Goal: Task Accomplishment & Management: Manage account settings

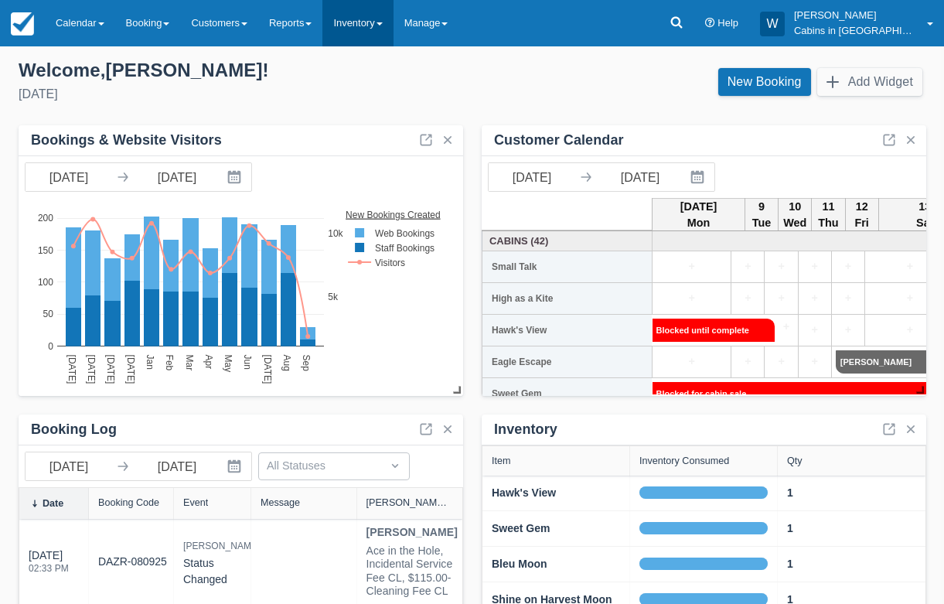
click at [387, 26] on link "Inventory" at bounding box center [357, 23] width 70 height 46
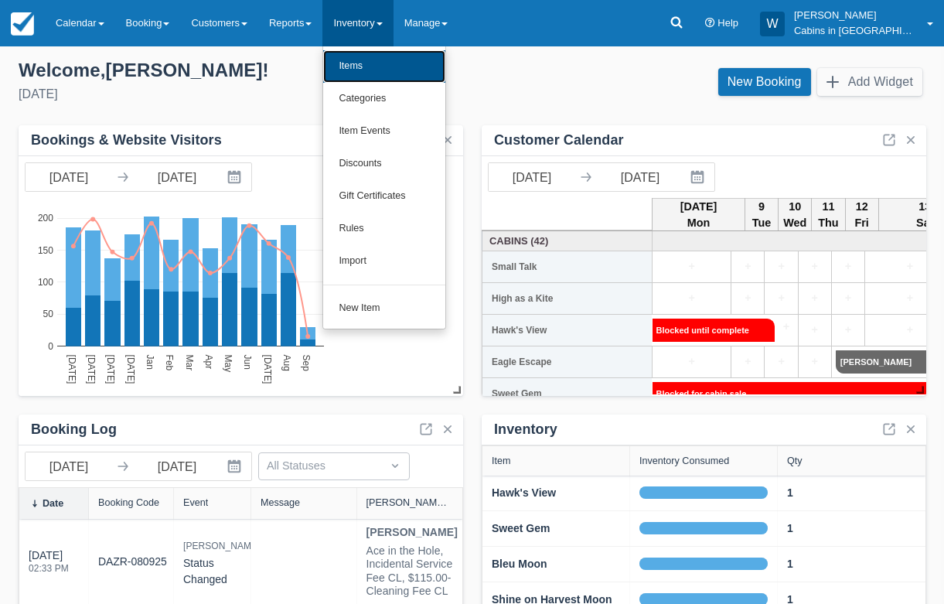
click at [374, 67] on link "Items" at bounding box center [384, 66] width 122 height 32
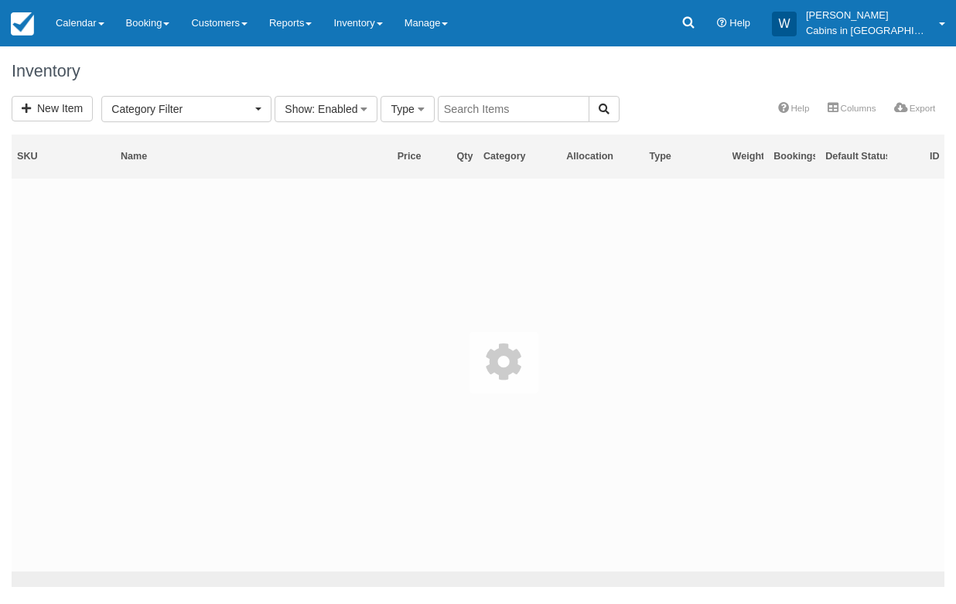
select select
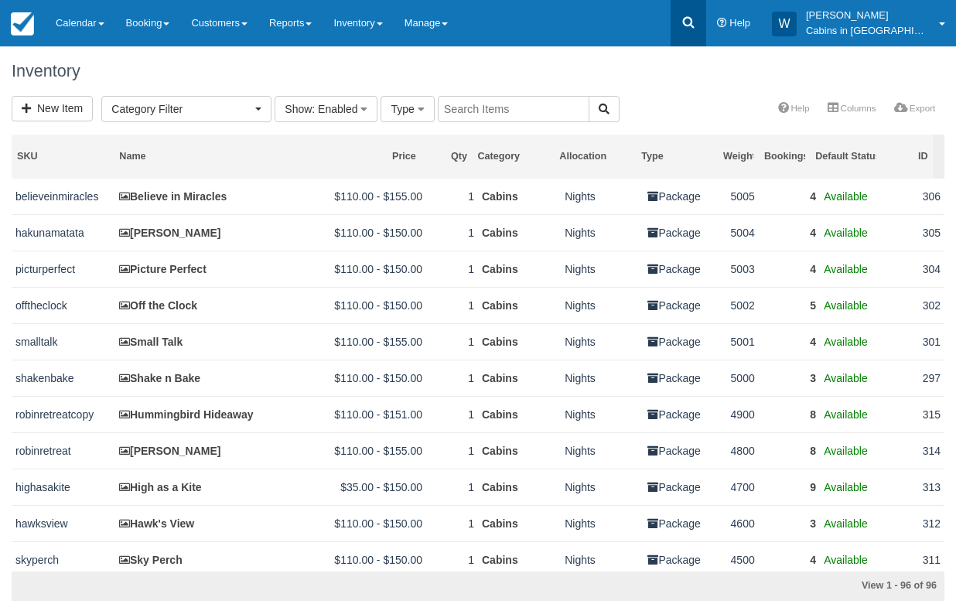
click at [696, 29] on icon at bounding box center [687, 22] width 15 height 15
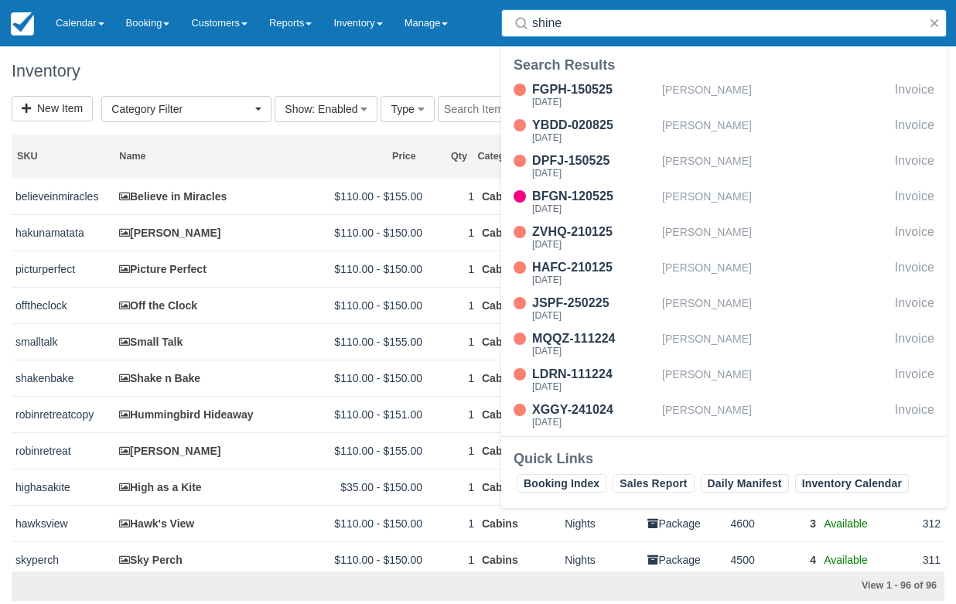
type input "shine"
click at [448, 59] on div "Inventory" at bounding box center [478, 70] width 956 height 49
click at [312, 26] on link "Reports" at bounding box center [290, 23] width 64 height 46
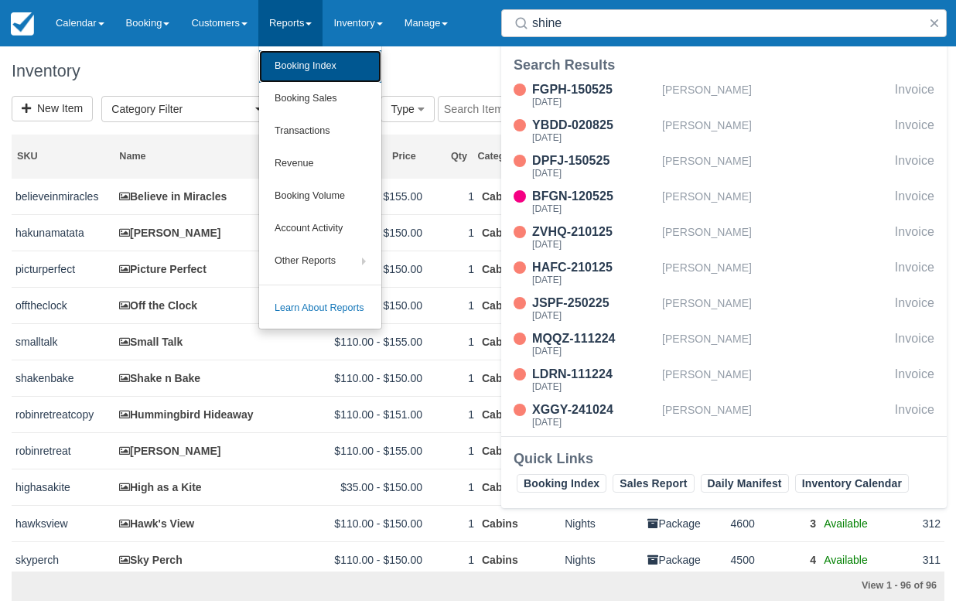
click at [318, 60] on link "Booking Index" at bounding box center [320, 66] width 122 height 32
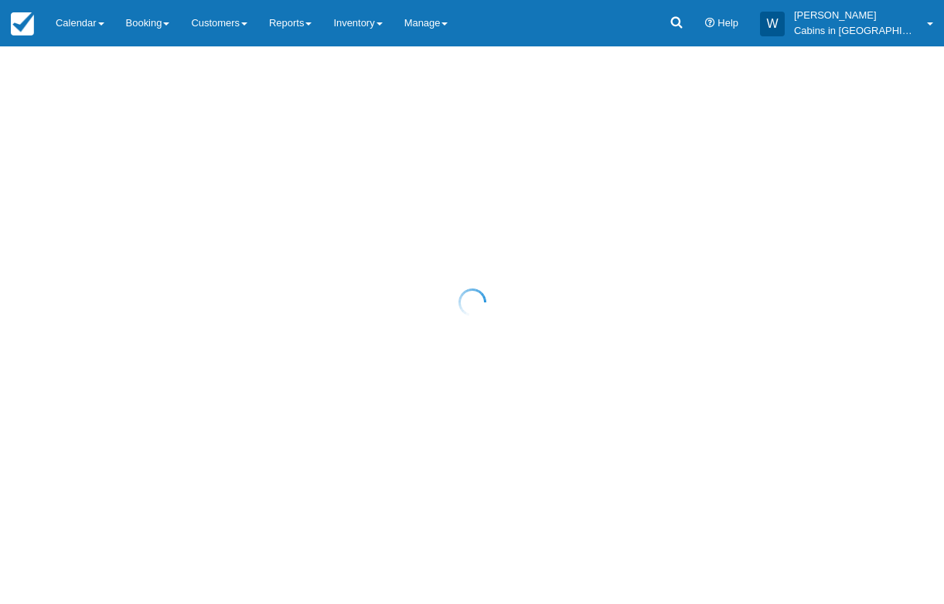
select select "25"
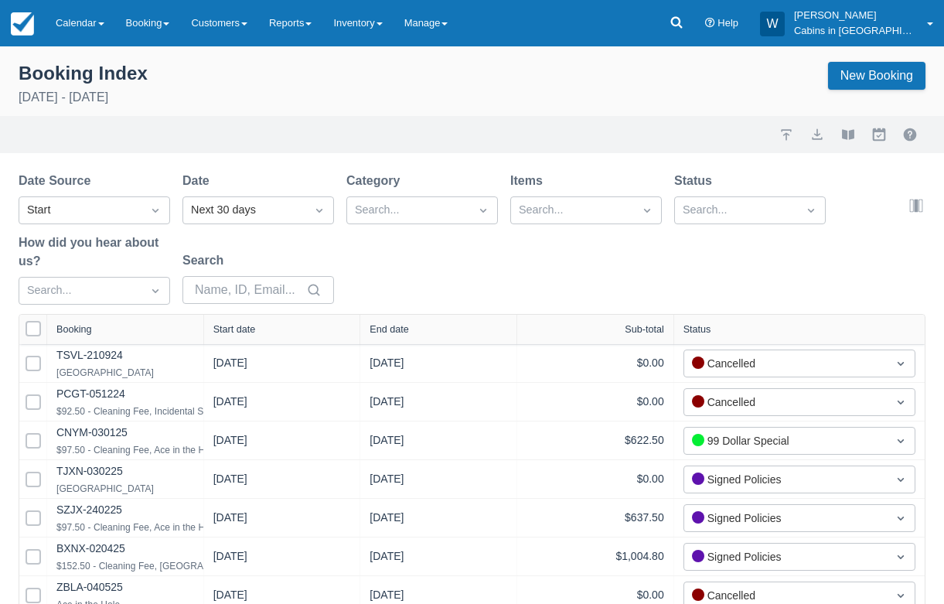
select select "25"
click at [225, 211] on div "Next 30 days" at bounding box center [244, 210] width 107 height 17
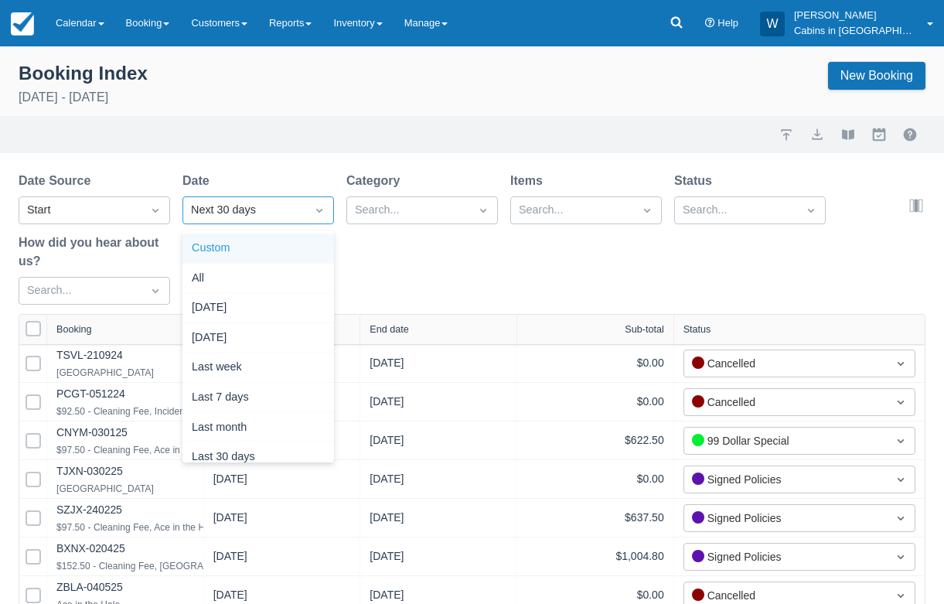
click at [261, 246] on div "Custom" at bounding box center [258, 248] width 152 height 30
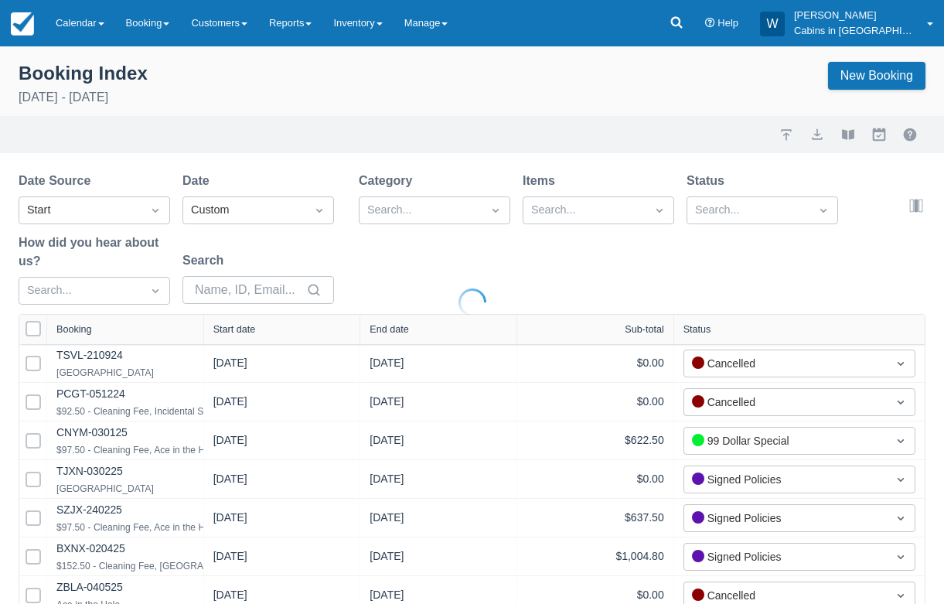
select select "25"
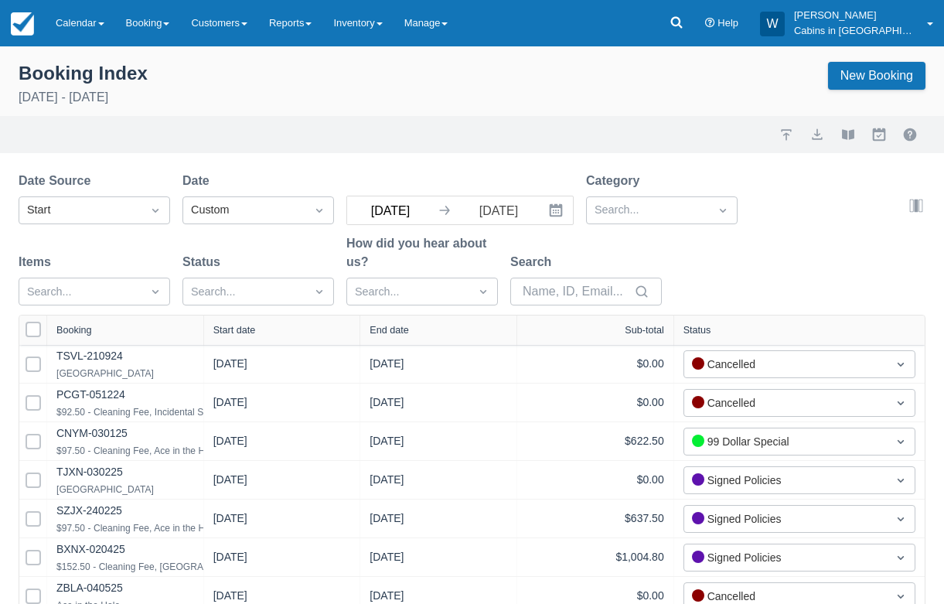
click at [399, 210] on input "09/08/25" at bounding box center [390, 210] width 87 height 28
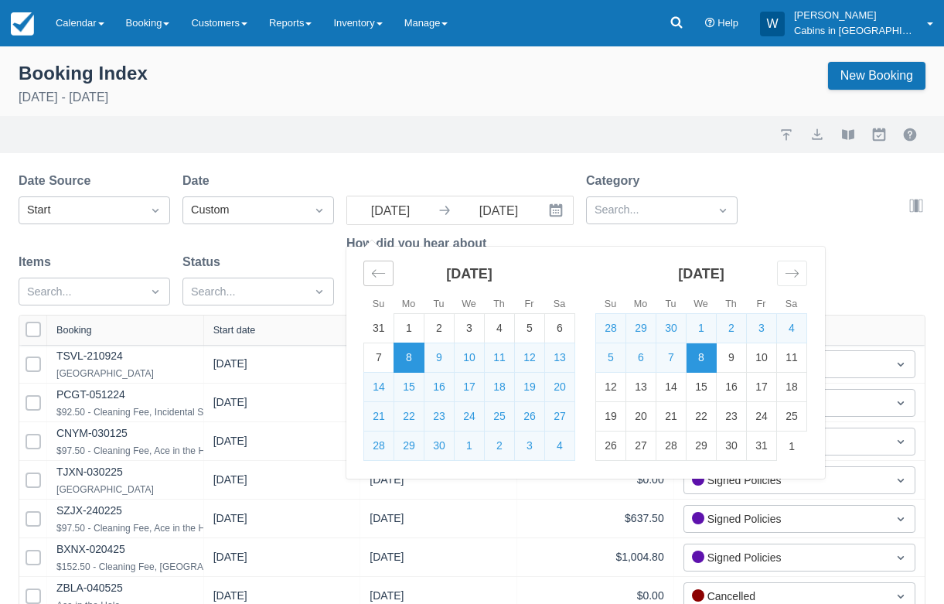
click at [382, 274] on icon "Move backward to switch to the previous month." at bounding box center [378, 273] width 15 height 15
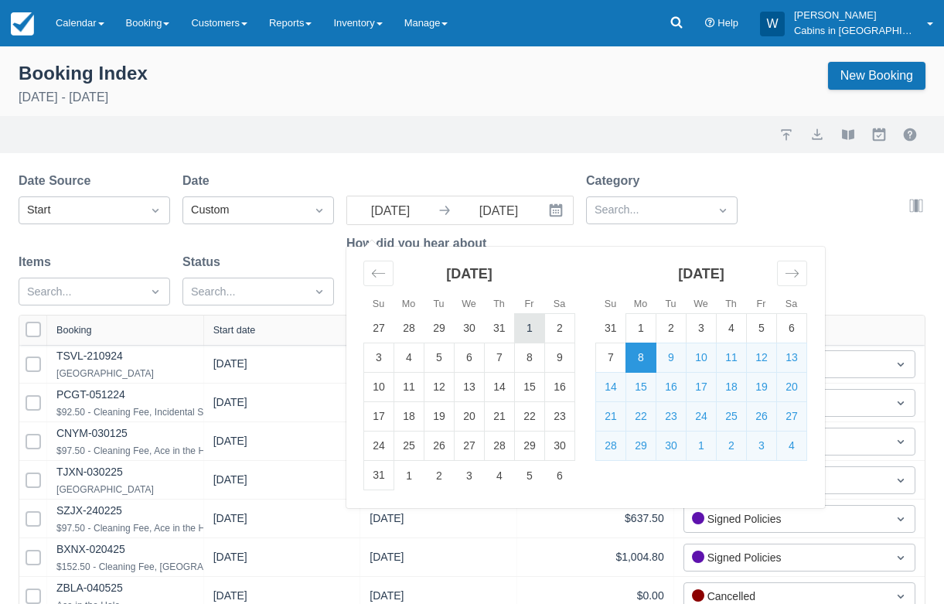
click at [532, 326] on td "1" at bounding box center [530, 328] width 30 height 29
type input "08/01/25"
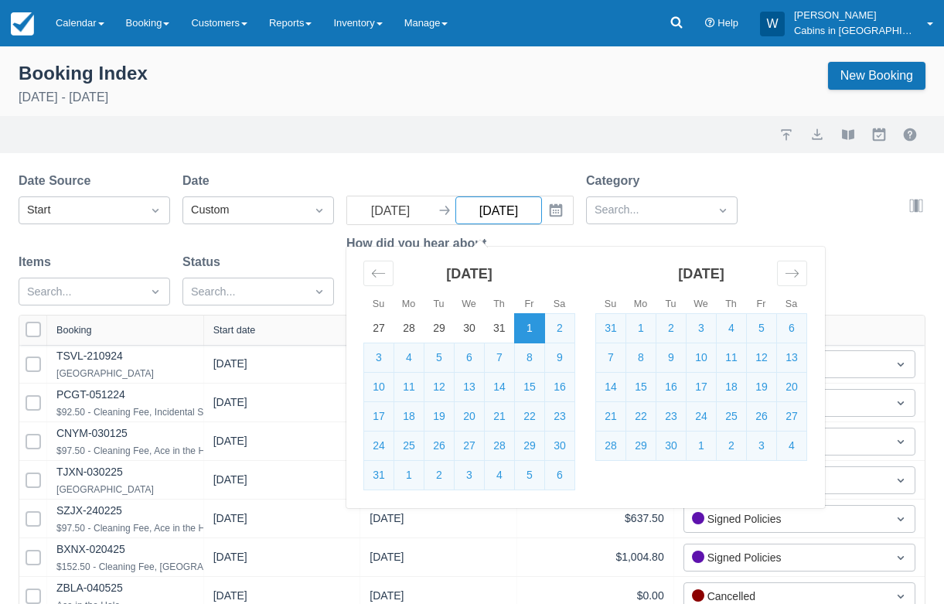
select select "25"
click at [373, 472] on td "31" at bounding box center [379, 475] width 30 height 29
type input "08/31/25"
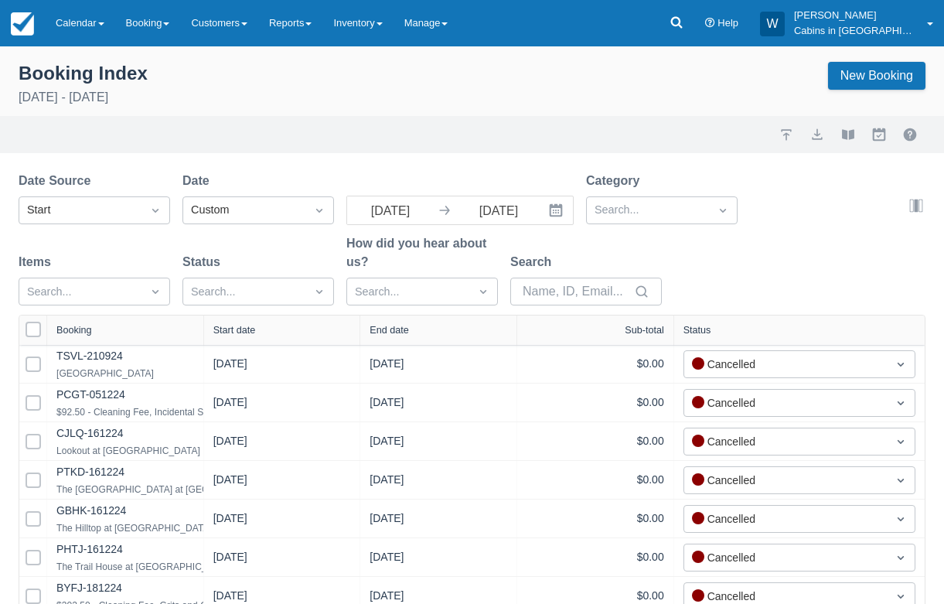
select select "25"
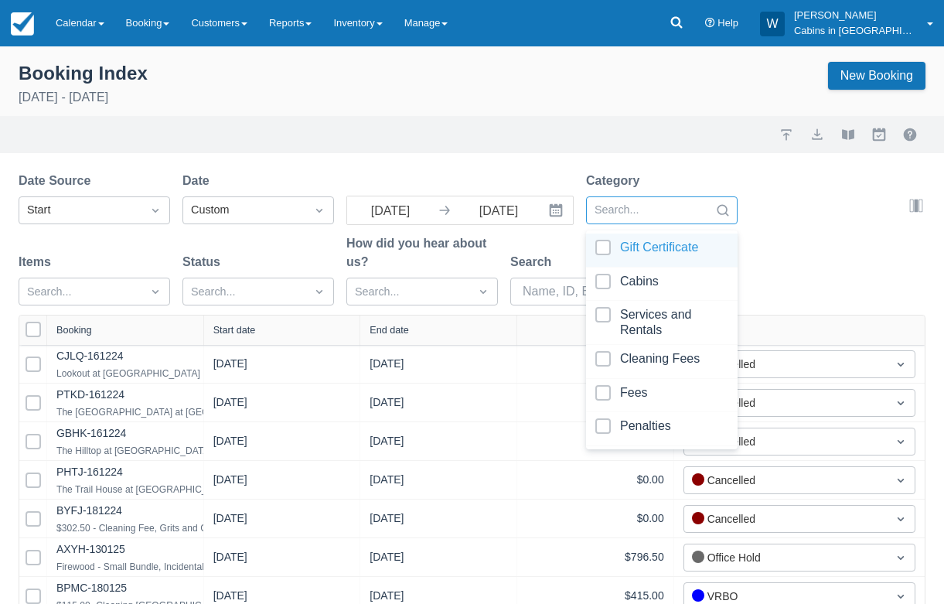
click at [625, 210] on div at bounding box center [648, 210] width 107 height 20
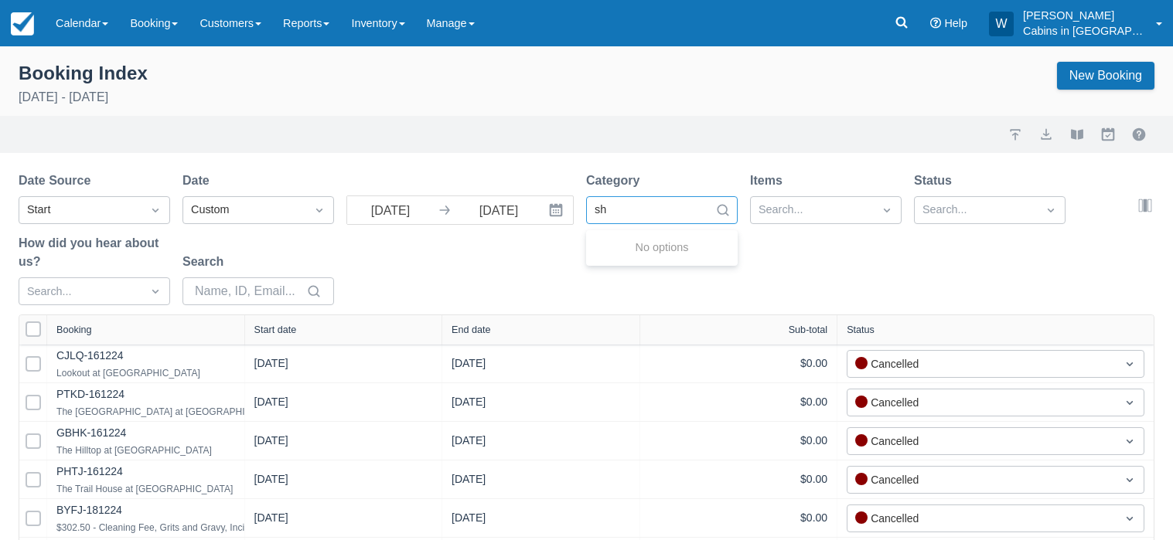
type input "s"
type input "cabin"
click at [603, 239] on div "Cabins" at bounding box center [662, 250] width 152 height 34
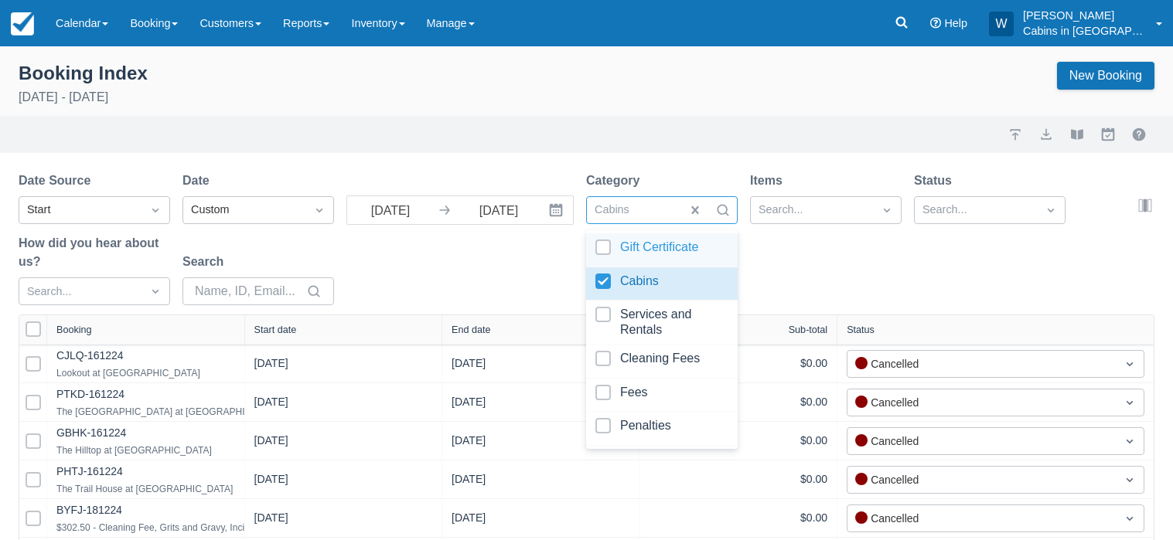
select select "25"
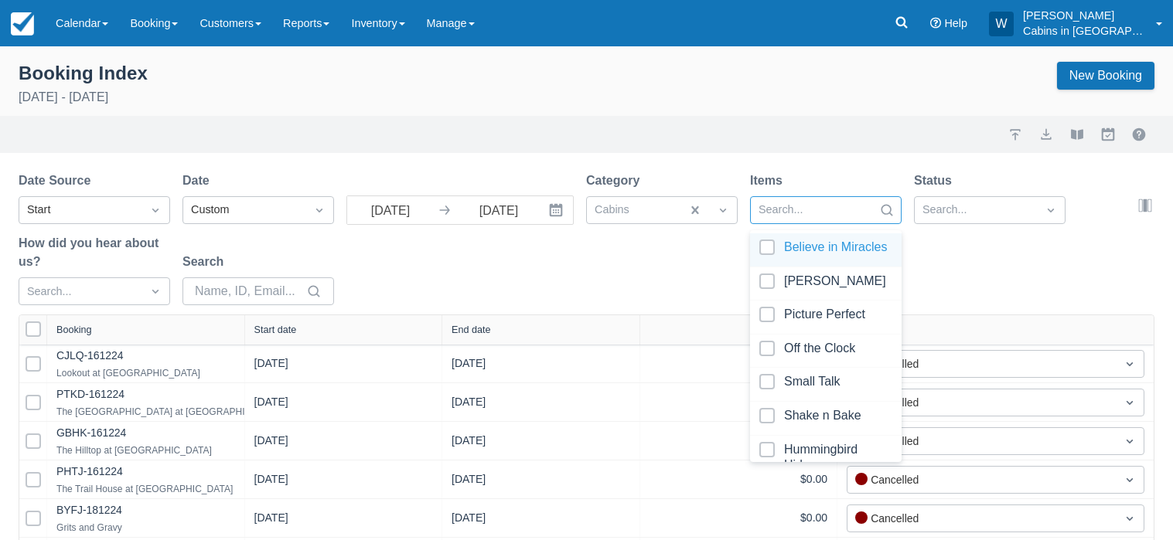
click at [790, 207] on div at bounding box center [811, 210] width 107 height 20
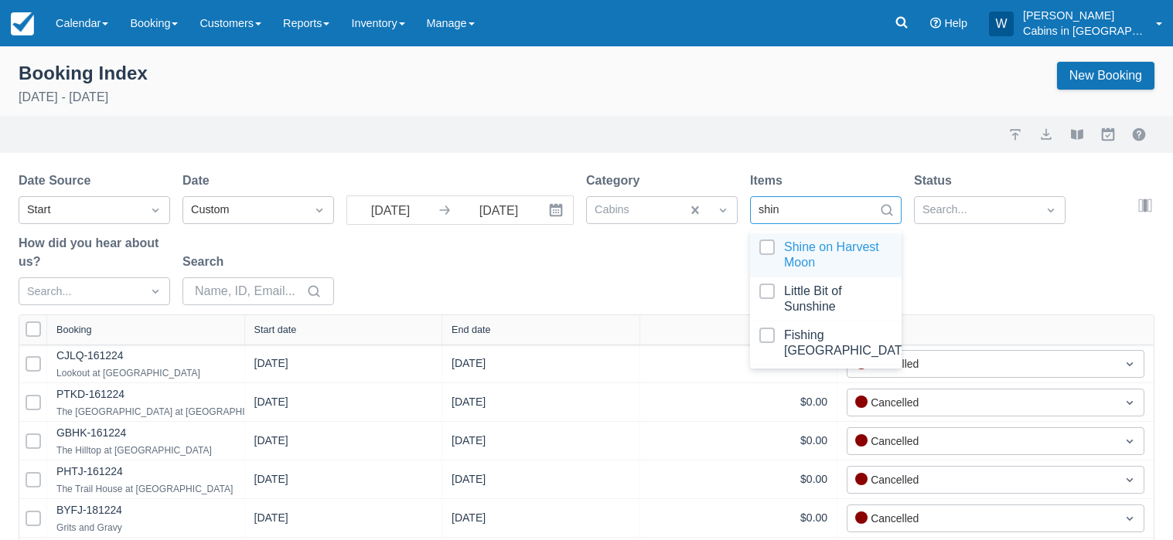
type input "shine"
click at [769, 254] on div at bounding box center [825, 255] width 133 height 31
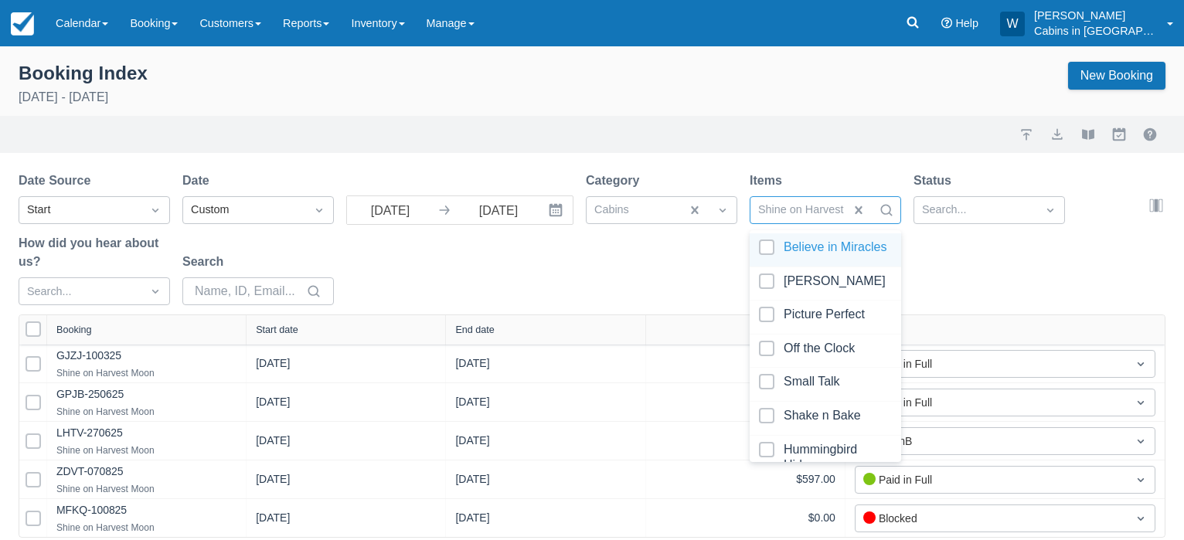
click at [735, 259] on div "Date Source Start Date Custom 08/01/25 Navigate forward to interact with the ca…" at bounding box center [583, 243] width 1129 height 143
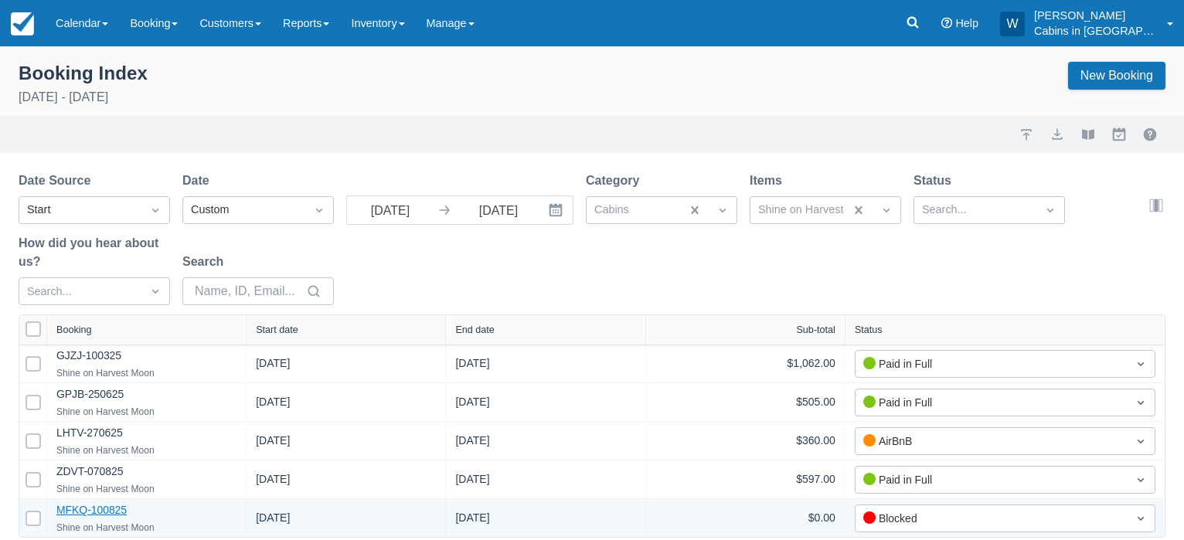
click at [99, 510] on link "MFKQ-100825" at bounding box center [91, 510] width 70 height 12
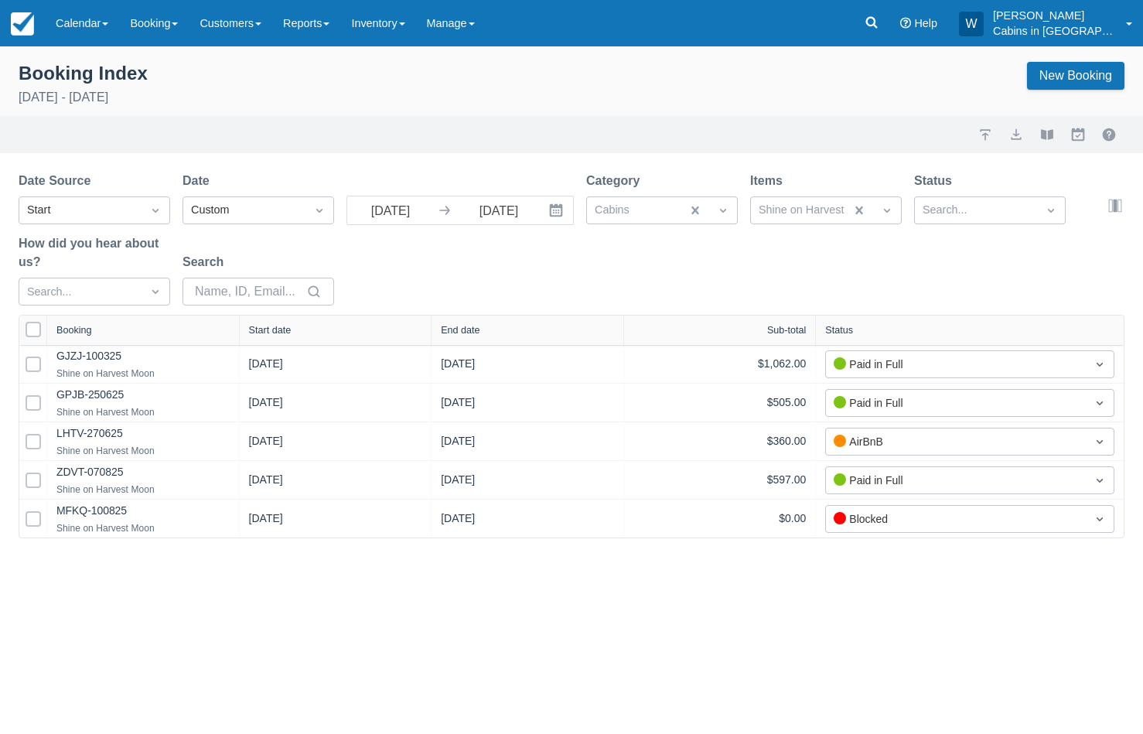
click at [269, 320] on div "Start date" at bounding box center [336, 329] width 193 height 29
click at [955, 206] on div at bounding box center [975, 210] width 107 height 20
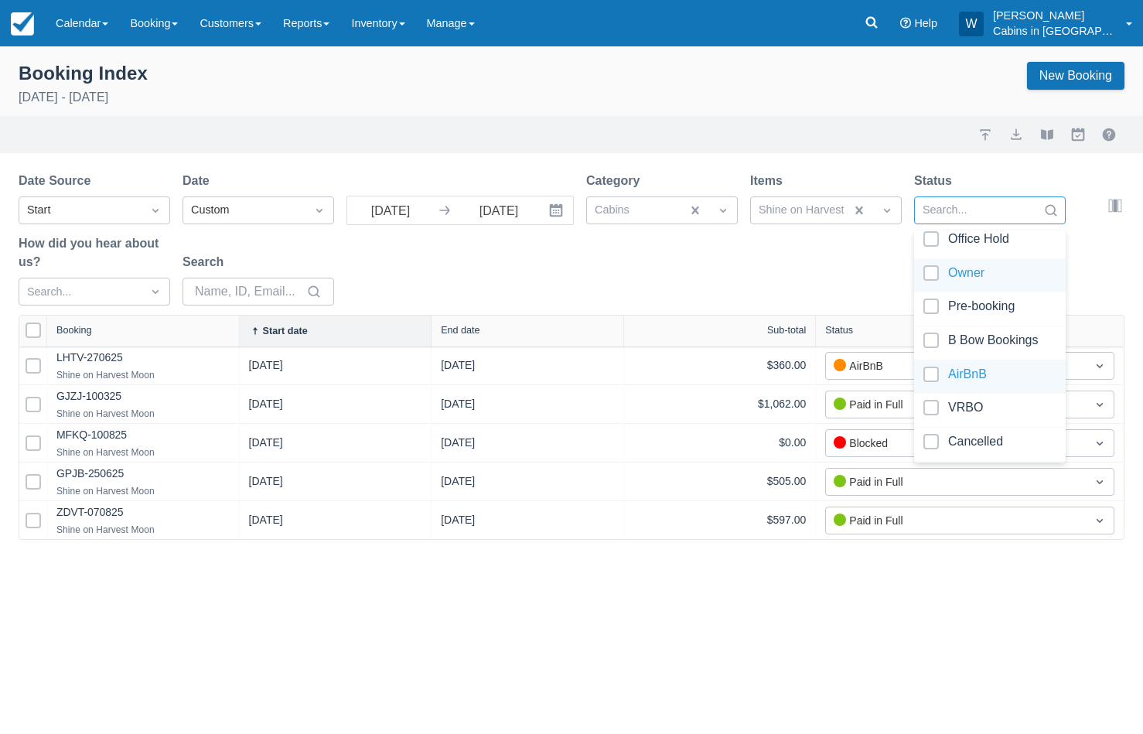
scroll to position [257, 0]
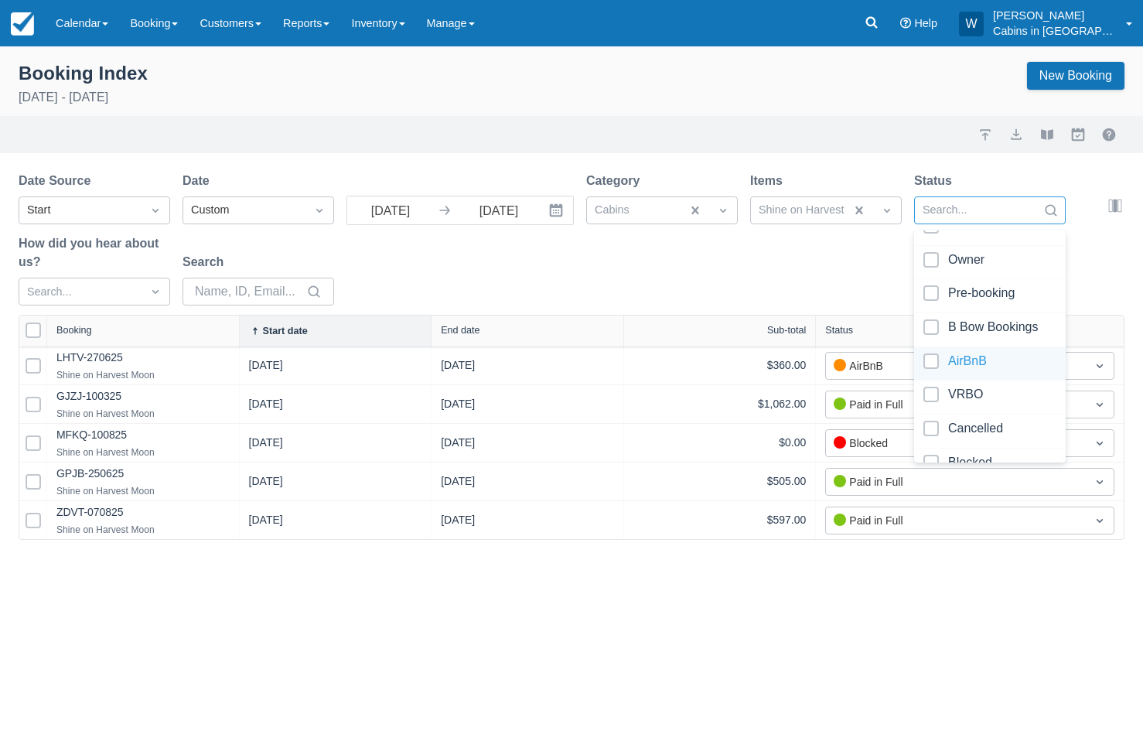
click at [929, 353] on div at bounding box center [989, 363] width 133 height 21
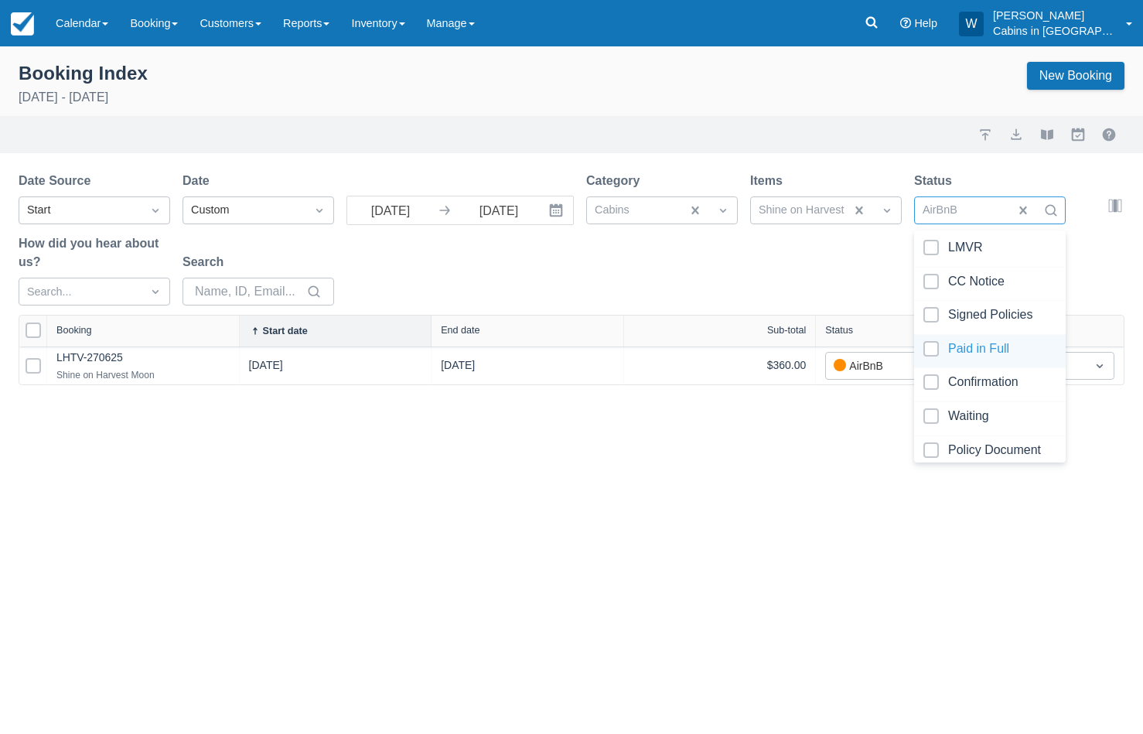
click at [936, 346] on div at bounding box center [989, 351] width 133 height 21
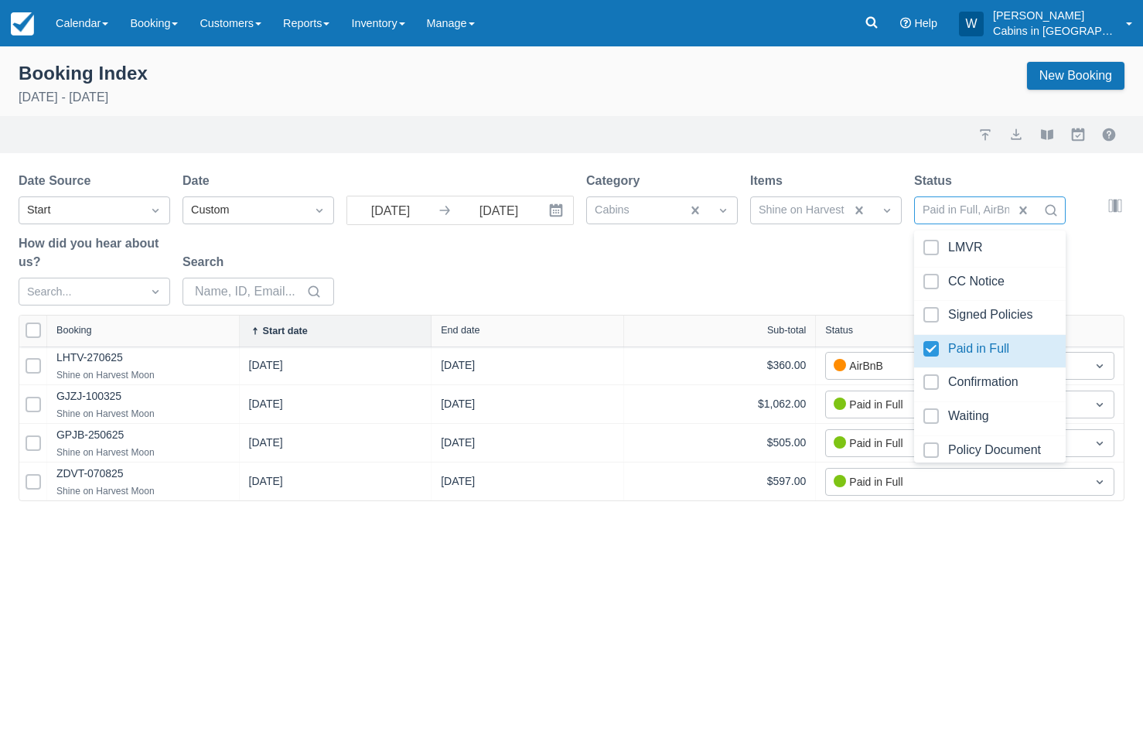
click at [817, 288] on div "Date Source Start Date Custom 08/01/25 Navigate forward to interact with the ca…" at bounding box center [562, 243] width 1087 height 143
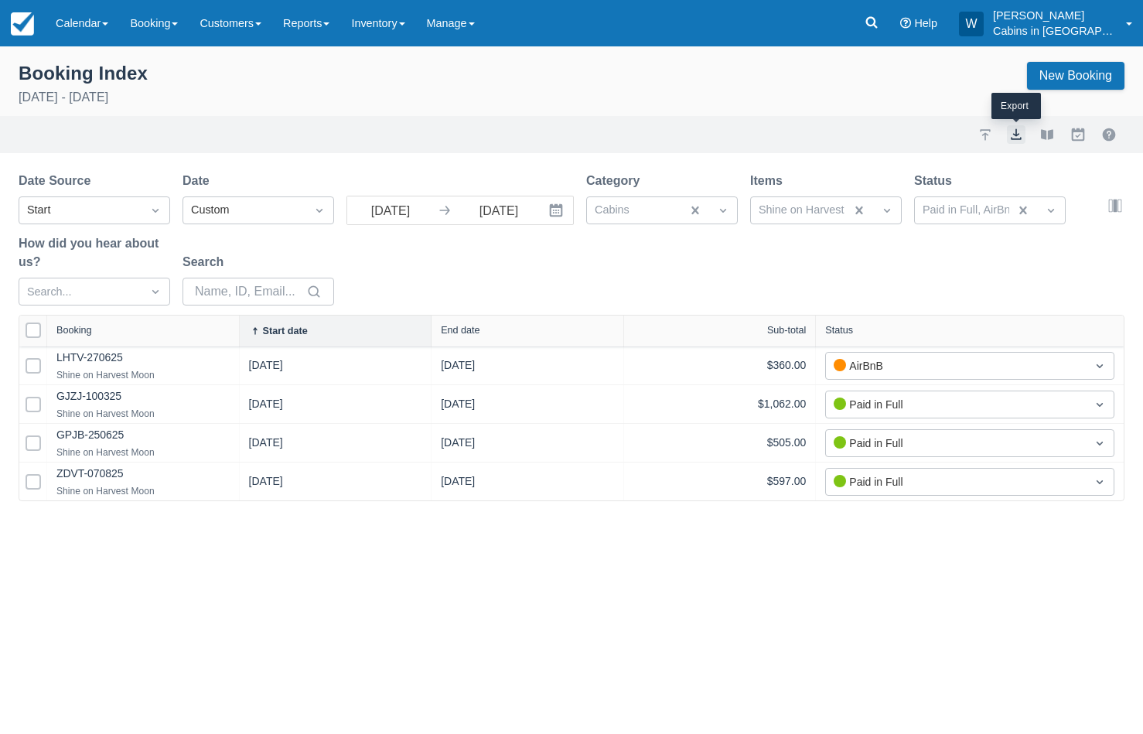
click at [955, 137] on button "export" at bounding box center [1016, 134] width 19 height 19
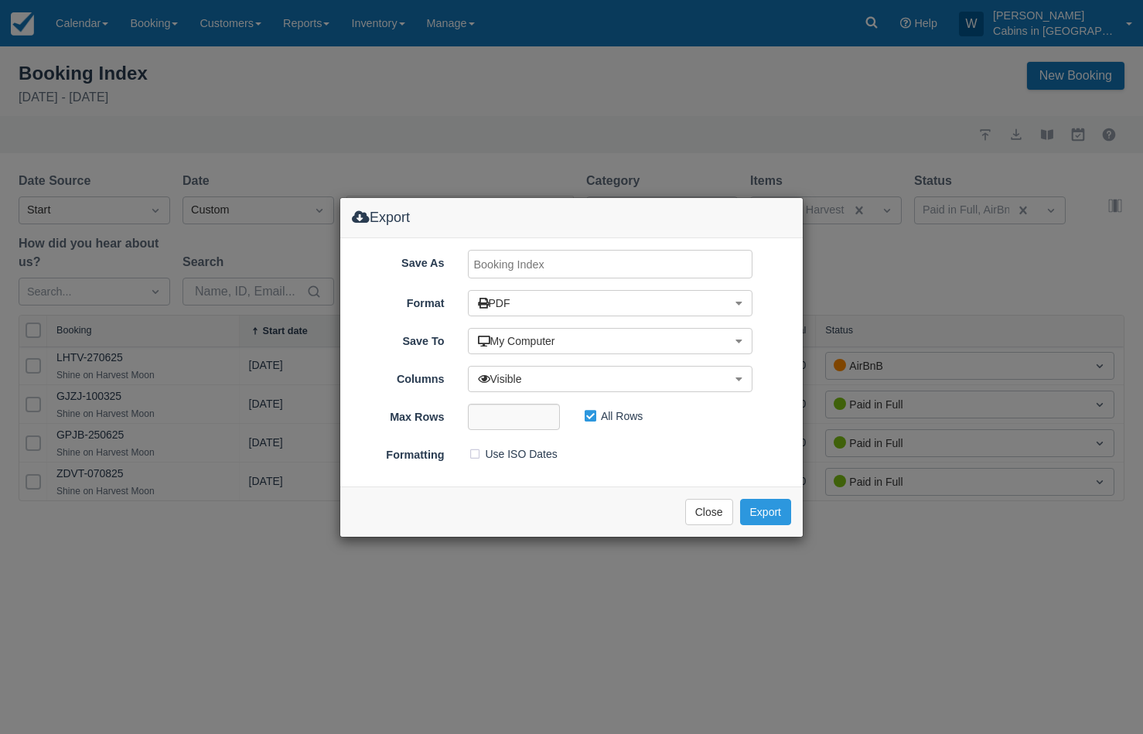
click at [596, 264] on input "Save As" at bounding box center [610, 264] width 285 height 29
type input "Shine ON August 2025"
click at [767, 512] on button "Export" at bounding box center [765, 512] width 51 height 26
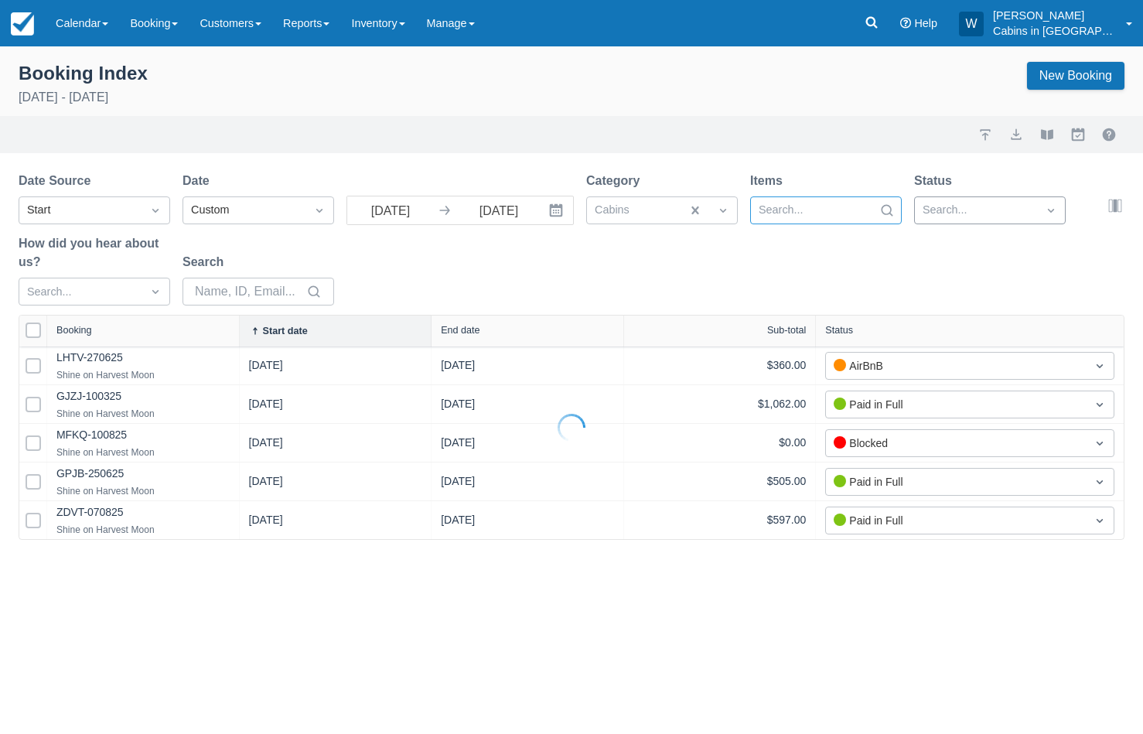
select select "25"
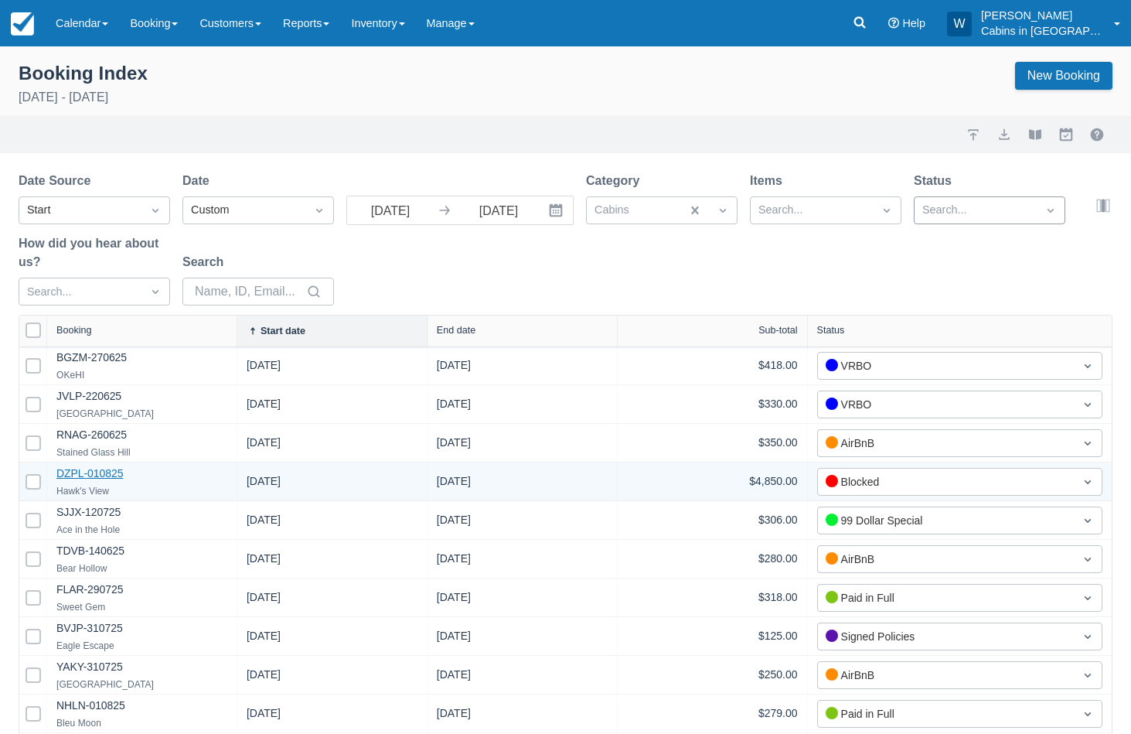
click at [88, 472] on link "DZPL-010825" at bounding box center [89, 473] width 66 height 12
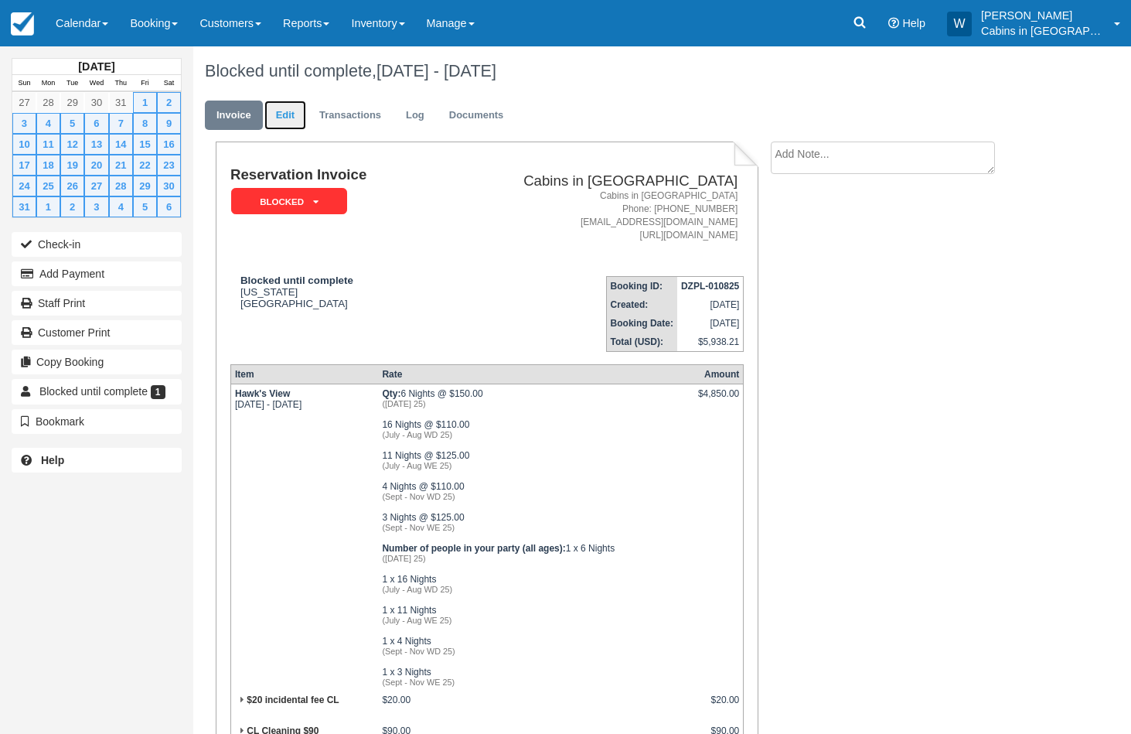
click at [298, 111] on link "Edit" at bounding box center [285, 116] width 42 height 30
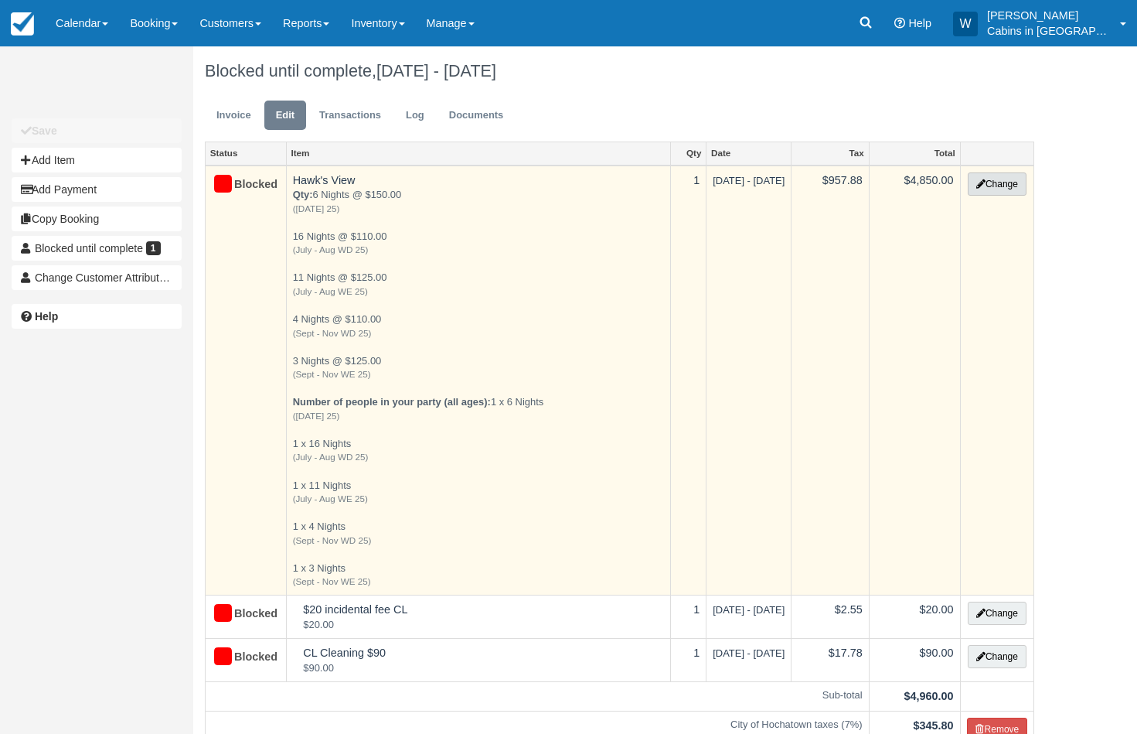
click at [1000, 179] on button "Change" at bounding box center [997, 183] width 59 height 23
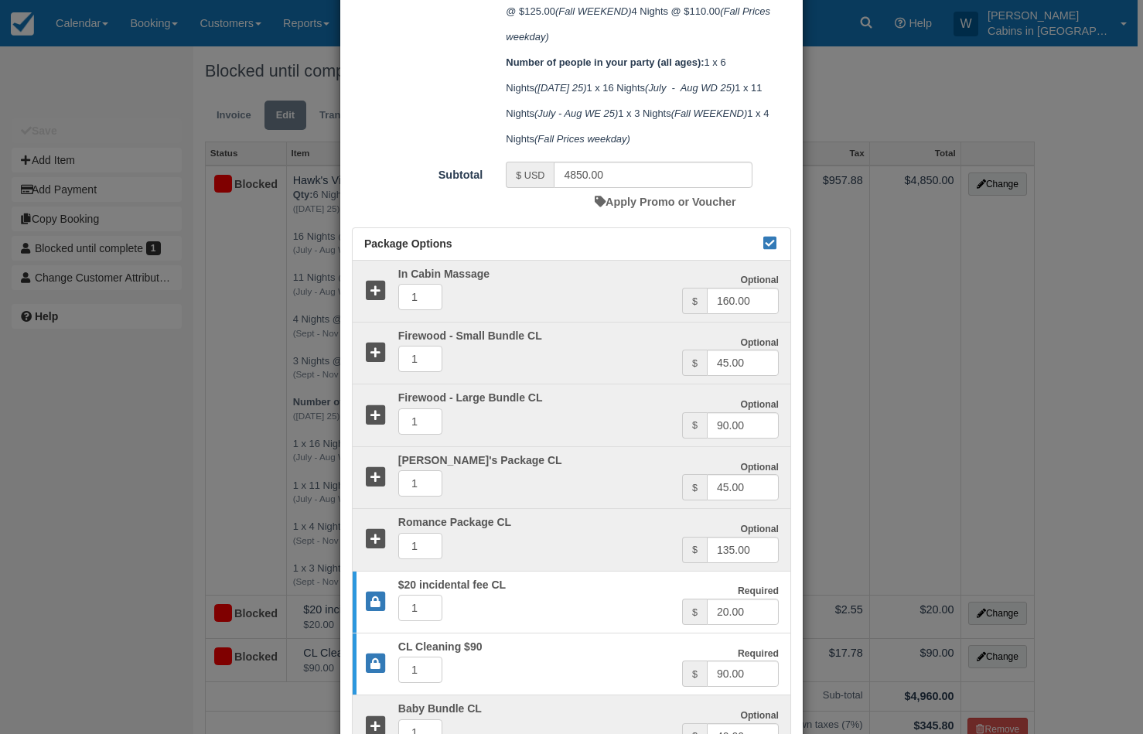
scroll to position [474, 0]
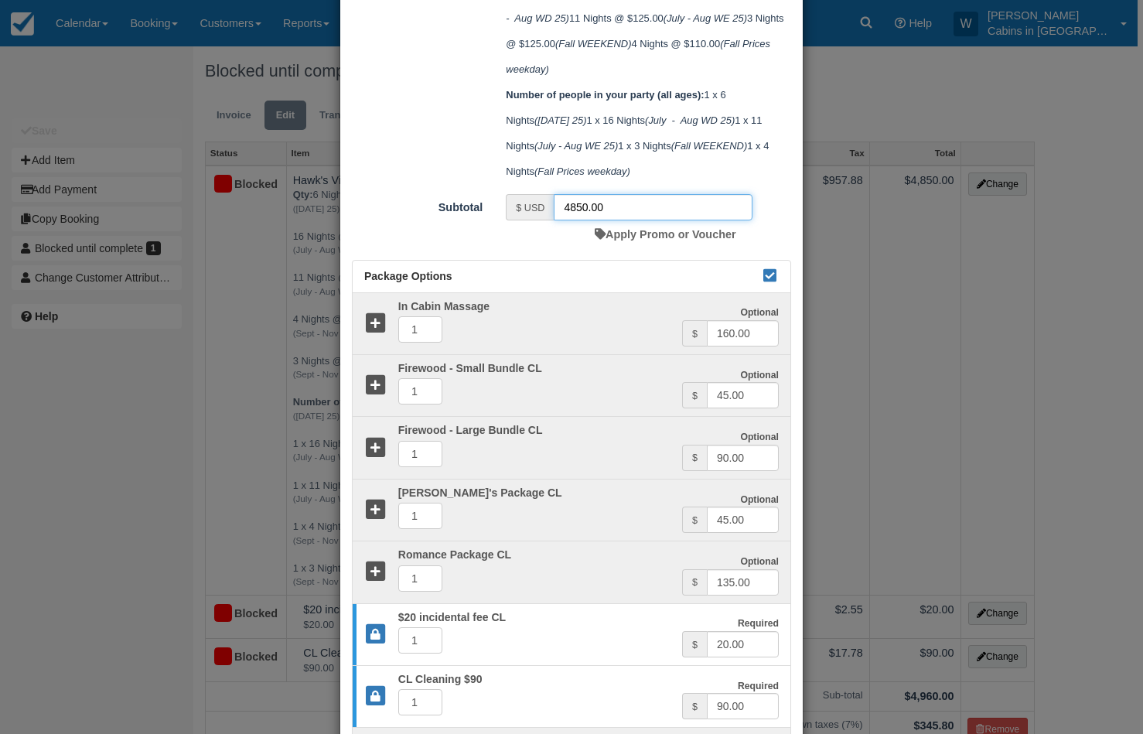
drag, startPoint x: 631, startPoint y: 287, endPoint x: 507, endPoint y: 287, distance: 123.7
click at [507, 220] on div "$ USD 4850.00" at bounding box center [629, 207] width 247 height 26
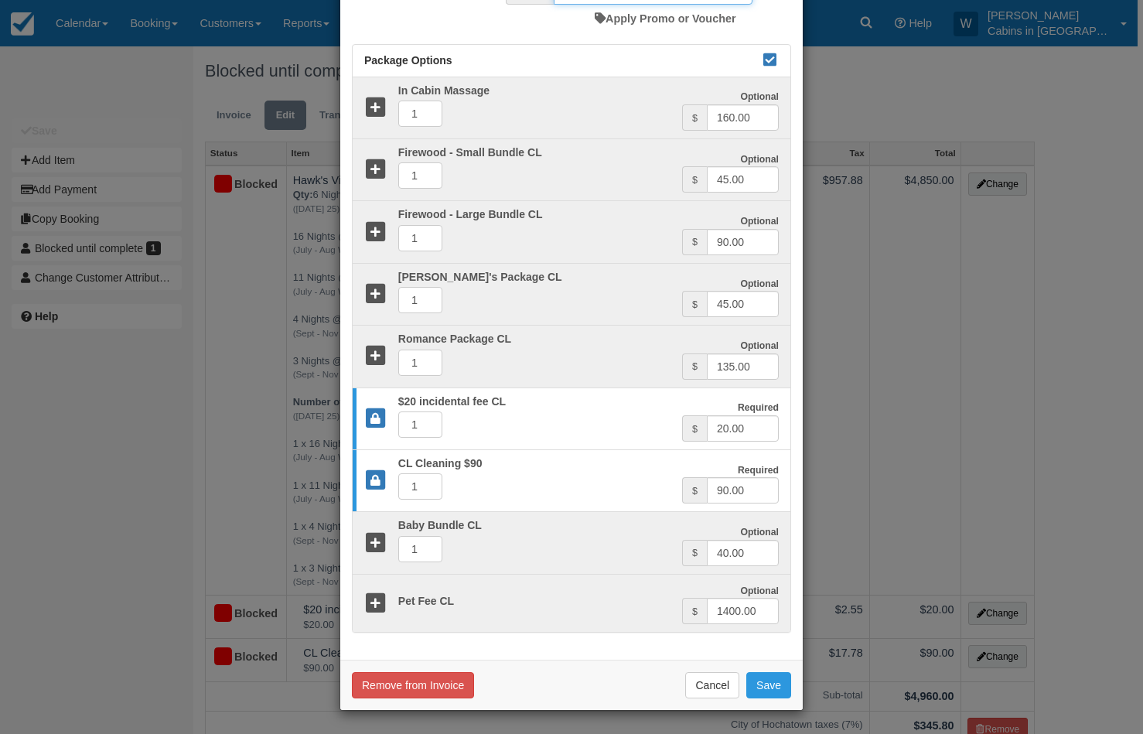
scroll to position [768, 0]
type input "0.00"
click at [772, 693] on button "Save" at bounding box center [768, 685] width 45 height 26
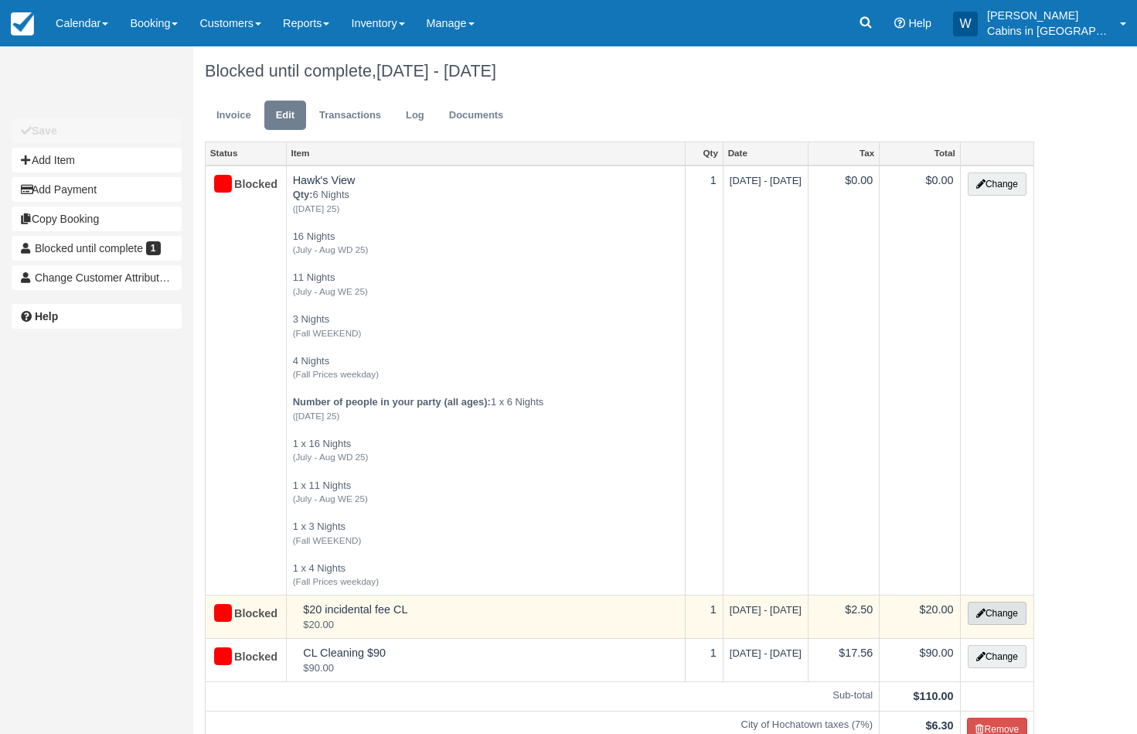
click at [983, 615] on button "Change" at bounding box center [997, 613] width 59 height 23
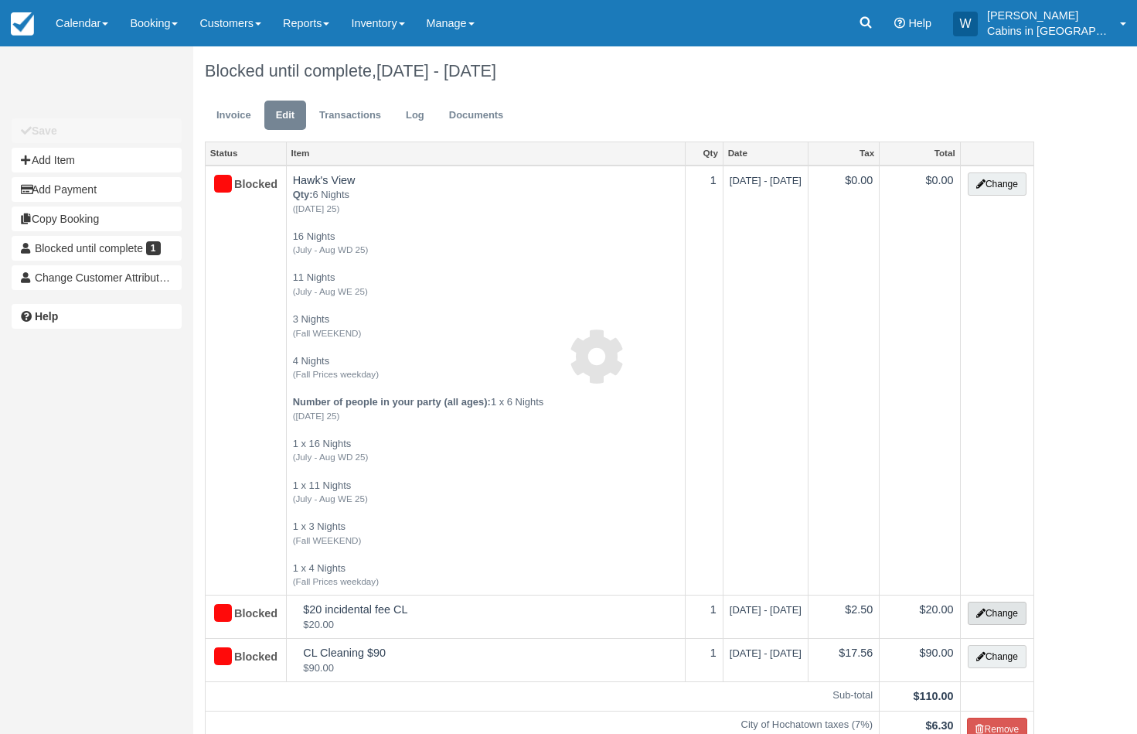
select select "2"
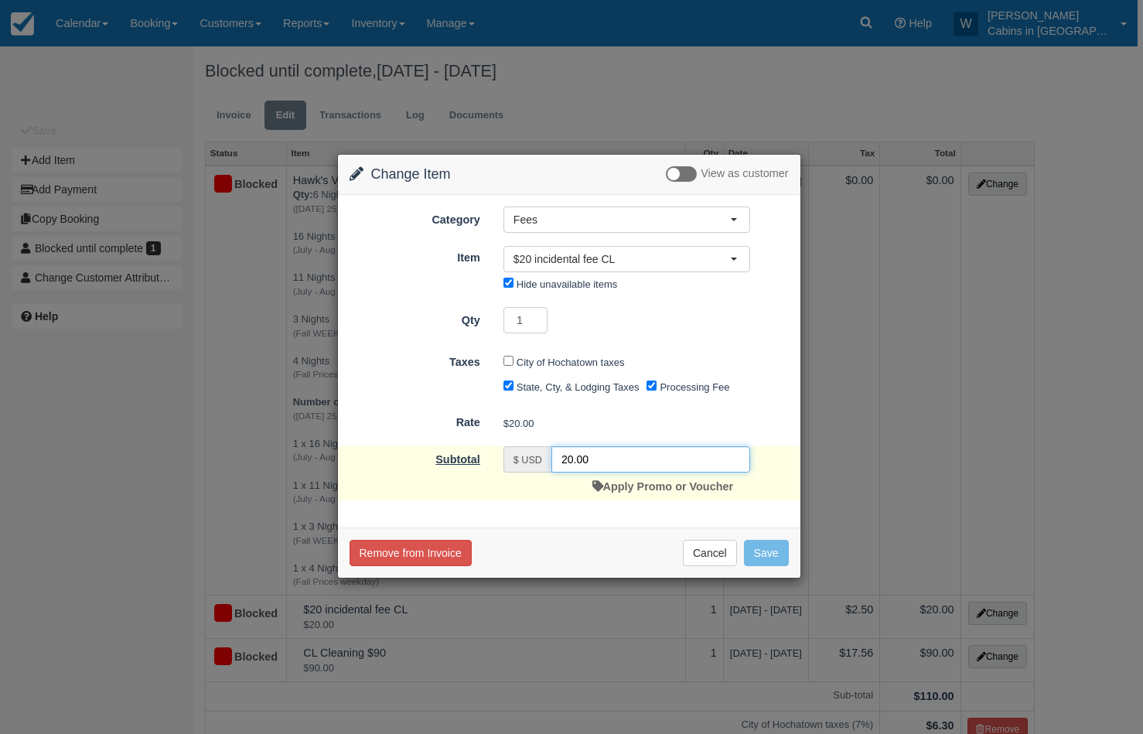
drag, startPoint x: 602, startPoint y: 460, endPoint x: 475, endPoint y: 460, distance: 127.6
click at [475, 460] on div "Subtotal $ USD 20.00 Apply Promo or Voucher" at bounding box center [569, 473] width 462 height 54
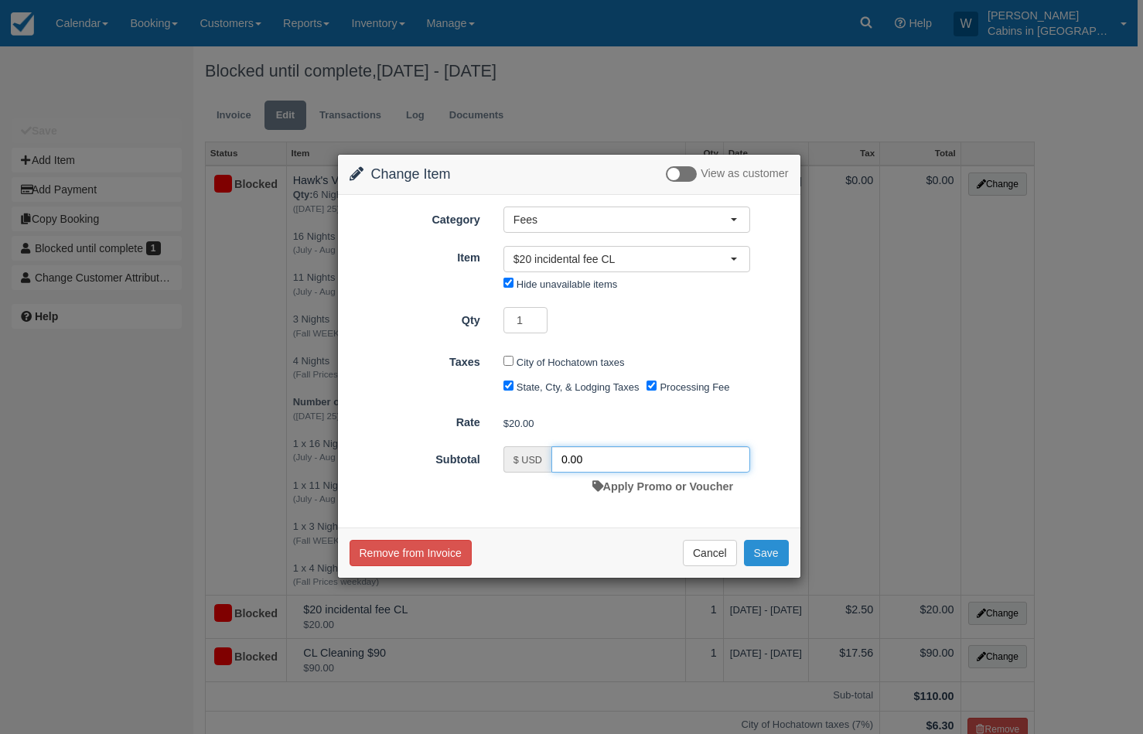
type input "0.00"
click at [768, 559] on button "Save" at bounding box center [766, 553] width 45 height 26
checkbox input "false"
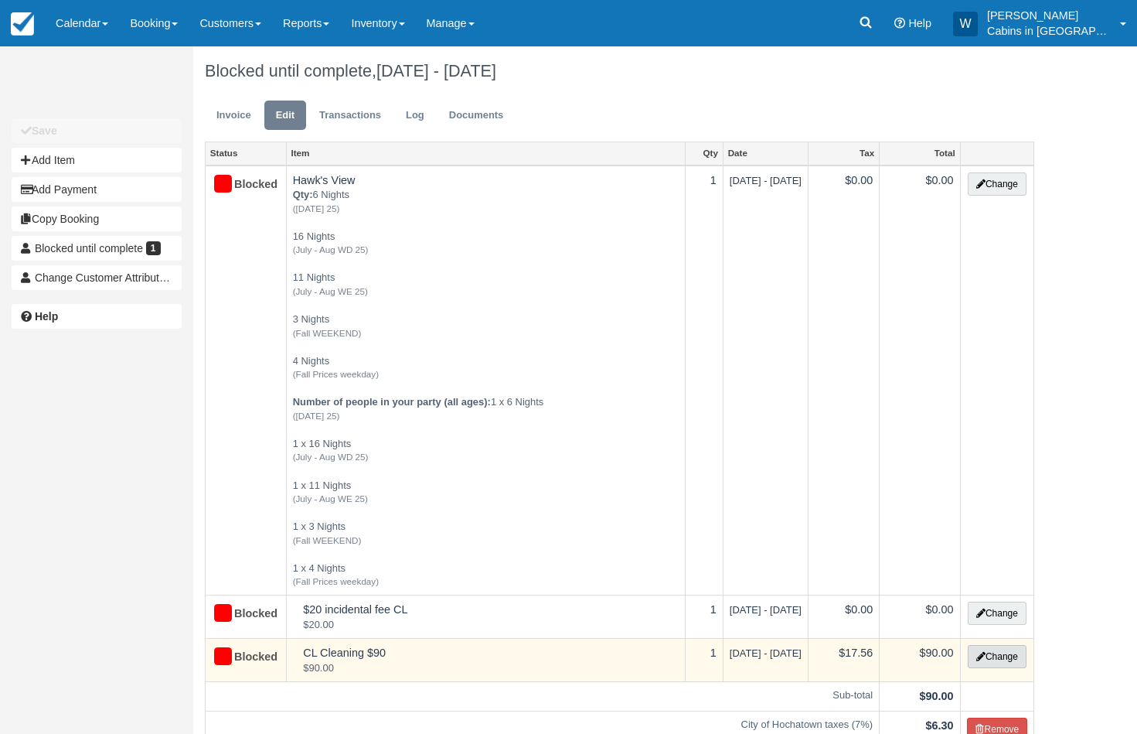
click at [992, 649] on button "Change" at bounding box center [997, 656] width 59 height 23
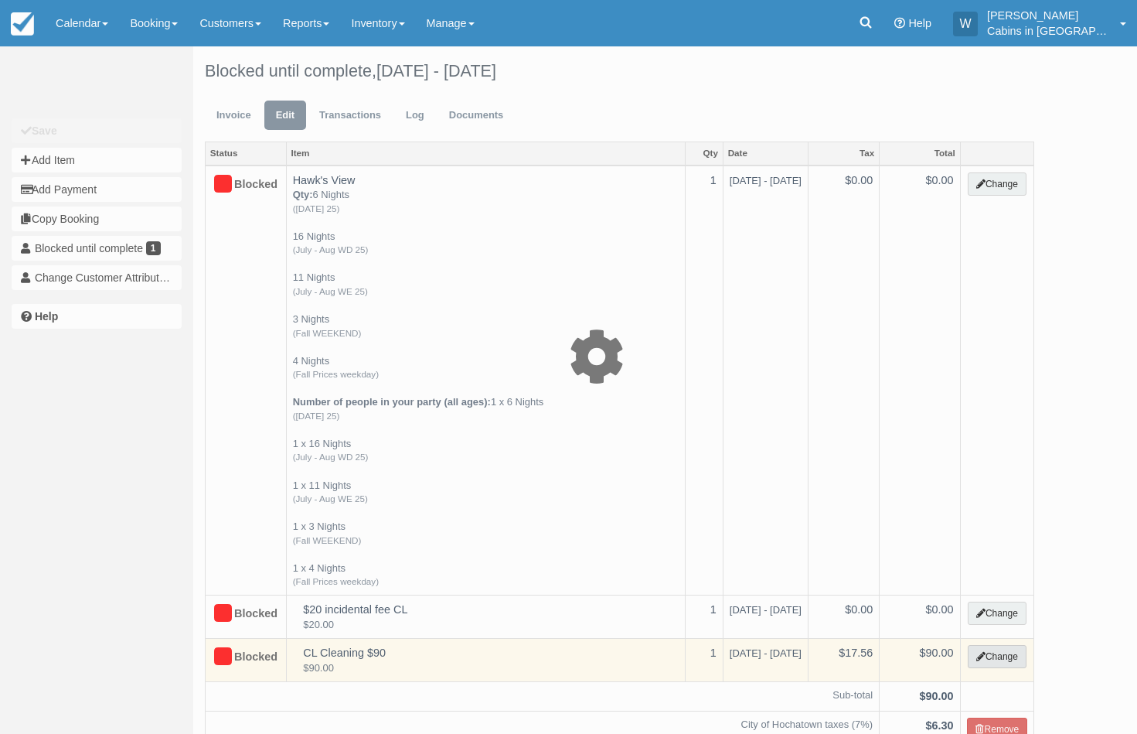
select select "6"
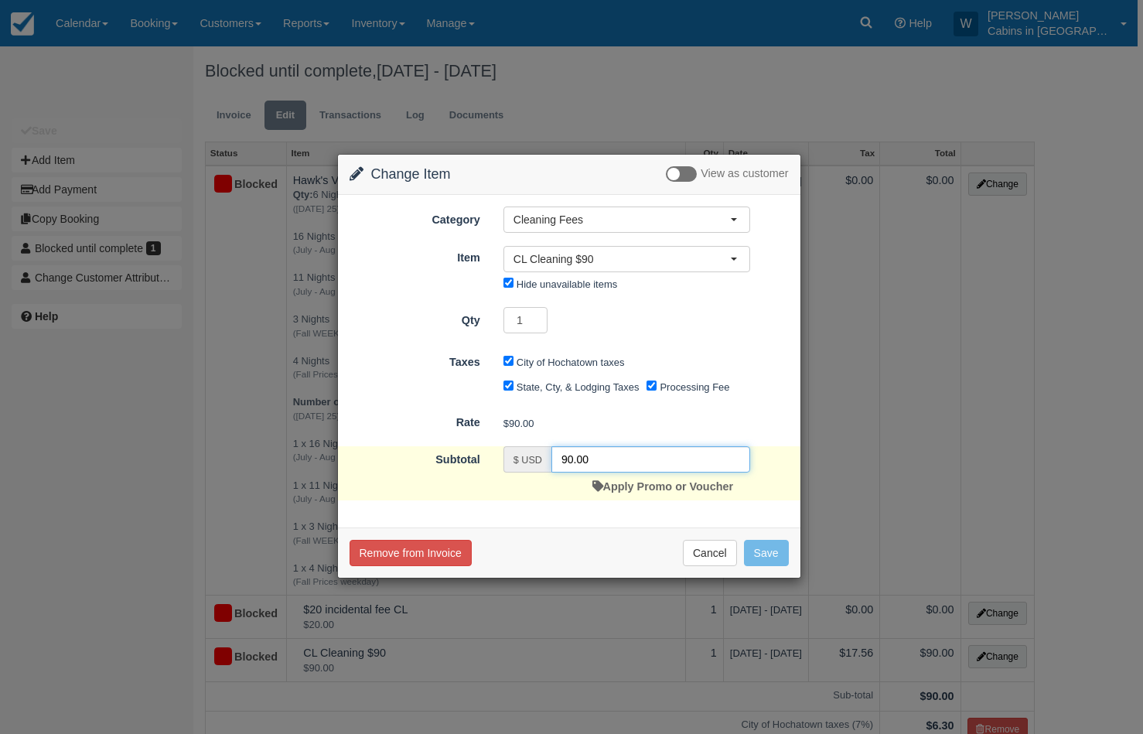
drag, startPoint x: 606, startPoint y: 466, endPoint x: 506, endPoint y: 466, distance: 99.7
click at [505, 466] on div "$ USD 90.00" at bounding box center [626, 459] width 247 height 26
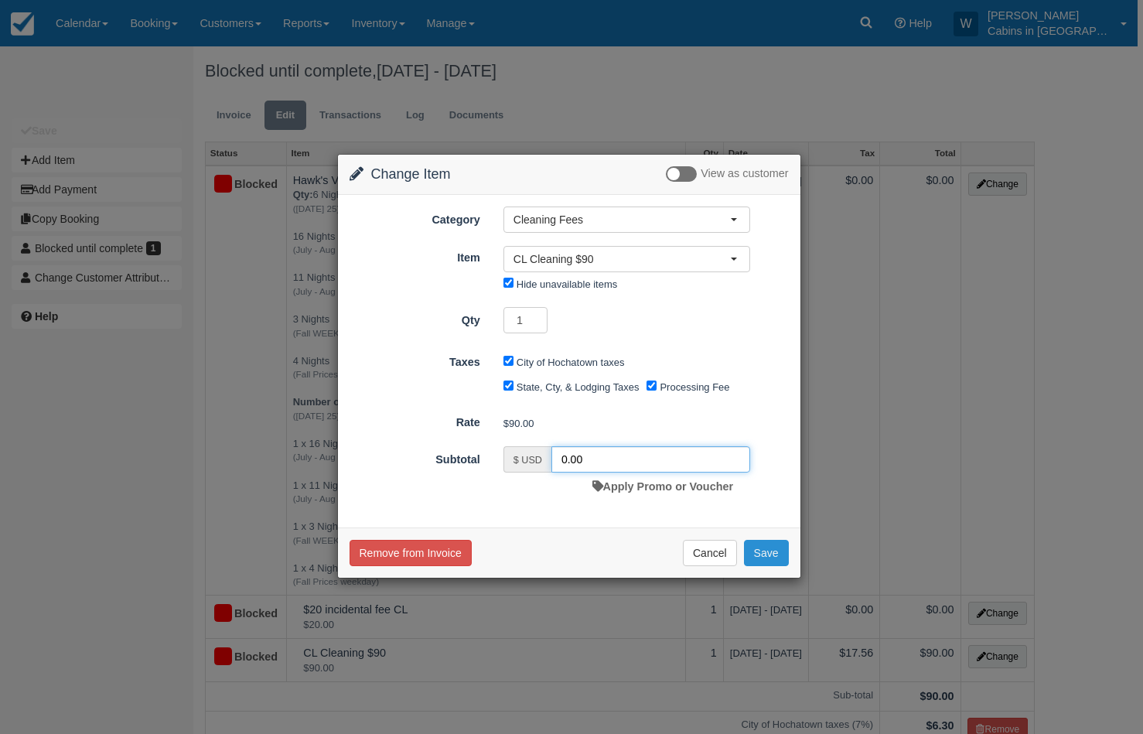
type input "0.00"
click at [775, 550] on button "Save" at bounding box center [766, 553] width 45 height 26
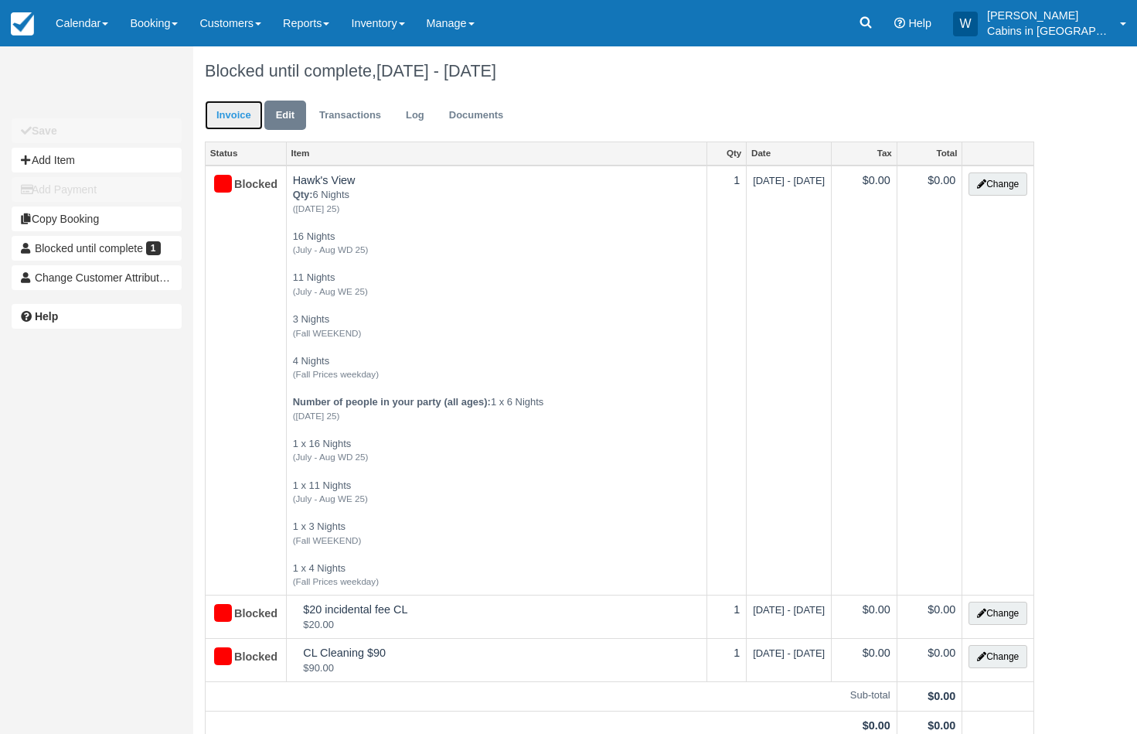
click at [223, 115] on link "Invoice" at bounding box center [234, 116] width 58 height 30
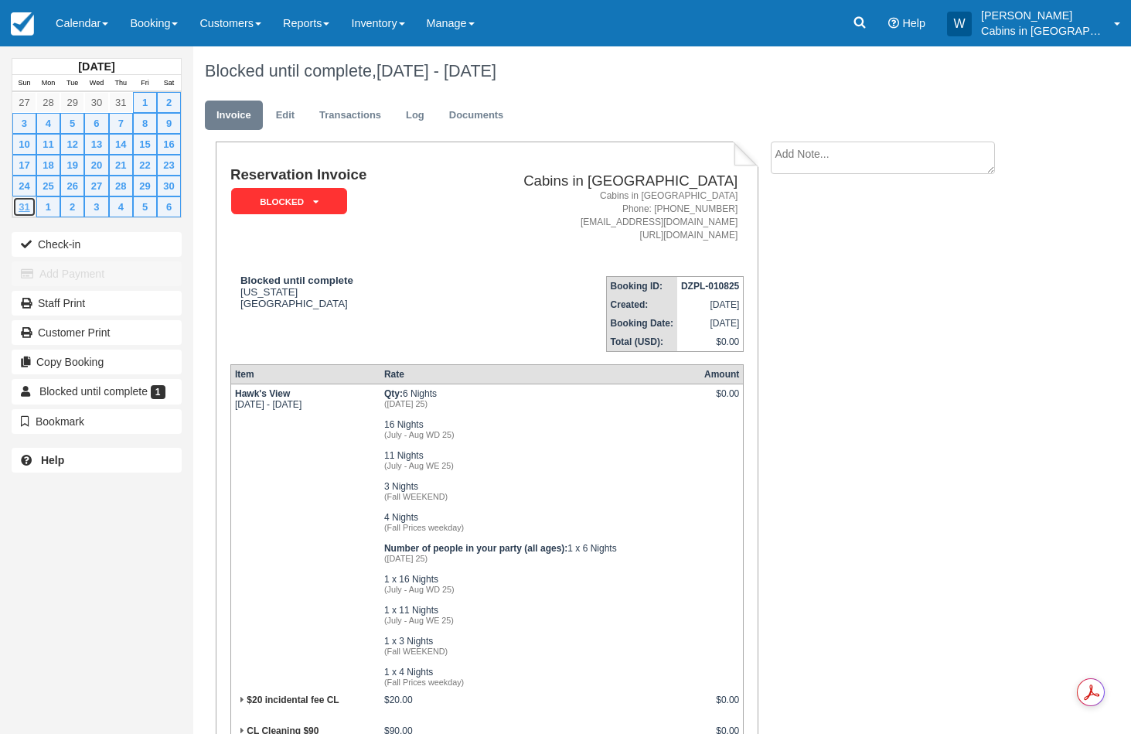
click at [26, 208] on link "31" at bounding box center [24, 206] width 24 height 21
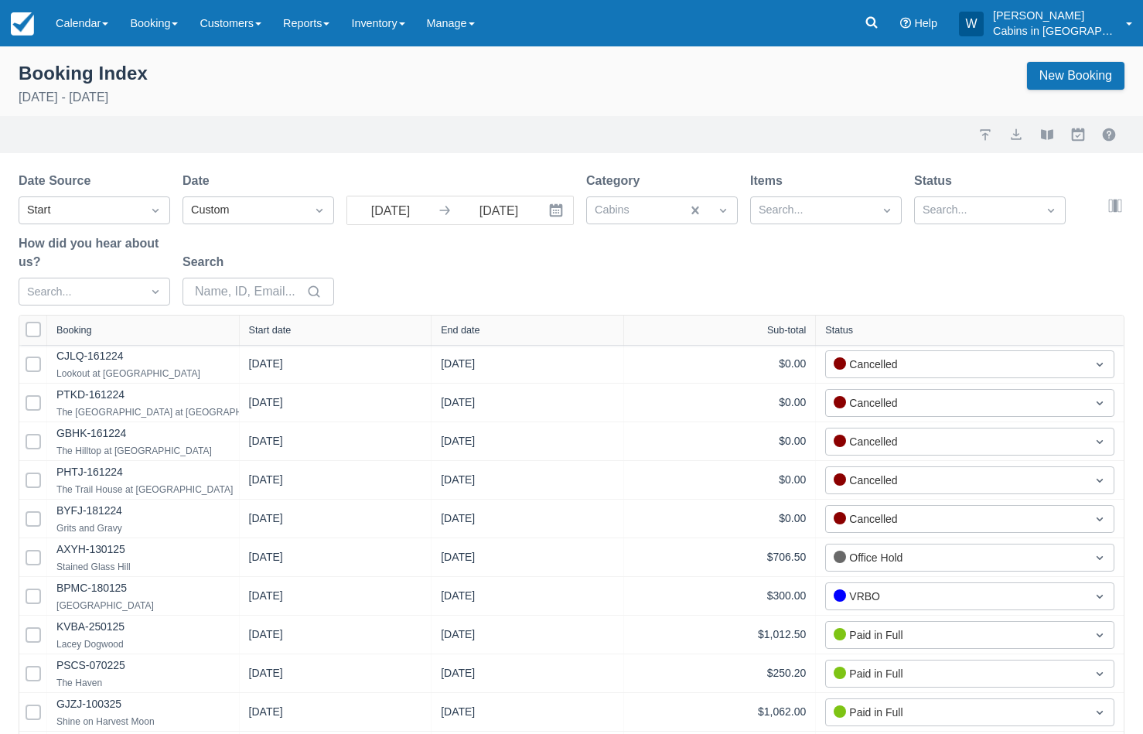
select select "25"
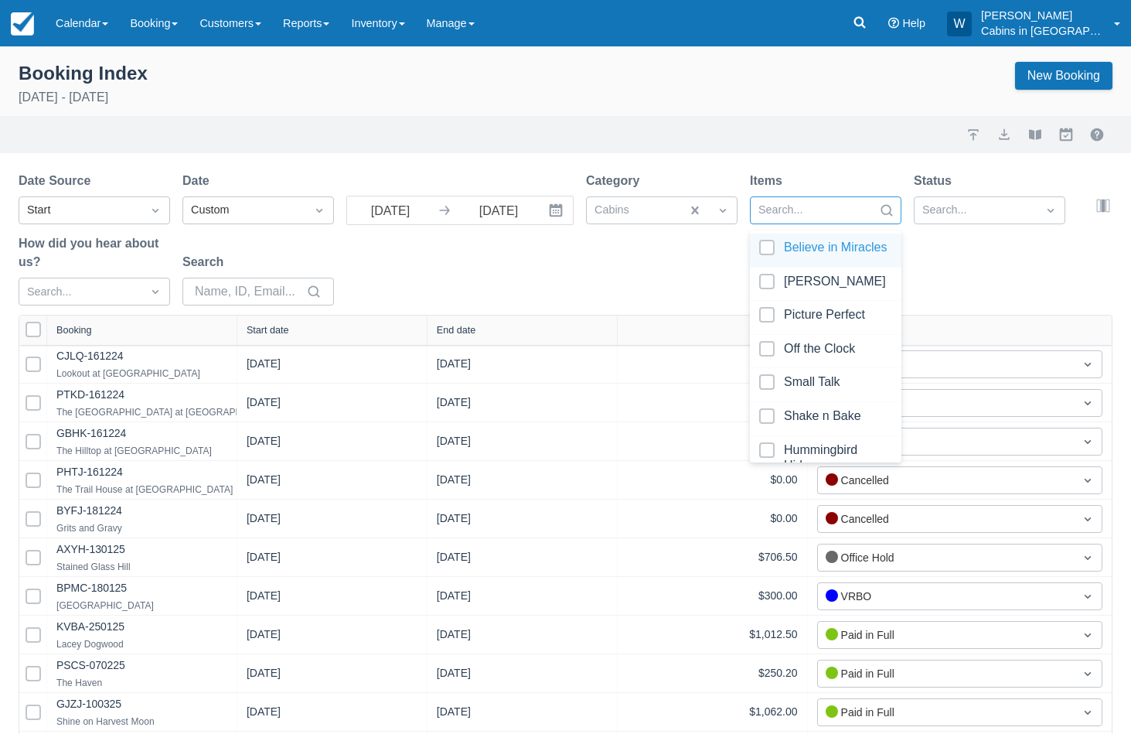
click at [813, 207] on div at bounding box center [811, 210] width 107 height 20
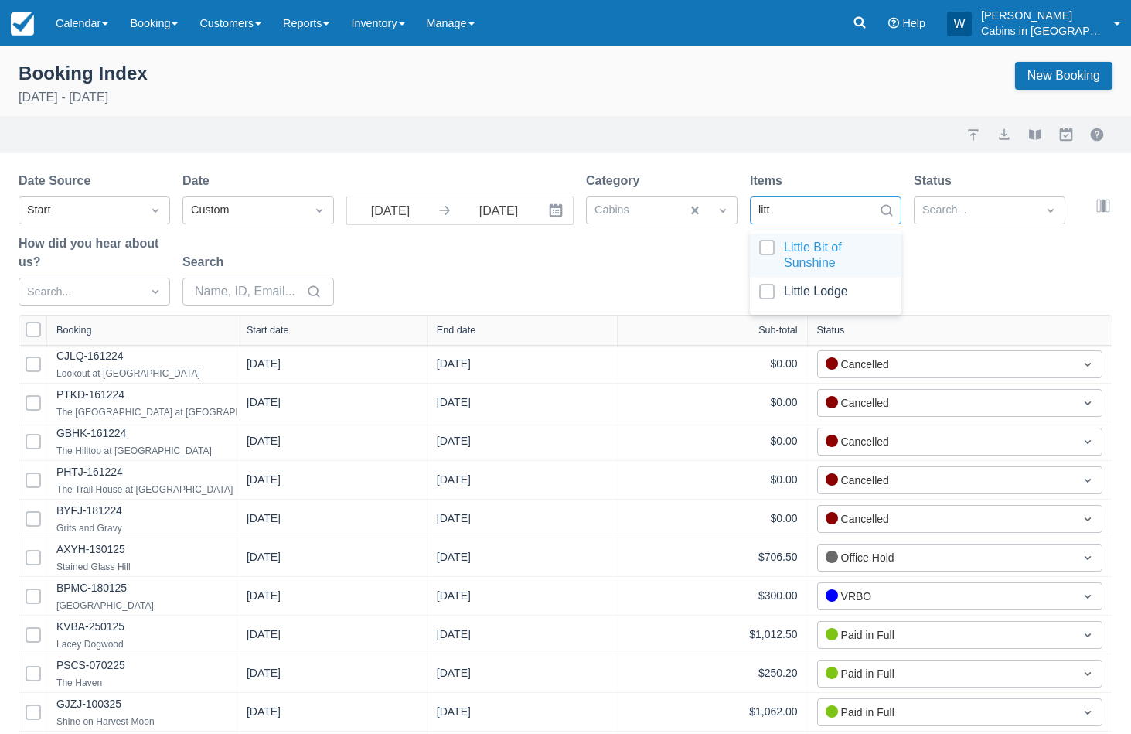
type input "littl"
click at [762, 247] on div at bounding box center [825, 255] width 133 height 31
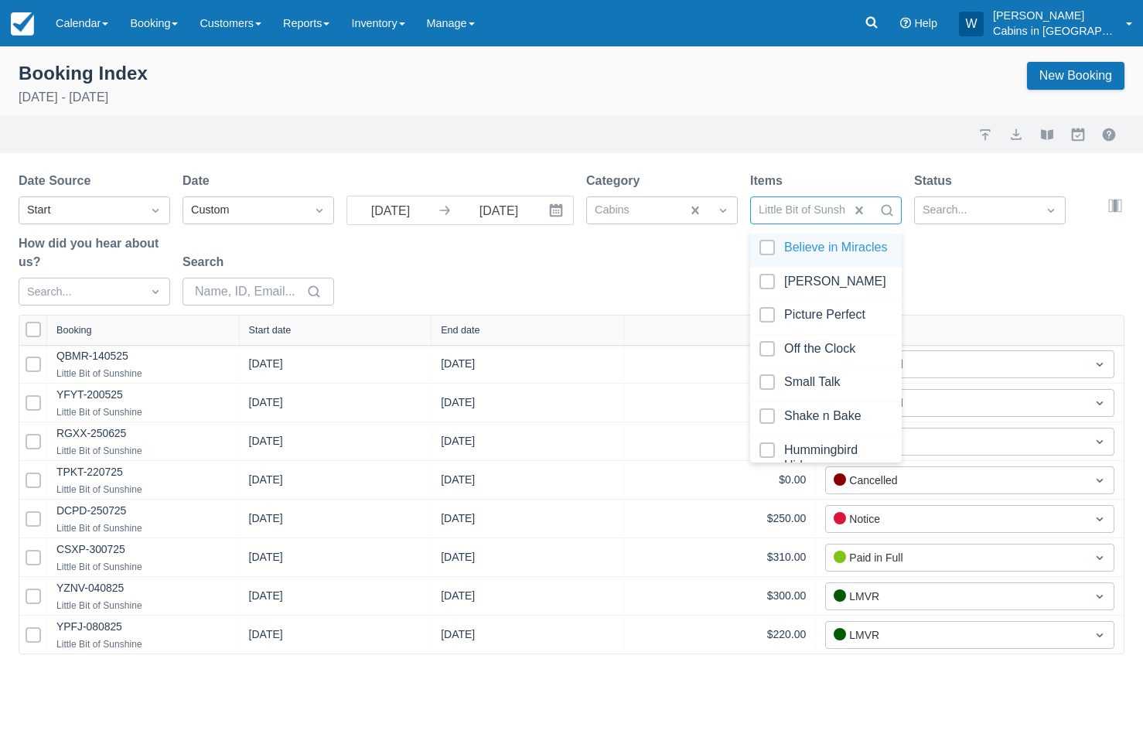
click at [637, 269] on div "Date Source Start Date Custom 08/01/25 Navigate forward to interact with the ca…" at bounding box center [562, 243] width 1087 height 143
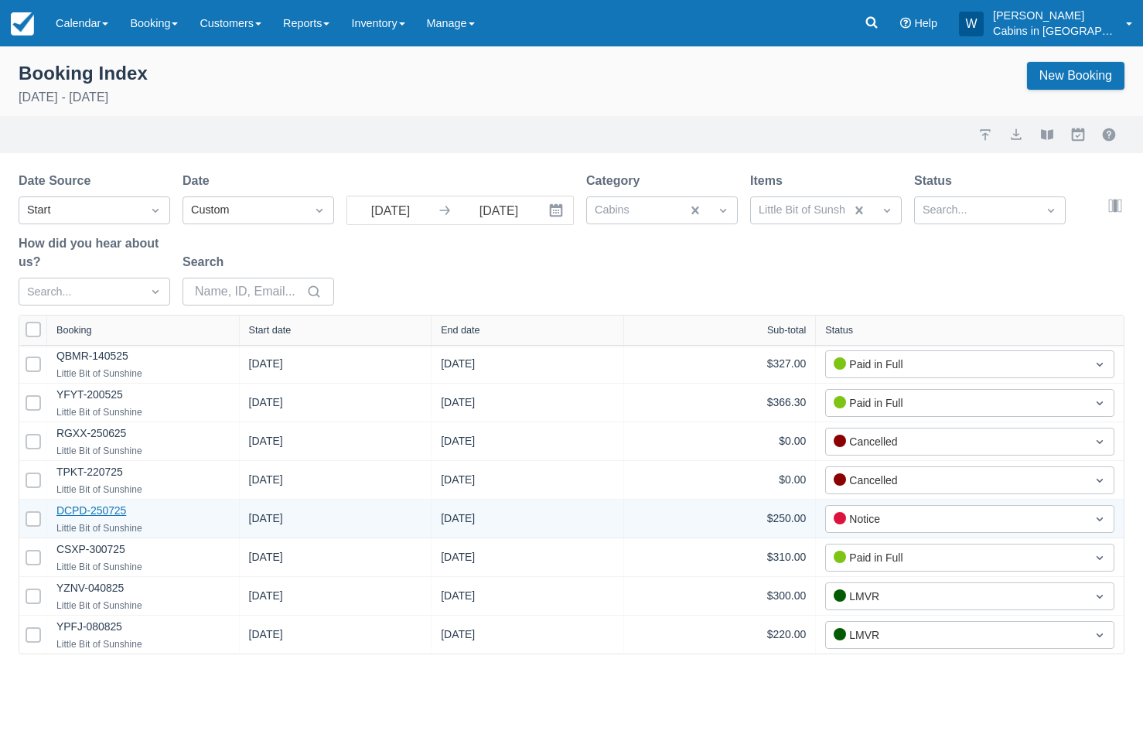
click at [107, 510] on link "DCPD-250725" at bounding box center [91, 510] width 70 height 12
click at [98, 511] on link "DCPD-250725" at bounding box center [91, 511] width 70 height 15
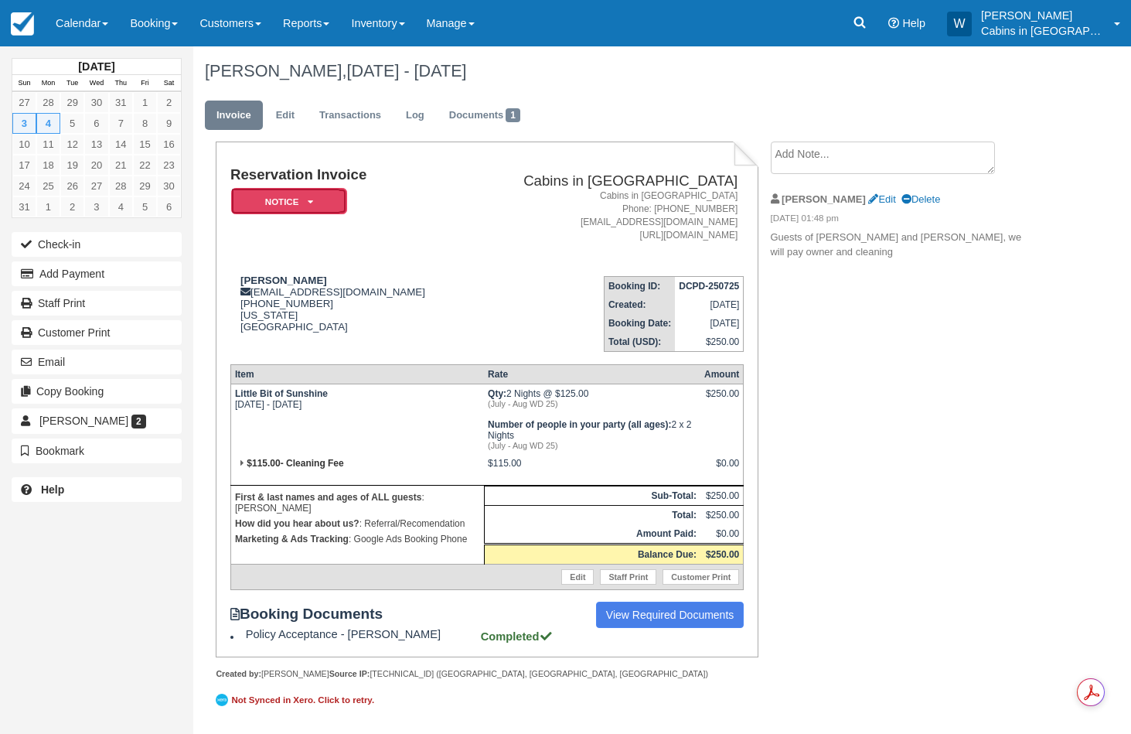
click at [312, 197] on em "Notice" at bounding box center [289, 201] width 116 height 27
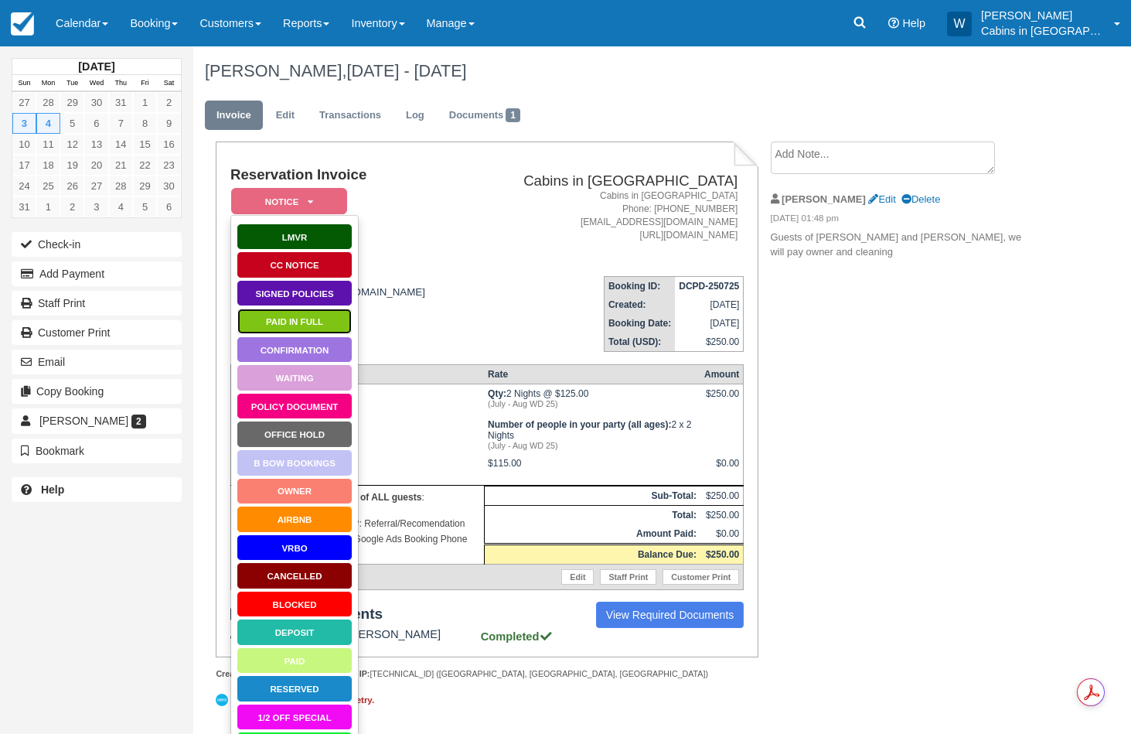
click at [290, 319] on link "Paid in Full" at bounding box center [295, 321] width 116 height 27
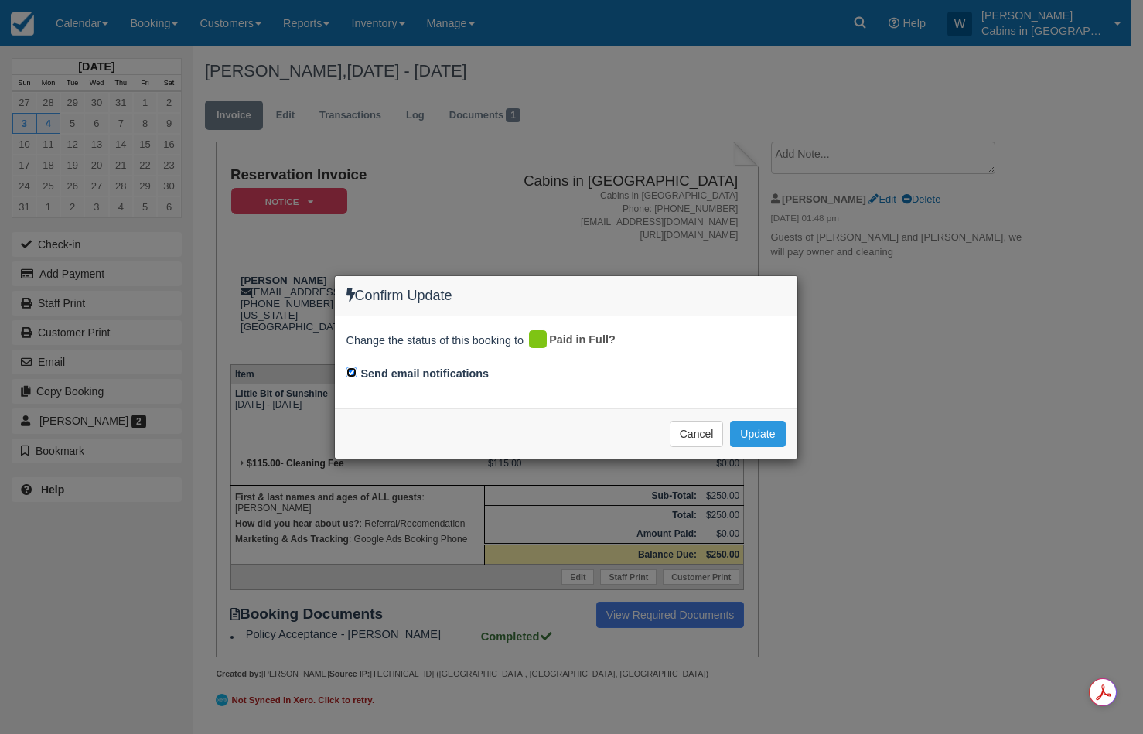
click at [352, 375] on input "Send email notifications" at bounding box center [351, 372] width 10 height 10
checkbox input "false"
click at [750, 432] on button "Update" at bounding box center [757, 434] width 55 height 26
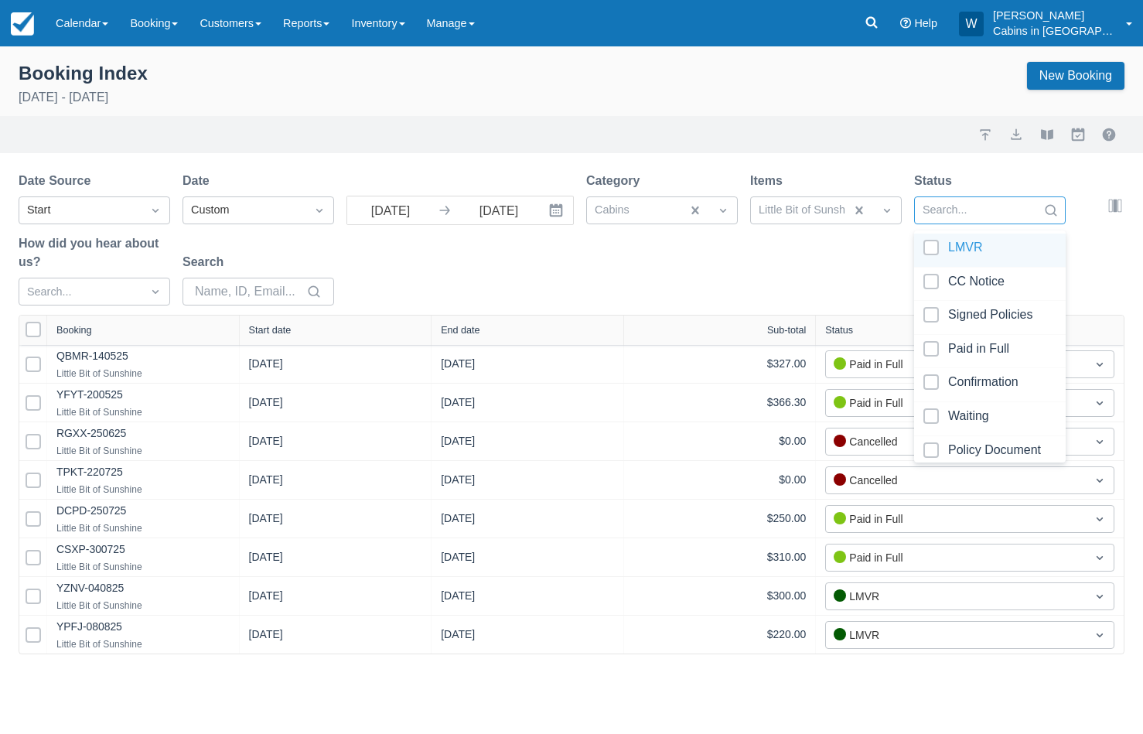
click at [964, 205] on div at bounding box center [975, 210] width 107 height 20
click at [930, 341] on div at bounding box center [989, 351] width 133 height 21
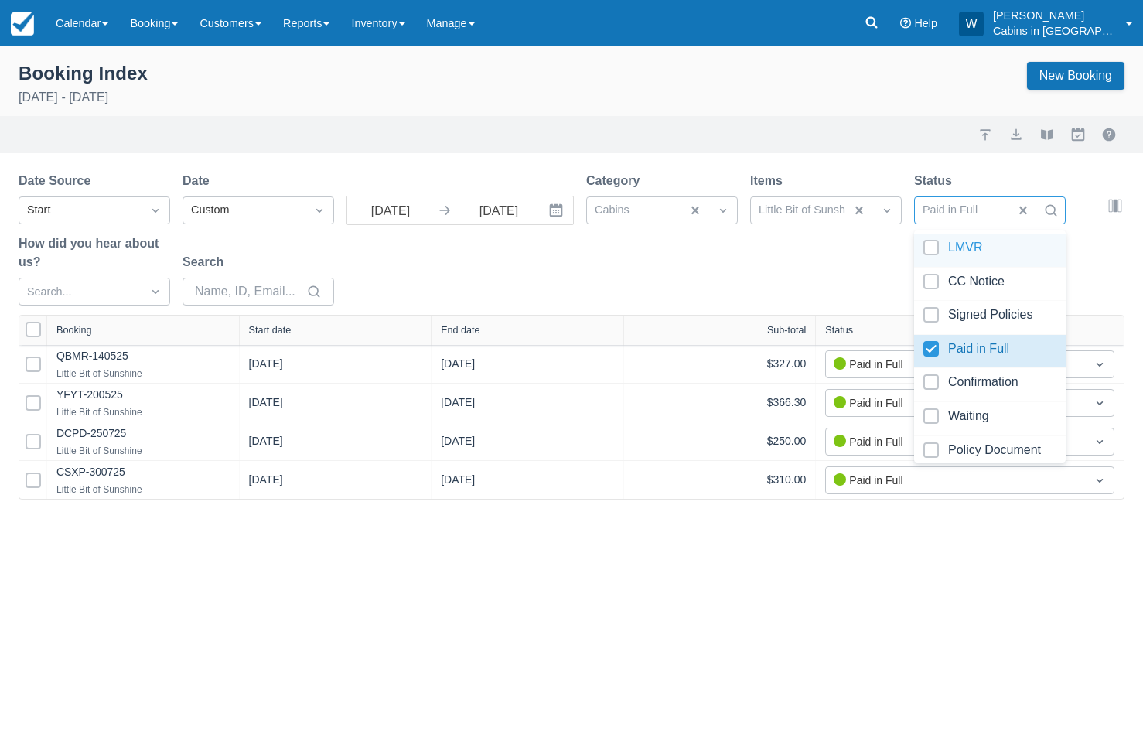
click at [931, 244] on div at bounding box center [989, 250] width 133 height 21
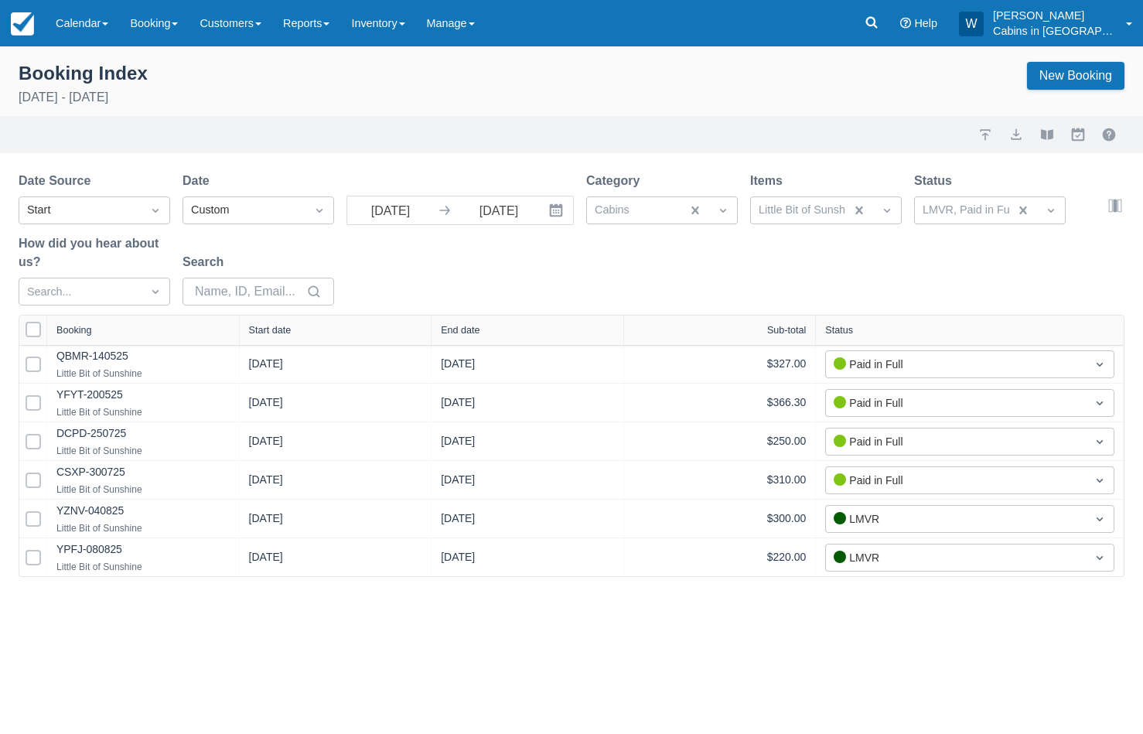
click at [822, 268] on div "Date Source Start Date Custom [DATE] Navigate forward to interact with the cale…" at bounding box center [562, 243] width 1087 height 143
click at [281, 321] on div "Start date" at bounding box center [336, 329] width 193 height 29
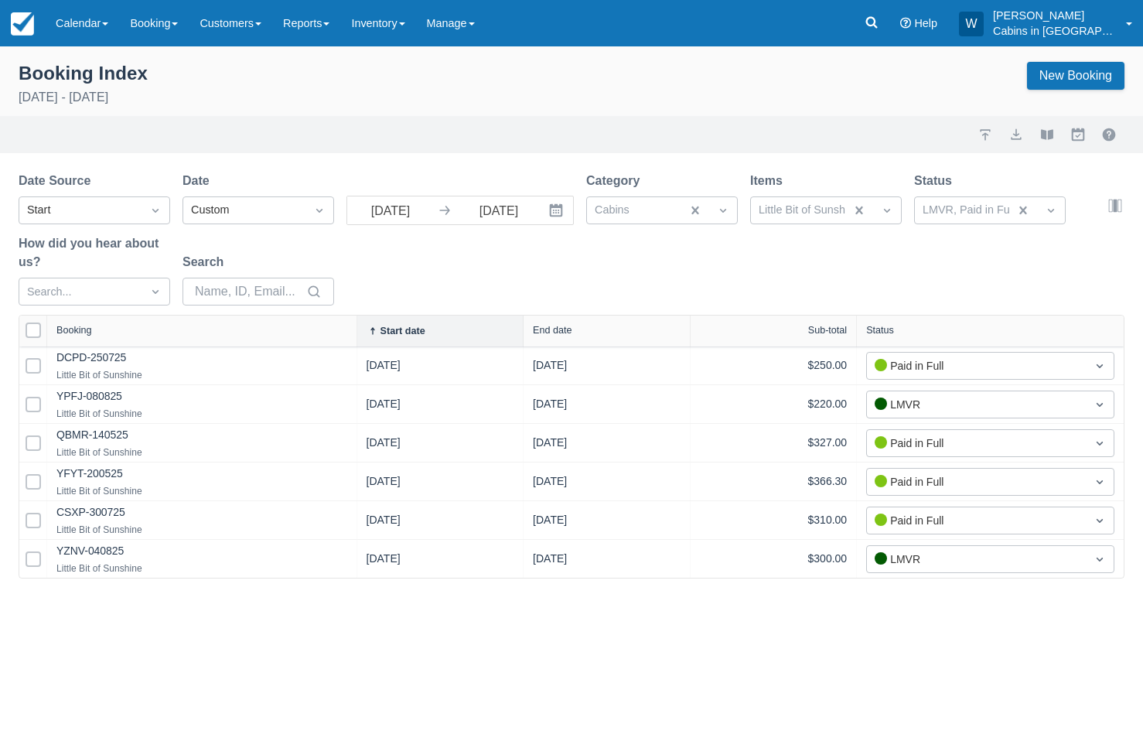
drag, startPoint x: 233, startPoint y: 331, endPoint x: 359, endPoint y: 317, distance: 126.0
click at [356, 318] on div at bounding box center [357, 330] width 28 height 31
click at [1014, 138] on button "export" at bounding box center [1016, 134] width 19 height 19
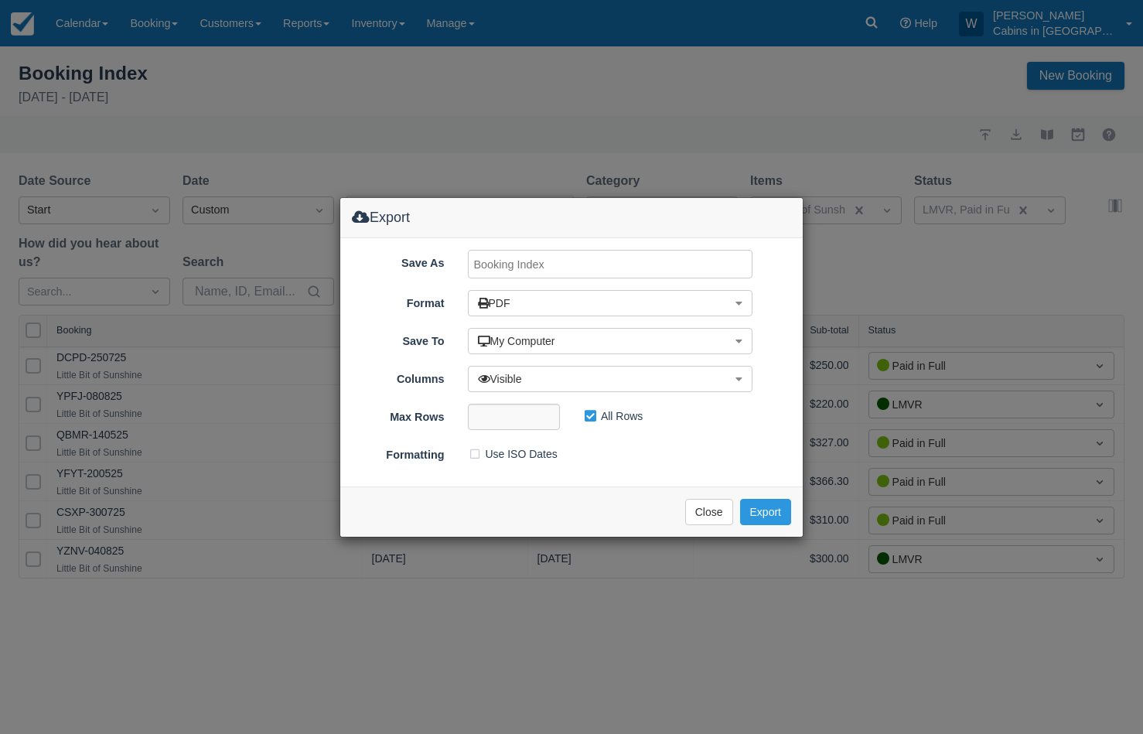
click at [540, 263] on input "Save As" at bounding box center [610, 264] width 285 height 29
click at [544, 261] on input "Little Bit, JUNE, 2025" at bounding box center [610, 264] width 285 height 29
type input "Little Bit, AUG, 2025"
click at [758, 514] on button "Export" at bounding box center [765, 512] width 51 height 26
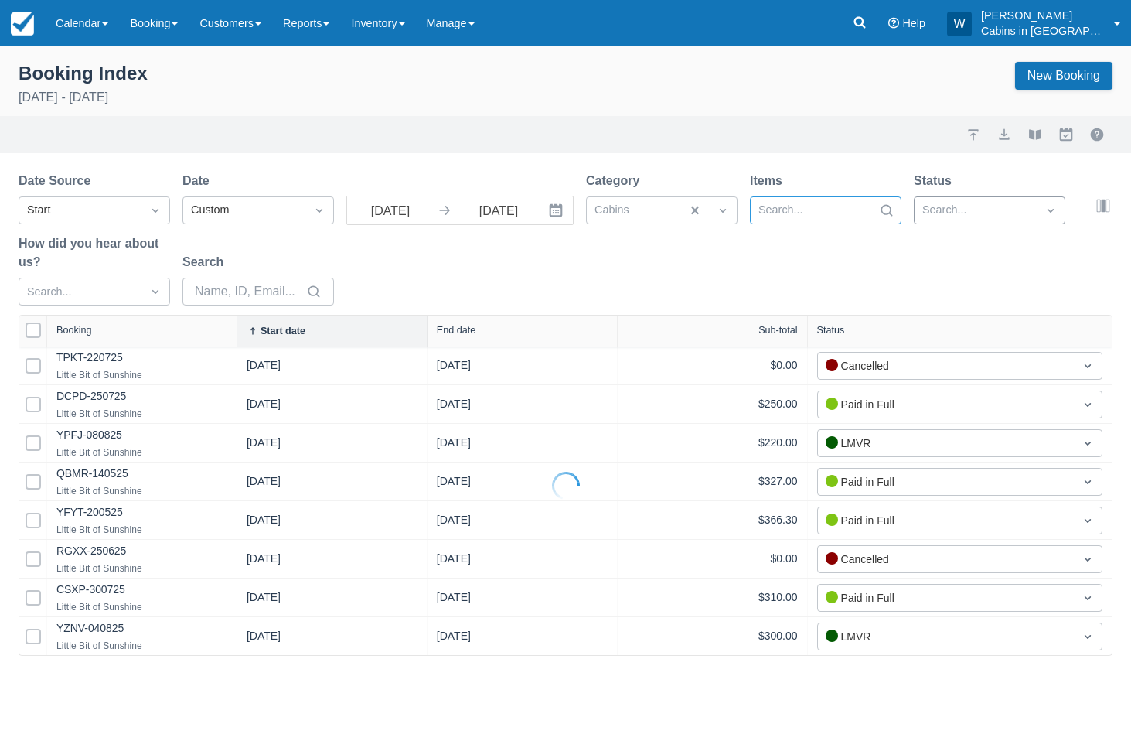
select select "25"
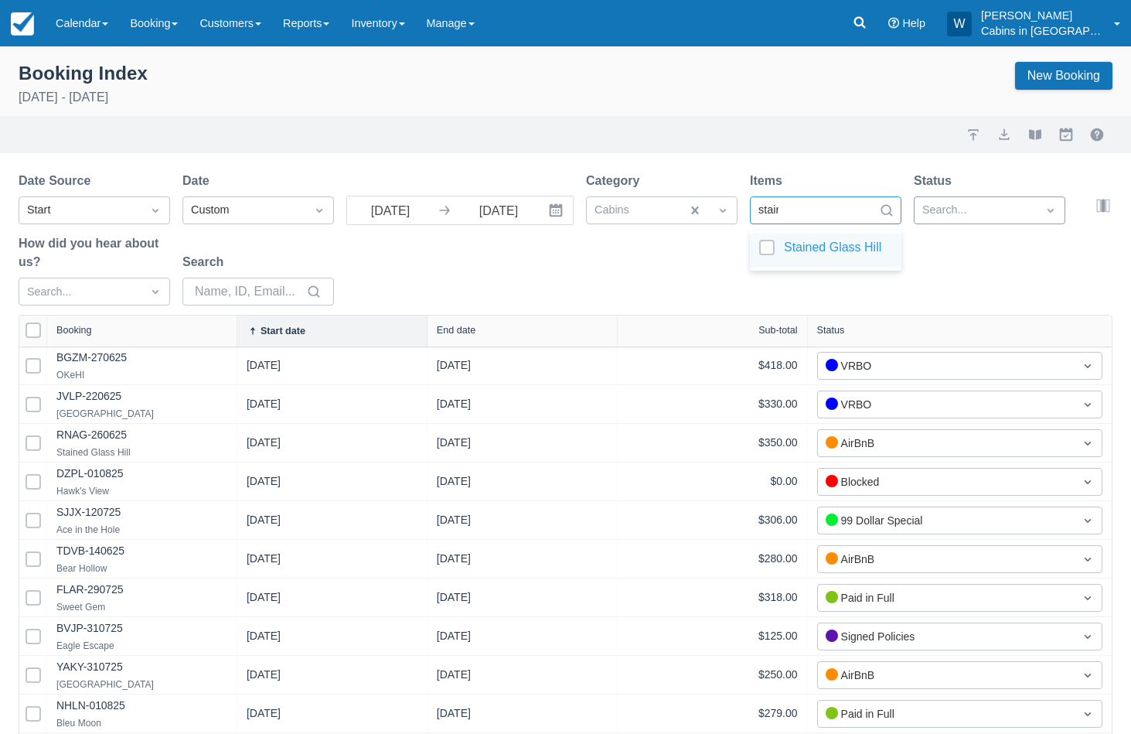
type input "staine"
click at [762, 247] on div at bounding box center [825, 250] width 133 height 21
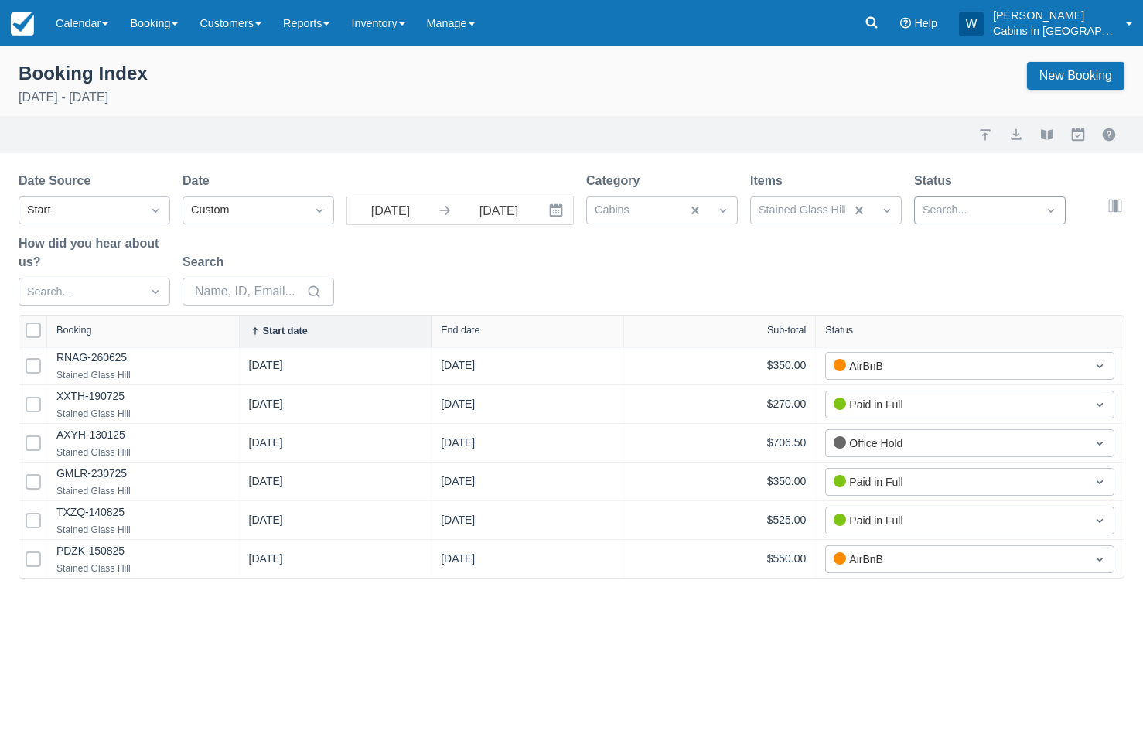
click at [674, 270] on div "Date Source Start Date Custom 08/01/25 Navigate forward to interact with the ca…" at bounding box center [562, 243] width 1087 height 143
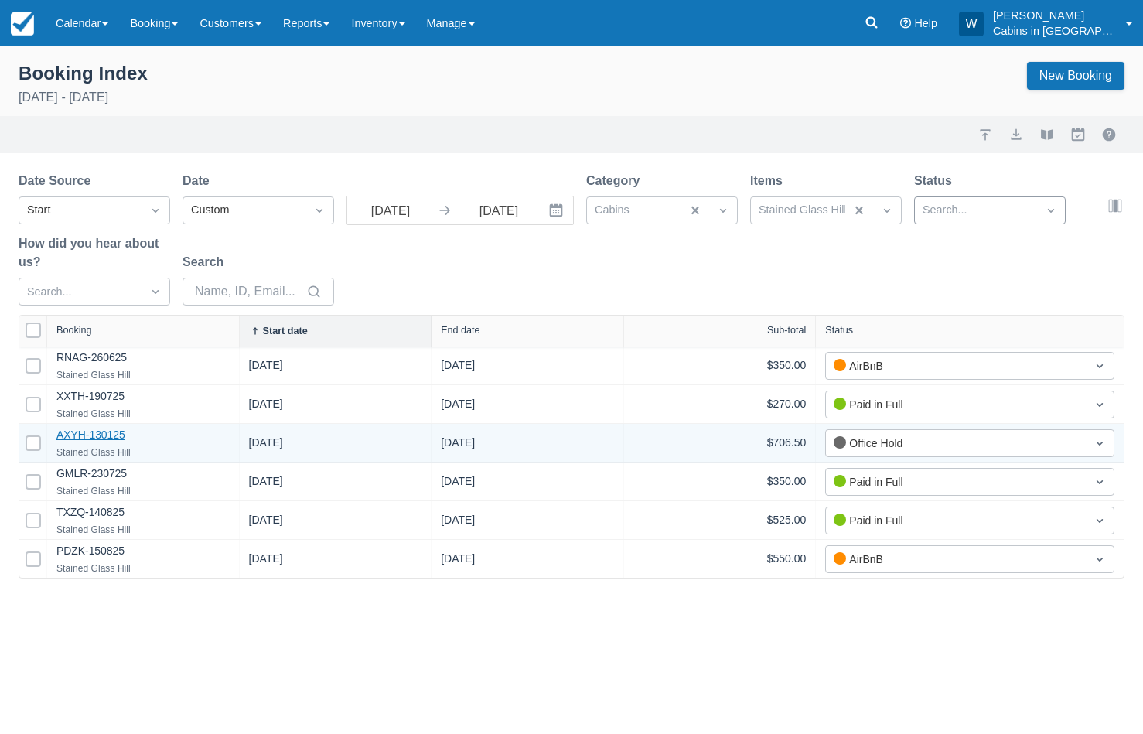
click at [104, 438] on link "AXYH-130125" at bounding box center [90, 434] width 69 height 12
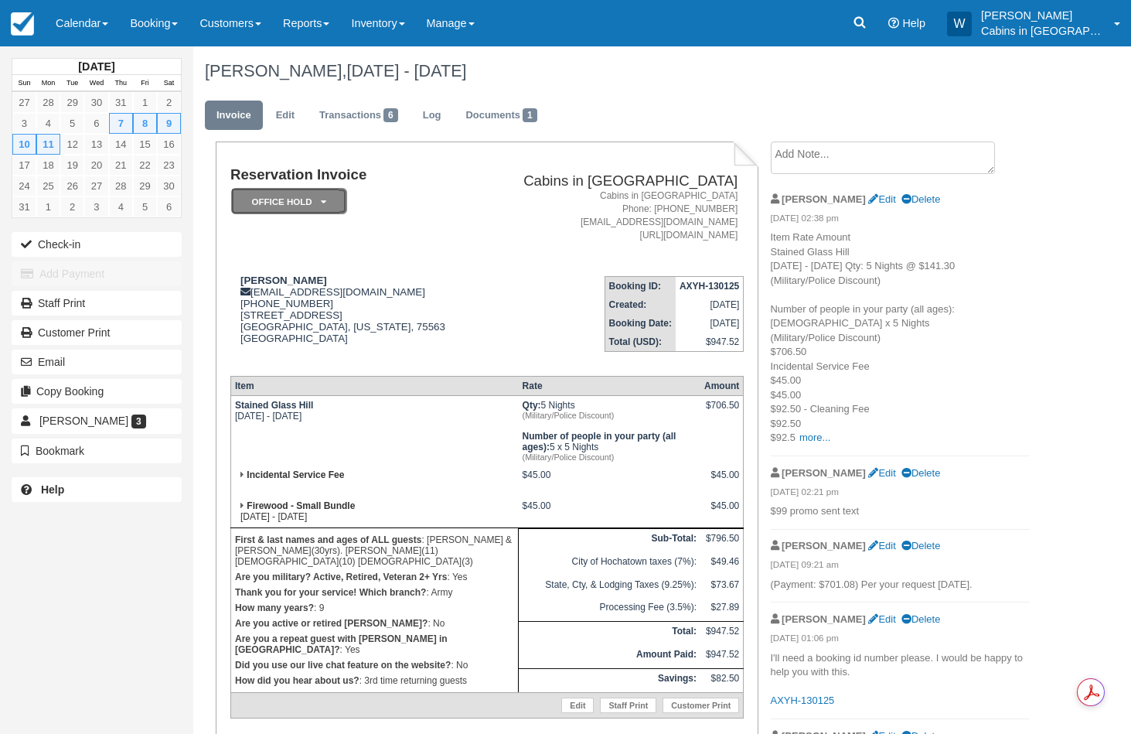
click at [321, 201] on icon at bounding box center [323, 201] width 5 height 9
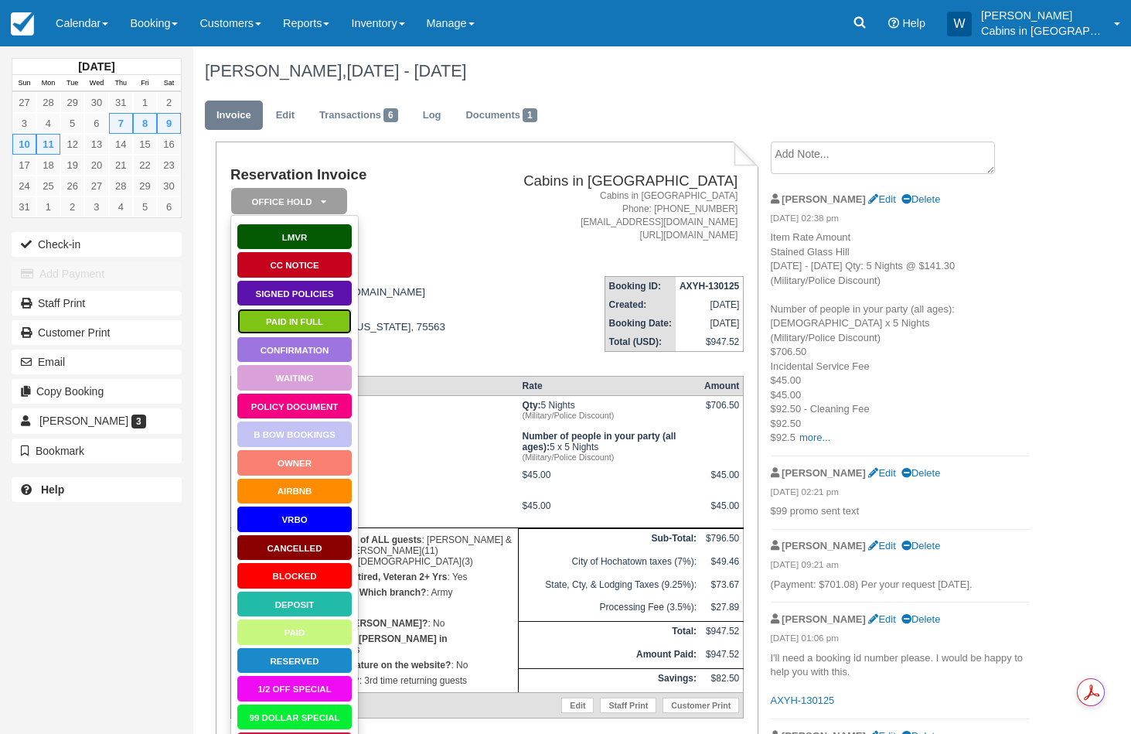
click at [313, 325] on link "Paid in Full" at bounding box center [295, 321] width 116 height 27
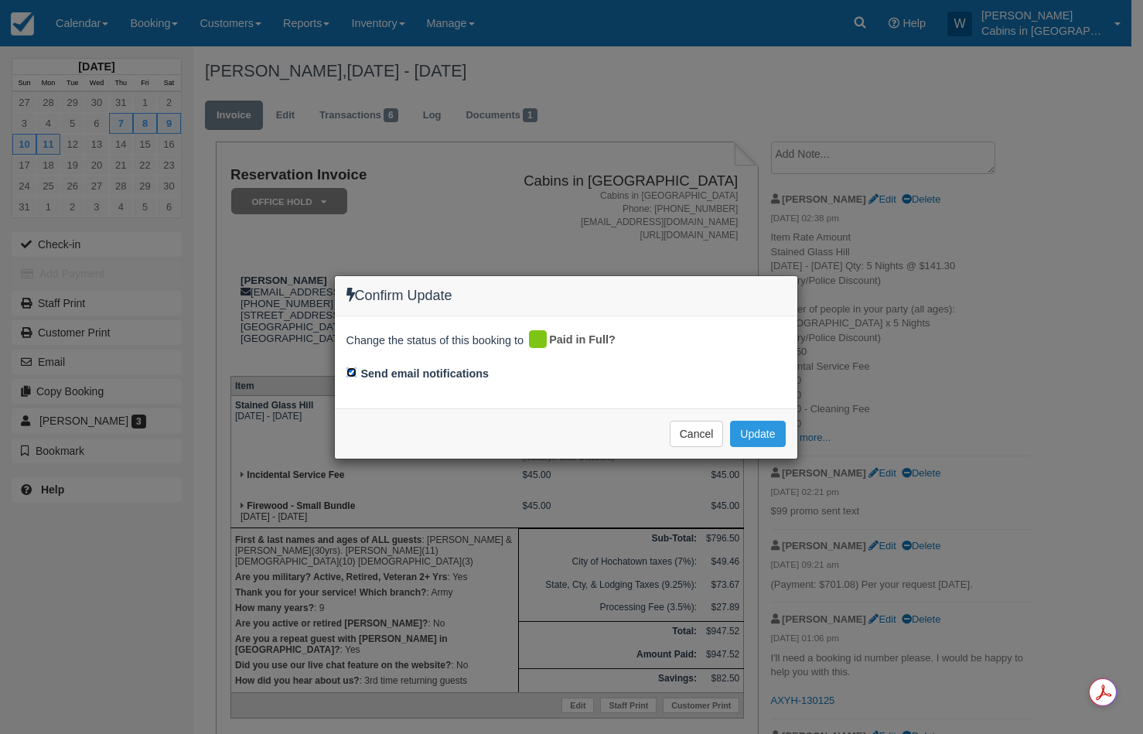
click at [351, 375] on input "Send email notifications" at bounding box center [351, 372] width 10 height 10
checkbox input "false"
click at [768, 429] on button "Update" at bounding box center [757, 434] width 55 height 26
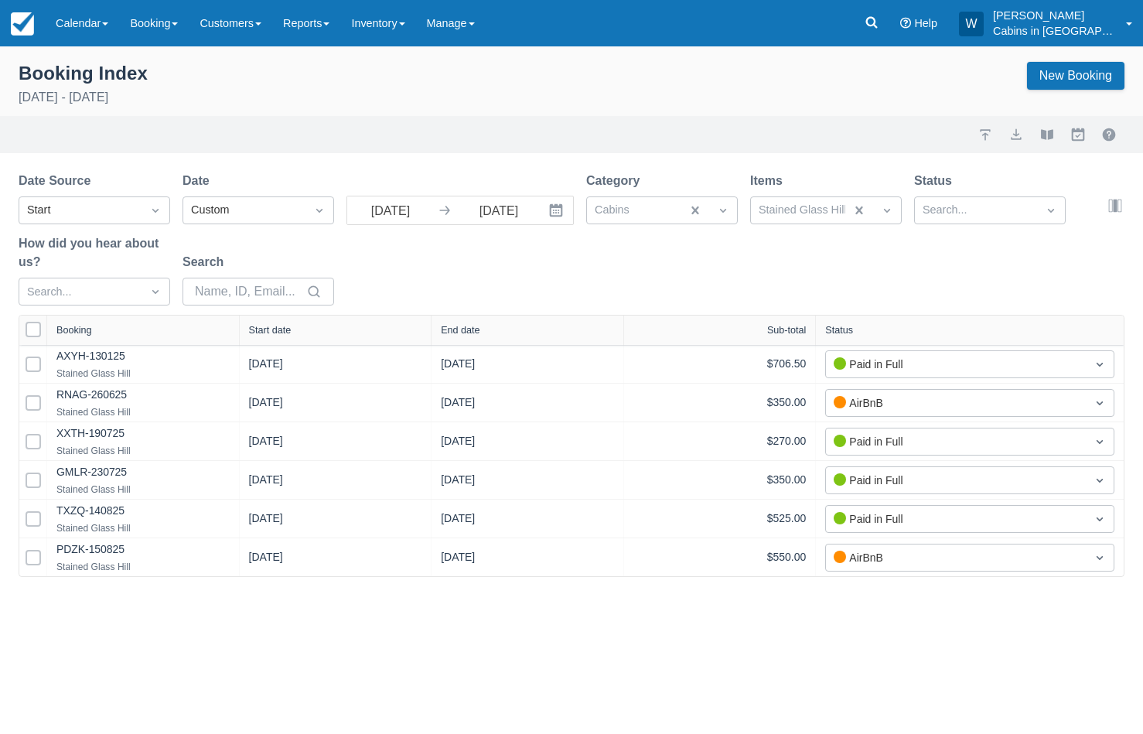
click at [281, 330] on div "Start date" at bounding box center [270, 330] width 43 height 11
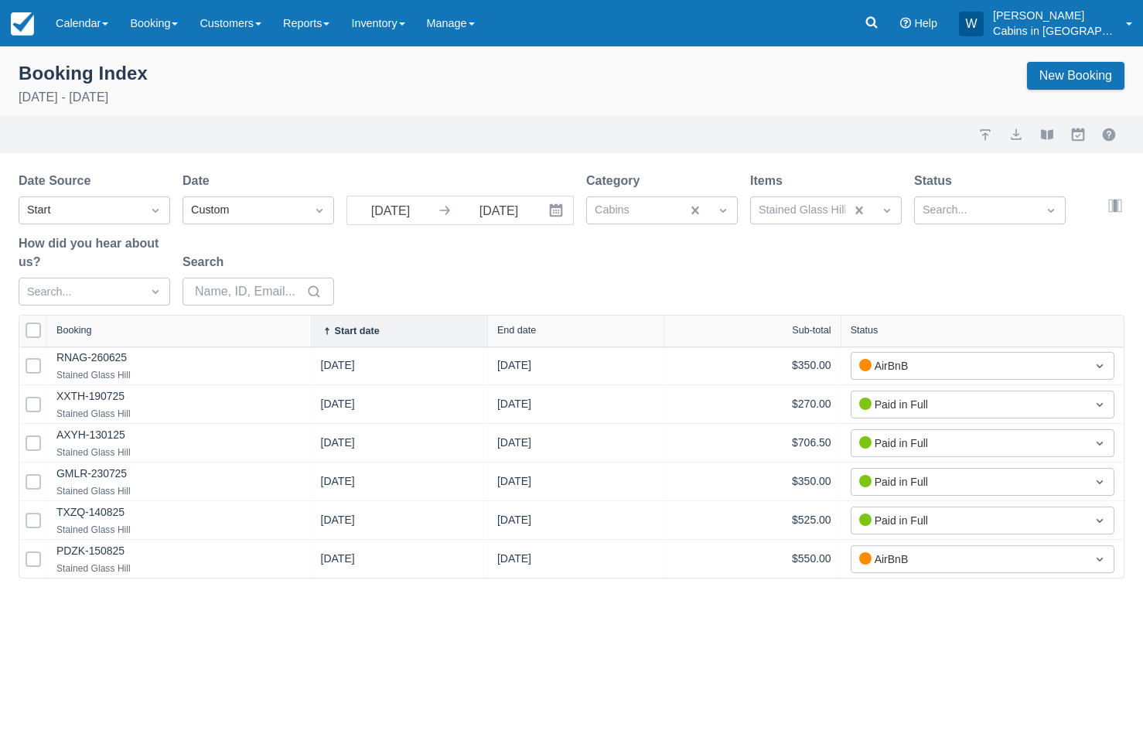
drag, startPoint x: 234, startPoint y: 333, endPoint x: 312, endPoint y: 327, distance: 78.3
click at [312, 327] on div at bounding box center [311, 330] width 28 height 31
click at [1015, 137] on button "export" at bounding box center [1016, 134] width 19 height 19
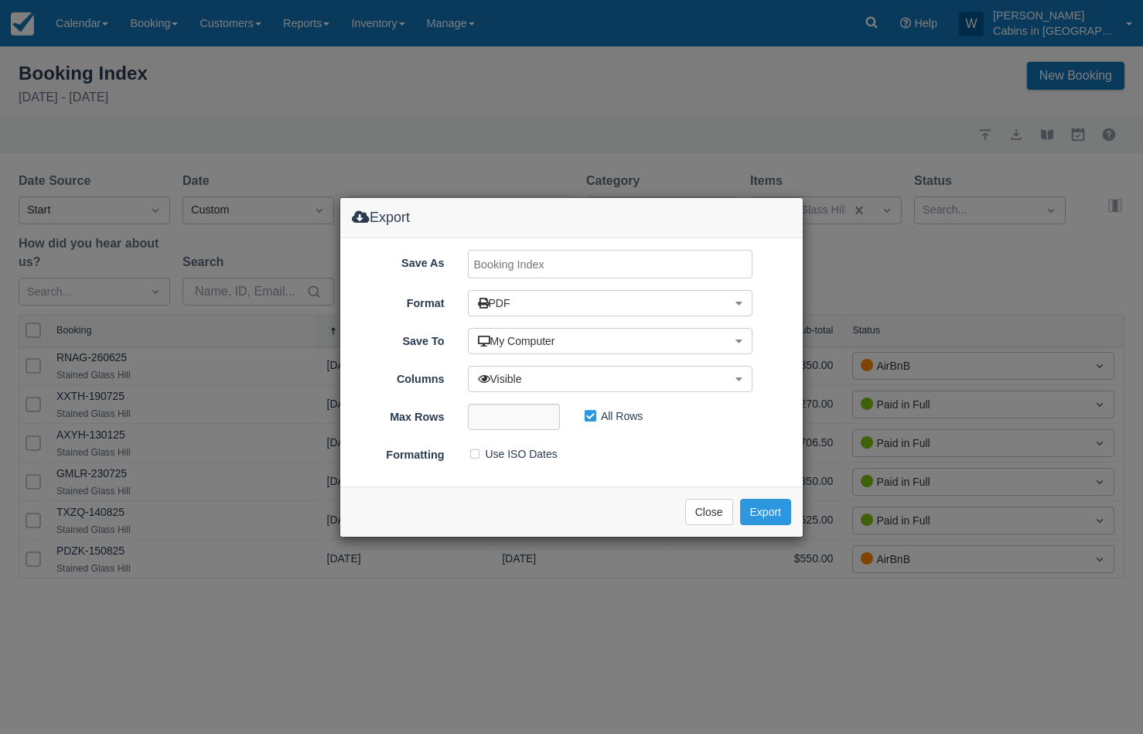
click at [553, 257] on input "Save As" at bounding box center [610, 264] width 285 height 29
click at [517, 263] on input "STAINED, August, 2025" at bounding box center [610, 264] width 285 height 29
type input "Stained Glass, August, 2025"
click at [772, 510] on button "Export" at bounding box center [765, 512] width 51 height 26
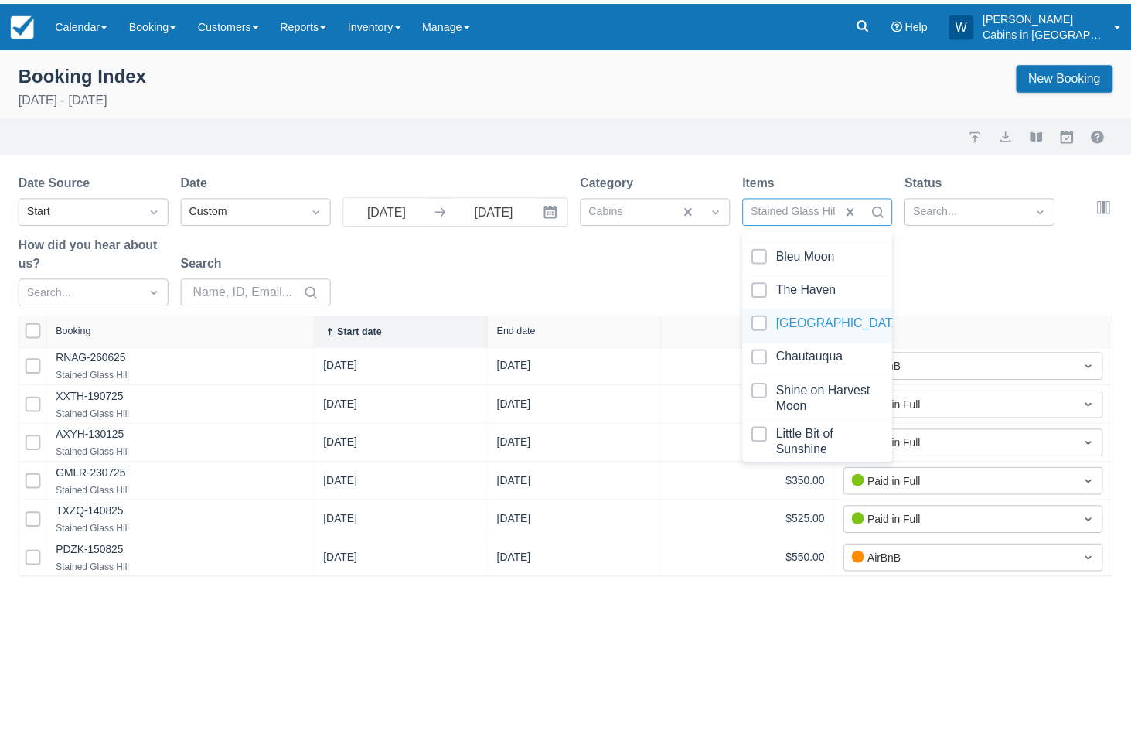
scroll to position [547, 0]
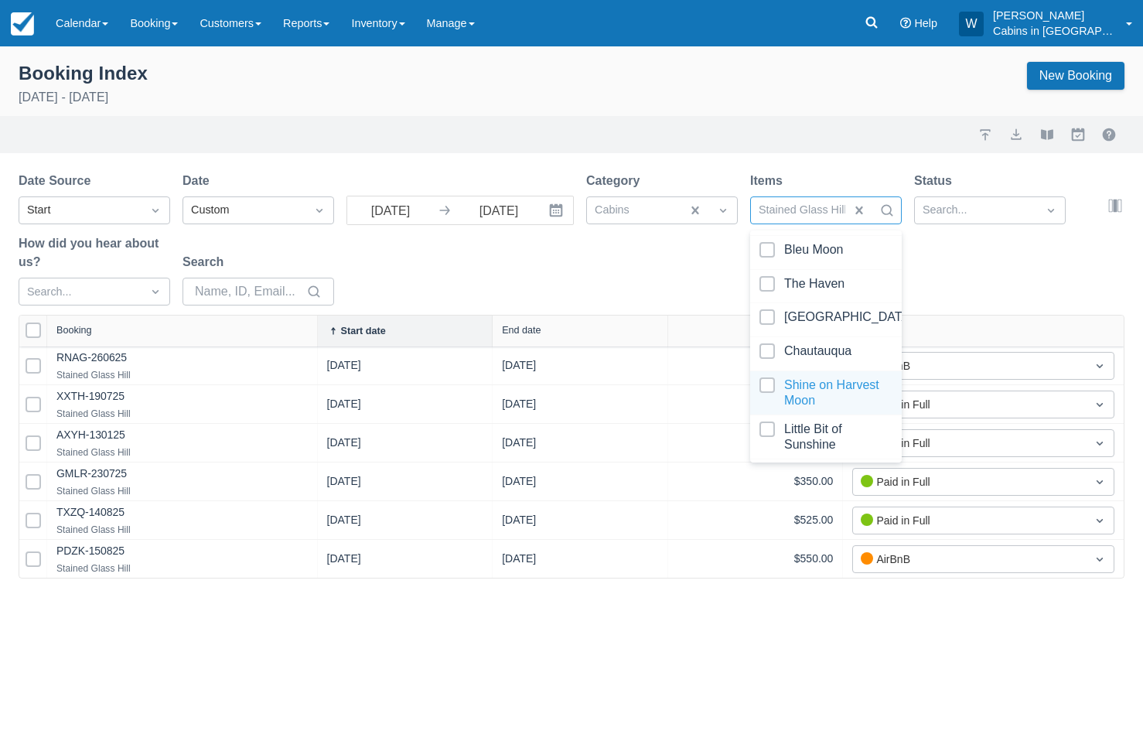
click at [769, 377] on div at bounding box center [825, 392] width 133 height 31
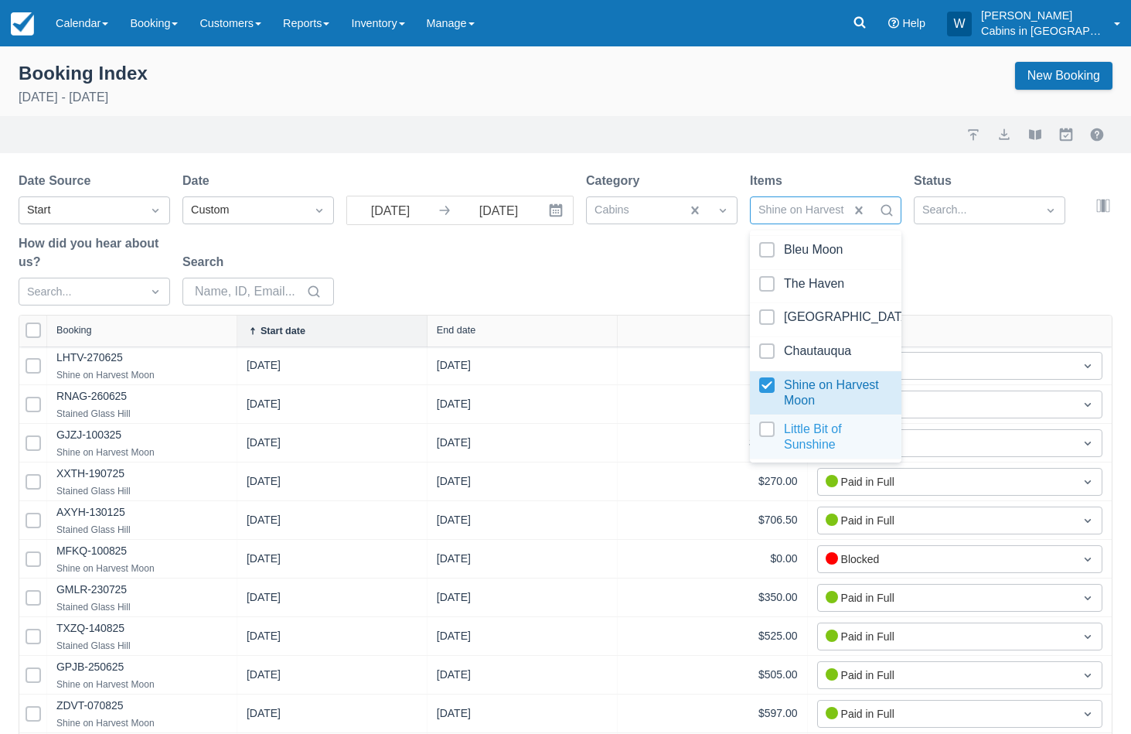
click at [770, 421] on div at bounding box center [825, 436] width 133 height 31
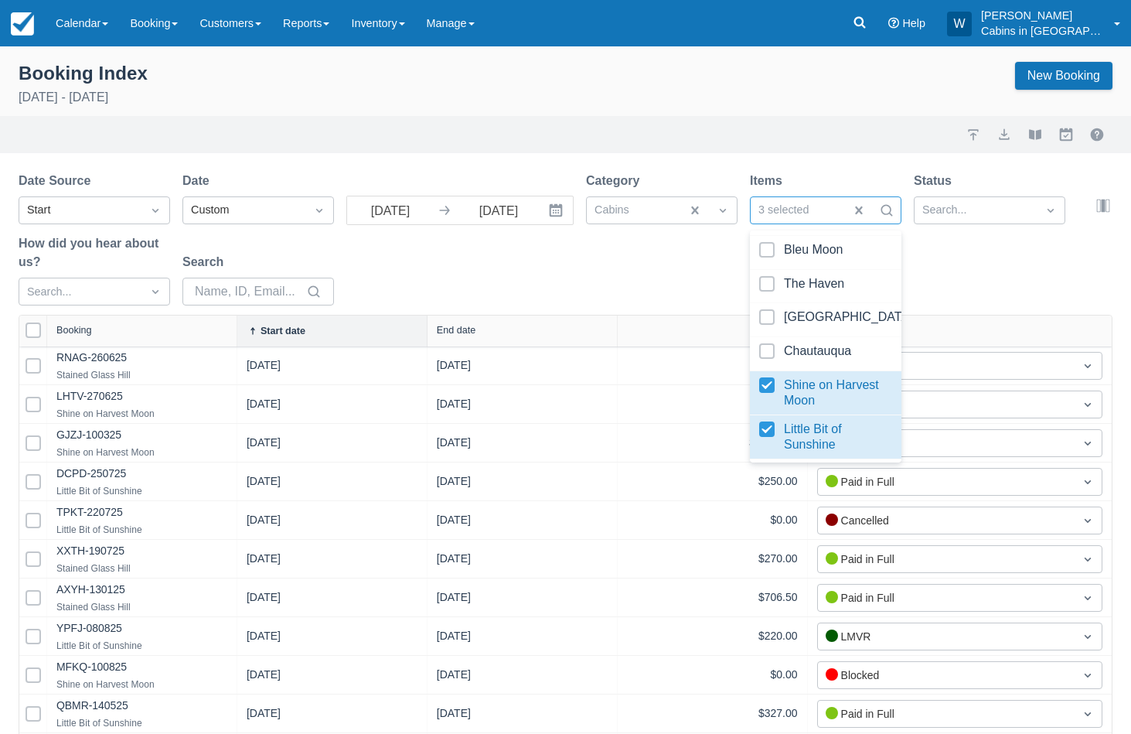
click at [683, 273] on div "Date Source Start Date Custom 08/01/25 Navigate forward to interact with the ca…" at bounding box center [556, 243] width 1075 height 143
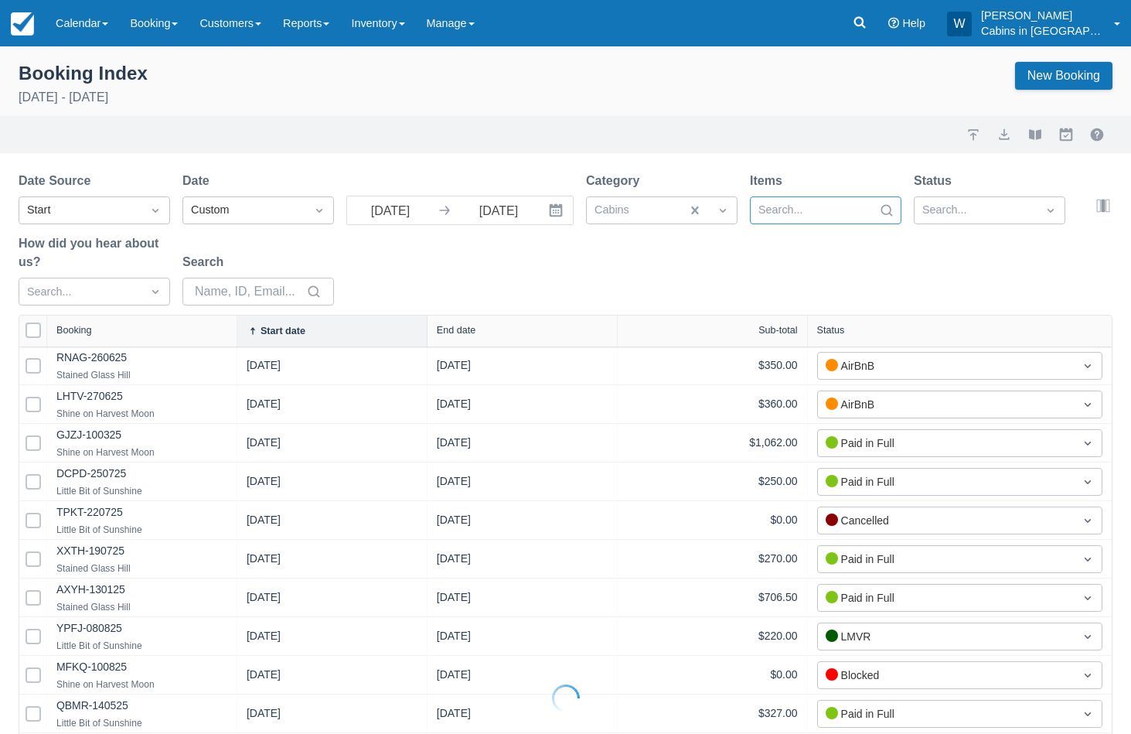
select select "25"
click at [295, 334] on div "Start date" at bounding box center [283, 331] width 45 height 11
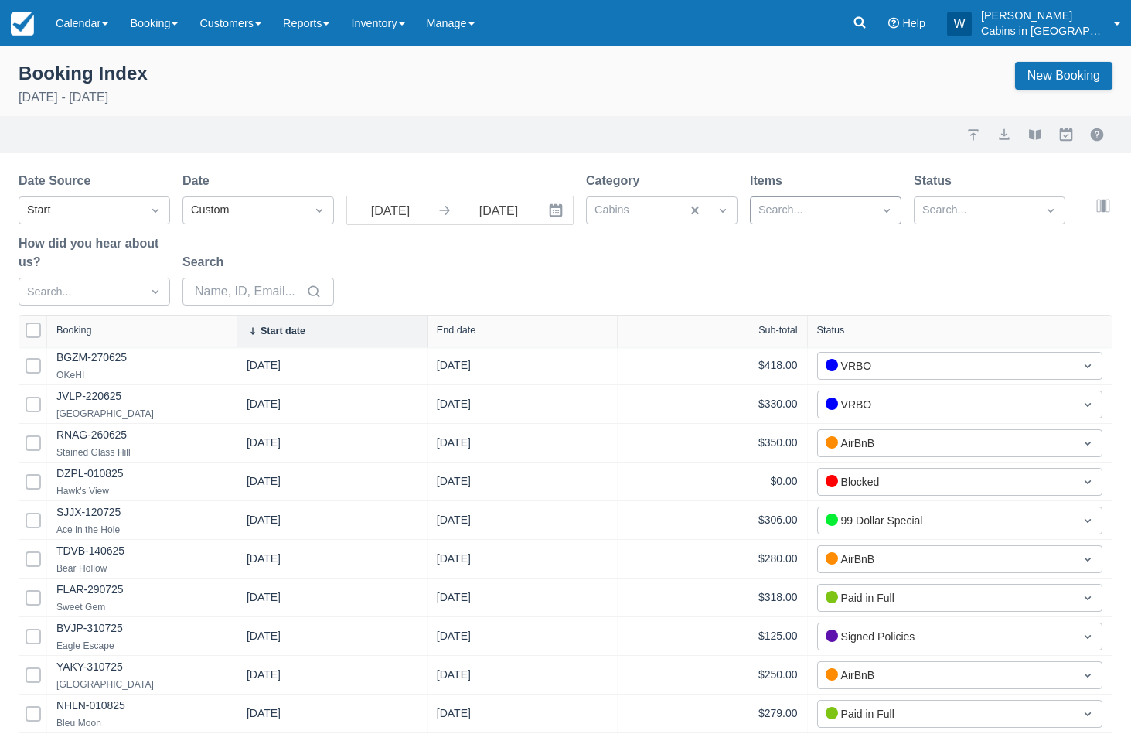
select select "25"
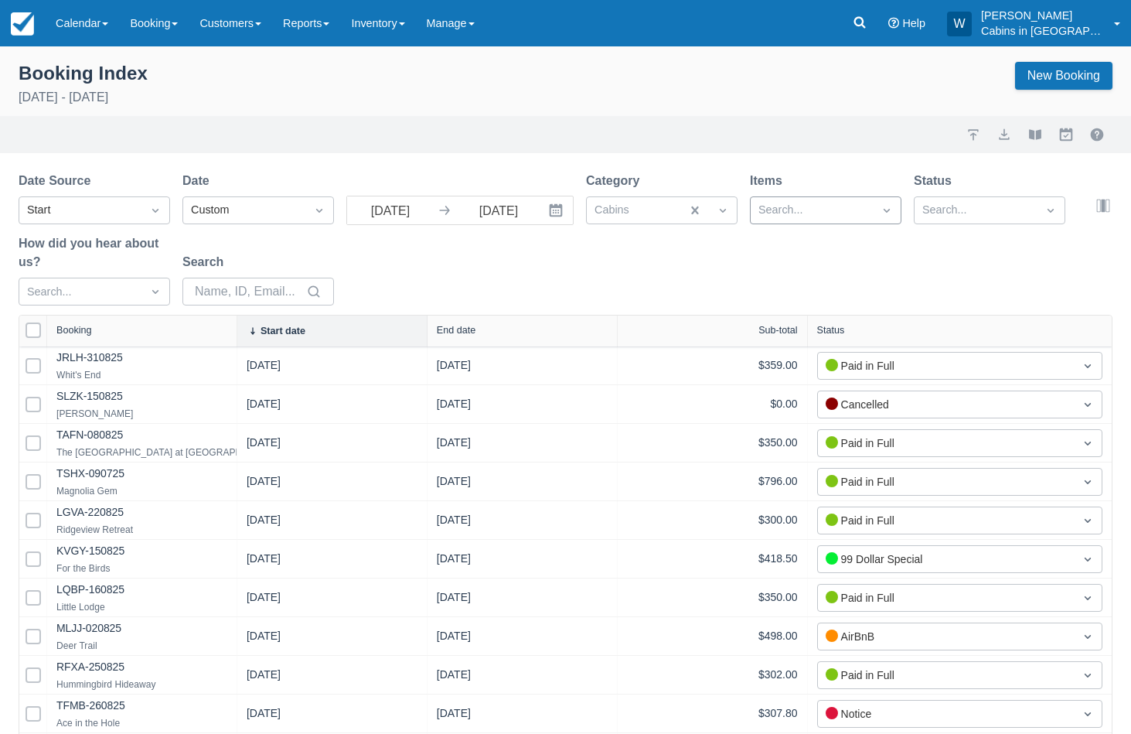
click at [815, 208] on div at bounding box center [811, 210] width 107 height 20
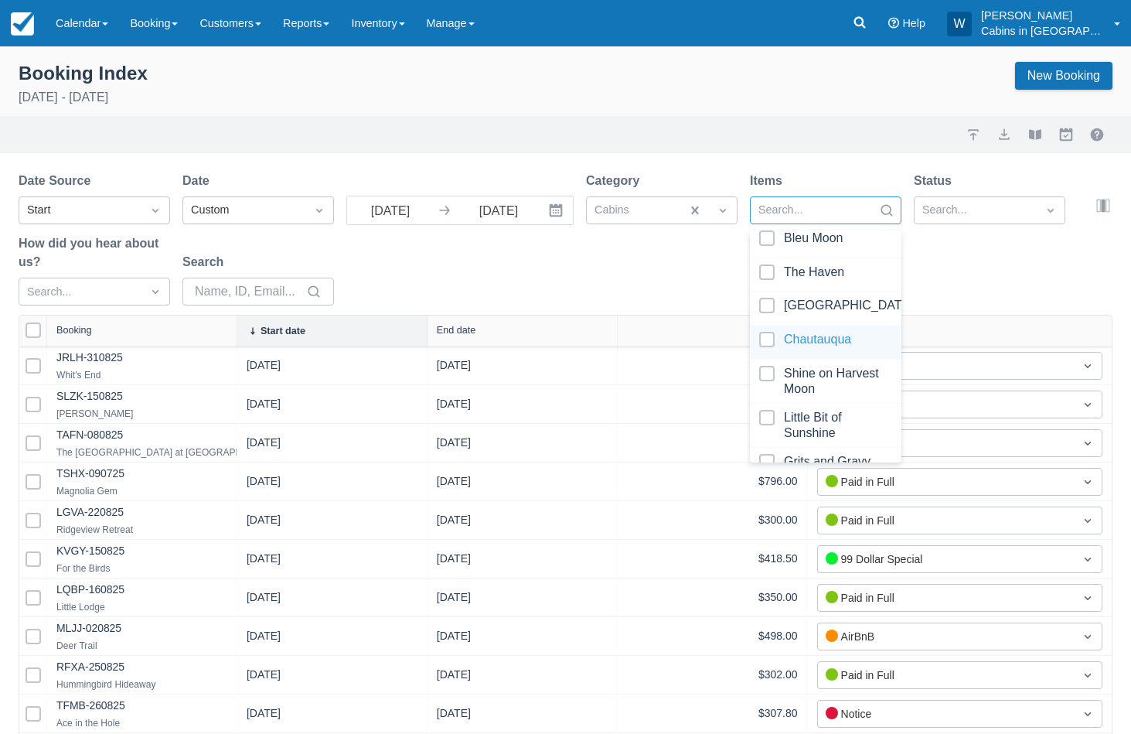
scroll to position [571, 0]
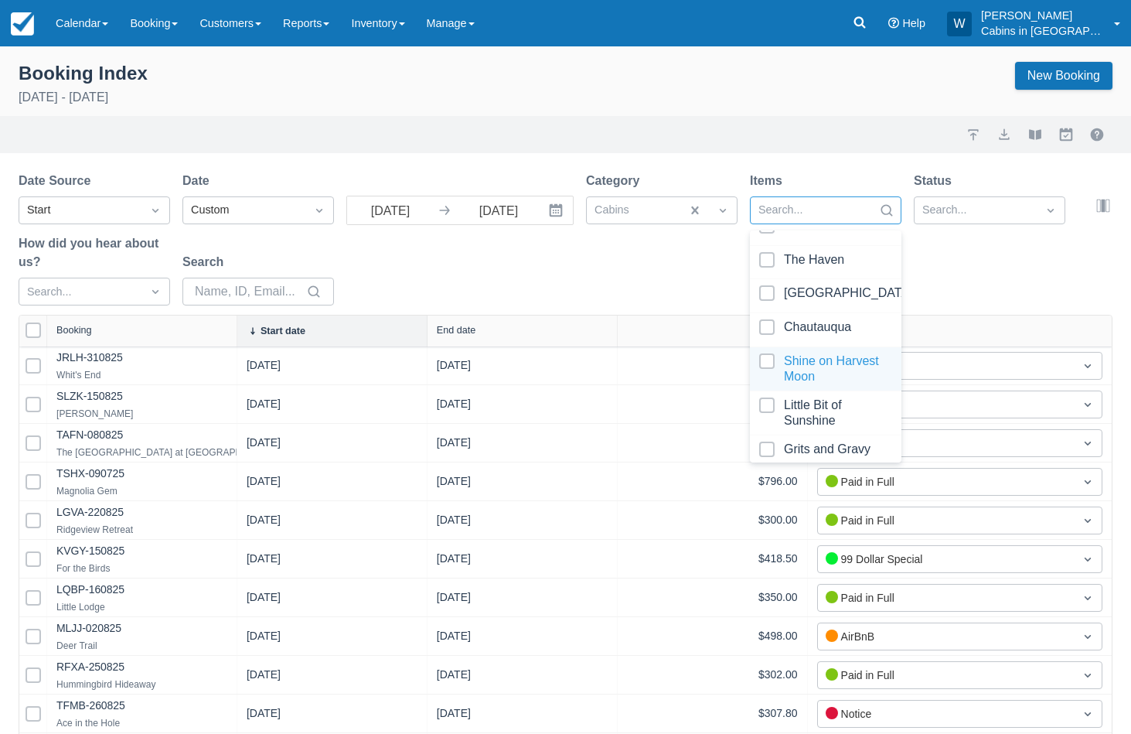
click at [767, 353] on div at bounding box center [825, 368] width 133 height 31
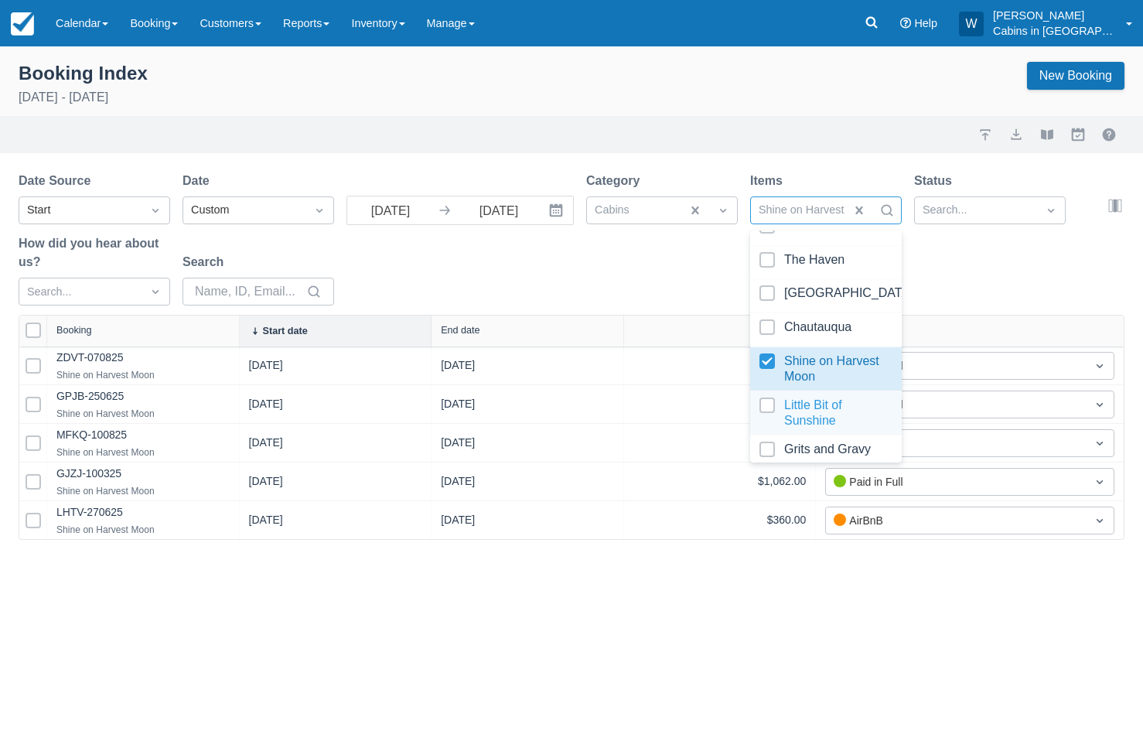
click at [772, 406] on div at bounding box center [825, 412] width 133 height 31
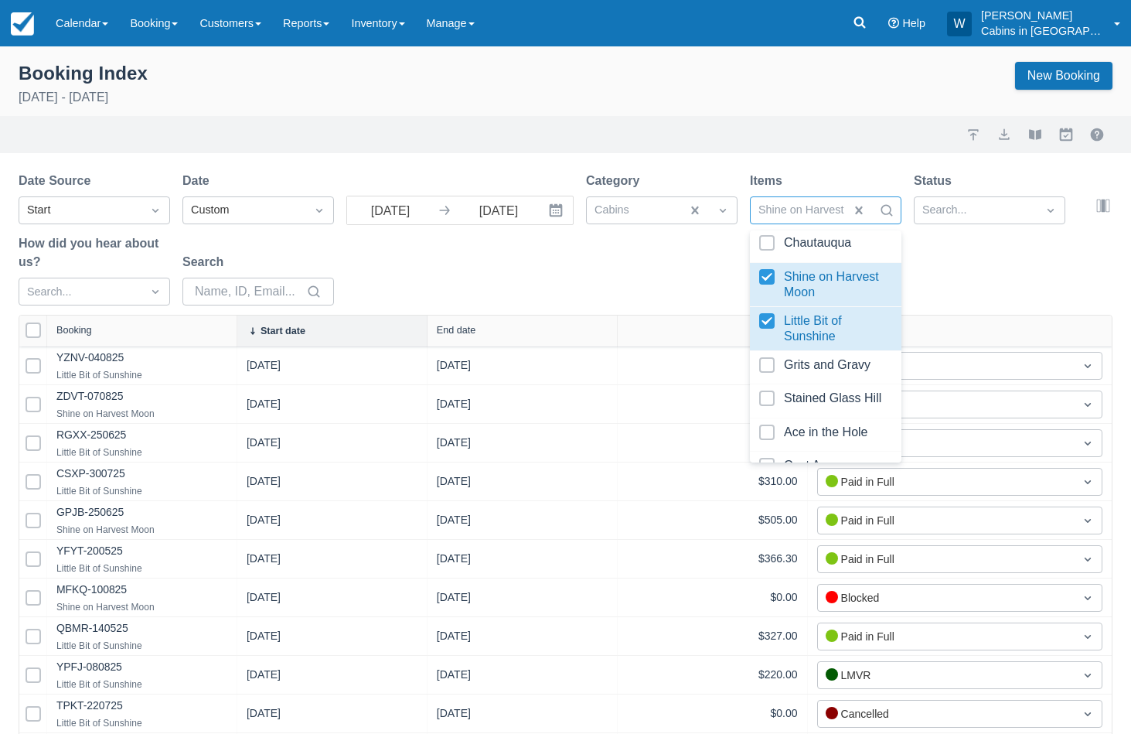
scroll to position [660, 0]
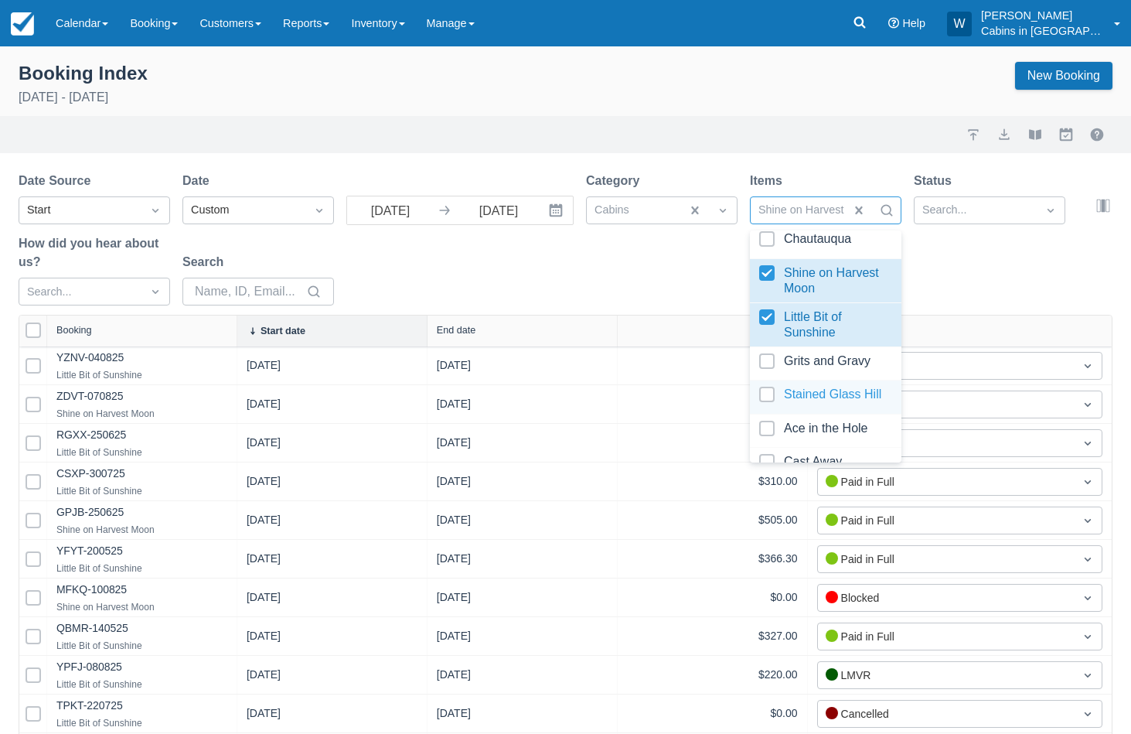
click at [769, 387] on div at bounding box center [825, 397] width 133 height 21
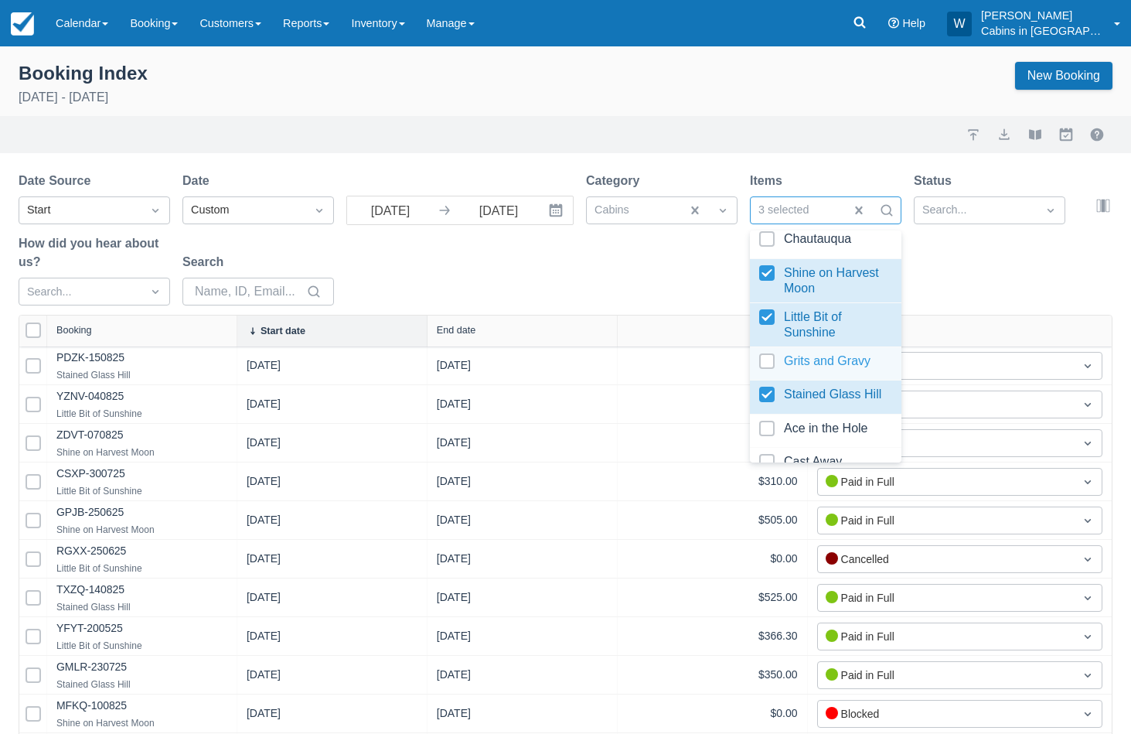
click at [687, 275] on div "Date Source Start Date Custom 08/01/25 Navigate forward to interact with the ca…" at bounding box center [556, 243] width 1075 height 143
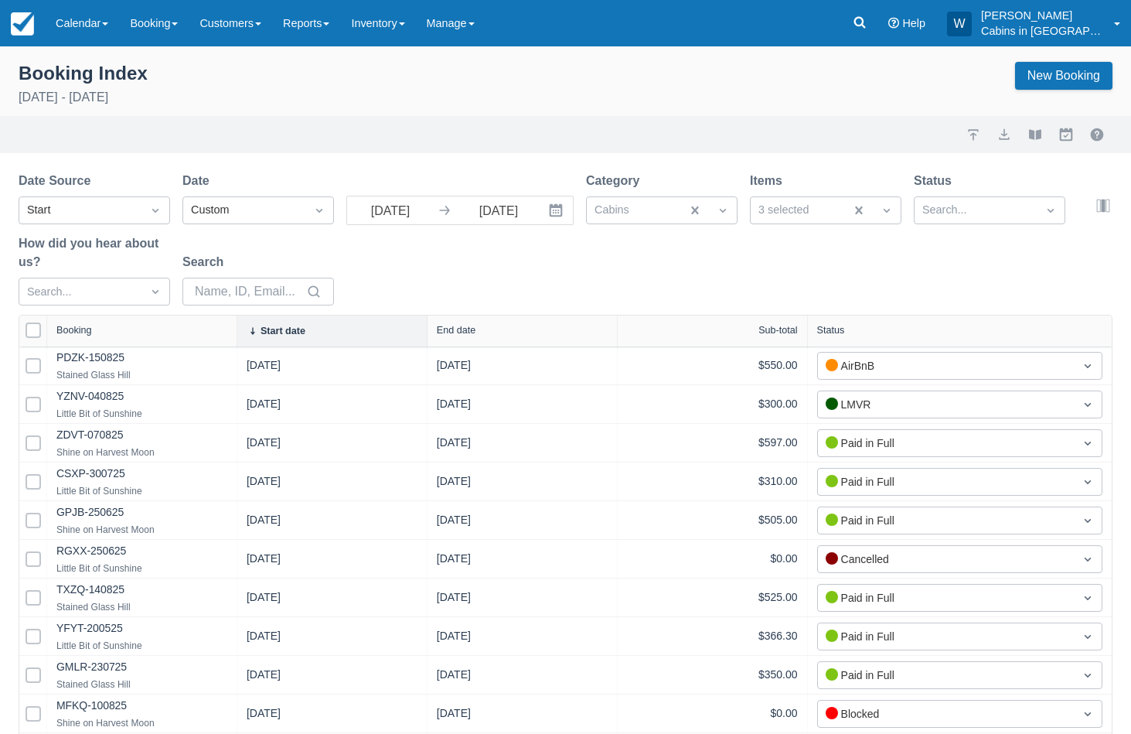
click at [366, 336] on div "Start date" at bounding box center [332, 331] width 171 height 12
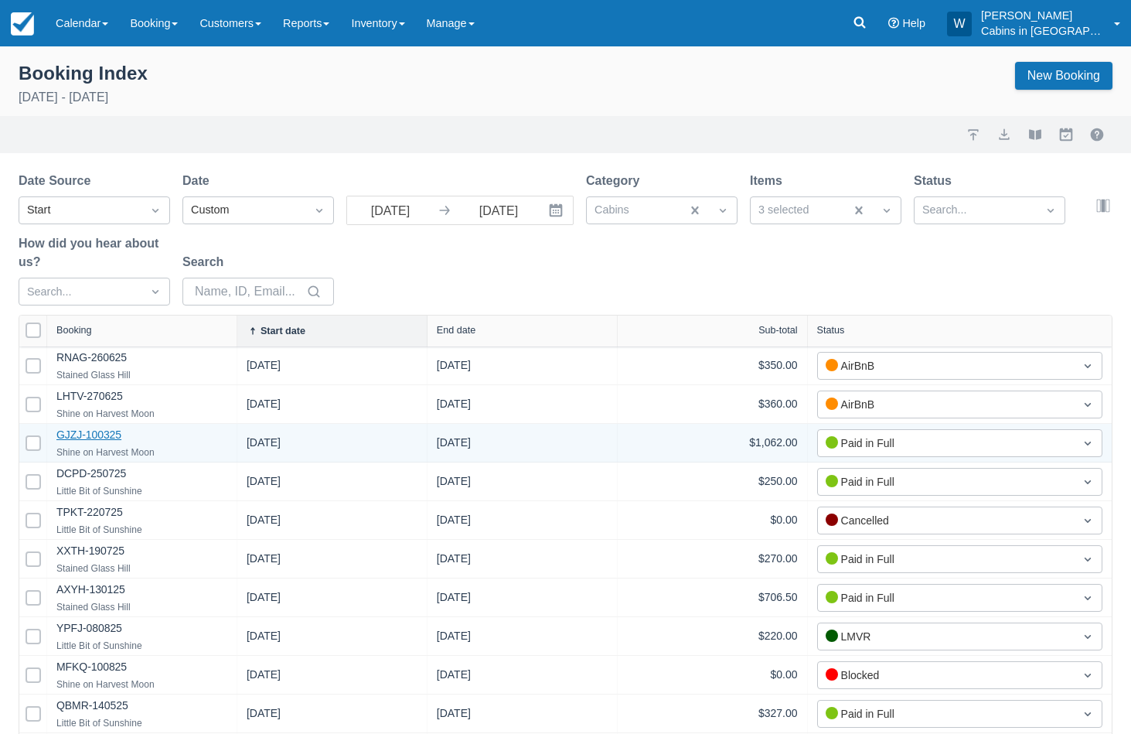
click at [102, 438] on link "GJZJ-100325" at bounding box center [88, 434] width 65 height 12
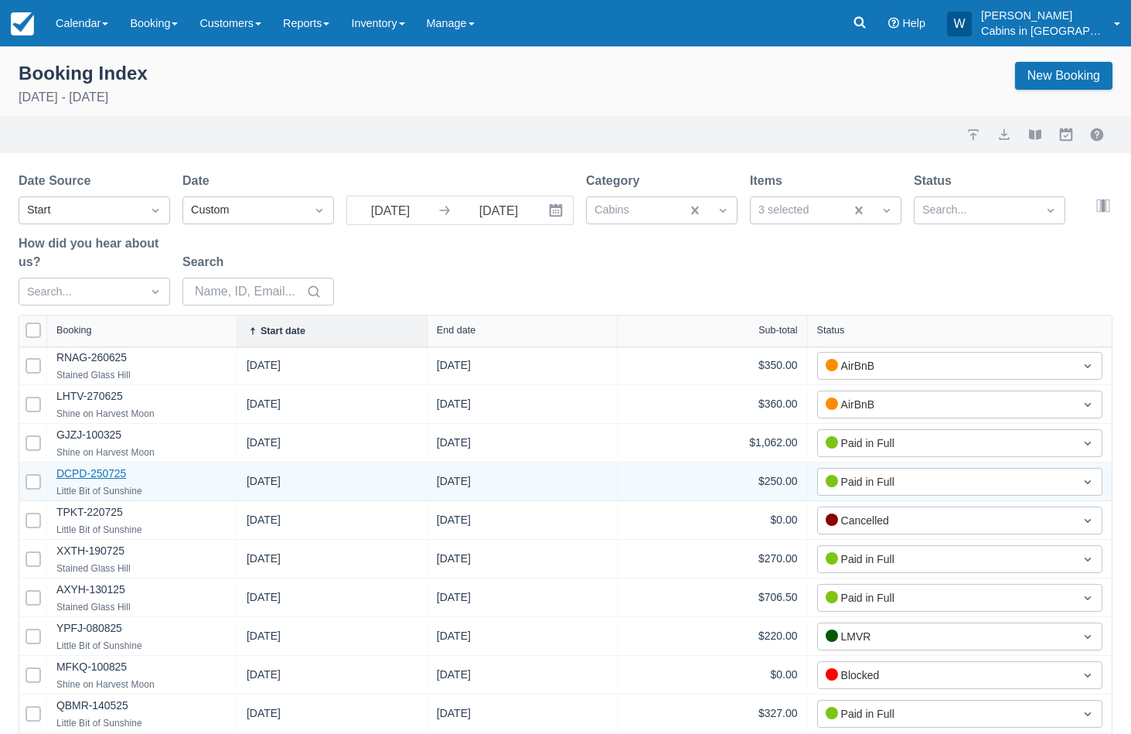
click at [97, 475] on link "DCPD-250725" at bounding box center [91, 473] width 70 height 12
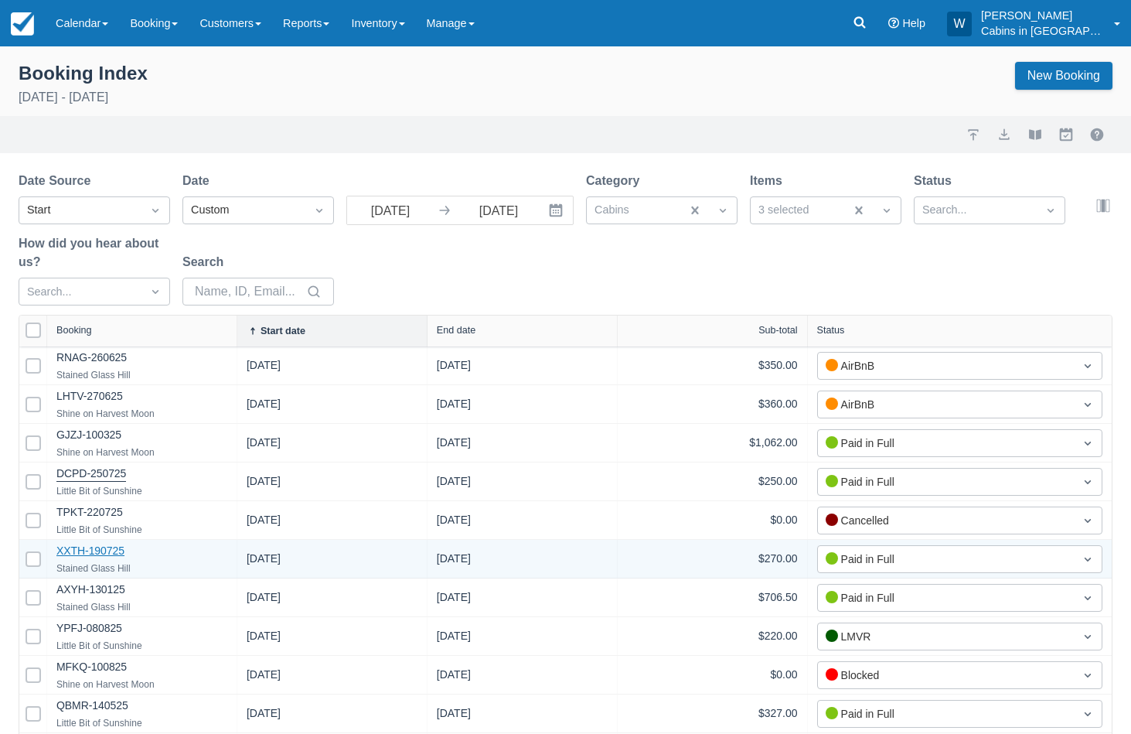
click at [95, 550] on link "XXTH-190725" at bounding box center [90, 550] width 68 height 12
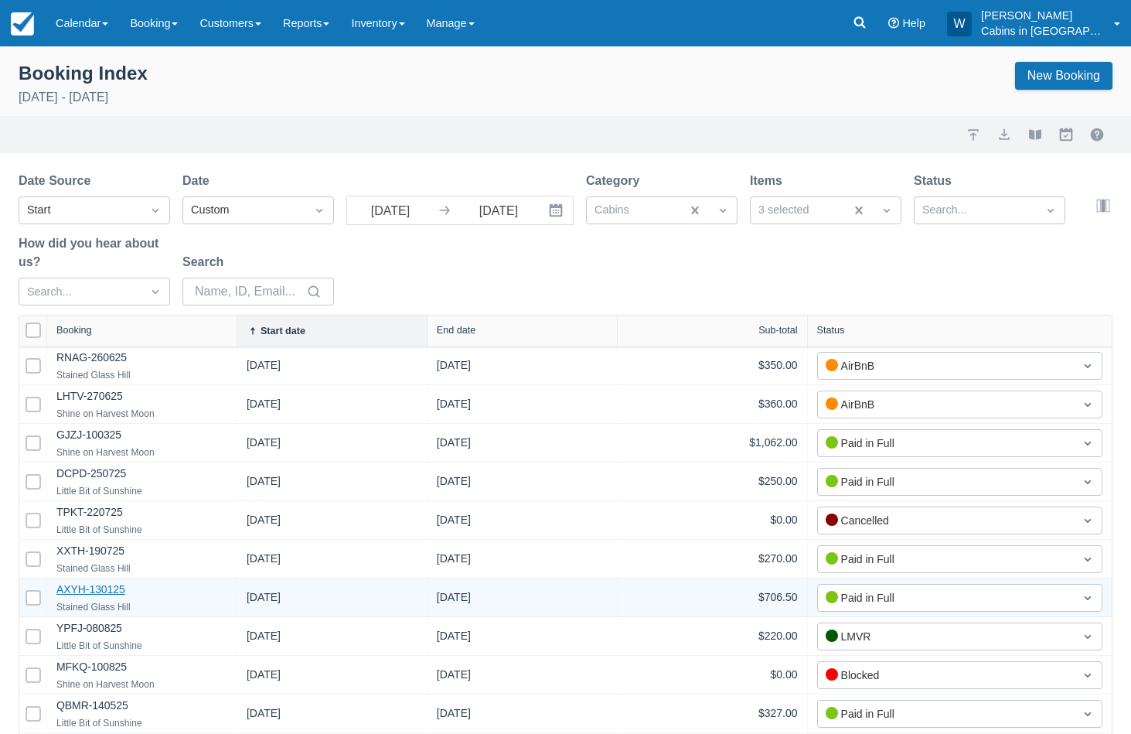
click at [87, 589] on link "AXYH-130125" at bounding box center [90, 589] width 69 height 12
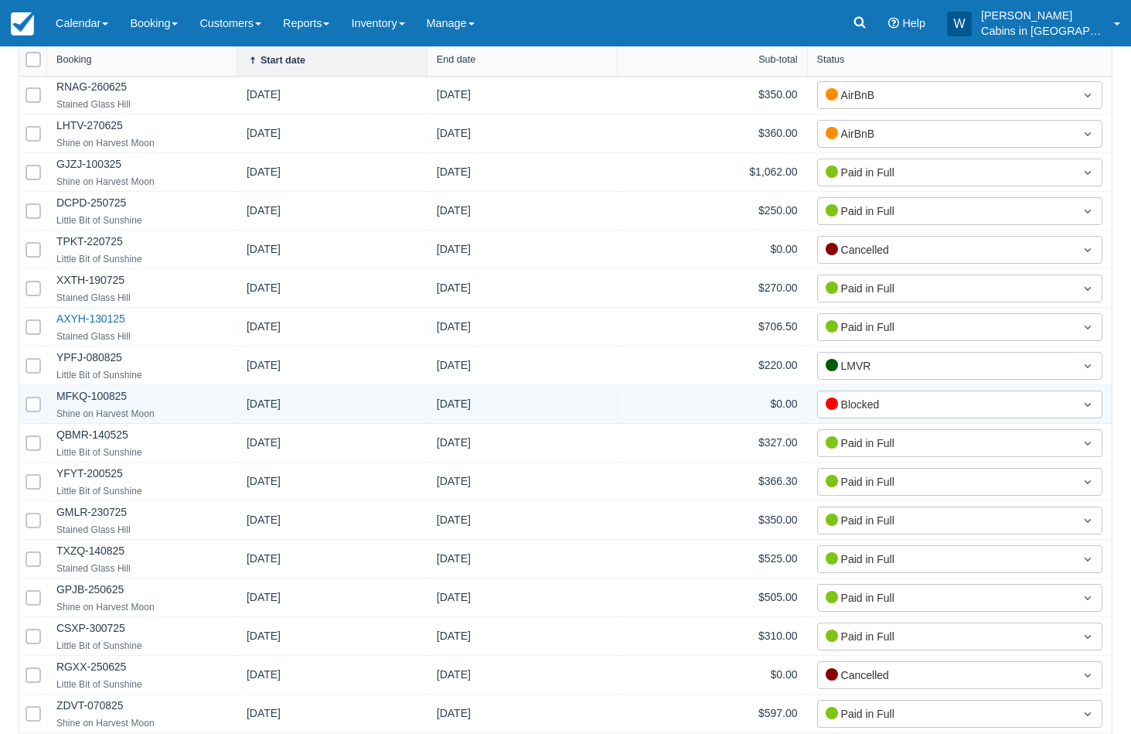
scroll to position [274, 0]
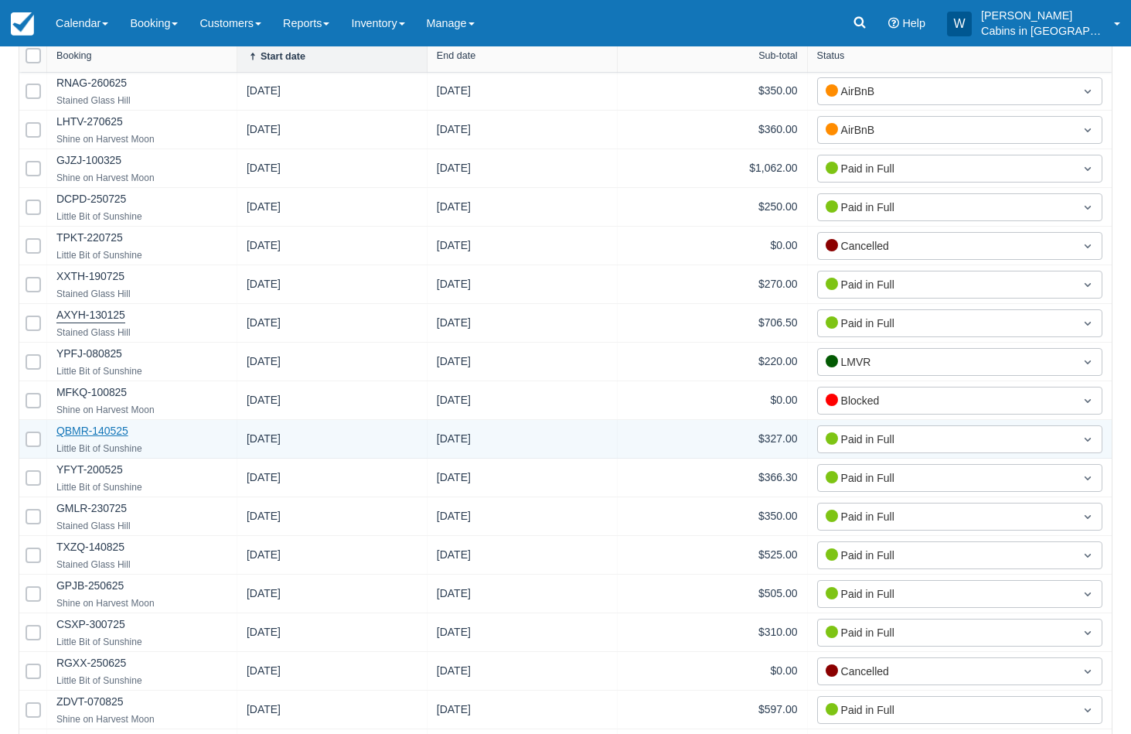
click at [104, 429] on link "QBMR-140525" at bounding box center [92, 430] width 72 height 12
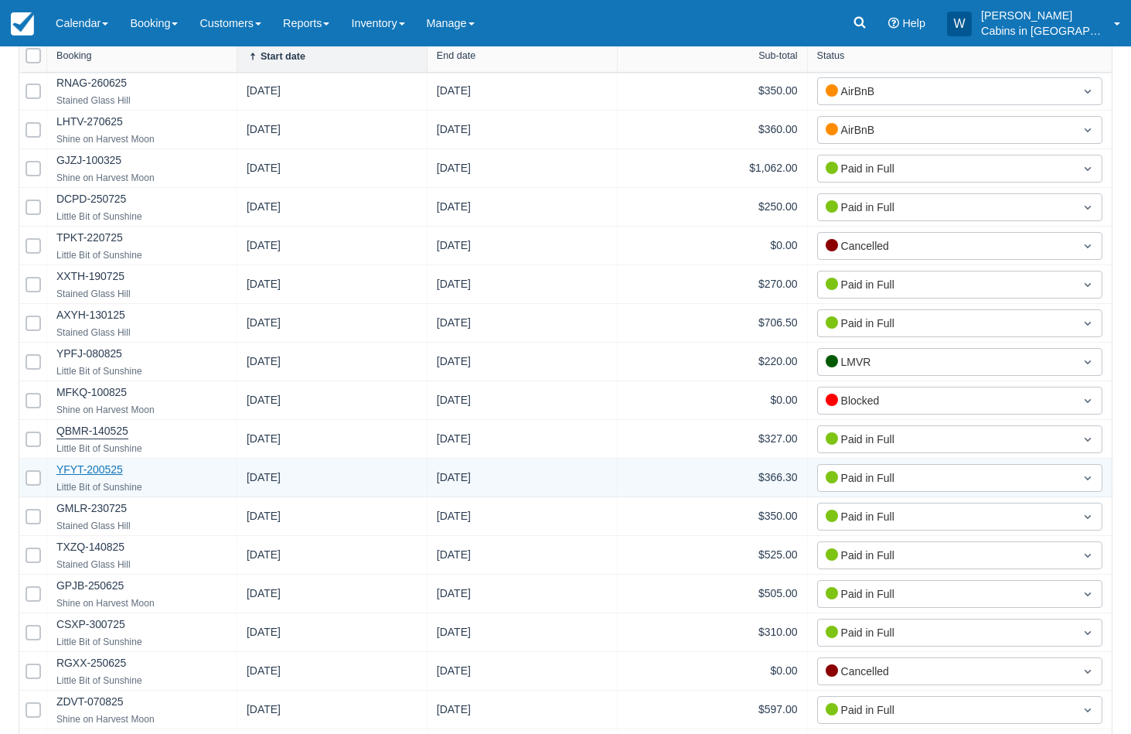
click at [101, 473] on link "YFYT-200525" at bounding box center [89, 469] width 66 height 12
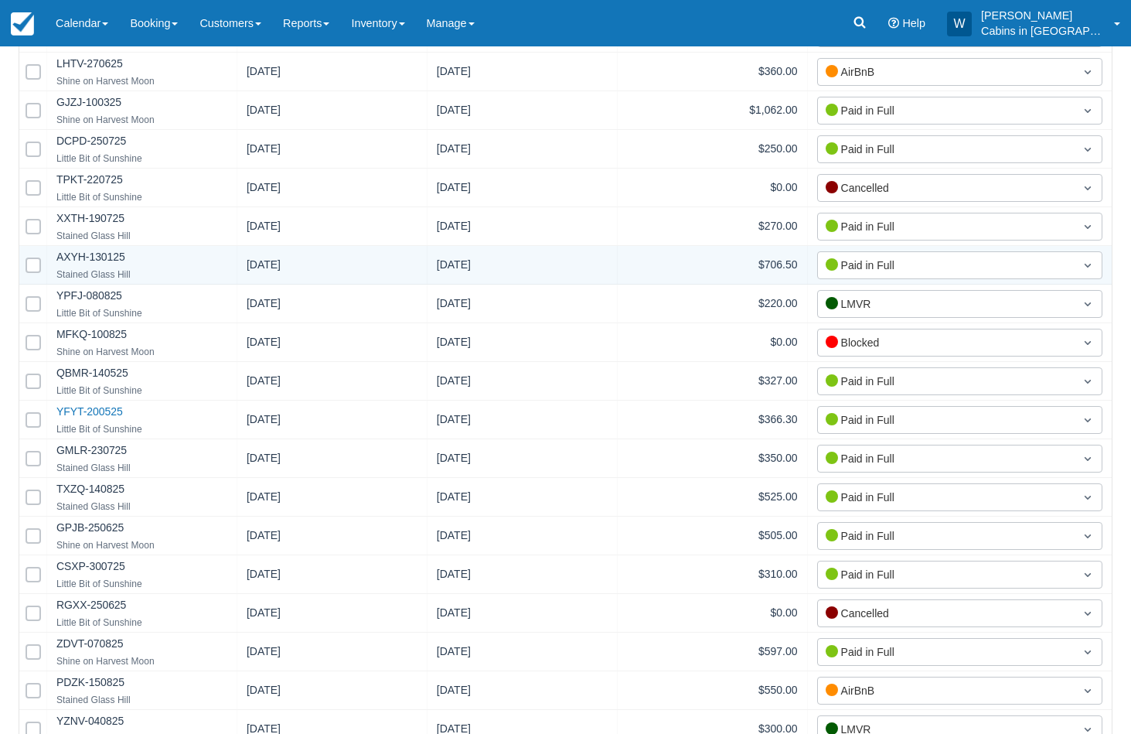
scroll to position [348, 0]
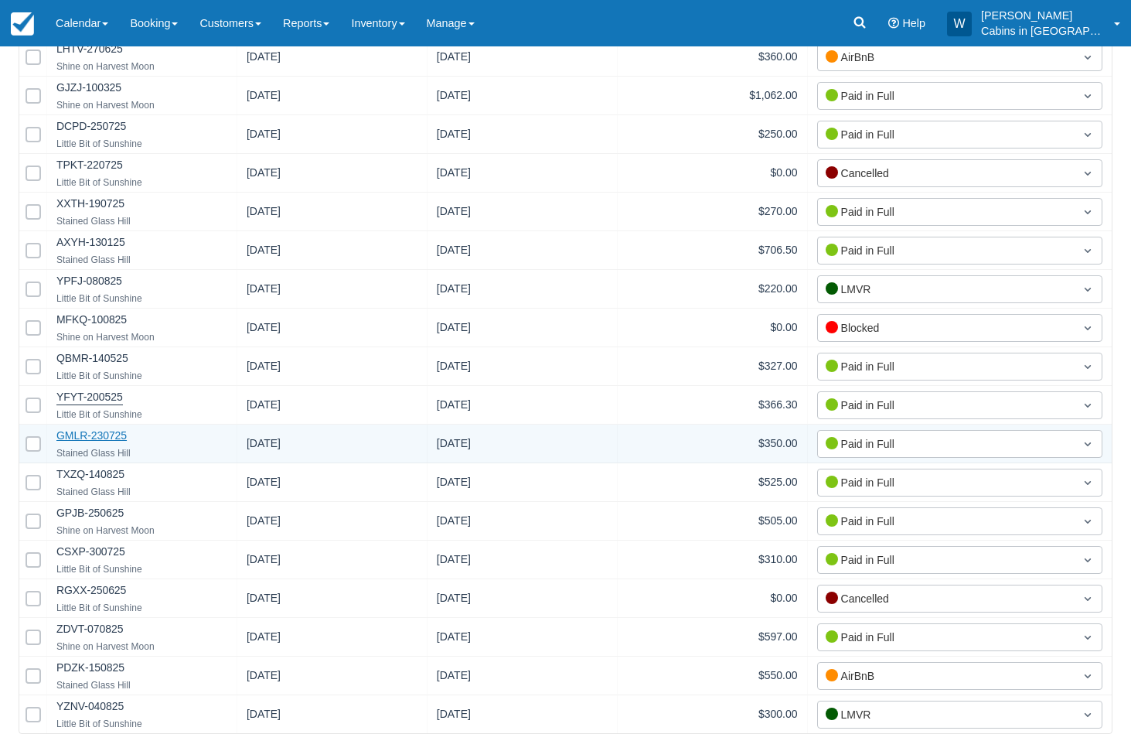
click at [104, 435] on link "GMLR-230725" at bounding box center [91, 435] width 70 height 12
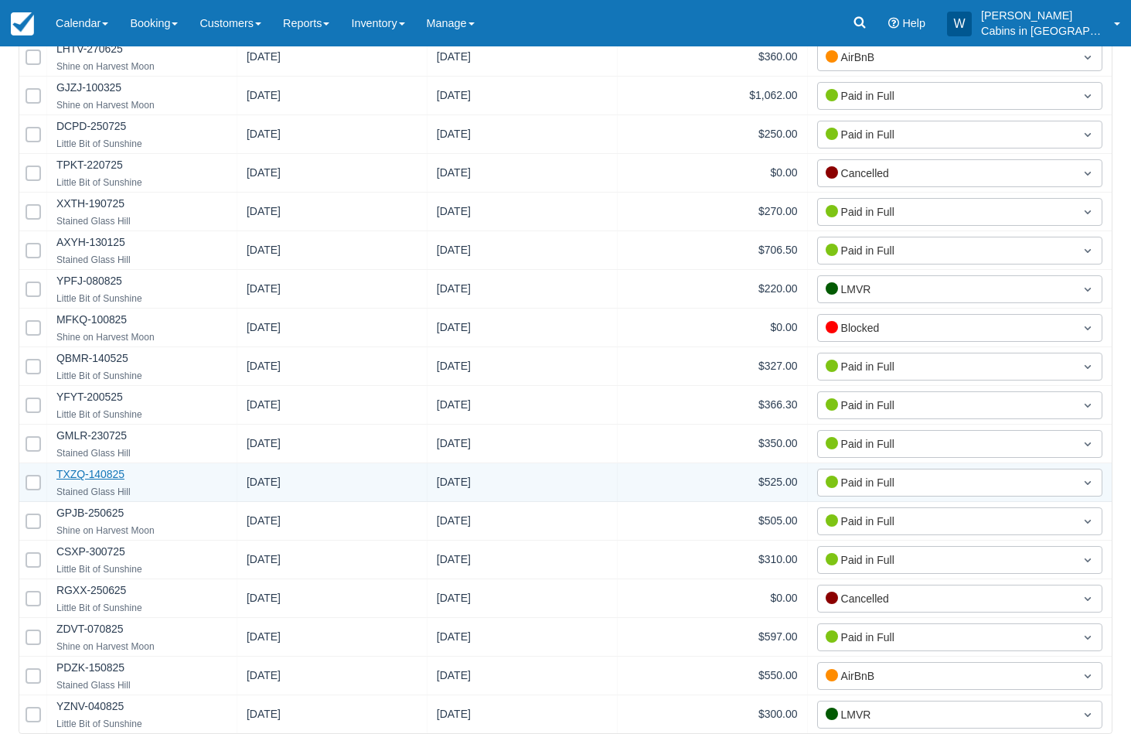
click at [83, 475] on link "TXZQ-140825" at bounding box center [90, 474] width 68 height 12
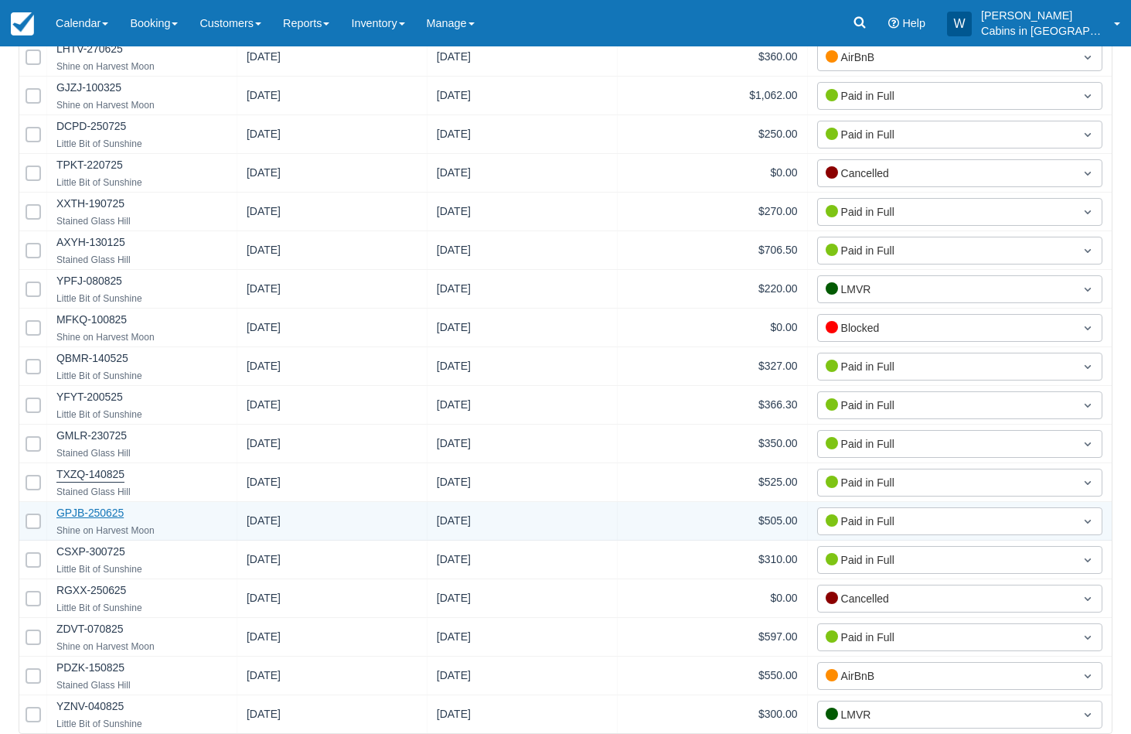
click at [92, 510] on link "GPJB-250625" at bounding box center [89, 512] width 67 height 12
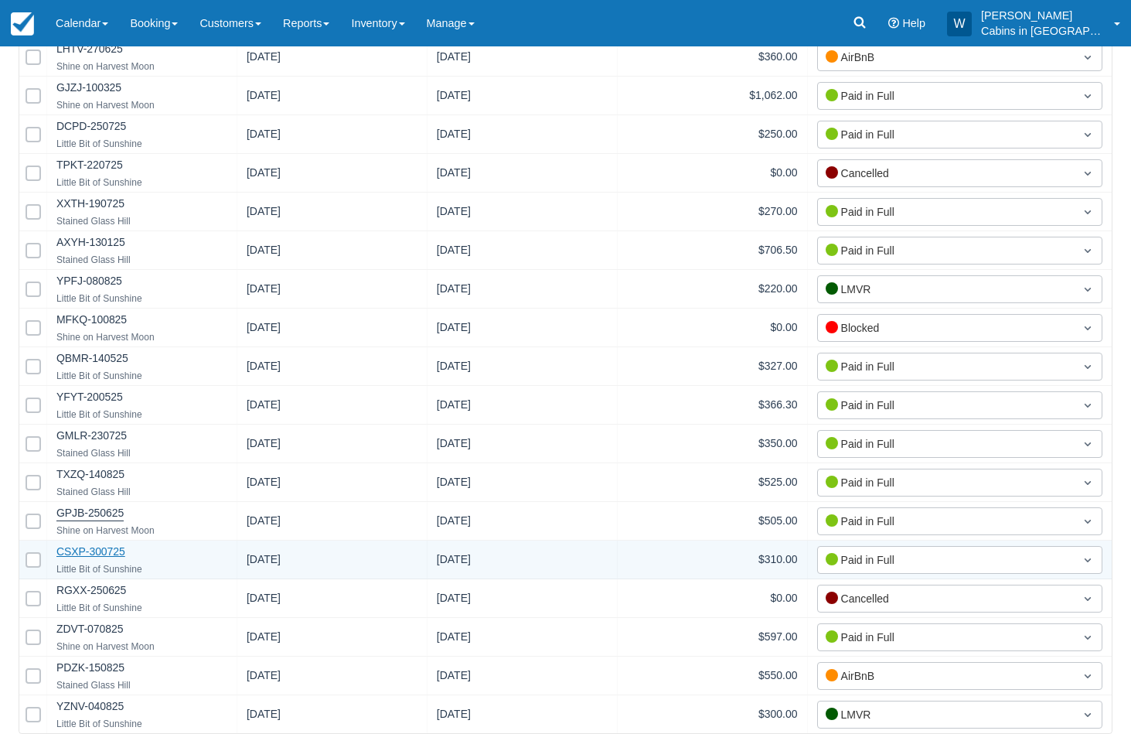
click at [103, 550] on link "CSXP-300725" at bounding box center [90, 551] width 69 height 12
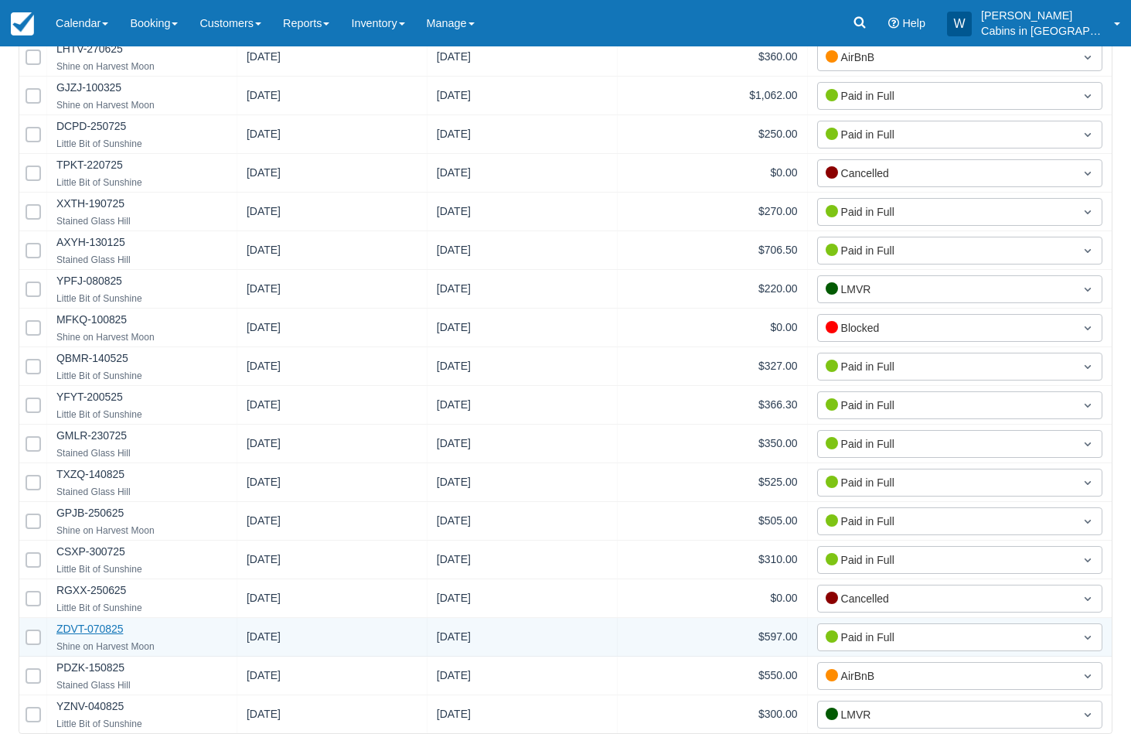
click at [81, 627] on link "ZDVT-070825" at bounding box center [89, 628] width 66 height 12
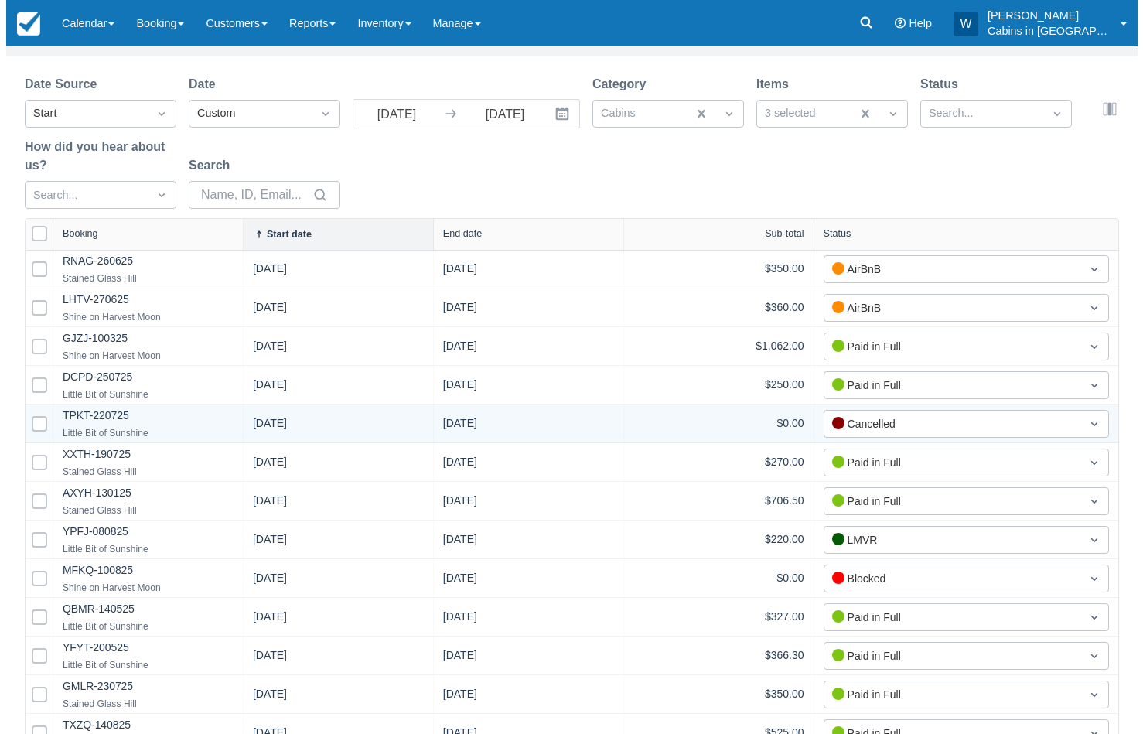
scroll to position [0, 0]
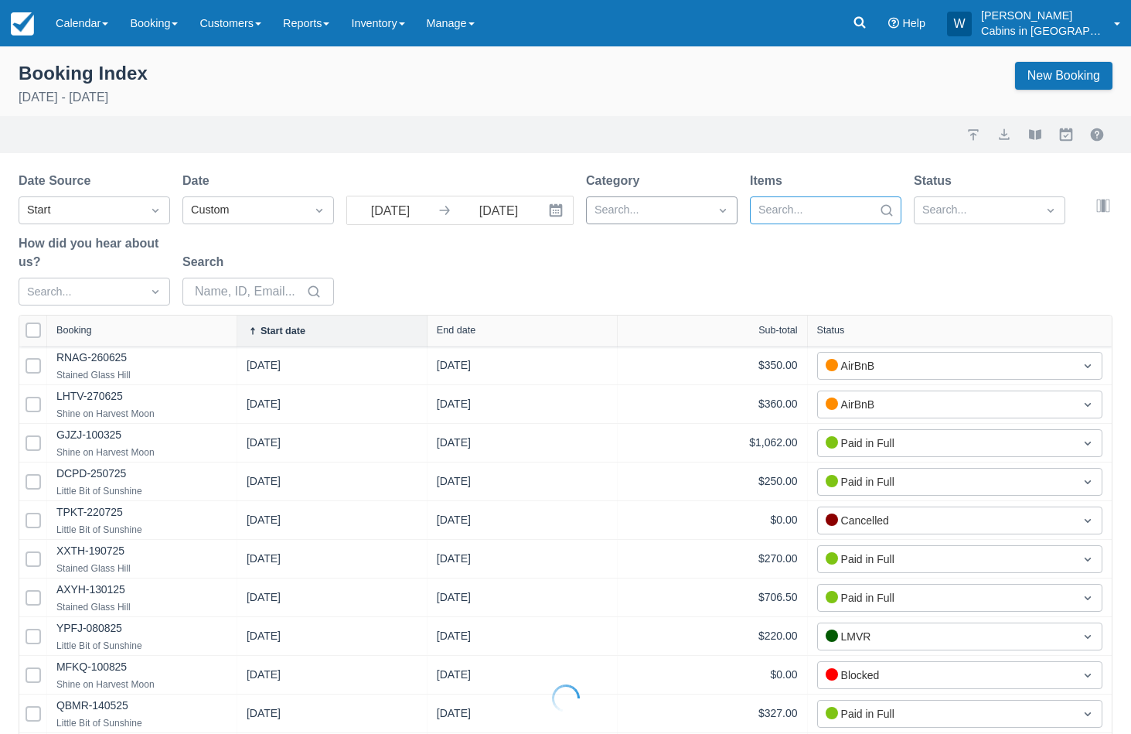
select select "25"
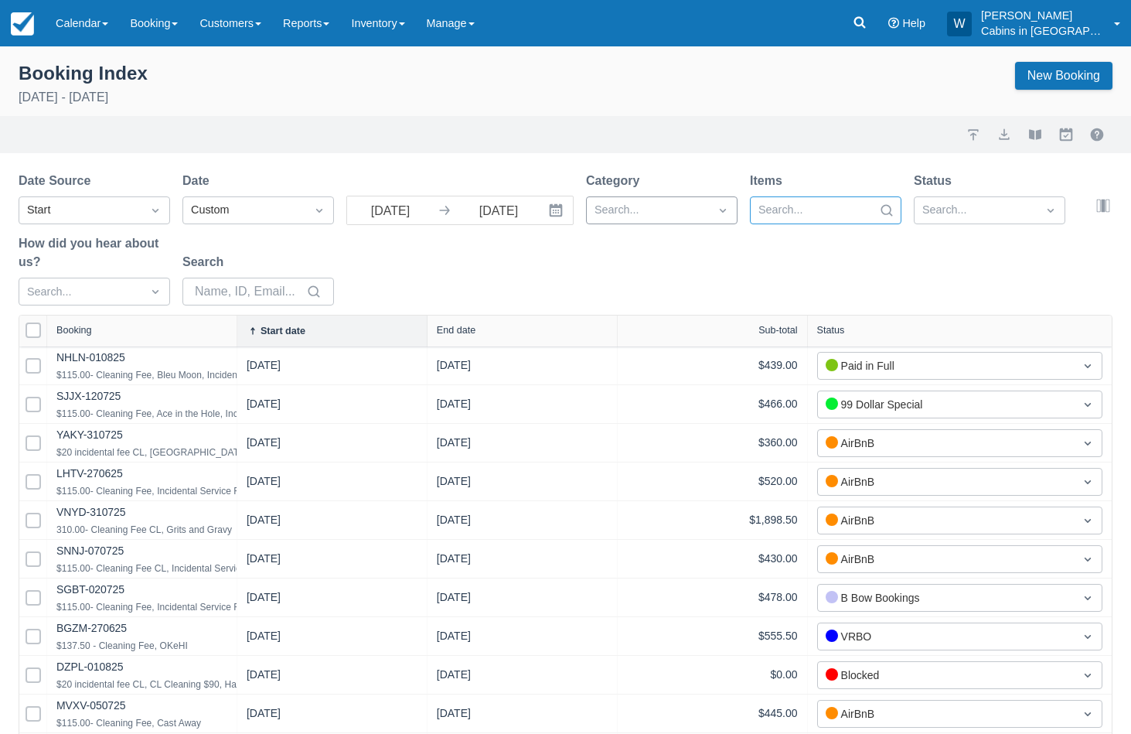
click at [608, 213] on div at bounding box center [648, 210] width 107 height 20
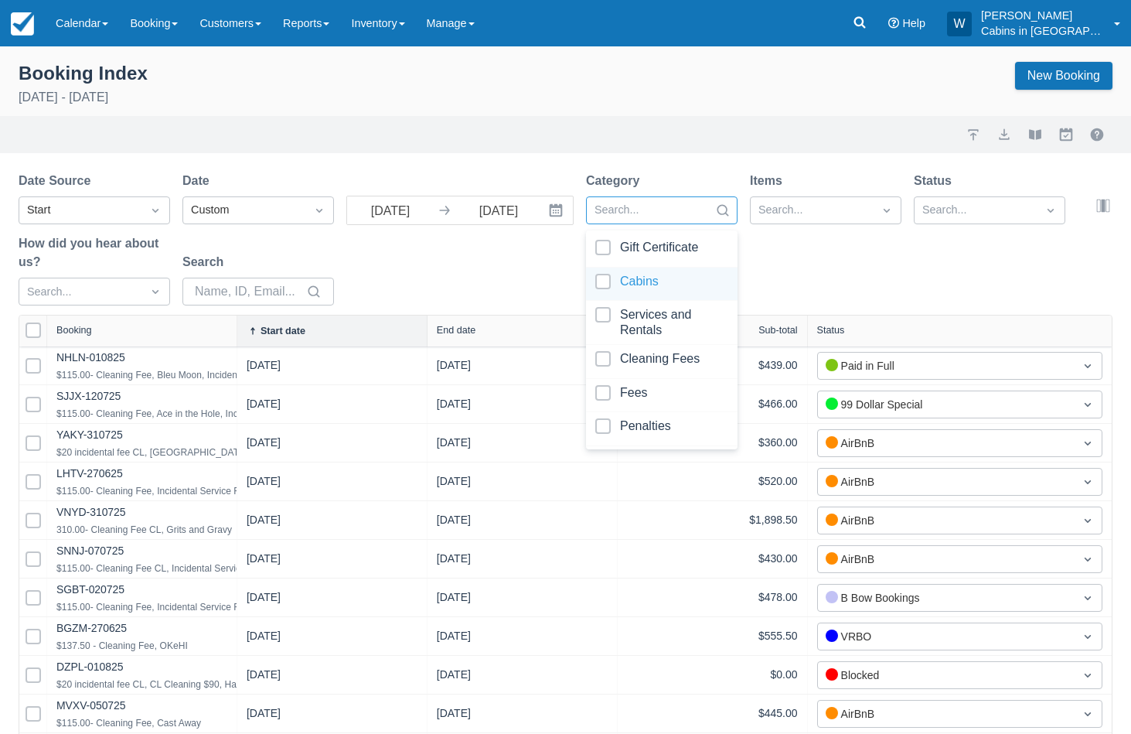
click at [602, 281] on div at bounding box center [661, 284] width 133 height 21
select select "25"
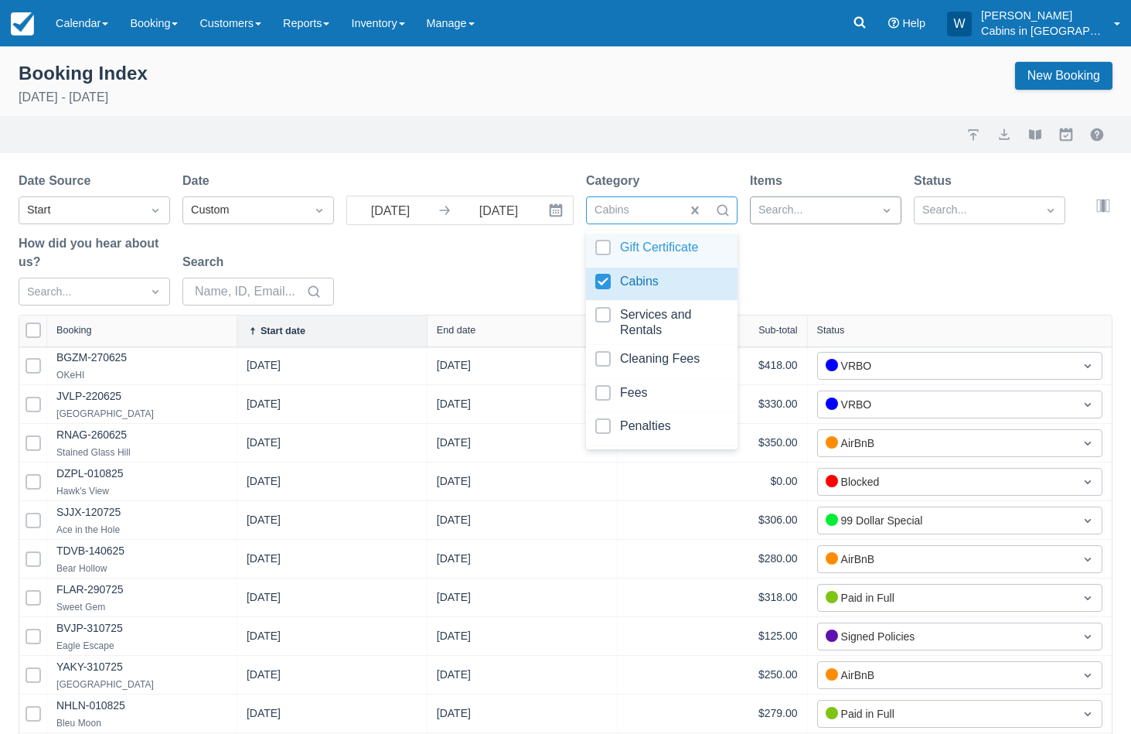
click at [782, 215] on div at bounding box center [811, 210] width 107 height 20
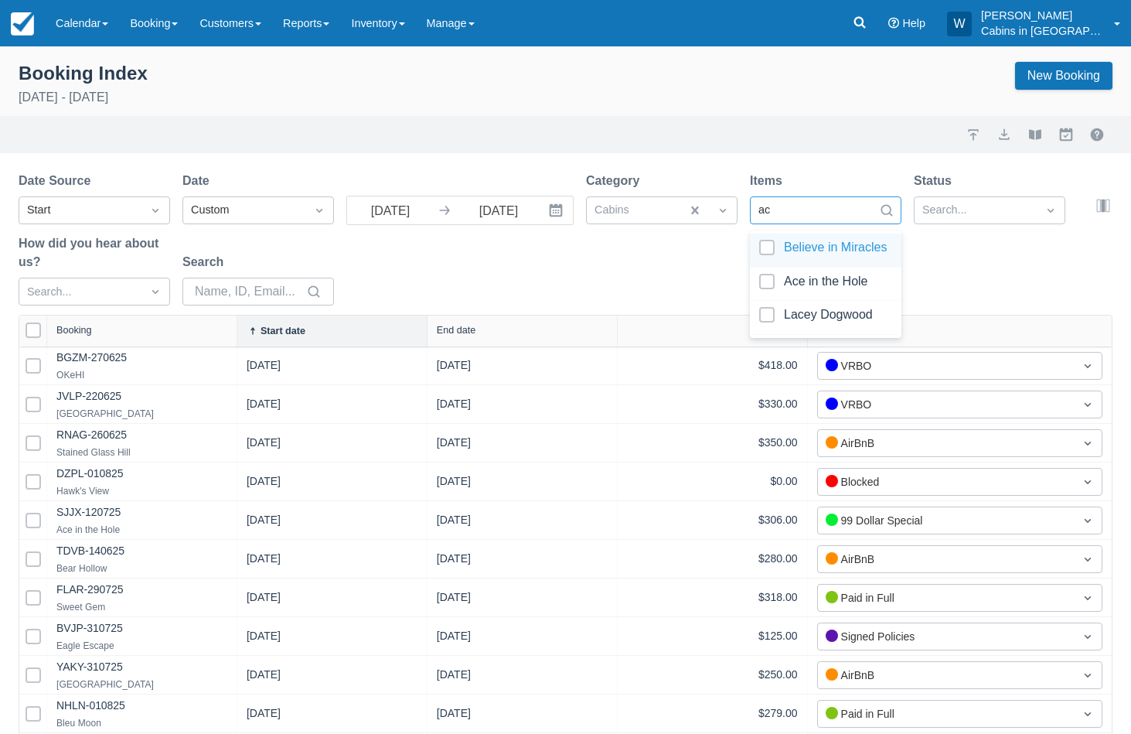
type input "ace"
click at [775, 245] on div at bounding box center [825, 250] width 133 height 21
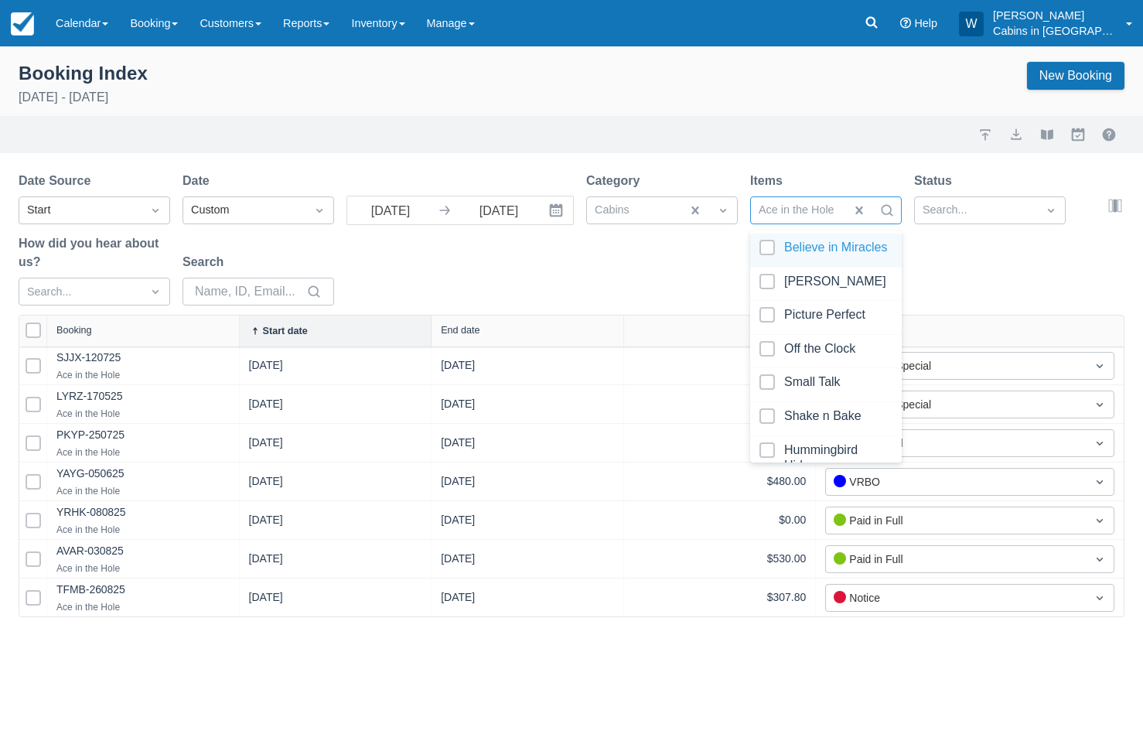
click at [639, 264] on div "Date Source Start Date Custom 08/01/25 Navigate forward to interact with the ca…" at bounding box center [562, 243] width 1087 height 143
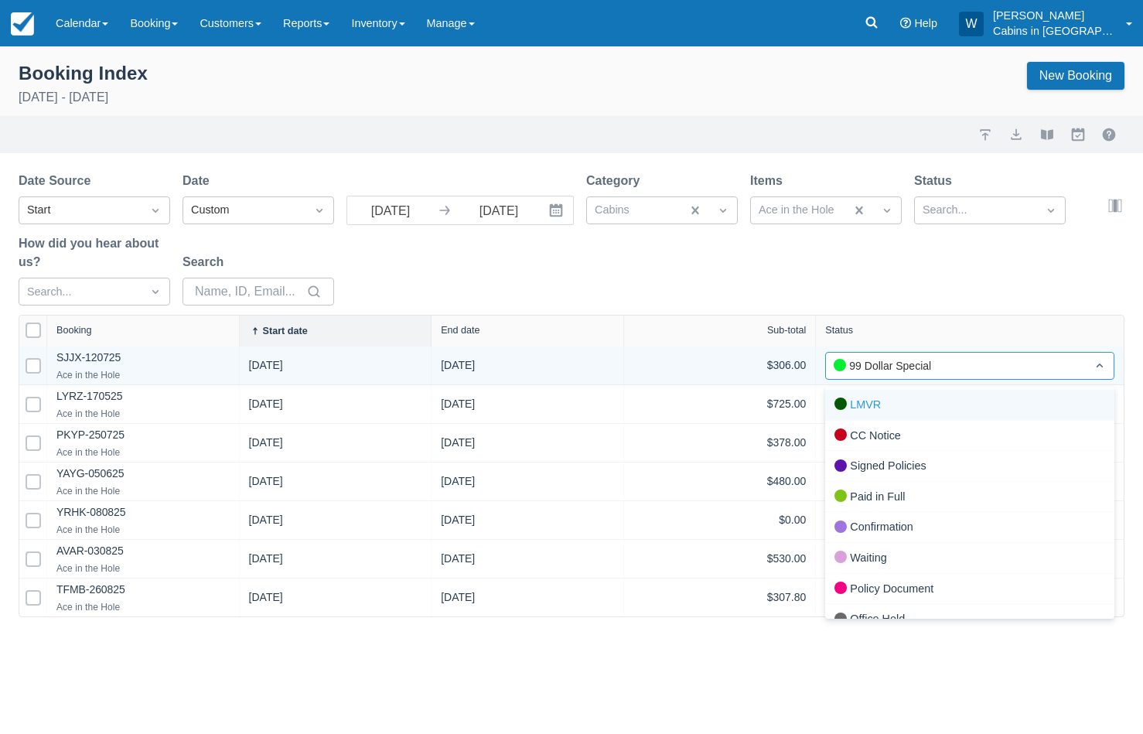
click at [873, 364] on div "99 Dollar Special" at bounding box center [955, 365] width 244 height 17
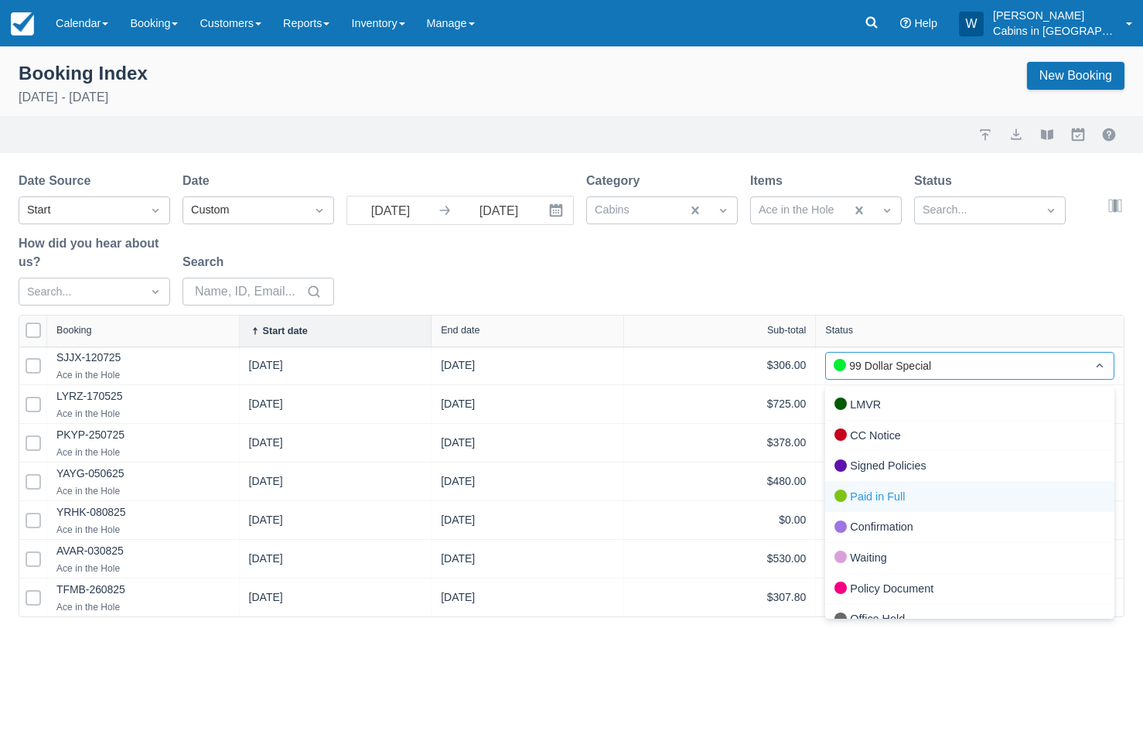
click at [870, 493] on div "Paid in Full" at bounding box center [969, 497] width 289 height 31
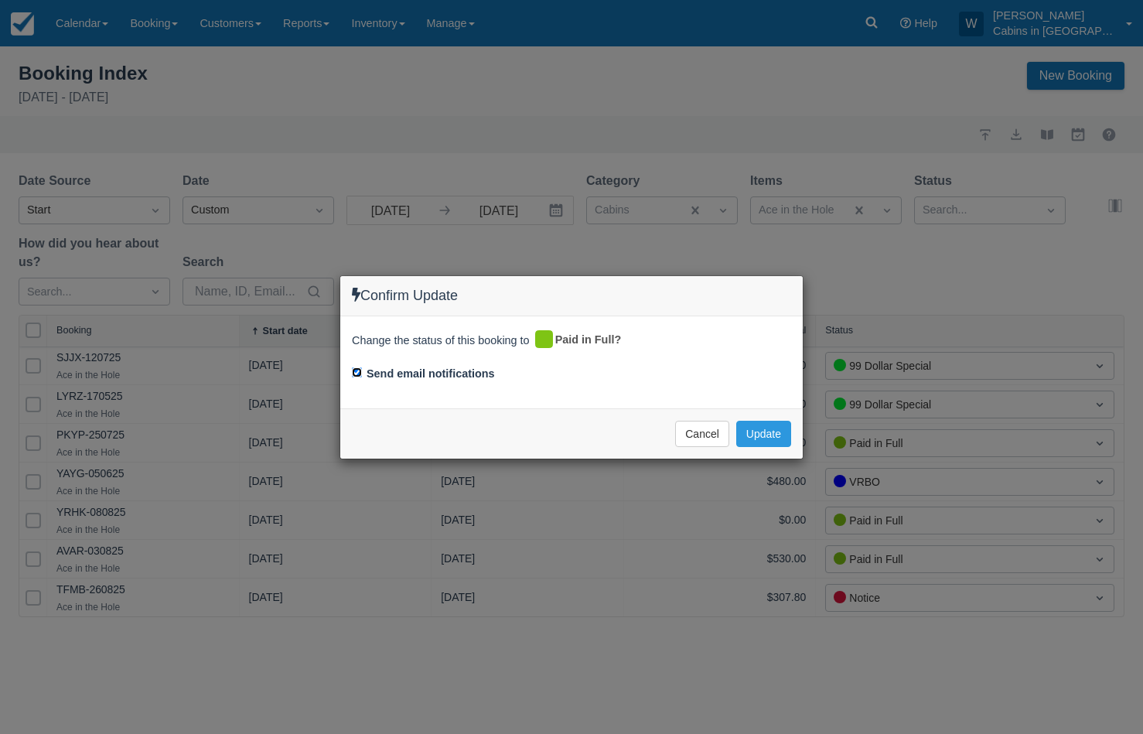
click at [357, 369] on input "Send email notifications" at bounding box center [357, 372] width 10 height 10
checkbox input "false"
click at [761, 438] on button "Update" at bounding box center [763, 434] width 55 height 26
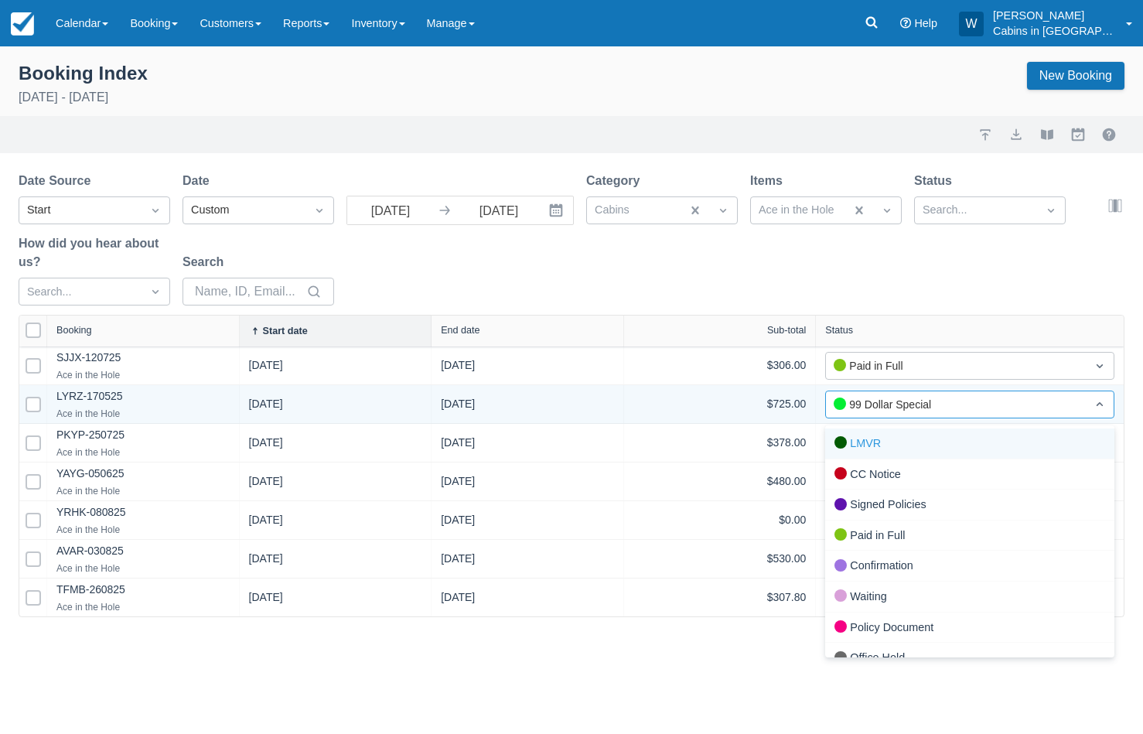
click at [874, 399] on div "99 Dollar Special" at bounding box center [955, 404] width 244 height 17
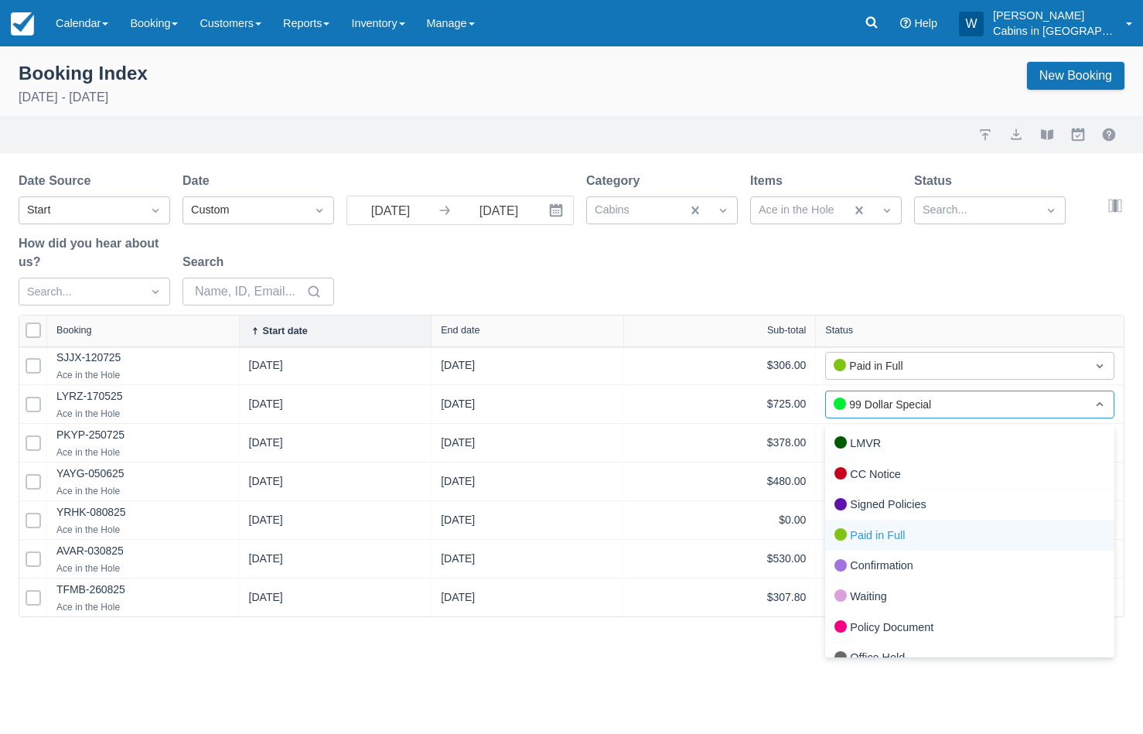
click at [857, 530] on div "Paid in Full" at bounding box center [969, 535] width 289 height 31
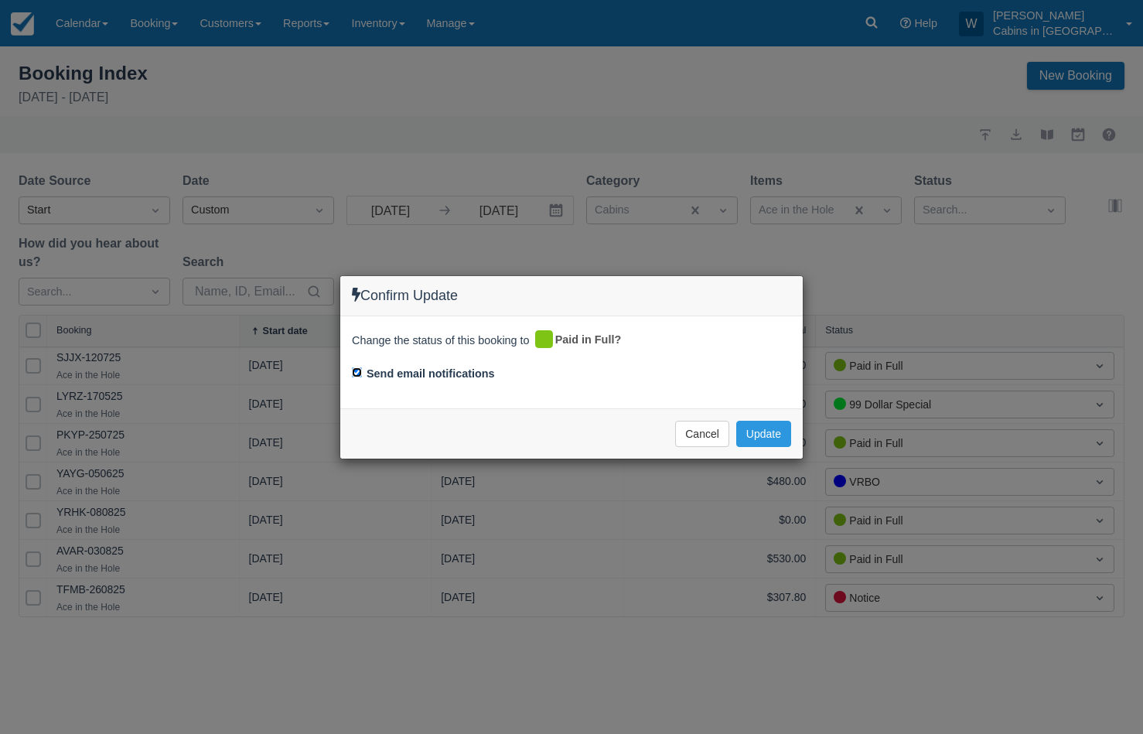
click at [356, 373] on input "Send email notifications" at bounding box center [357, 372] width 10 height 10
checkbox input "false"
click at [761, 428] on button "Update" at bounding box center [763, 434] width 55 height 26
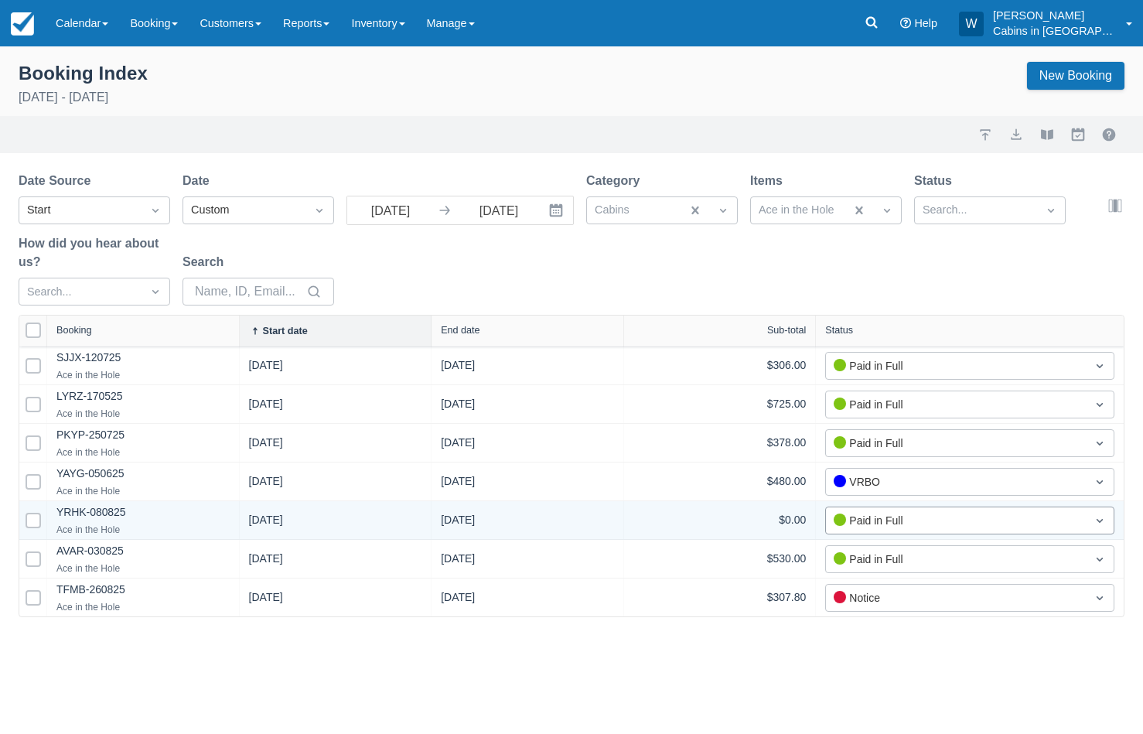
click at [851, 526] on div "Paid in Full" at bounding box center [955, 520] width 244 height 17
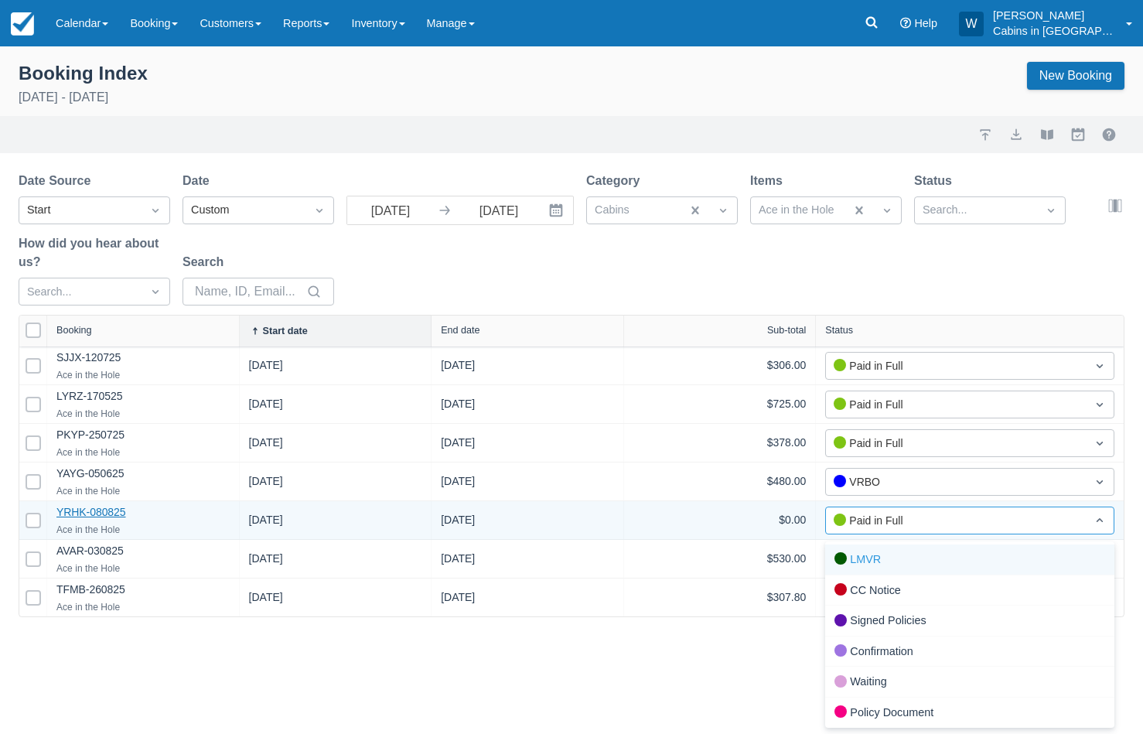
click at [101, 508] on link "YRHK-080825" at bounding box center [91, 512] width 70 height 12
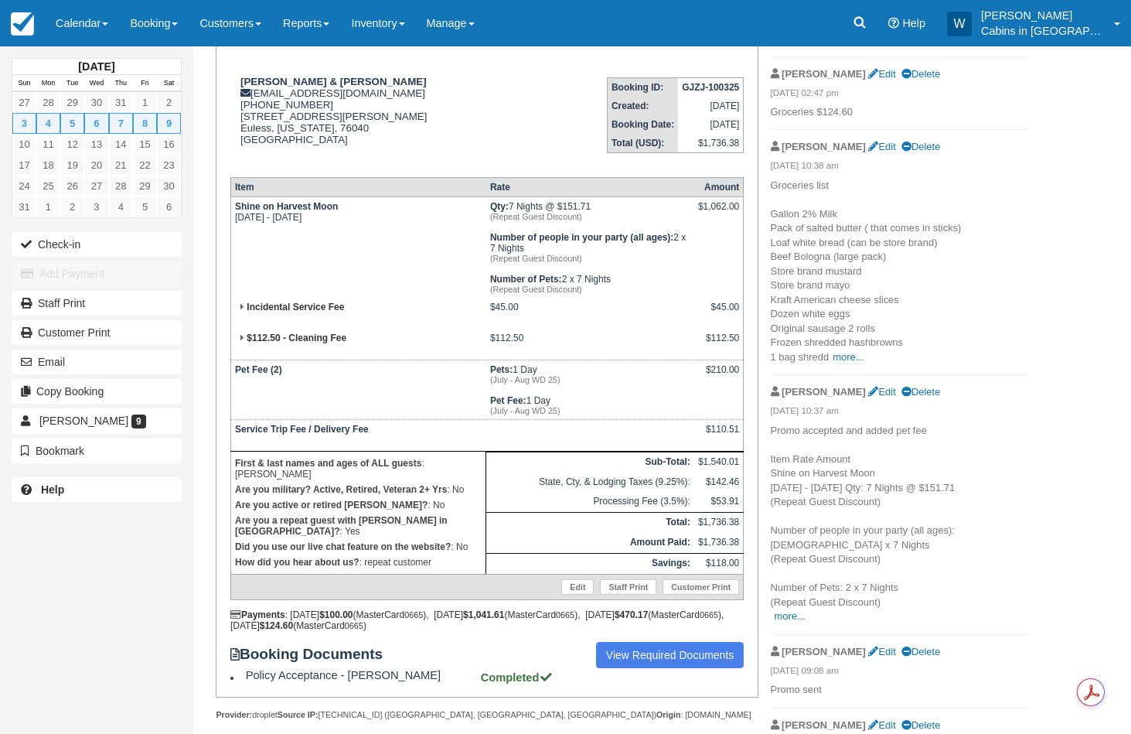
scroll to position [193, 0]
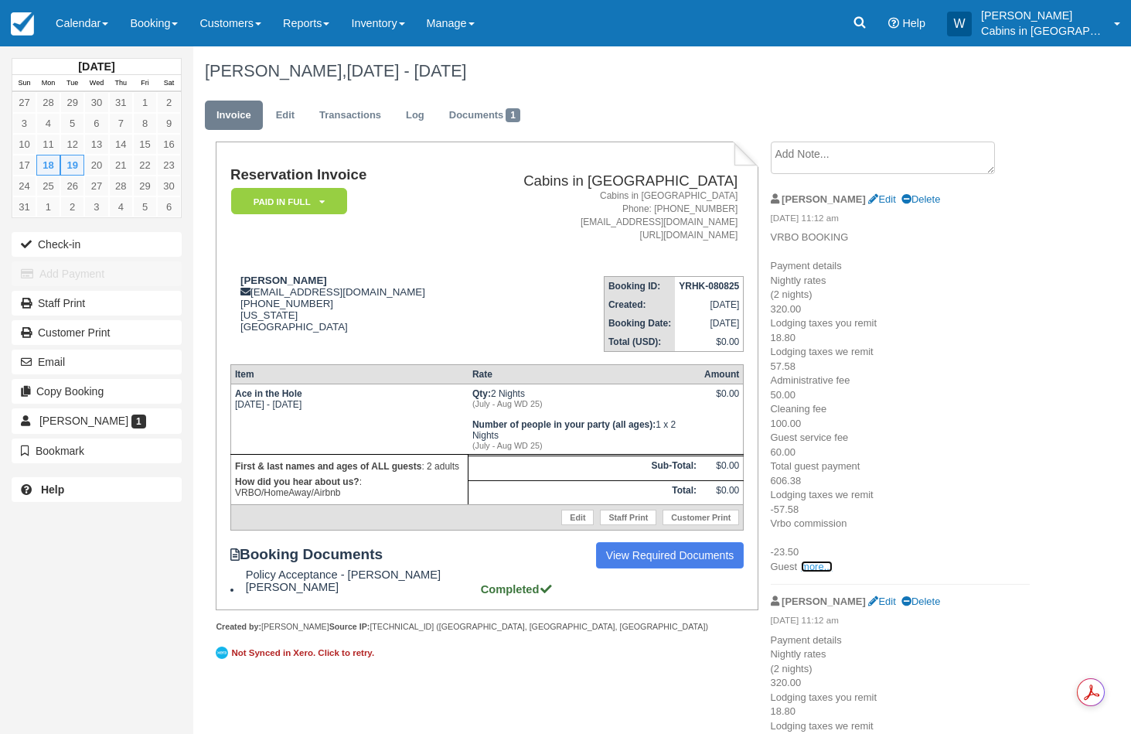
click at [825, 564] on link "more..." at bounding box center [816, 567] width 31 height 12
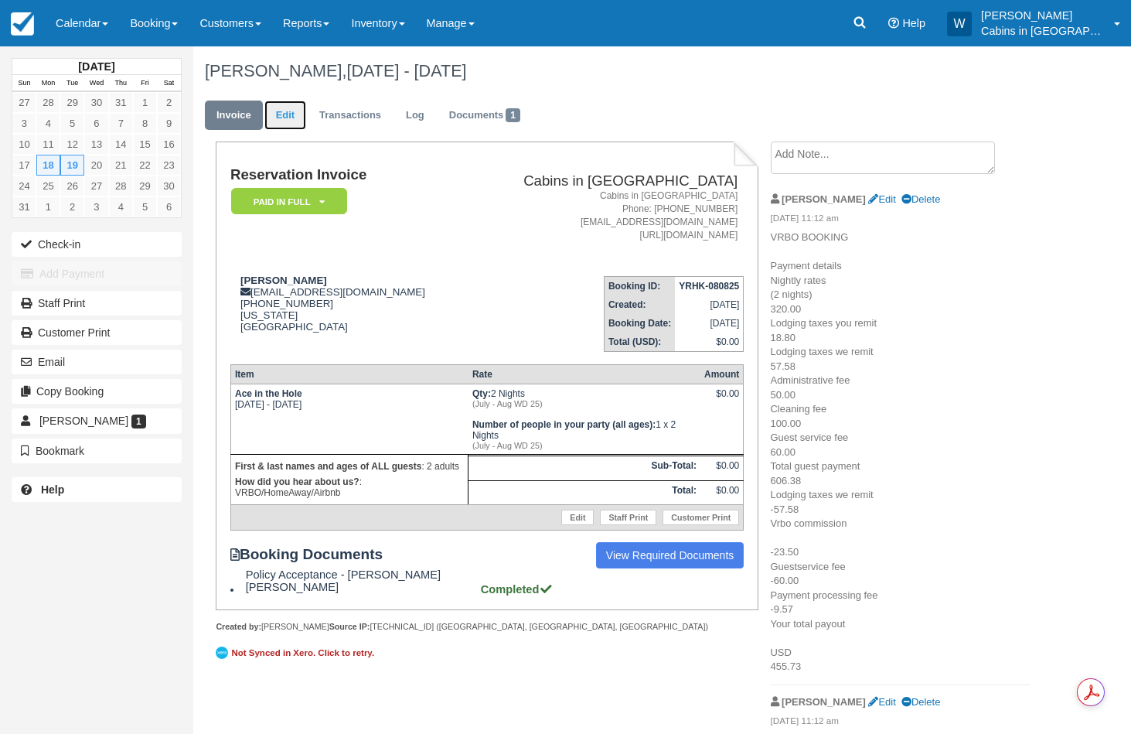
click at [294, 118] on link "Edit" at bounding box center [285, 116] width 42 height 30
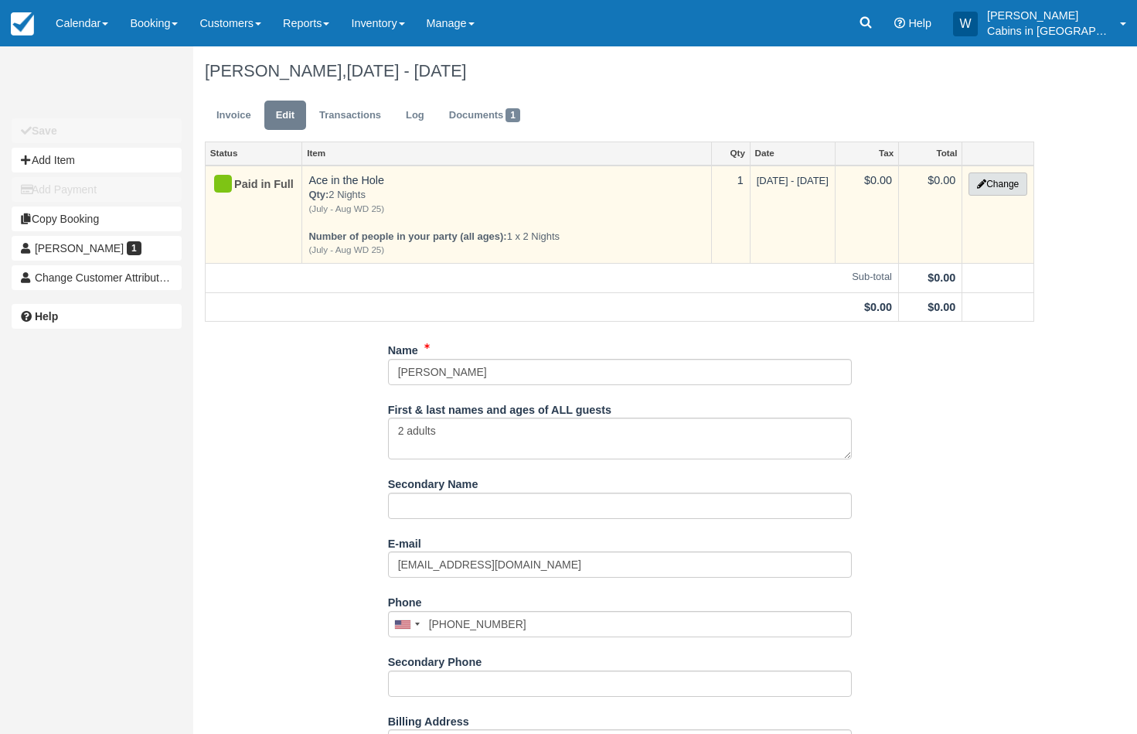
click at [982, 177] on button "Change" at bounding box center [998, 183] width 59 height 23
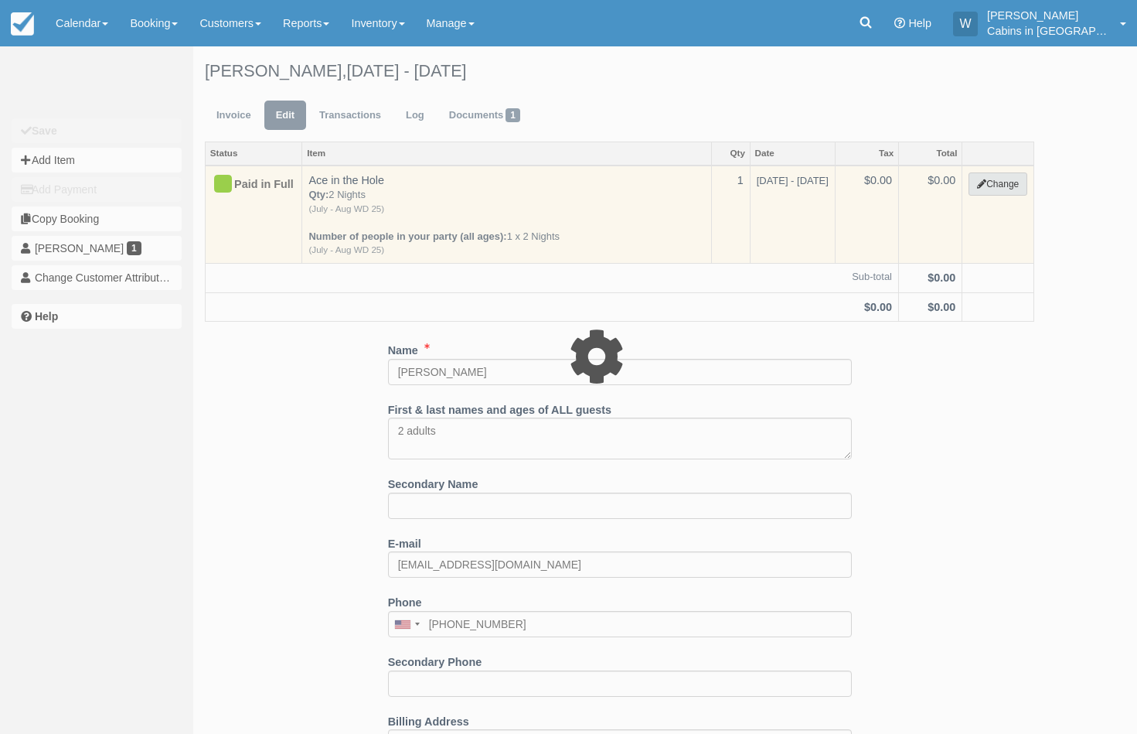
select select "1"
type input "0.00"
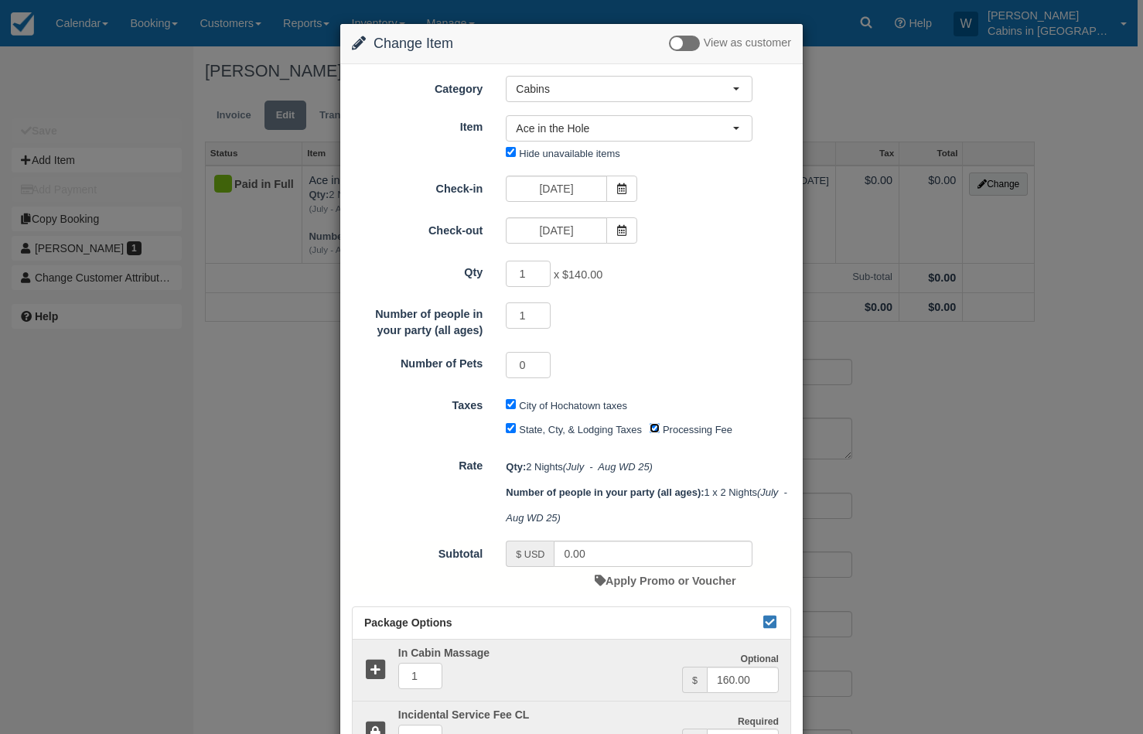
click at [650, 431] on input "Processing Fee" at bounding box center [654, 428] width 10 height 10
checkbox input "false"
drag, startPoint x: 596, startPoint y: 549, endPoint x: 475, endPoint y: 557, distance: 121.6
click at [501, 553] on div "$ USD 0.00 Apply Promo or Voucher" at bounding box center [629, 567] width 270 height 54
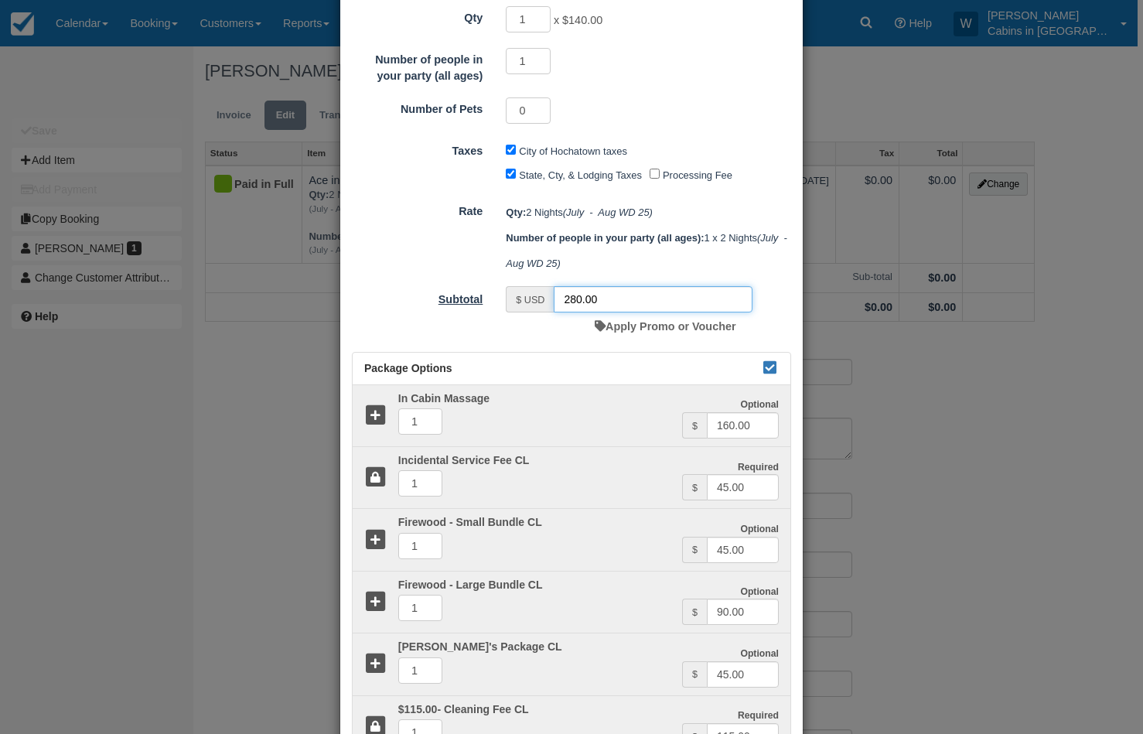
scroll to position [441, 0]
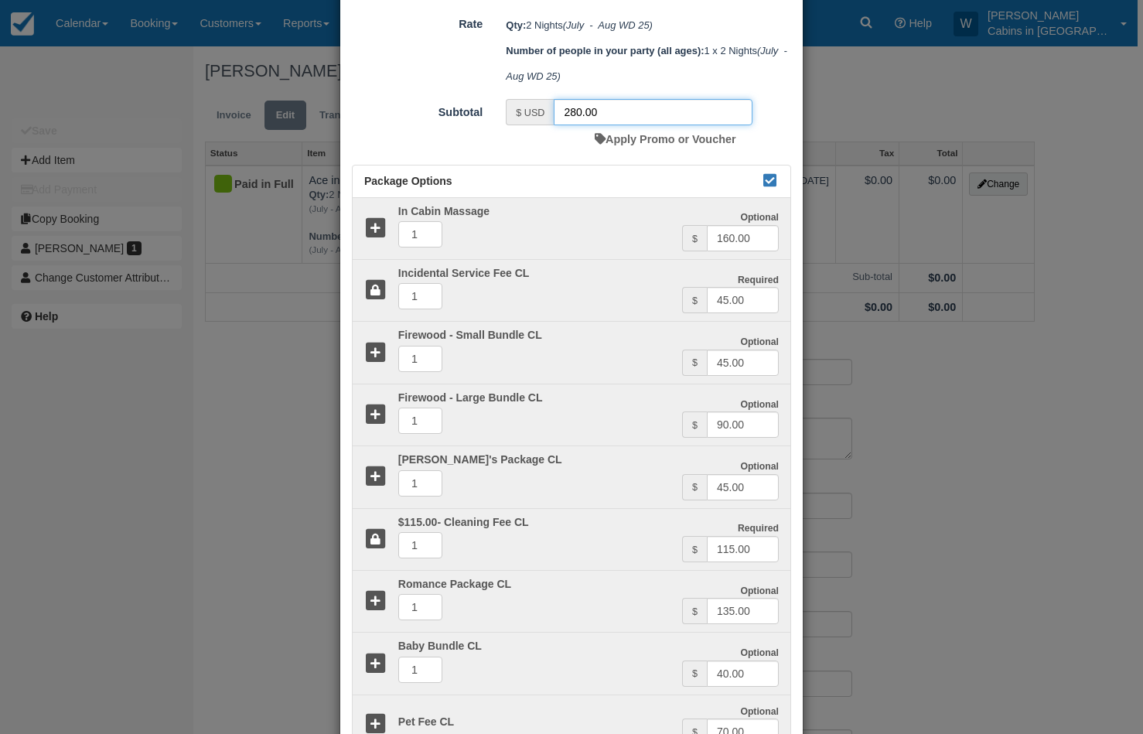
type input "280.00"
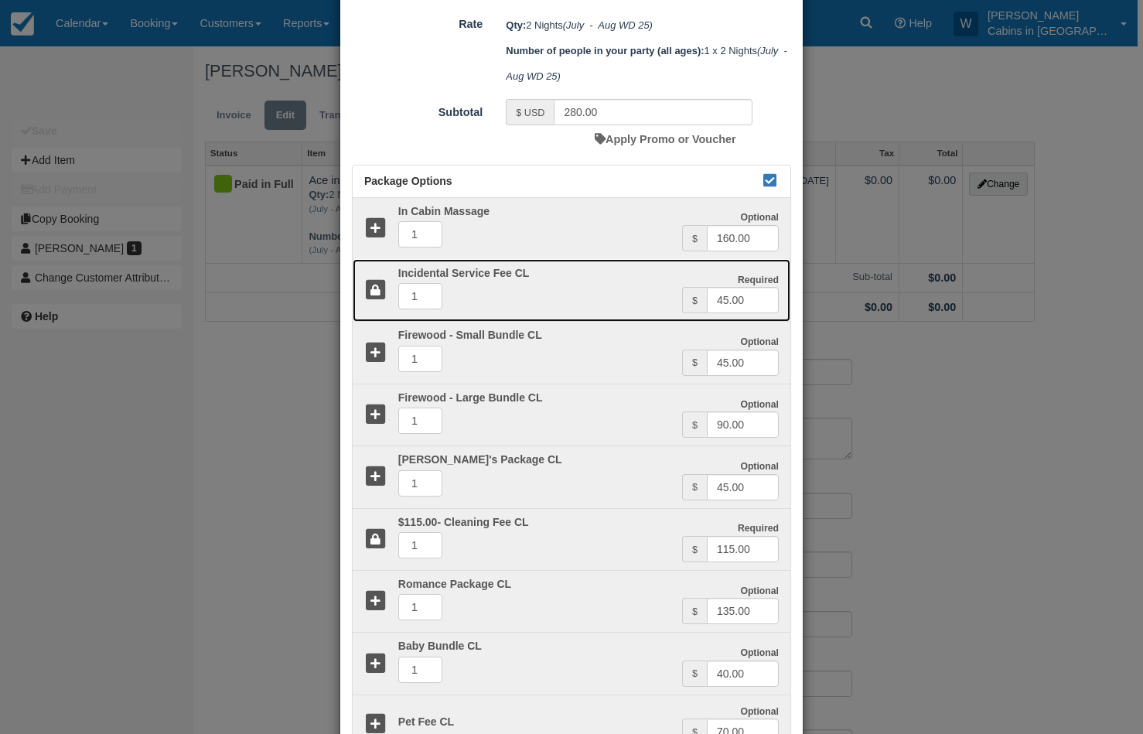
click at [379, 291] on icon at bounding box center [375, 290] width 22 height 22
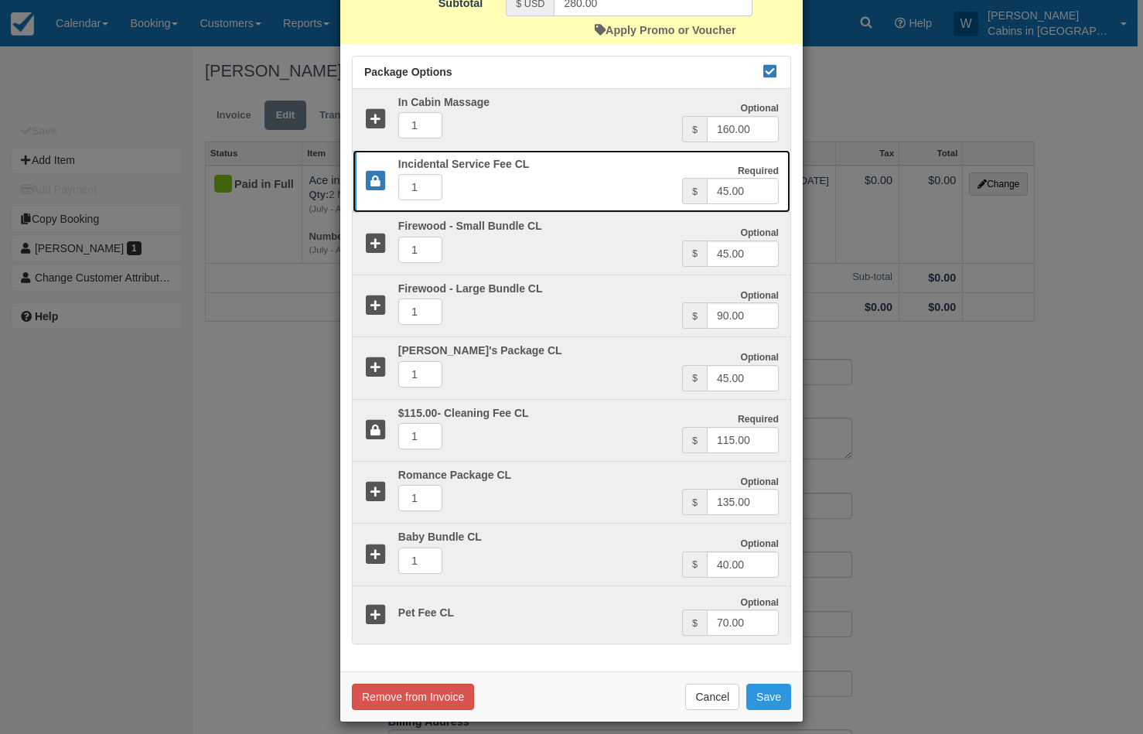
scroll to position [564, 0]
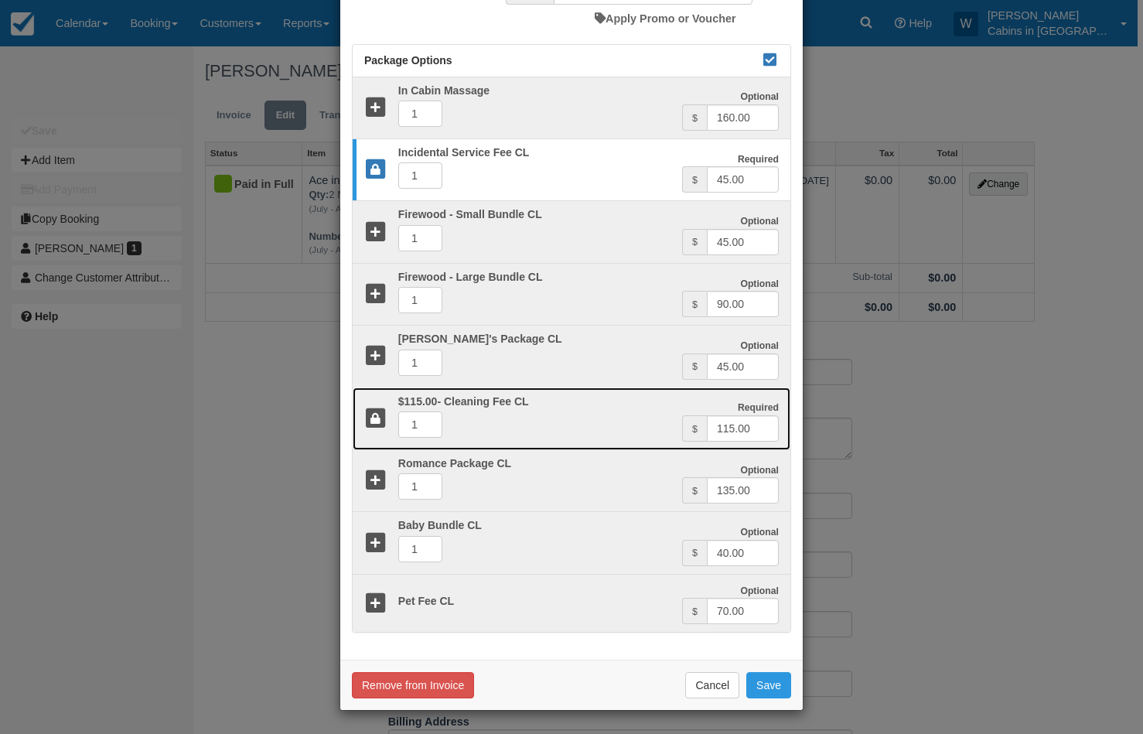
click at [374, 414] on icon at bounding box center [375, 418] width 22 height 22
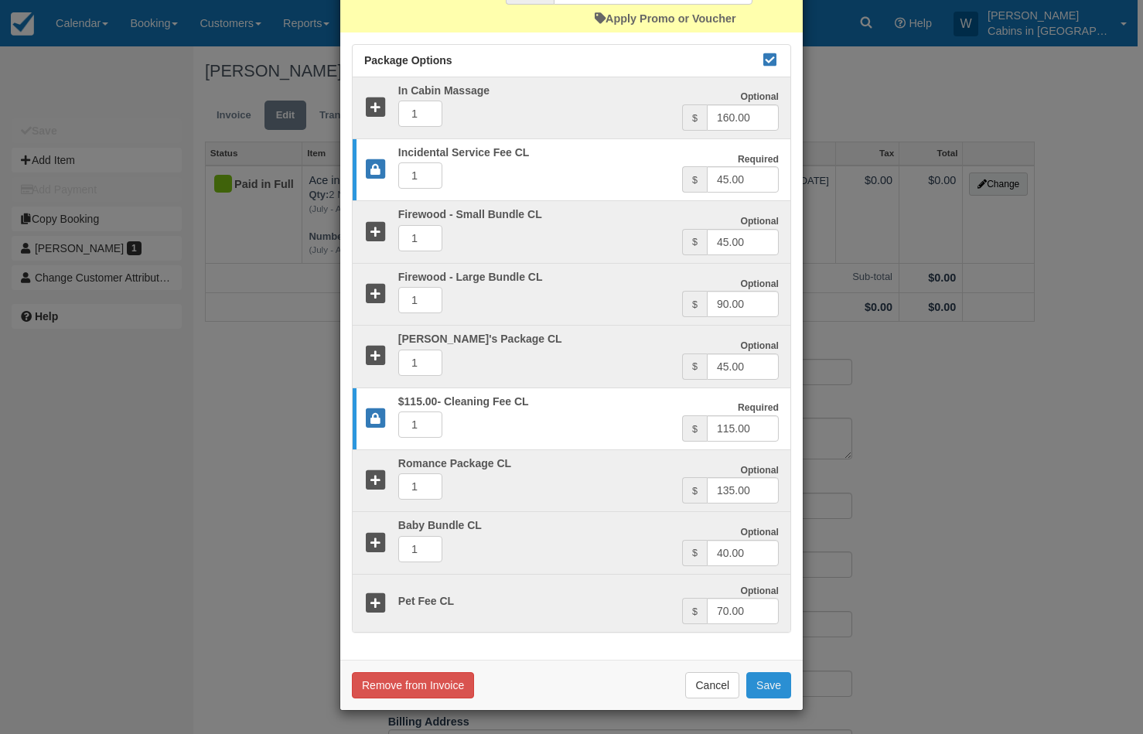
click at [767, 689] on button "Save" at bounding box center [768, 685] width 45 height 26
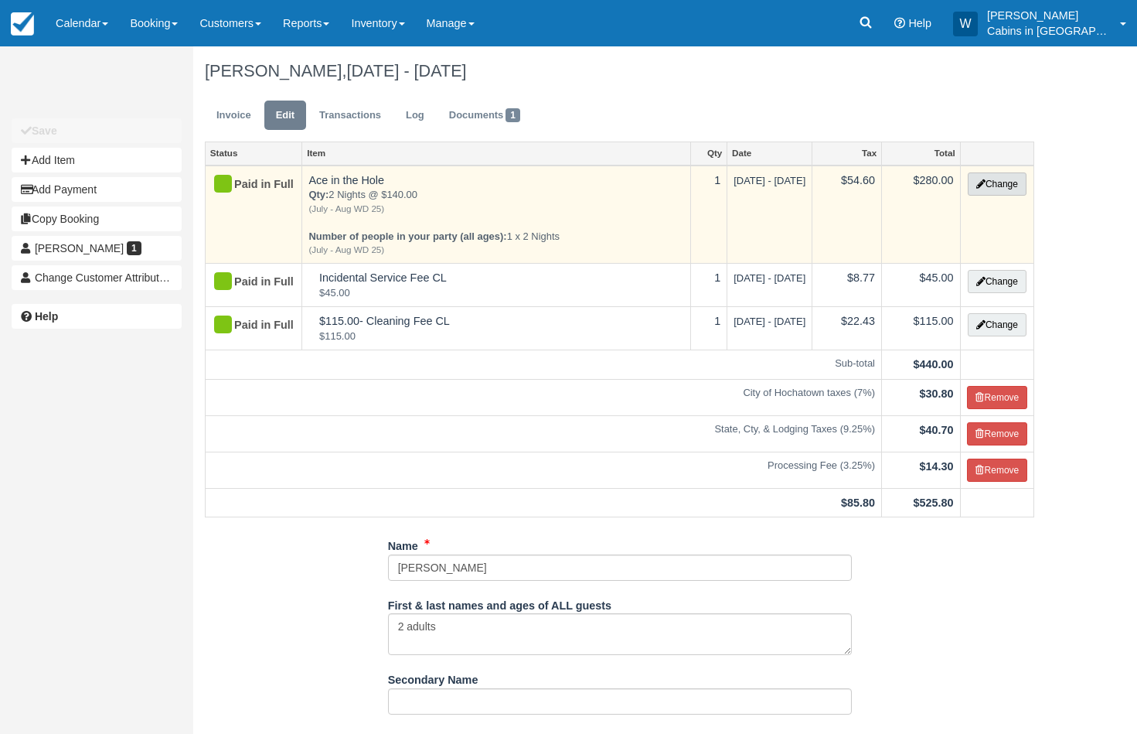
click at [997, 177] on button "Change" at bounding box center [997, 183] width 59 height 23
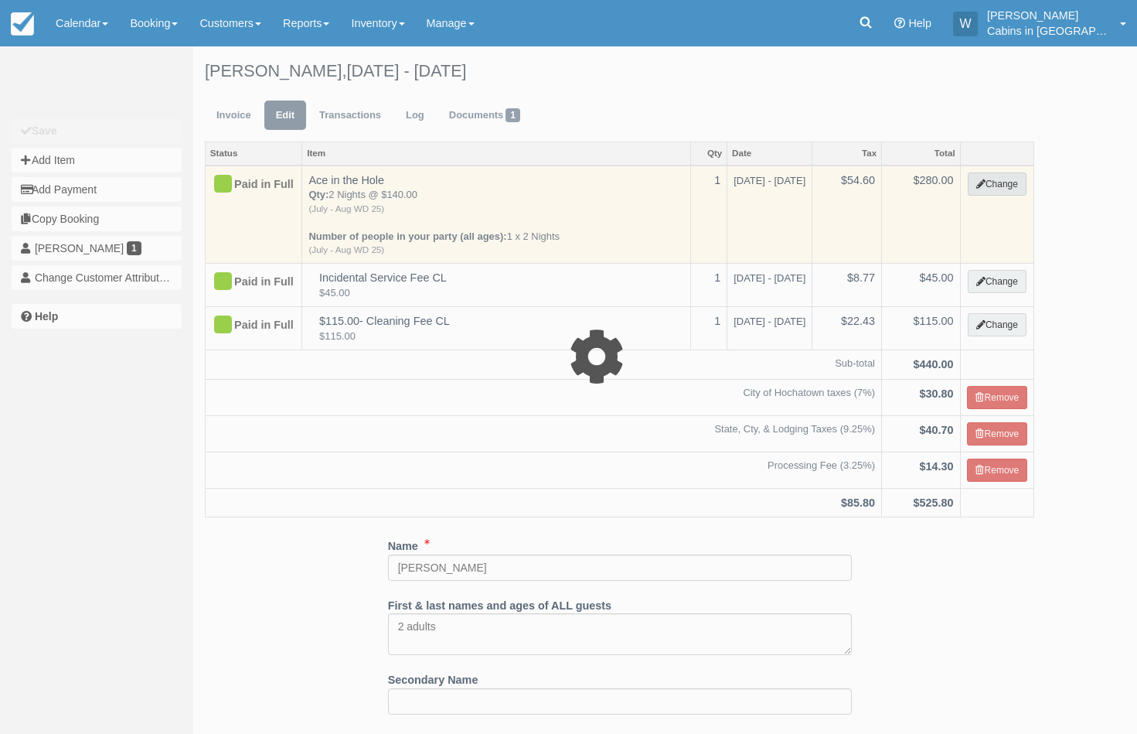
select select "1"
type input "280.00"
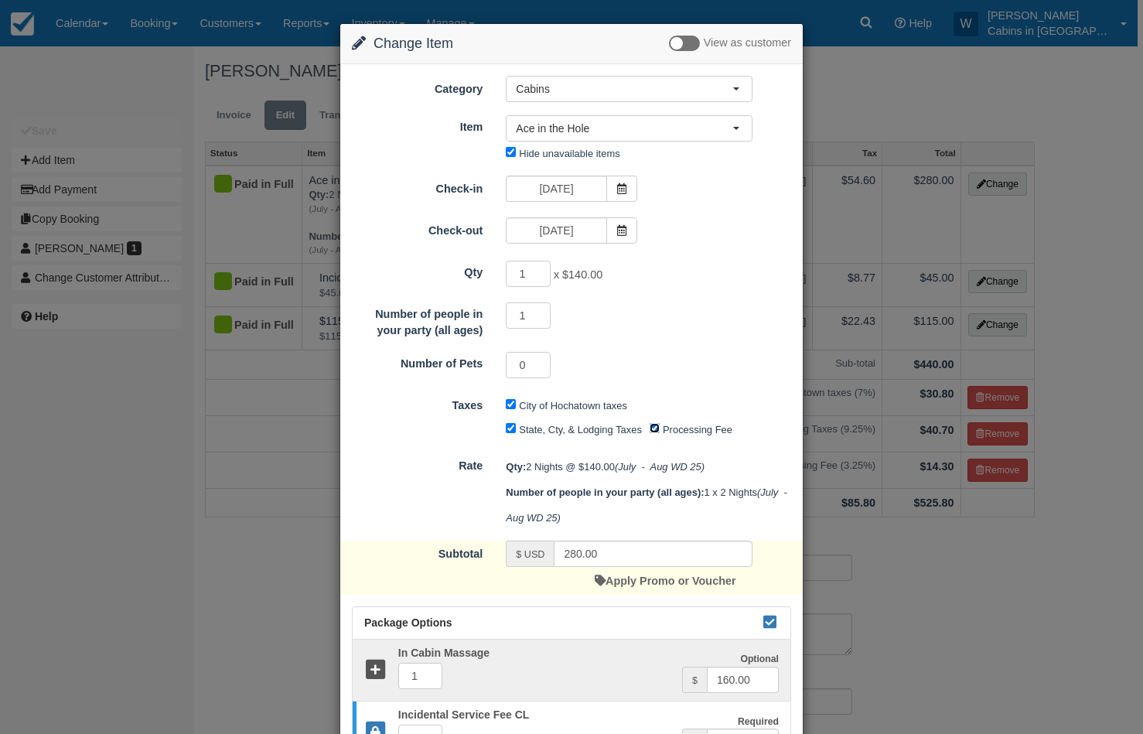
click at [651, 431] on input "Processing Fee" at bounding box center [654, 428] width 10 height 10
checkbox input "false"
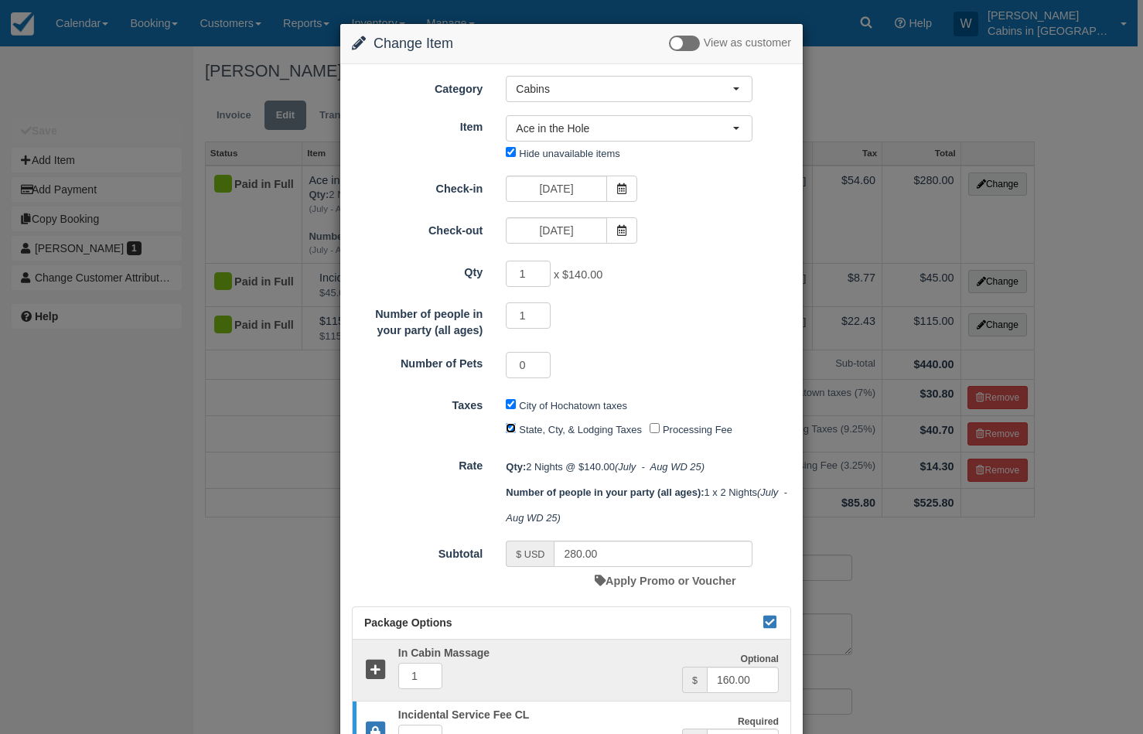
click at [506, 431] on input "State, Cty, & Lodging Taxes" at bounding box center [511, 428] width 10 height 10
checkbox input "false"
click at [506, 410] on div "City of Hochatown taxes" at bounding box center [570, 406] width 129 height 25
click at [506, 405] on input "City of Hochatown taxes" at bounding box center [511, 404] width 10 height 10
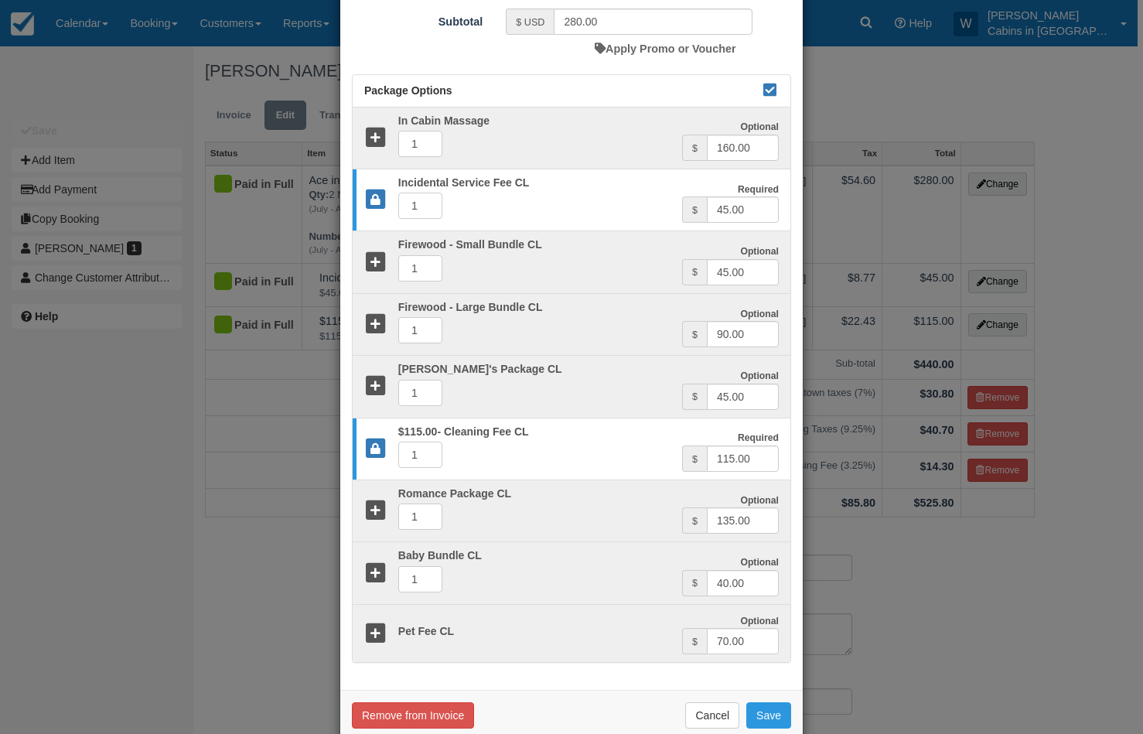
scroll to position [564, 0]
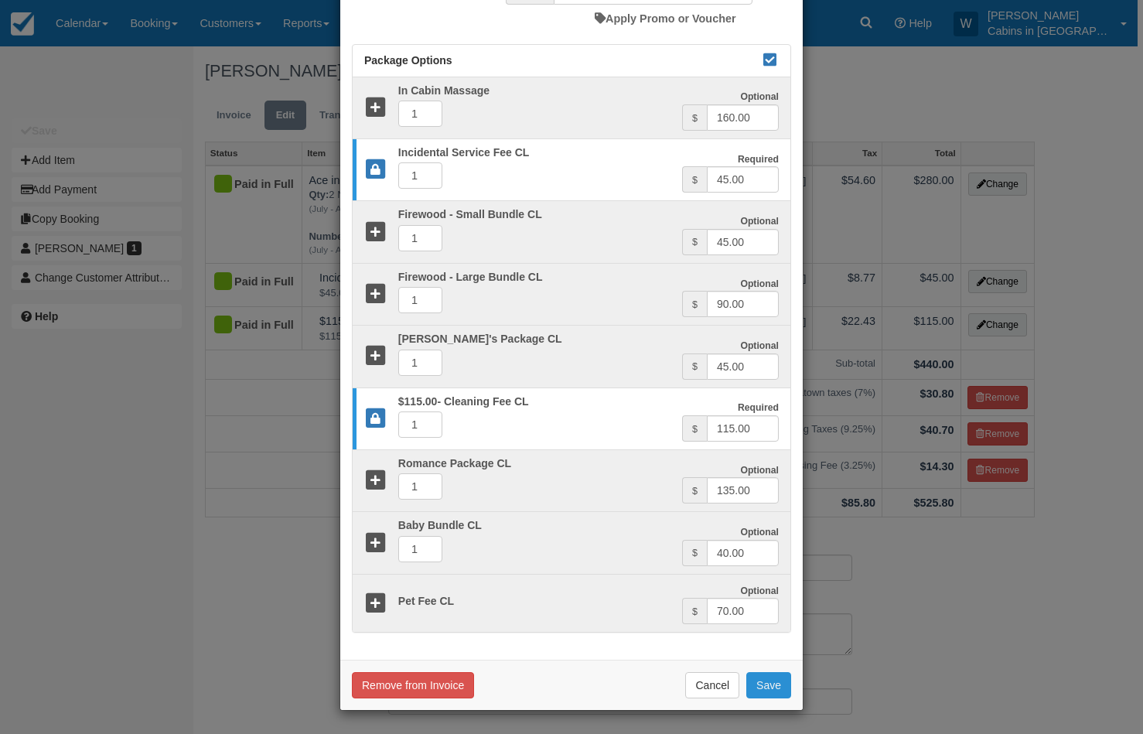
click at [763, 681] on button "Save" at bounding box center [768, 685] width 45 height 26
checkbox input "false"
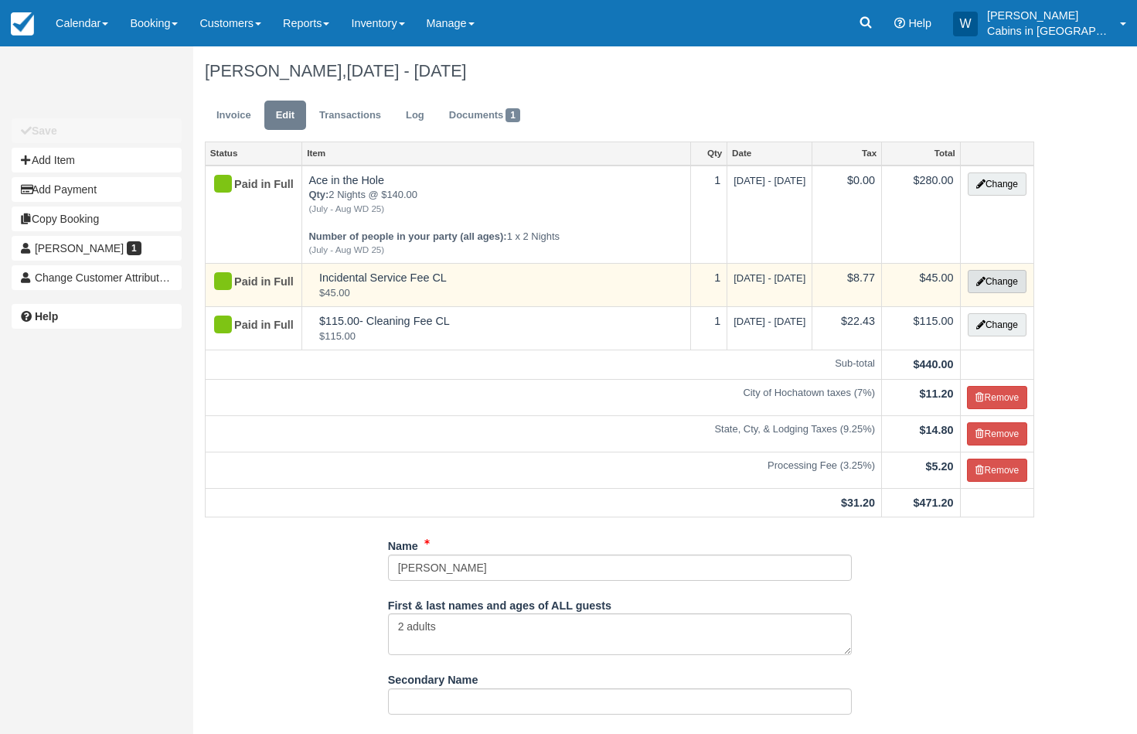
click at [1000, 280] on button "Change" at bounding box center [997, 281] width 59 height 23
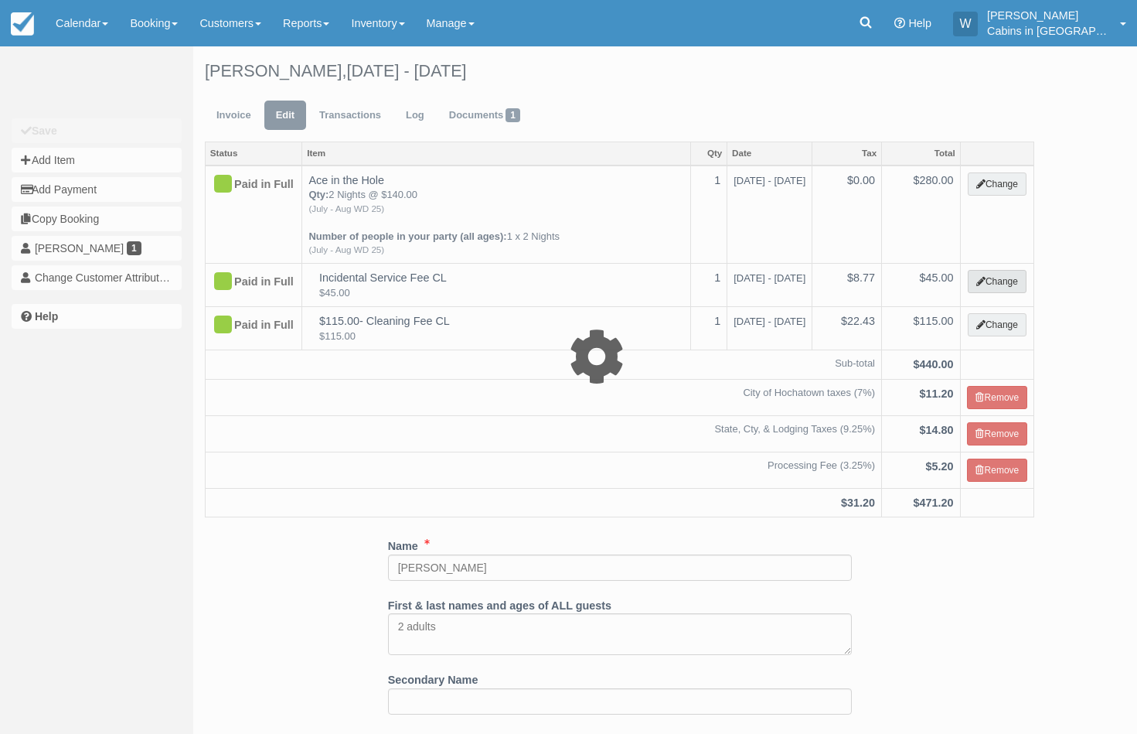
select select "2"
type input "45.00"
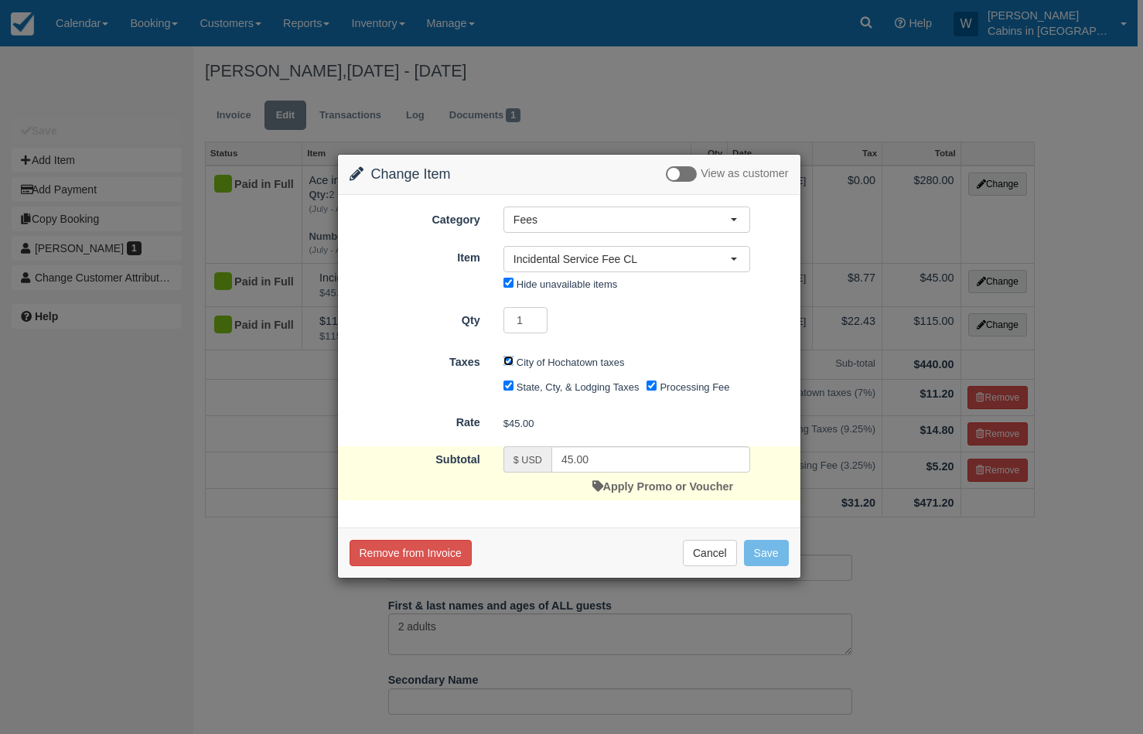
click at [510, 363] on input "City of Hochatown taxes" at bounding box center [508, 361] width 10 height 10
checkbox input "false"
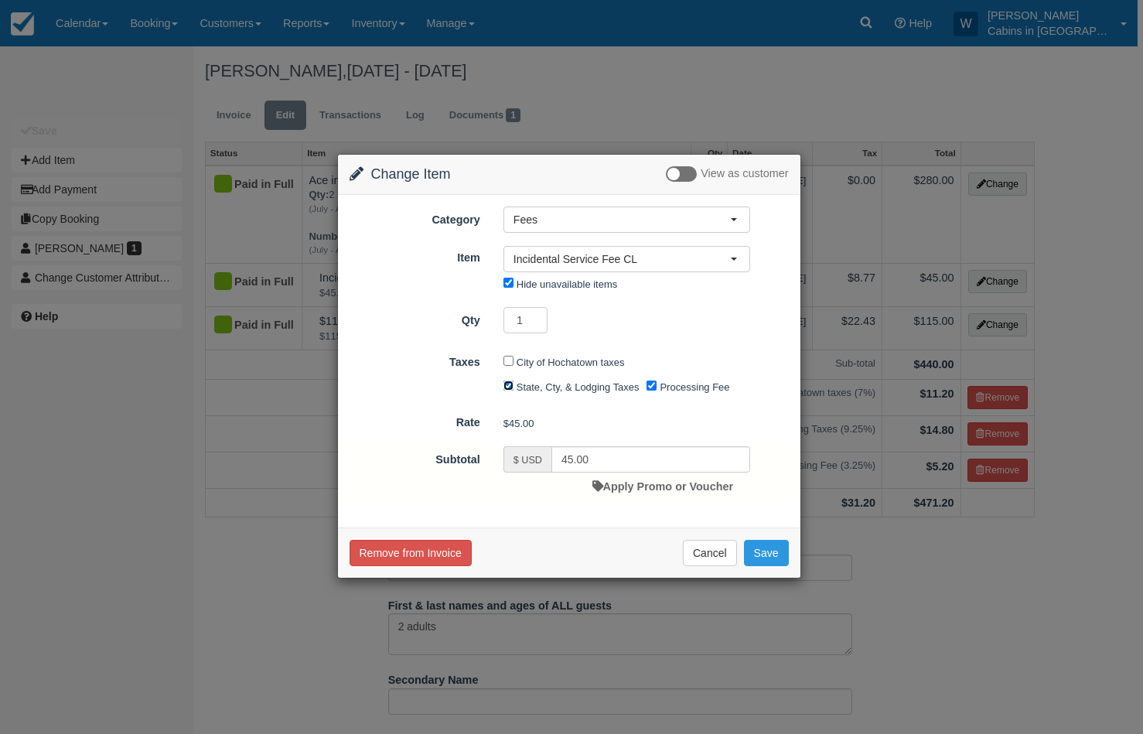
click at [510, 387] on input "State, Cty, & Lodging Taxes" at bounding box center [508, 385] width 10 height 10
checkbox input "false"
click at [649, 386] on input "Processing Fee" at bounding box center [651, 385] width 10 height 10
checkbox input "false"
click at [769, 544] on button "Save" at bounding box center [766, 553] width 45 height 26
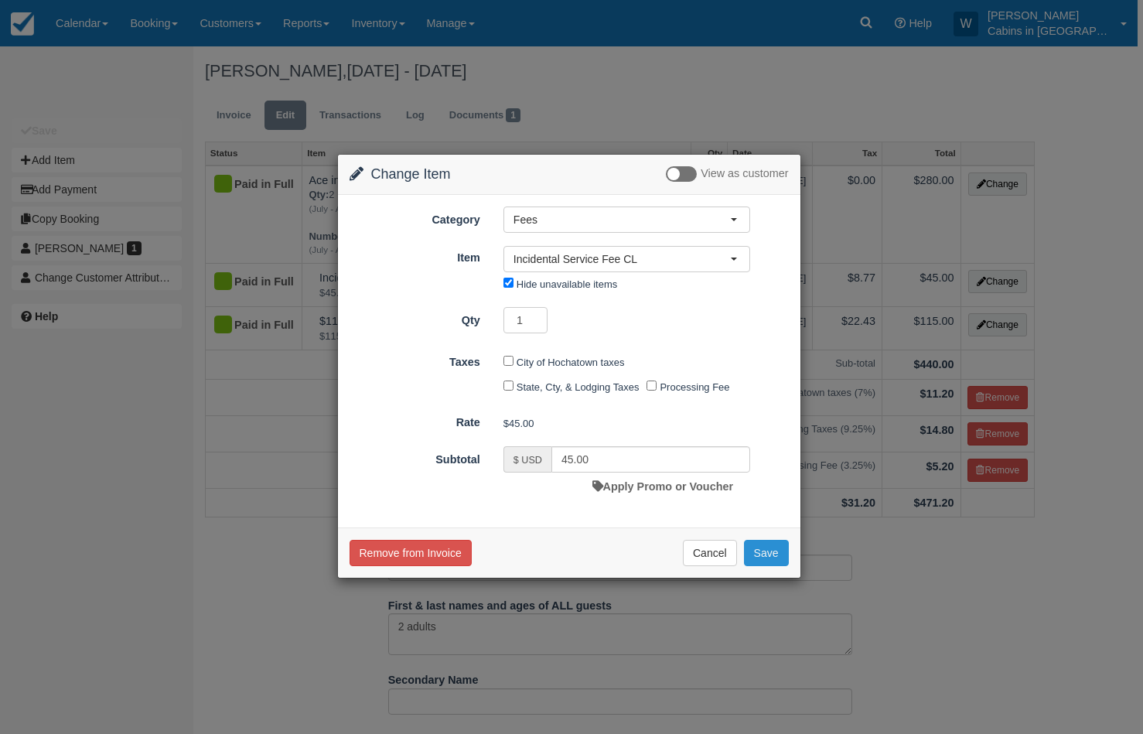
checkbox input "false"
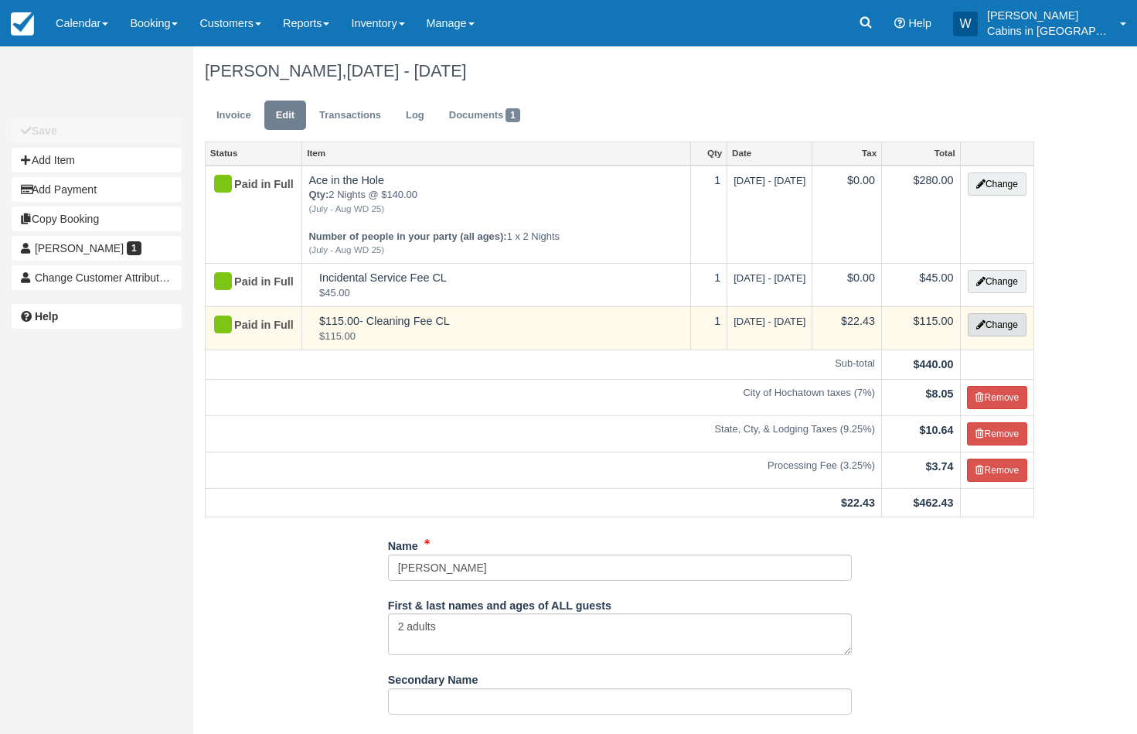
click at [997, 326] on button "Change" at bounding box center [997, 324] width 59 height 23
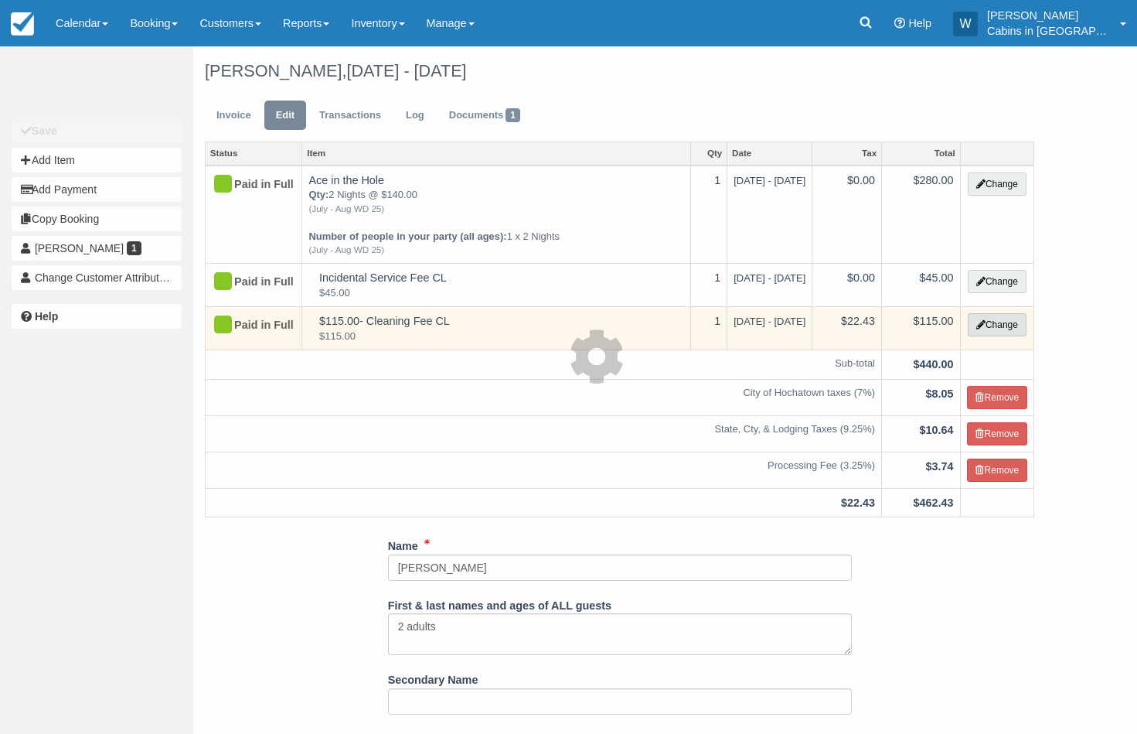
select select "6"
type input "115.00"
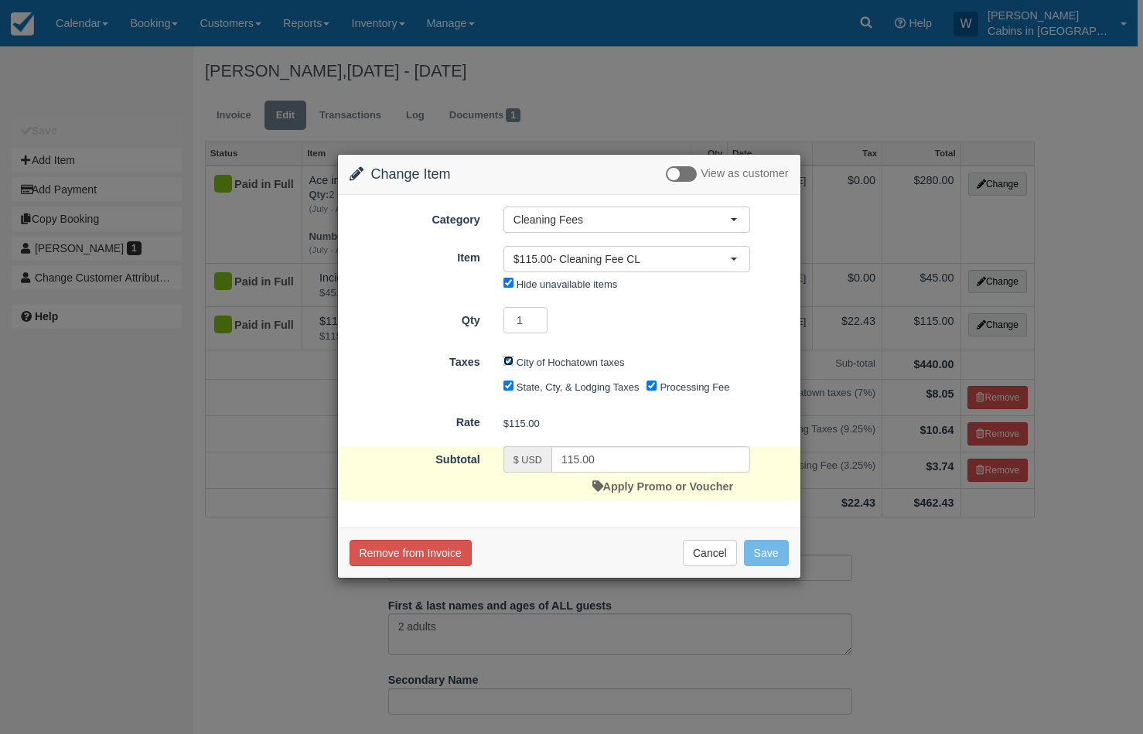
click at [510, 359] on input "City of Hochatown taxes" at bounding box center [508, 361] width 10 height 10
checkbox input "false"
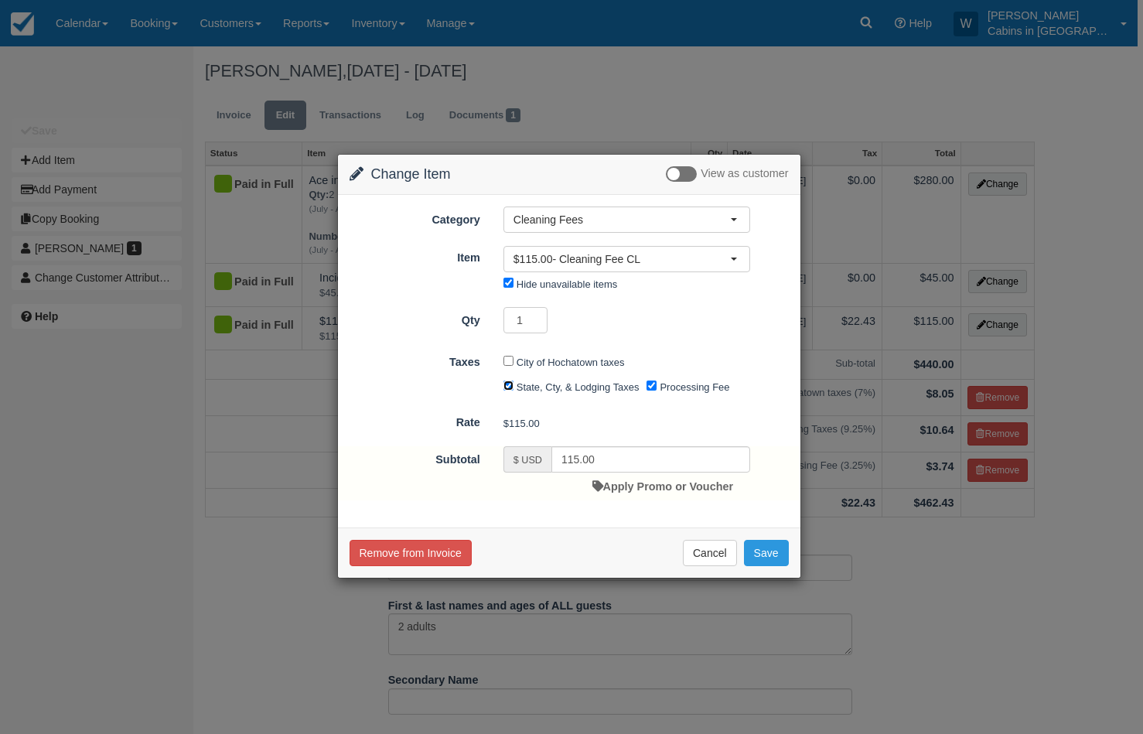
click at [510, 387] on input "State, Cty, & Lodging Taxes" at bounding box center [508, 385] width 10 height 10
checkbox input "false"
click at [653, 390] on input "Processing Fee" at bounding box center [651, 385] width 10 height 10
checkbox input "false"
click at [766, 547] on button "Save" at bounding box center [766, 553] width 45 height 26
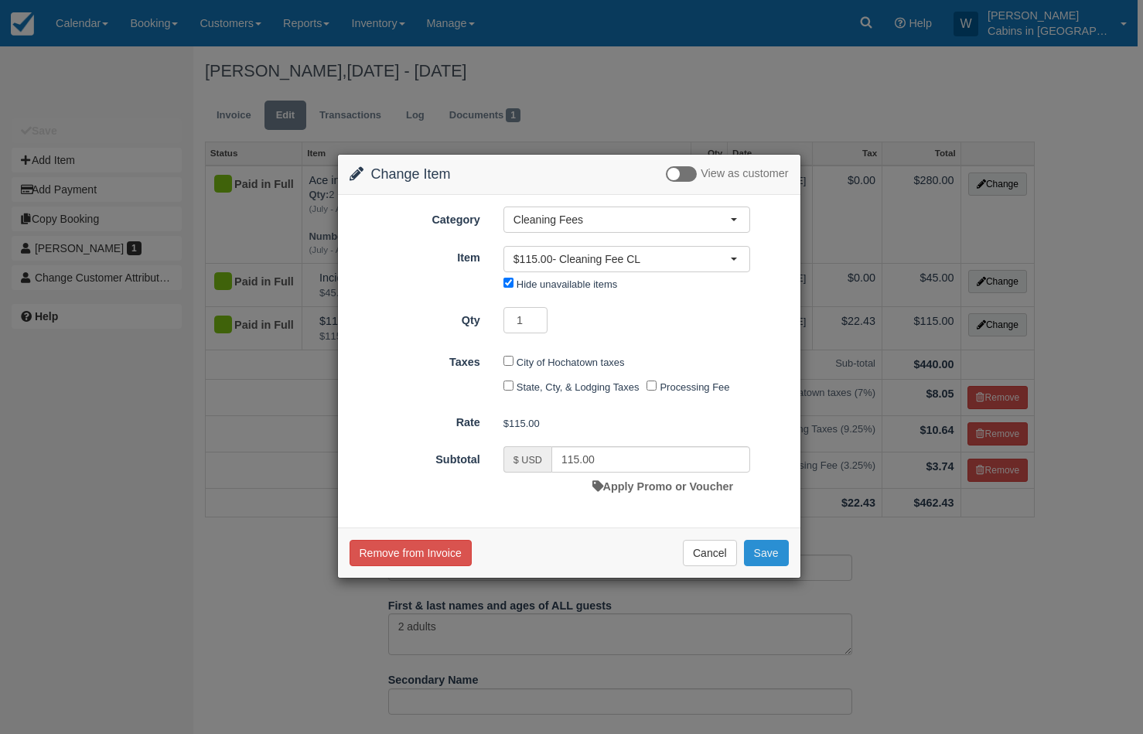
checkbox input "false"
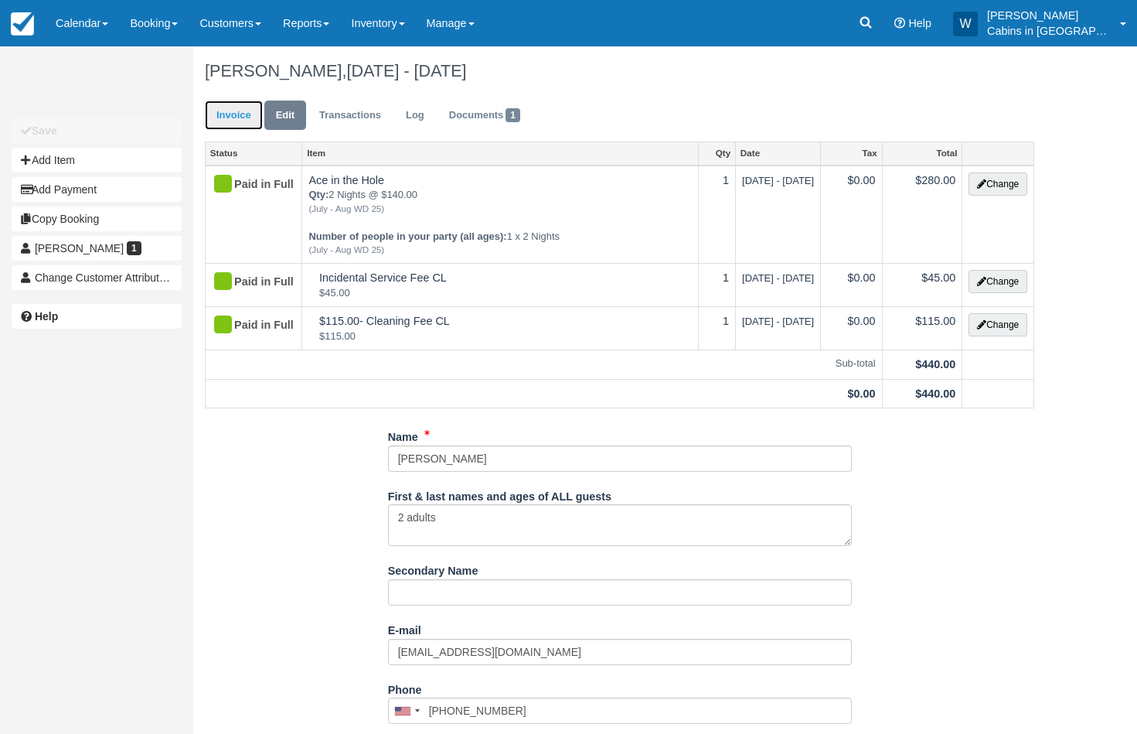
click at [238, 116] on link "Invoice" at bounding box center [234, 116] width 58 height 30
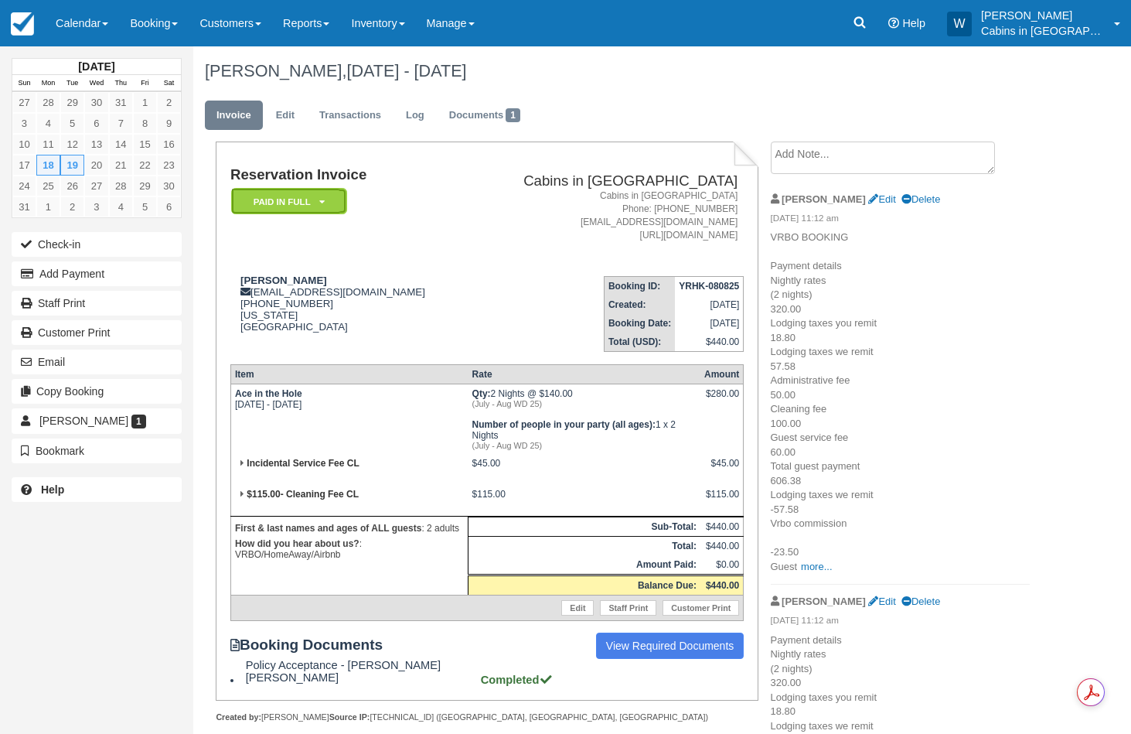
click at [322, 202] on icon at bounding box center [321, 201] width 5 height 9
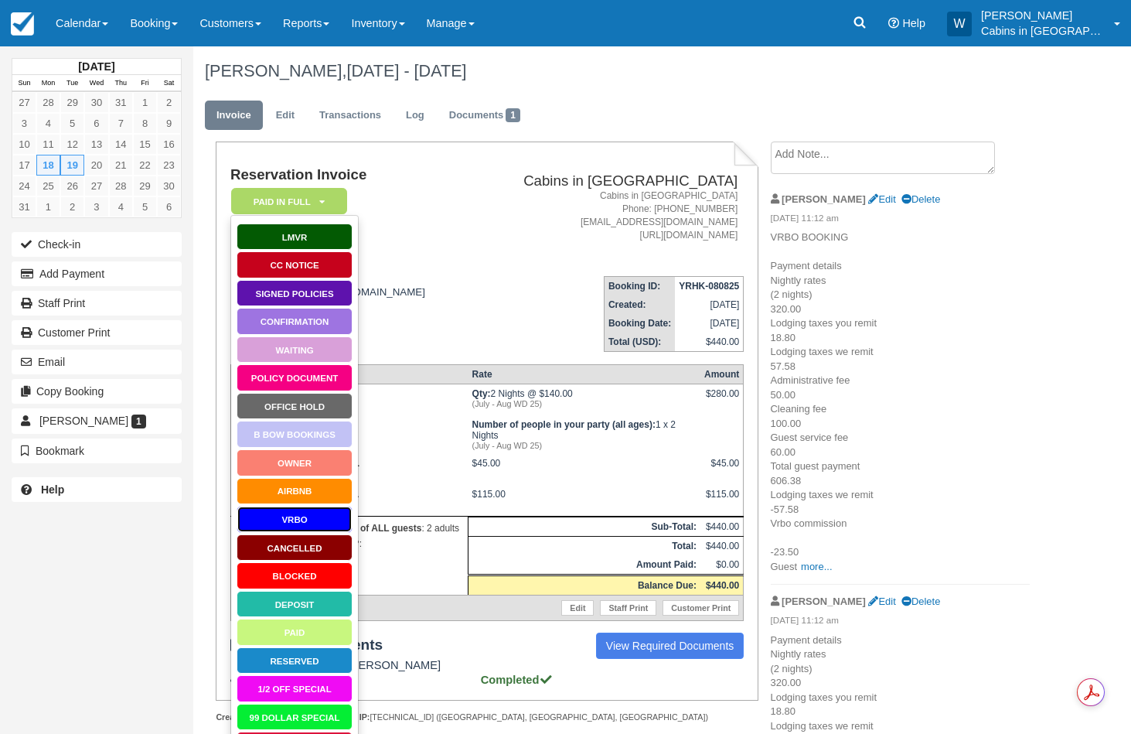
click at [306, 517] on link "VRBO" at bounding box center [295, 519] width 116 height 27
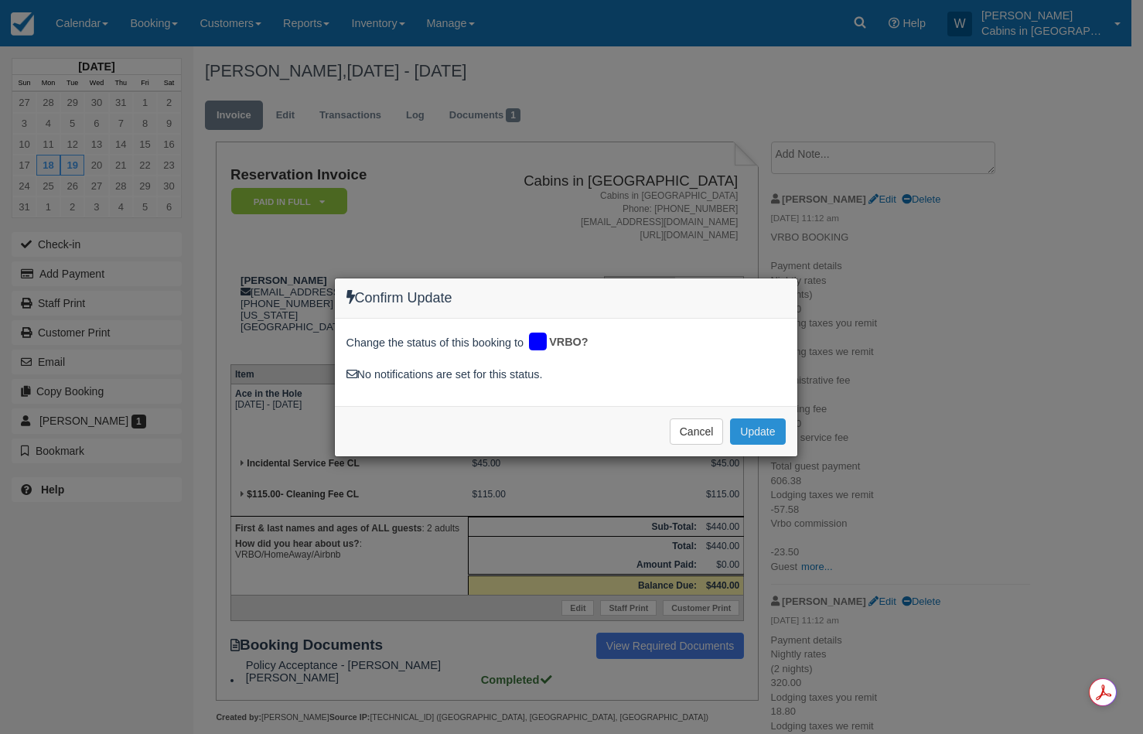
click at [774, 428] on button "Update" at bounding box center [757, 431] width 55 height 26
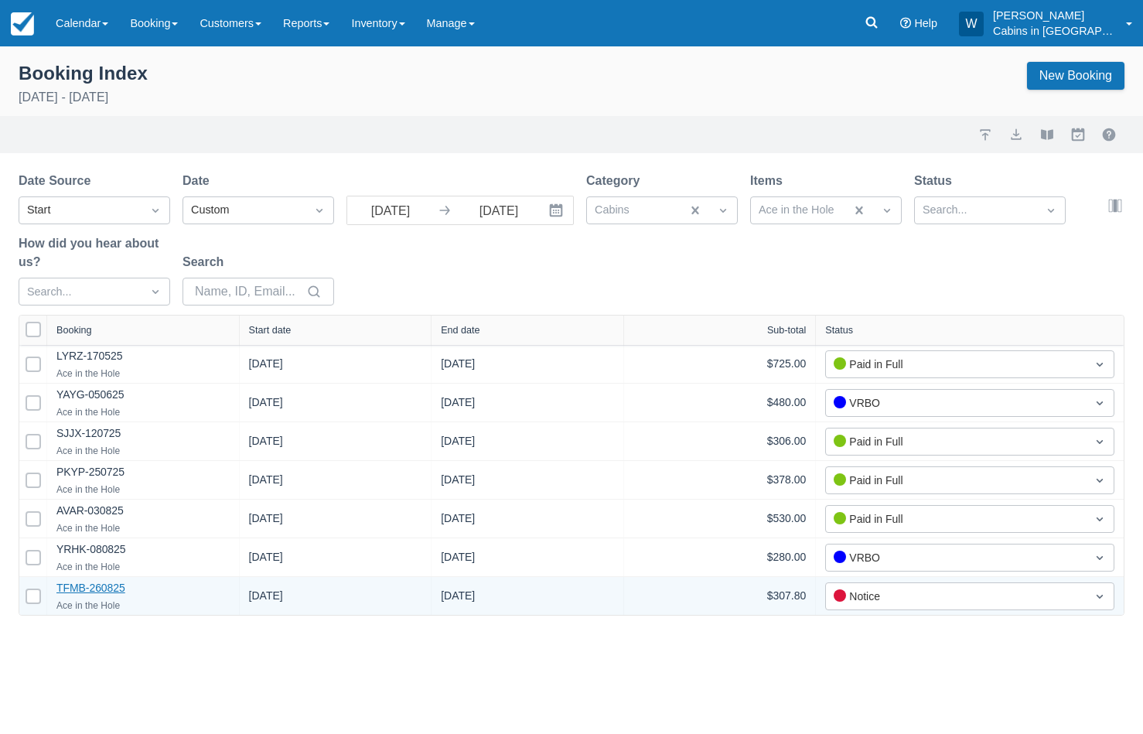
click at [107, 585] on link "TFMB-260825" at bounding box center [90, 587] width 69 height 12
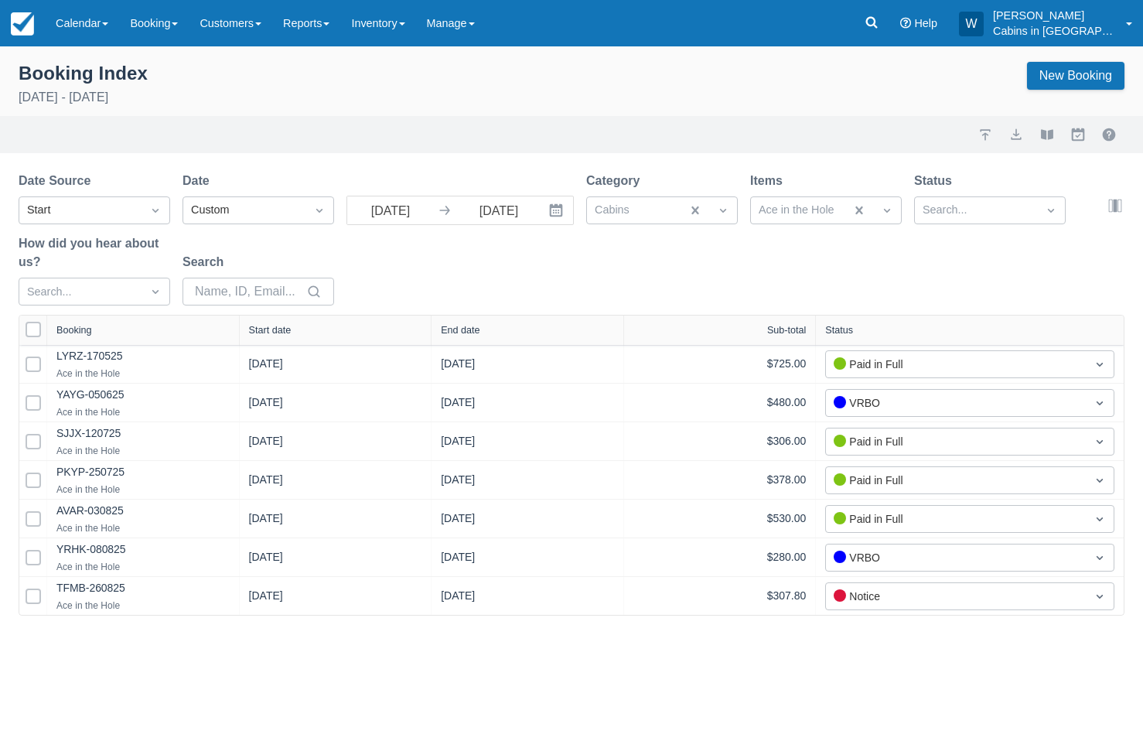
click at [272, 332] on div "Start date" at bounding box center [270, 330] width 43 height 11
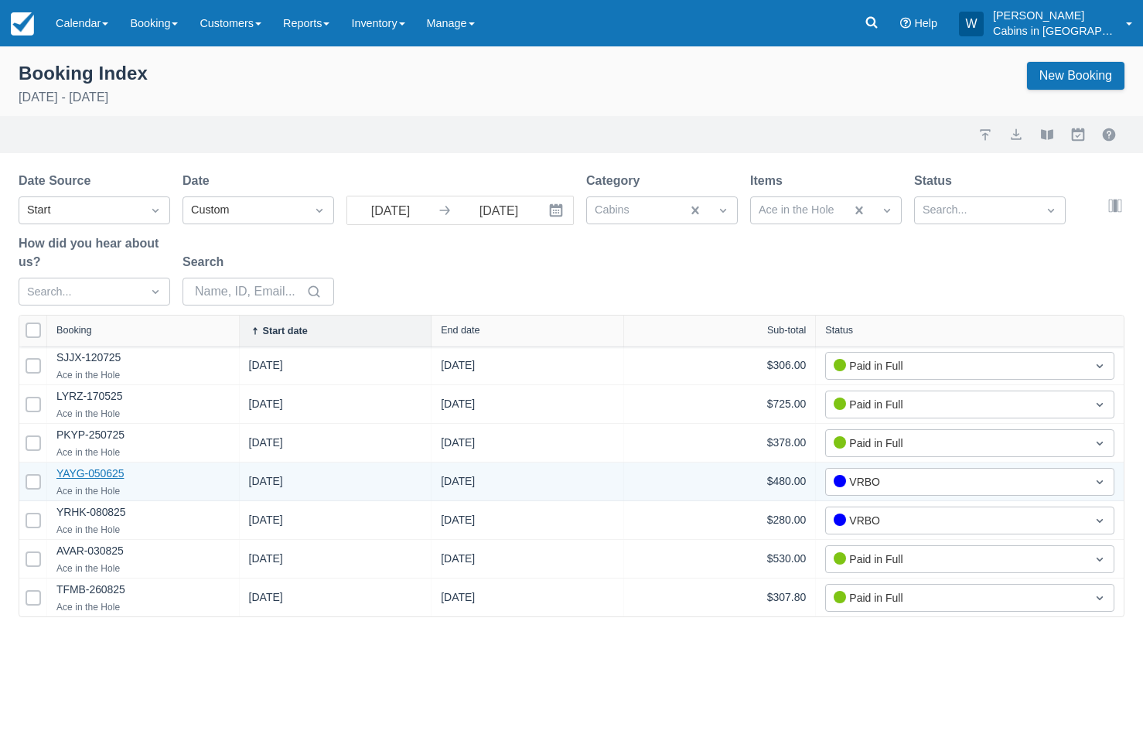
click at [85, 473] on link "YAYG-050625" at bounding box center [89, 473] width 67 height 12
click at [94, 472] on link "YAYG-050625" at bounding box center [89, 474] width 67 height 15
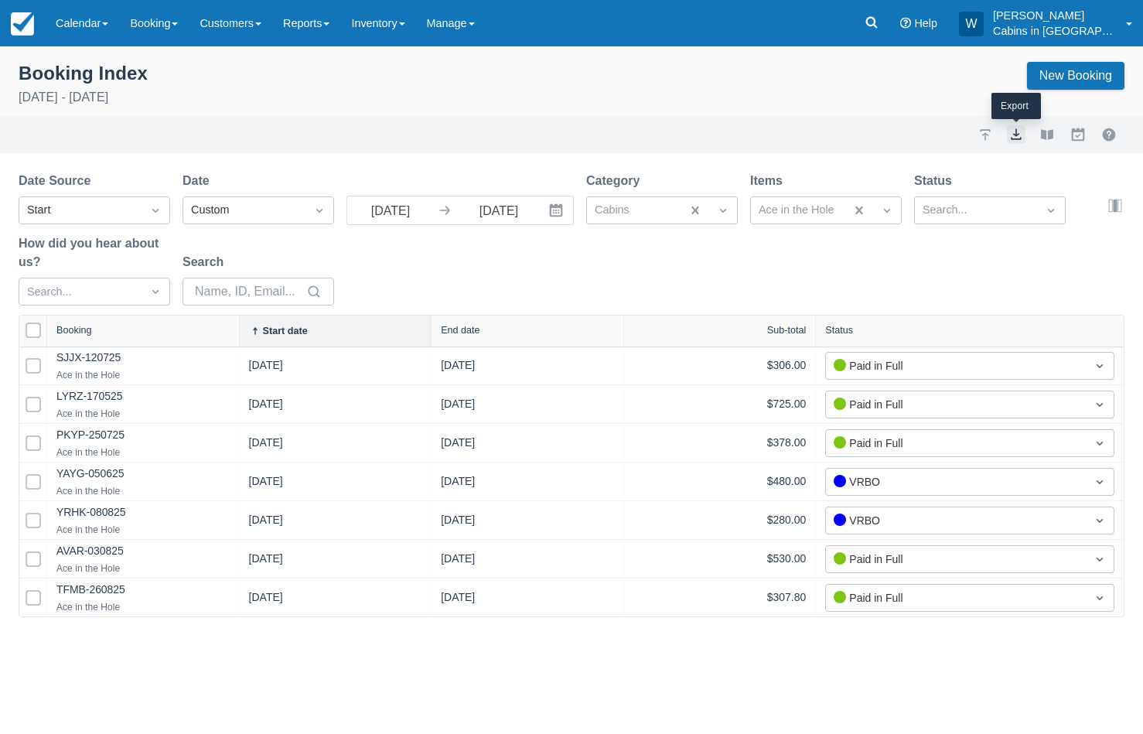
click at [1018, 137] on button "export" at bounding box center [1016, 134] width 19 height 19
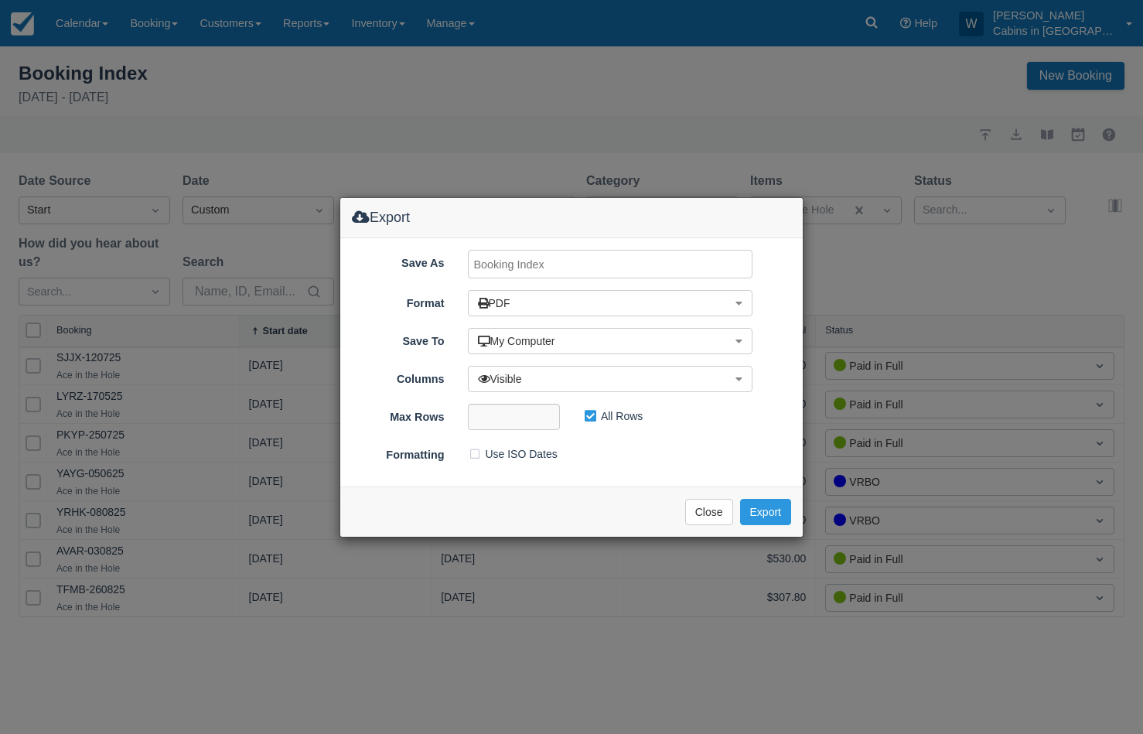
click at [506, 268] on input "Save As" at bounding box center [610, 264] width 285 height 29
type input "Ace in the Hole, August 2025"
click at [754, 512] on button "Export" at bounding box center [765, 512] width 51 height 26
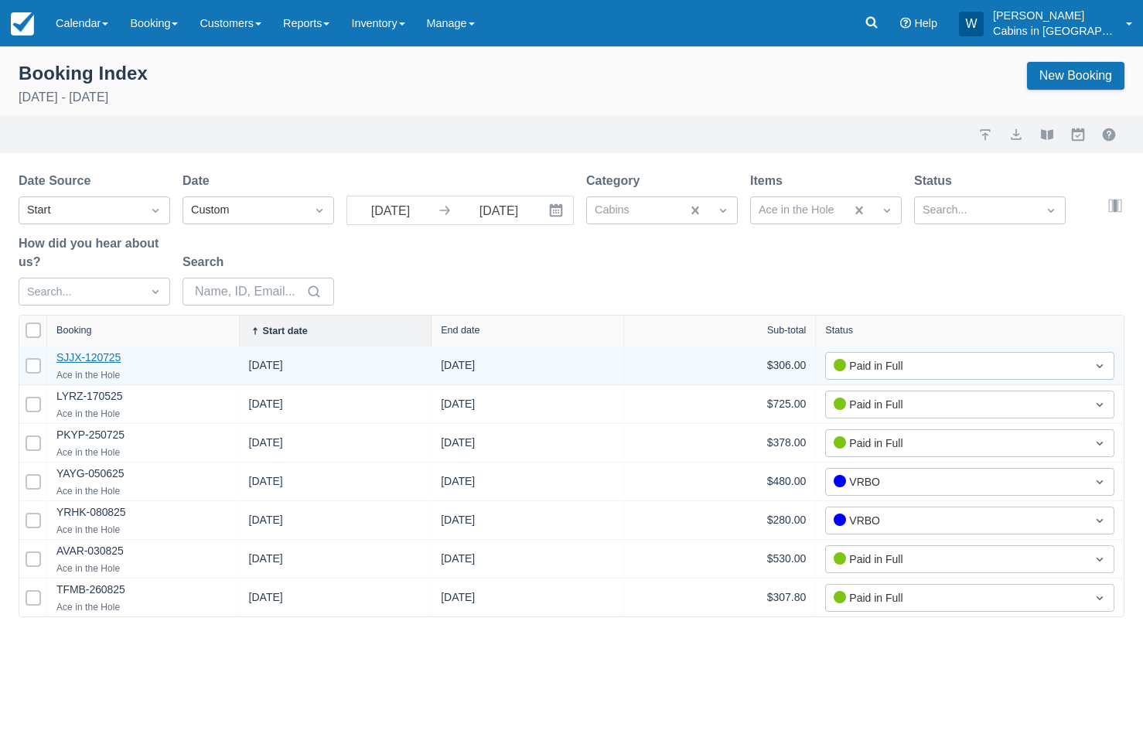
click at [80, 360] on link "SJJX-120725" at bounding box center [88, 357] width 64 height 12
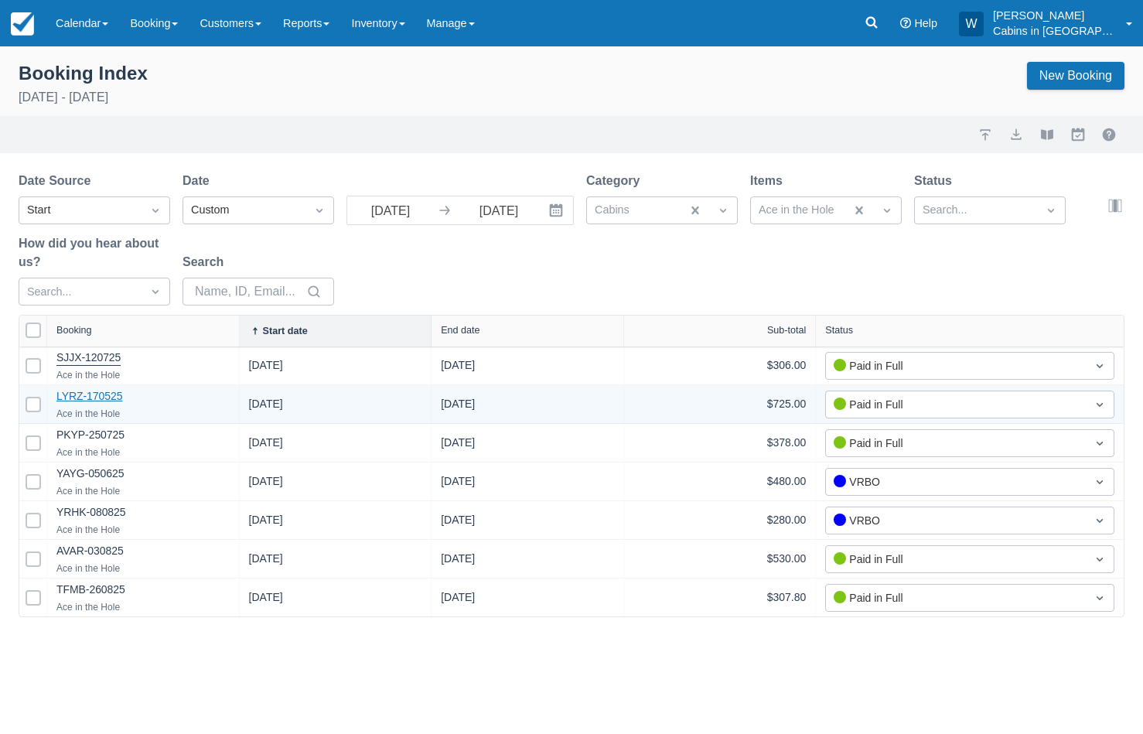
click at [102, 398] on link "LYRZ-170525" at bounding box center [89, 396] width 66 height 12
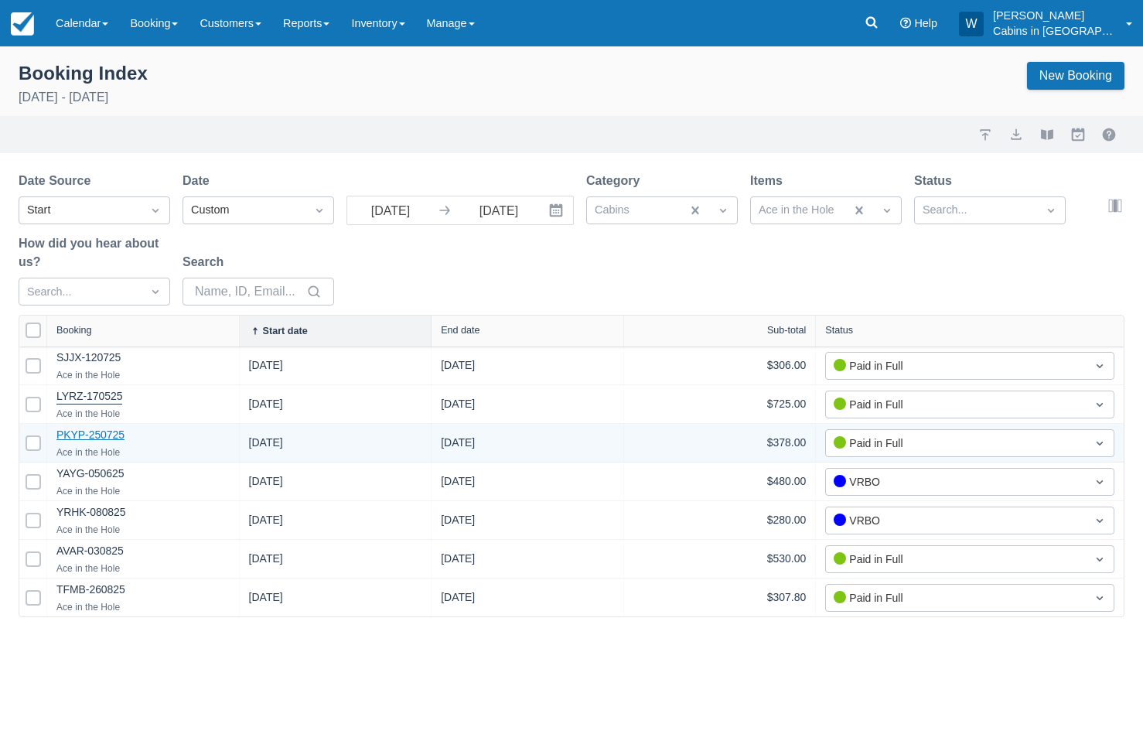
click at [97, 438] on link "PKYP-250725" at bounding box center [90, 434] width 68 height 12
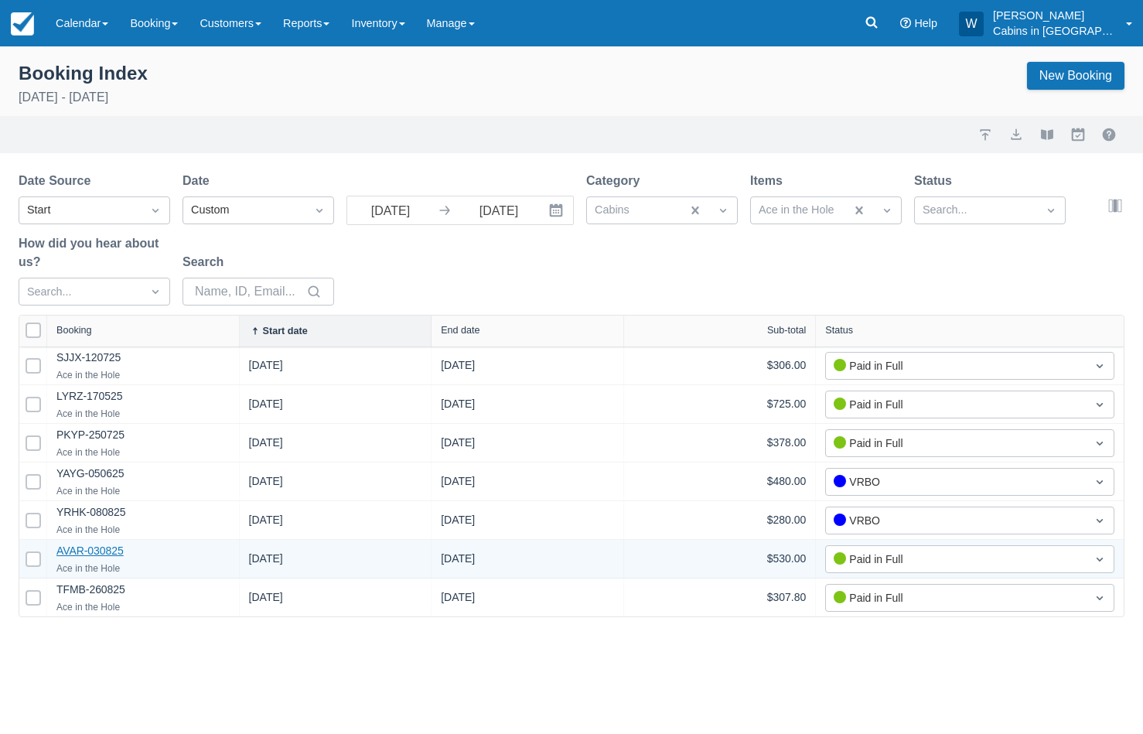
click at [101, 553] on link "AVAR-030825" at bounding box center [89, 550] width 67 height 12
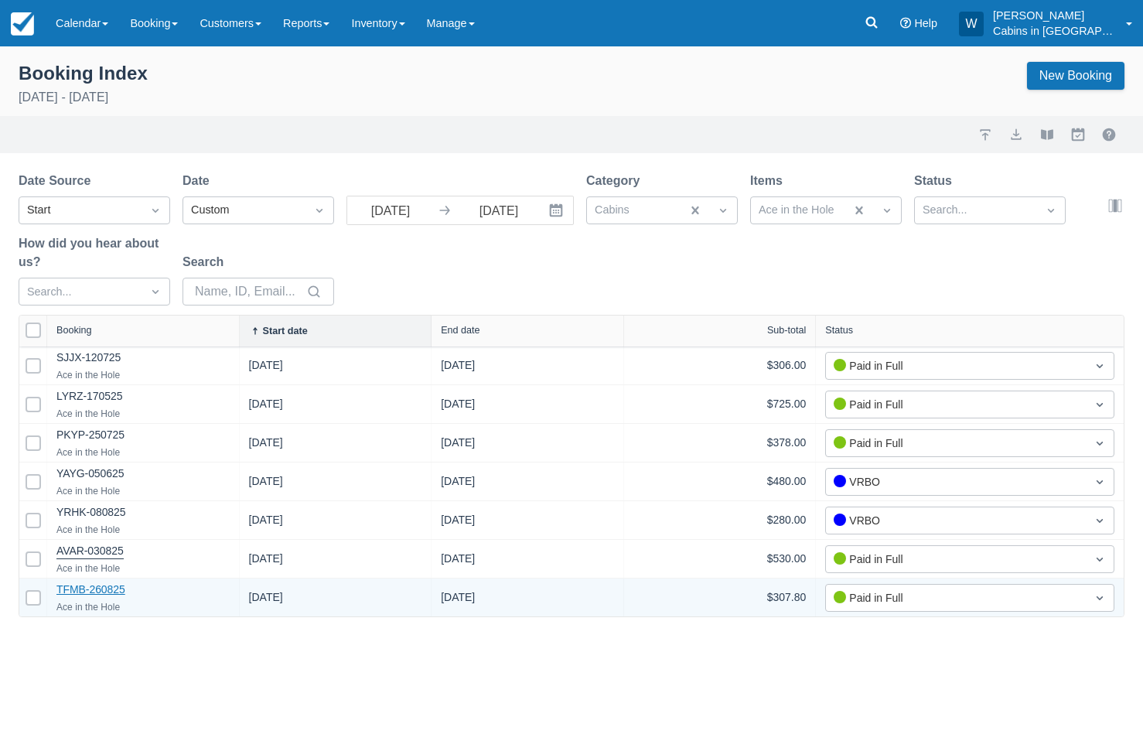
click at [104, 593] on link "TFMB-260825" at bounding box center [90, 589] width 69 height 12
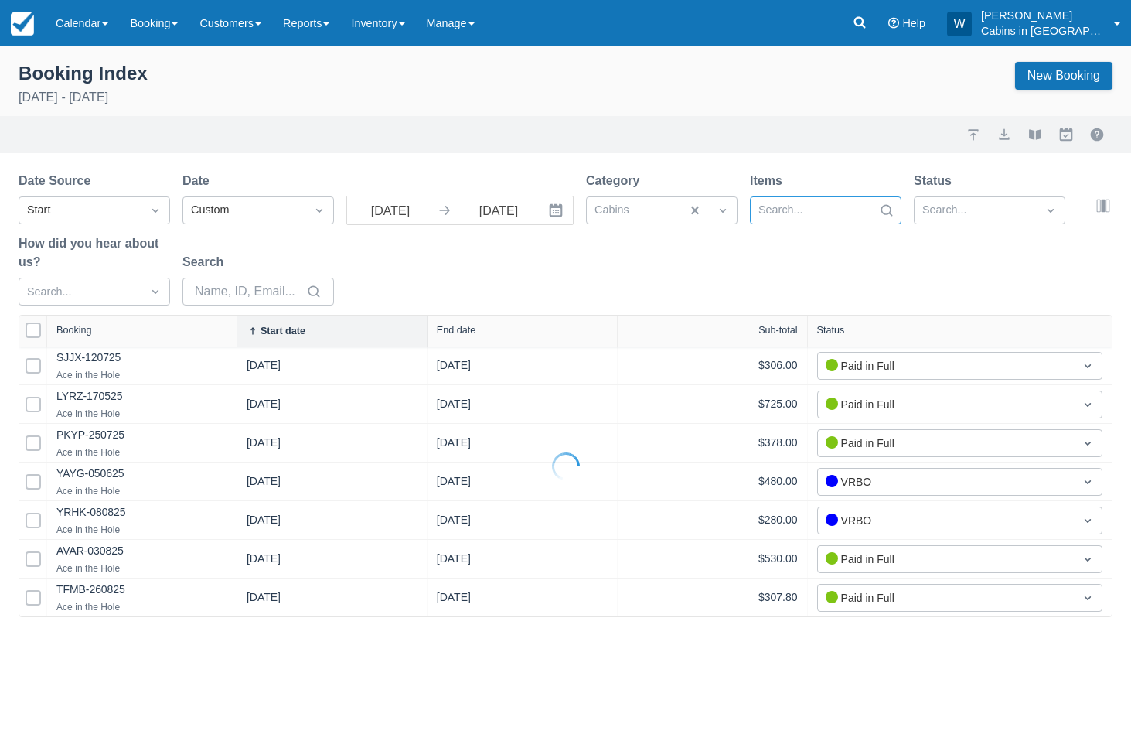
select select "25"
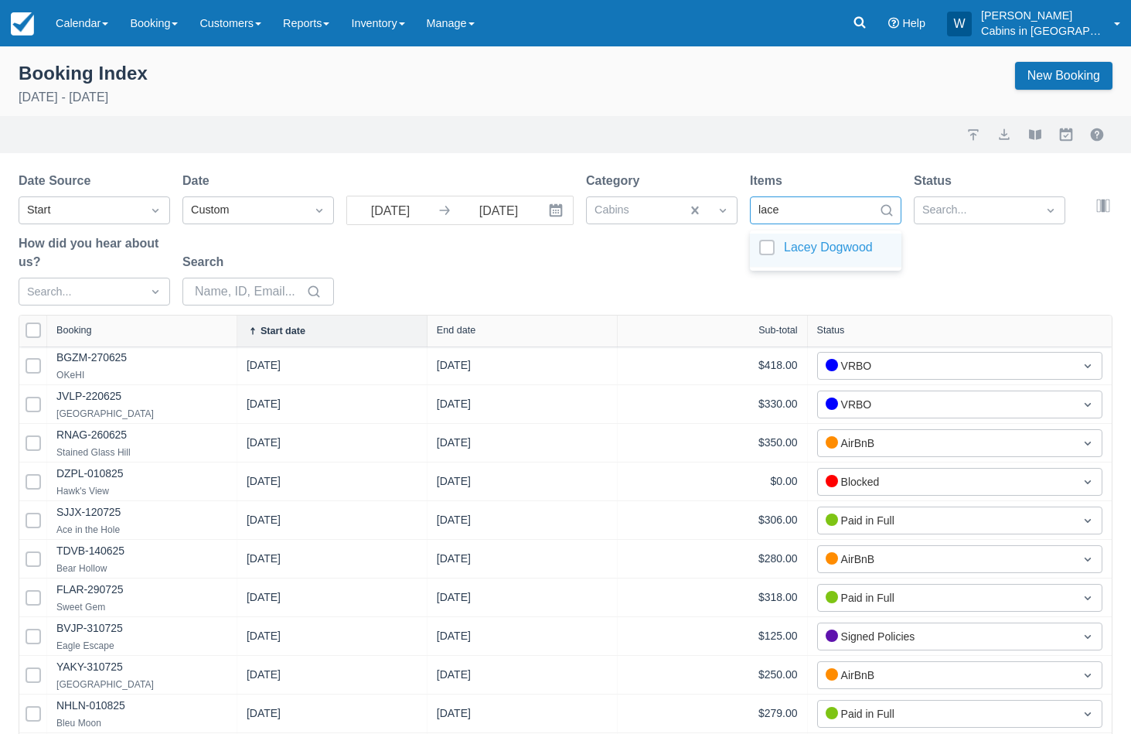
type input "lacey"
click at [767, 243] on div at bounding box center [825, 250] width 133 height 21
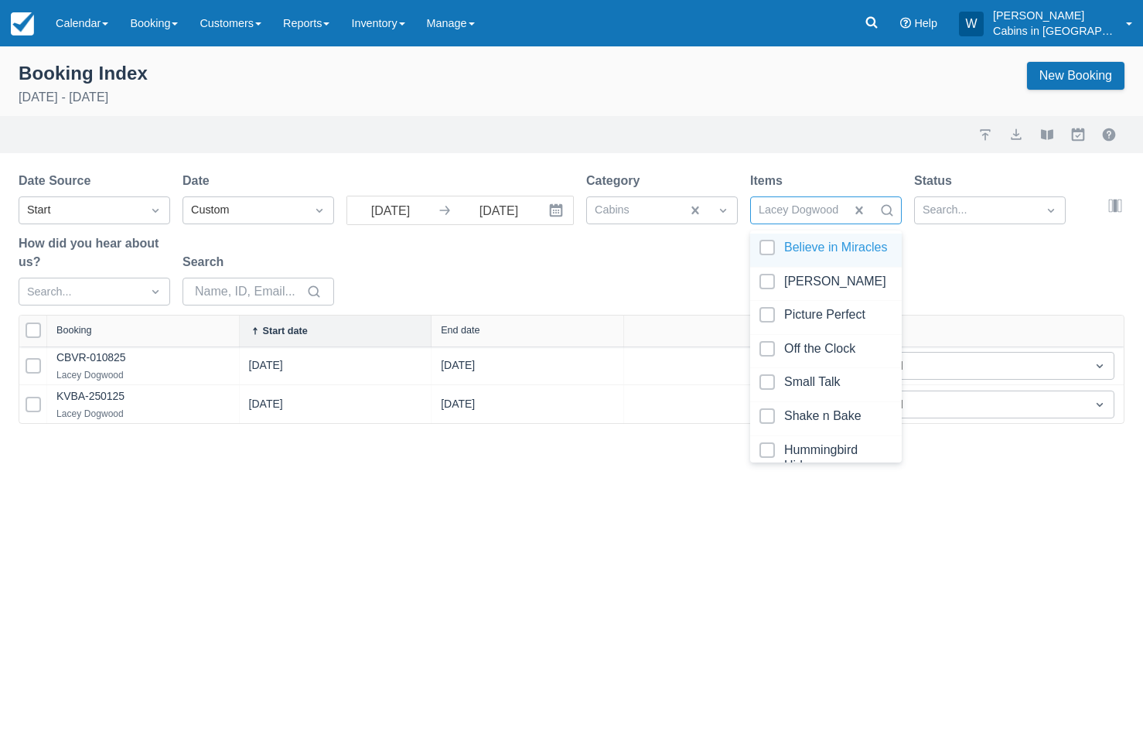
click at [629, 279] on div "Date Source Start Date Custom 08/01/25 Navigate forward to interact with the ca…" at bounding box center [562, 243] width 1087 height 143
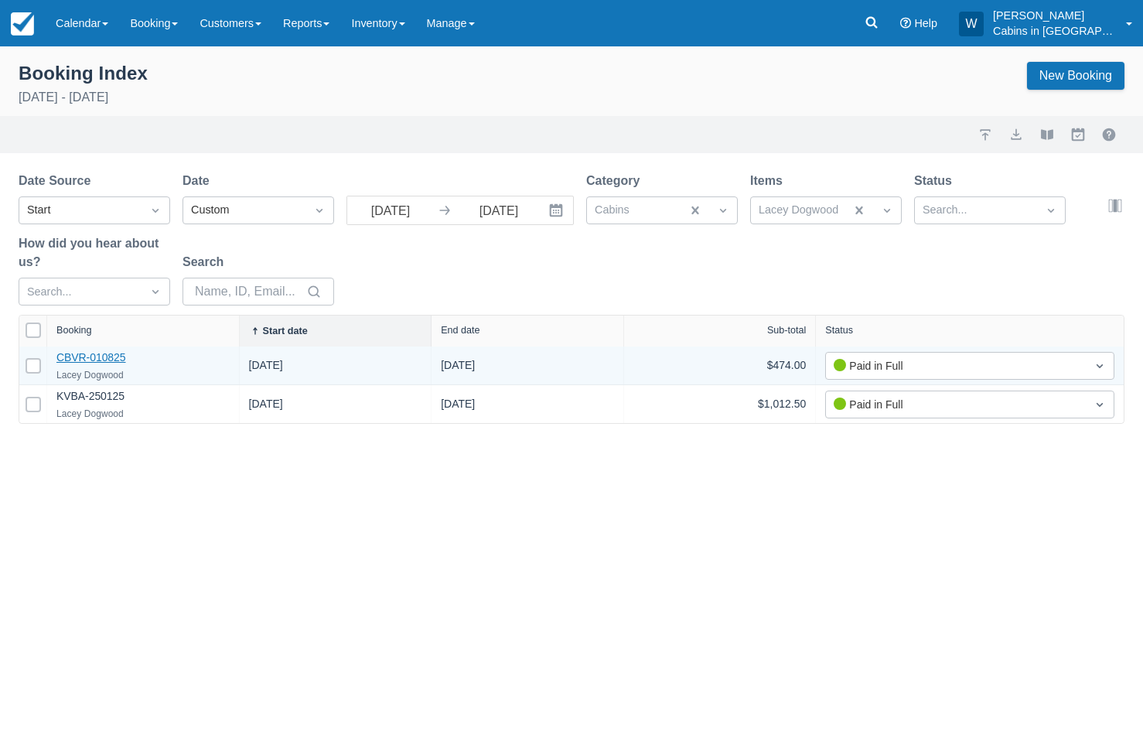
click at [101, 356] on link "CBVR-010825" at bounding box center [91, 357] width 70 height 12
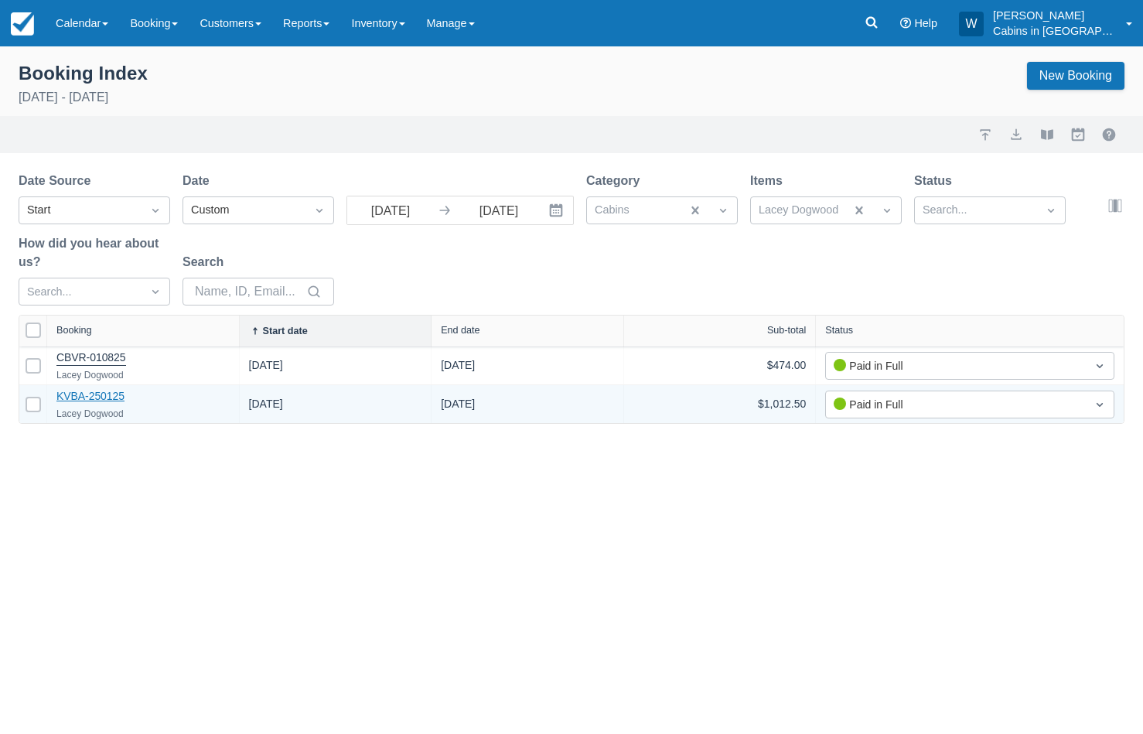
click at [107, 395] on link "KVBA-250125" at bounding box center [90, 396] width 68 height 12
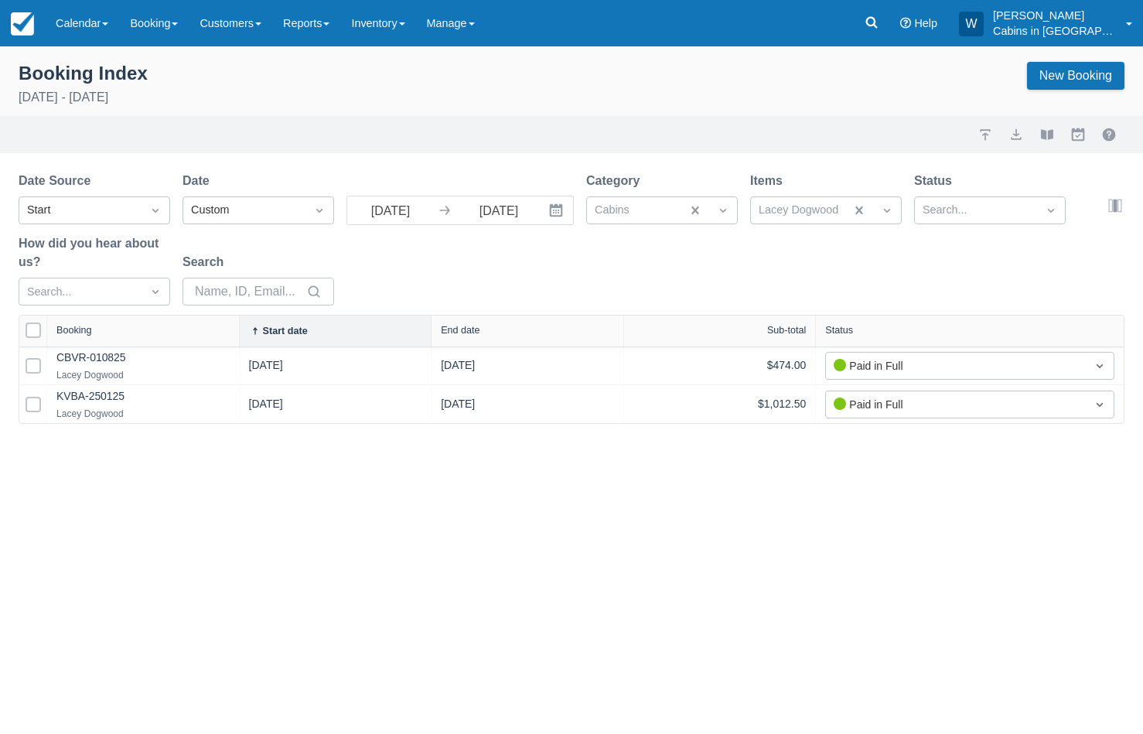
click at [585, 281] on div "Date Source Start Date Custom 08/01/25 Navigate forward to interact with the ca…" at bounding box center [562, 243] width 1087 height 143
click at [1017, 136] on button "export" at bounding box center [1016, 134] width 19 height 19
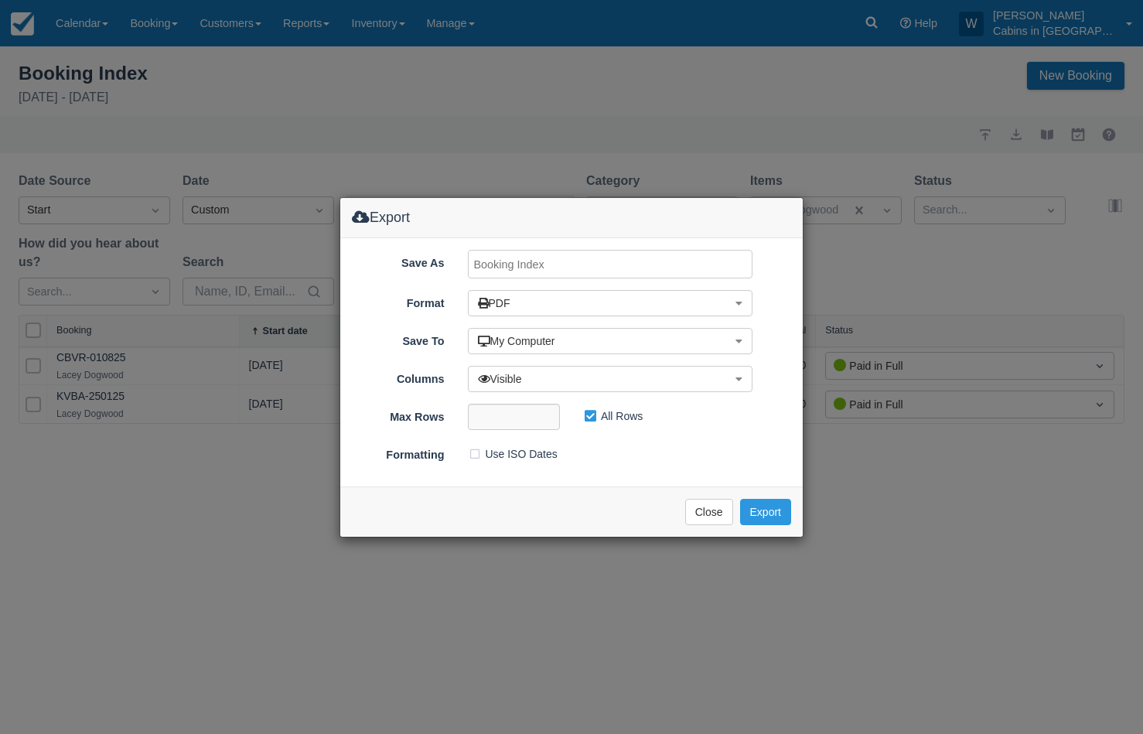
click at [544, 265] on input "Save As" at bounding box center [610, 264] width 285 height 29
type input "Lacey Dogwood, August, 2025"
click at [777, 511] on button "Export" at bounding box center [765, 512] width 51 height 26
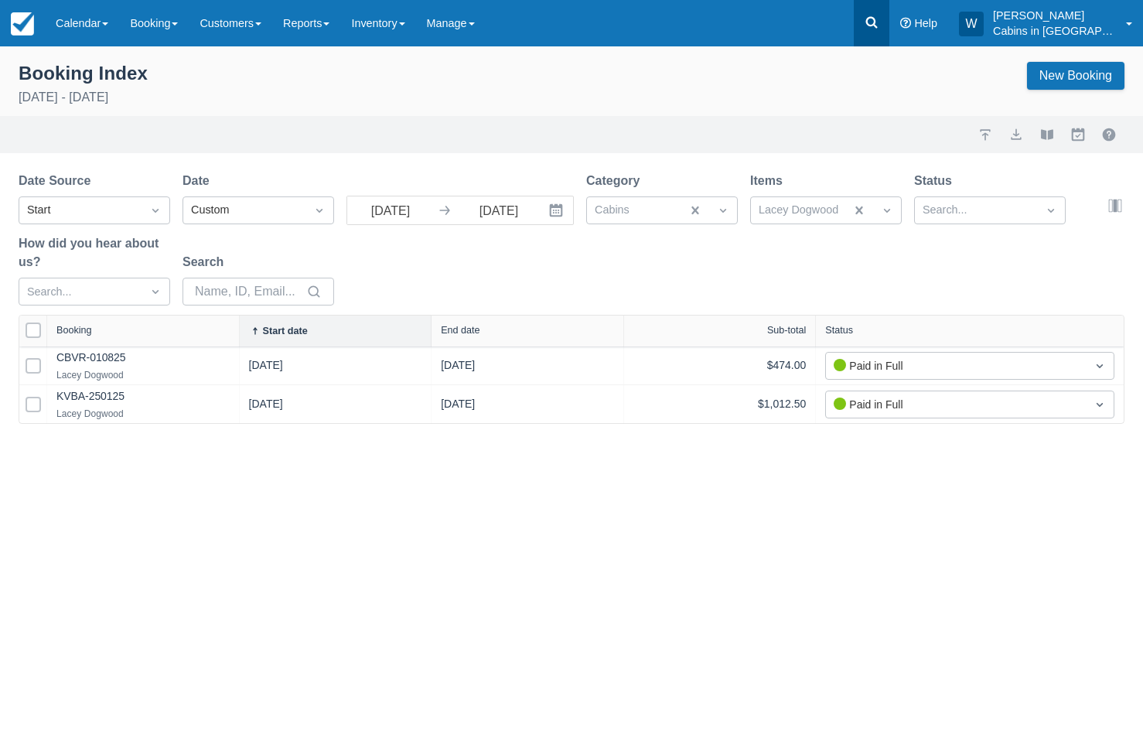
click at [876, 19] on icon at bounding box center [871, 22] width 15 height 15
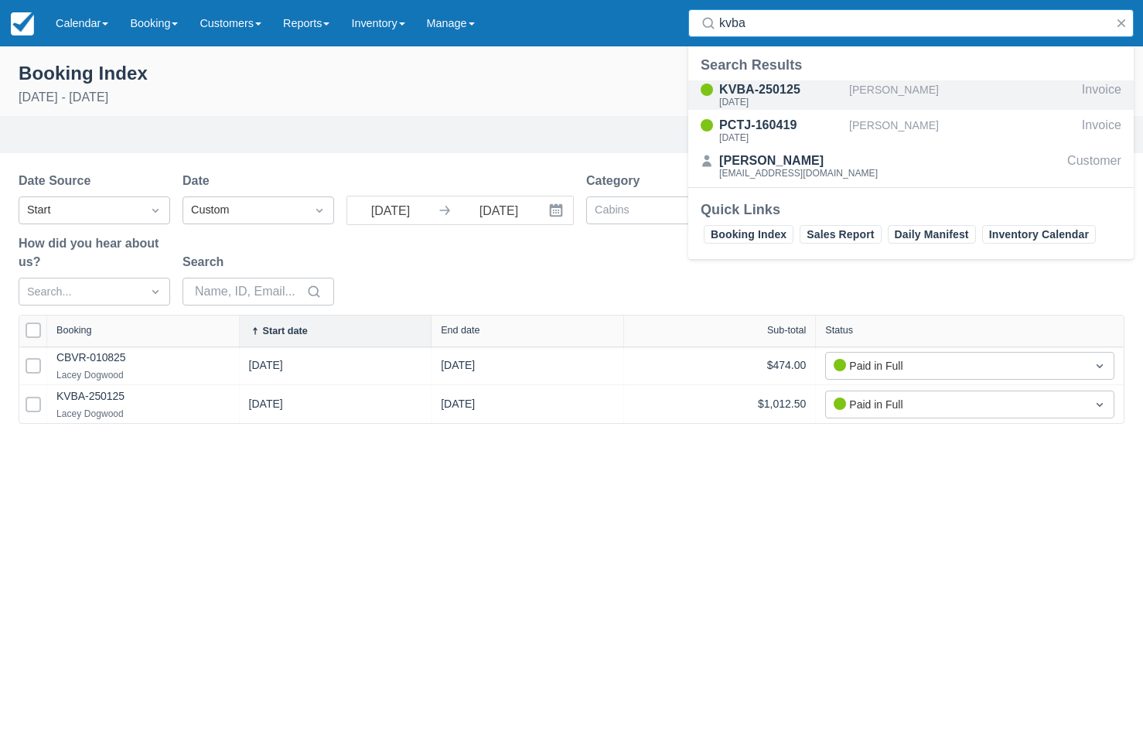
type input "kvba"
click at [822, 89] on div "KVBA-250125" at bounding box center [781, 89] width 124 height 19
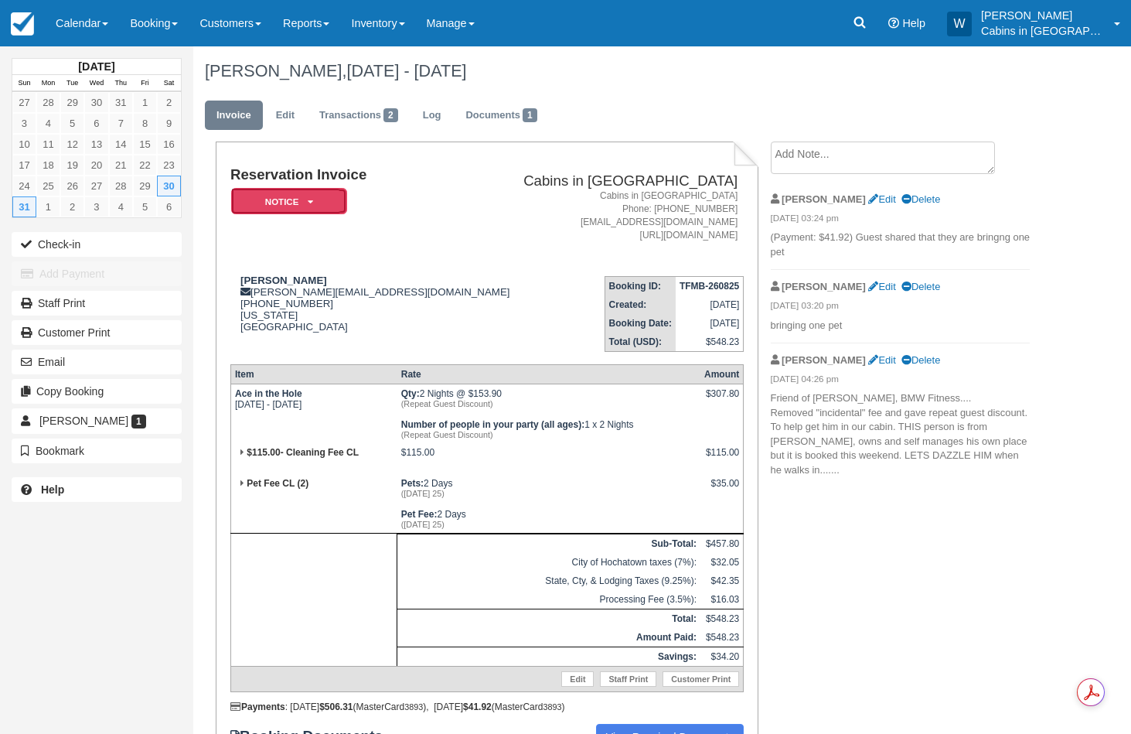
click at [315, 196] on em "Notice" at bounding box center [289, 201] width 116 height 27
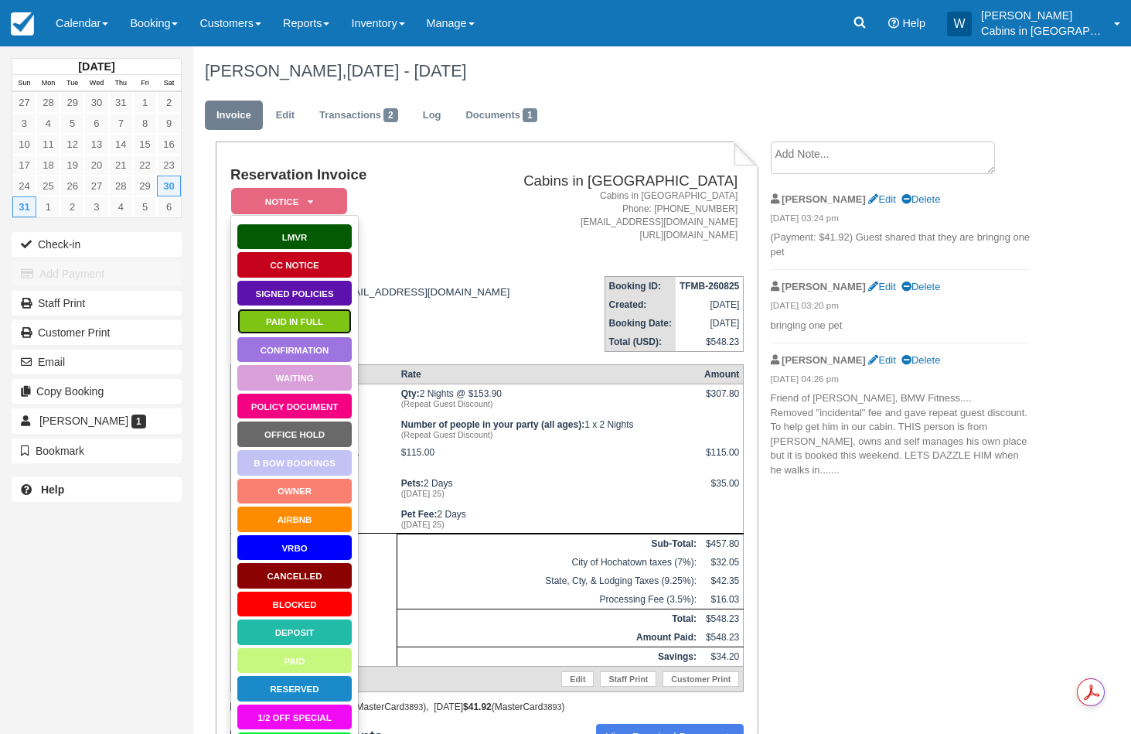
click at [300, 326] on link "Paid in Full" at bounding box center [295, 321] width 116 height 27
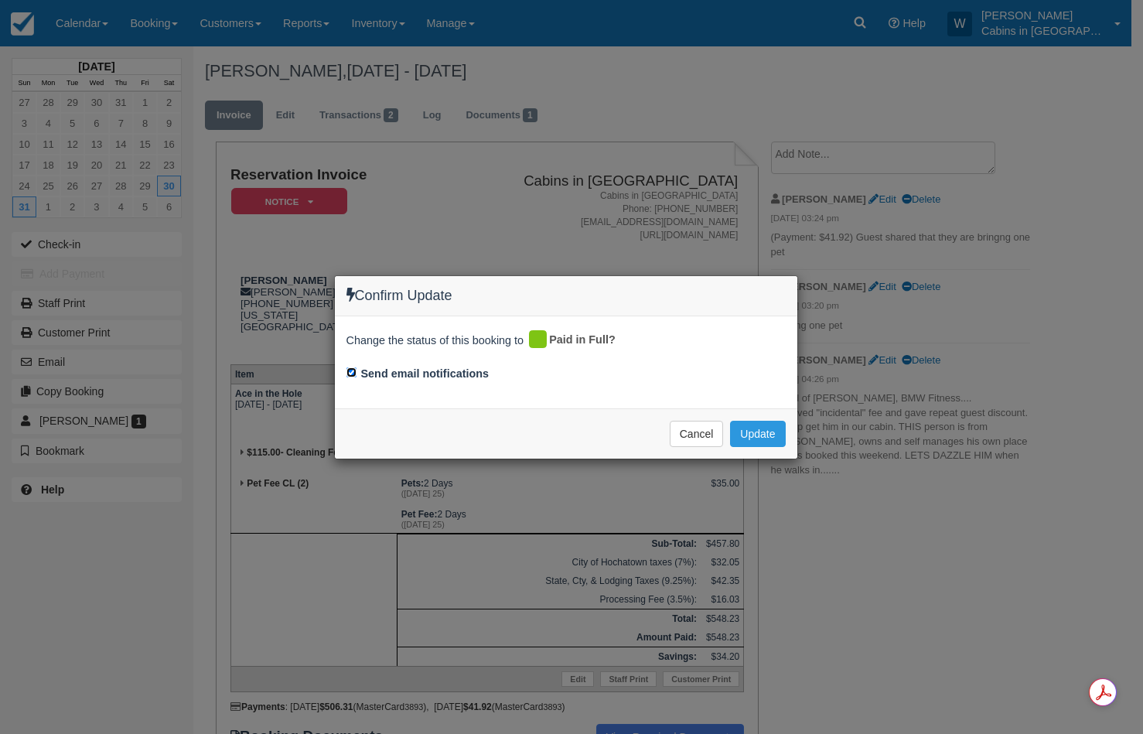
click at [351, 373] on input "Send email notifications" at bounding box center [351, 372] width 10 height 10
checkbox input "false"
click at [756, 431] on button "Update" at bounding box center [757, 434] width 55 height 26
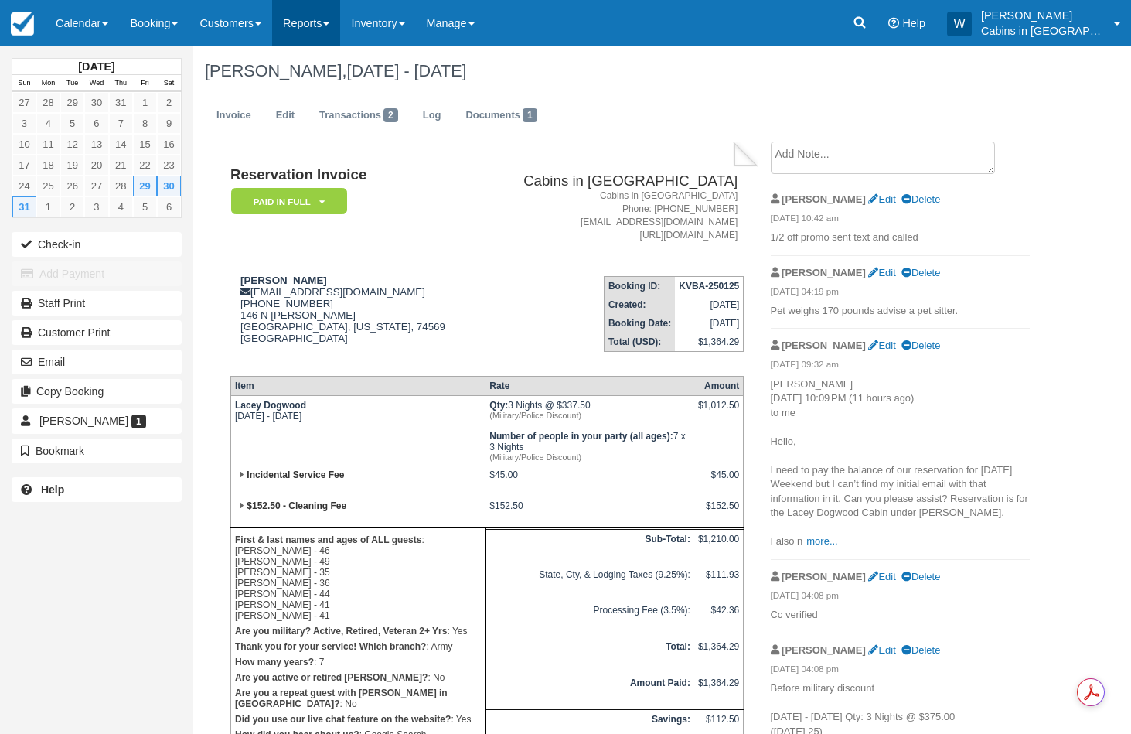
click at [328, 20] on link "Reports" at bounding box center [306, 23] width 68 height 46
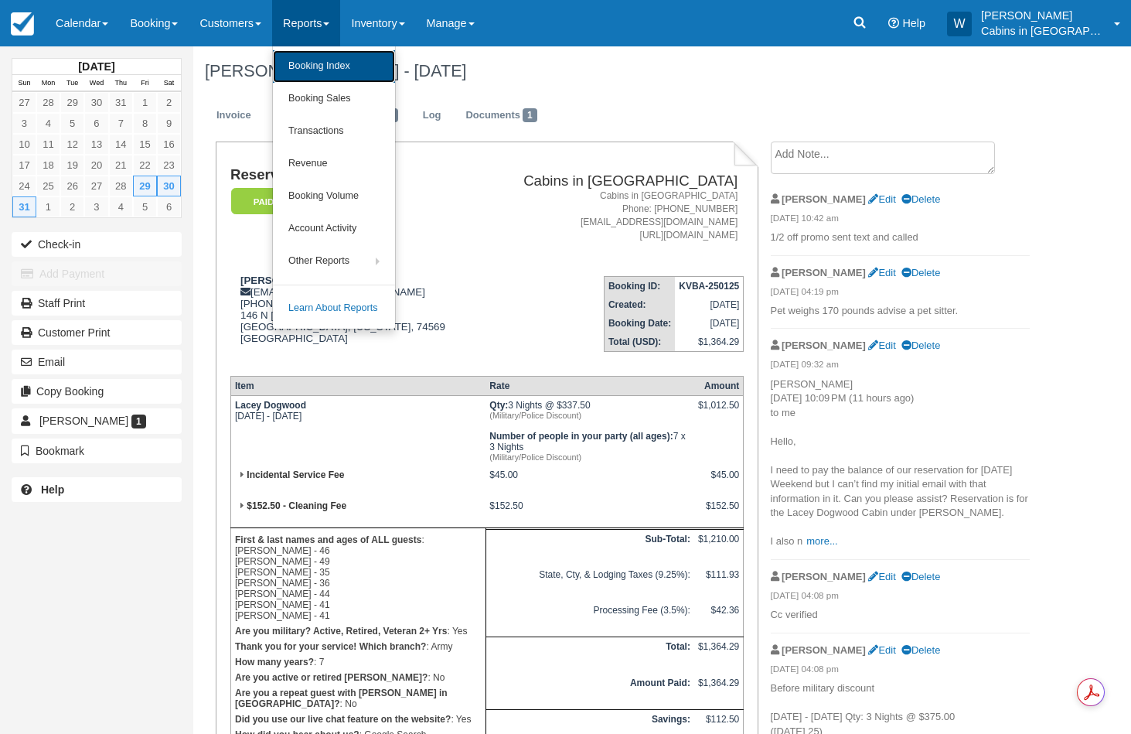
click at [326, 63] on link "Booking Index" at bounding box center [334, 66] width 122 height 32
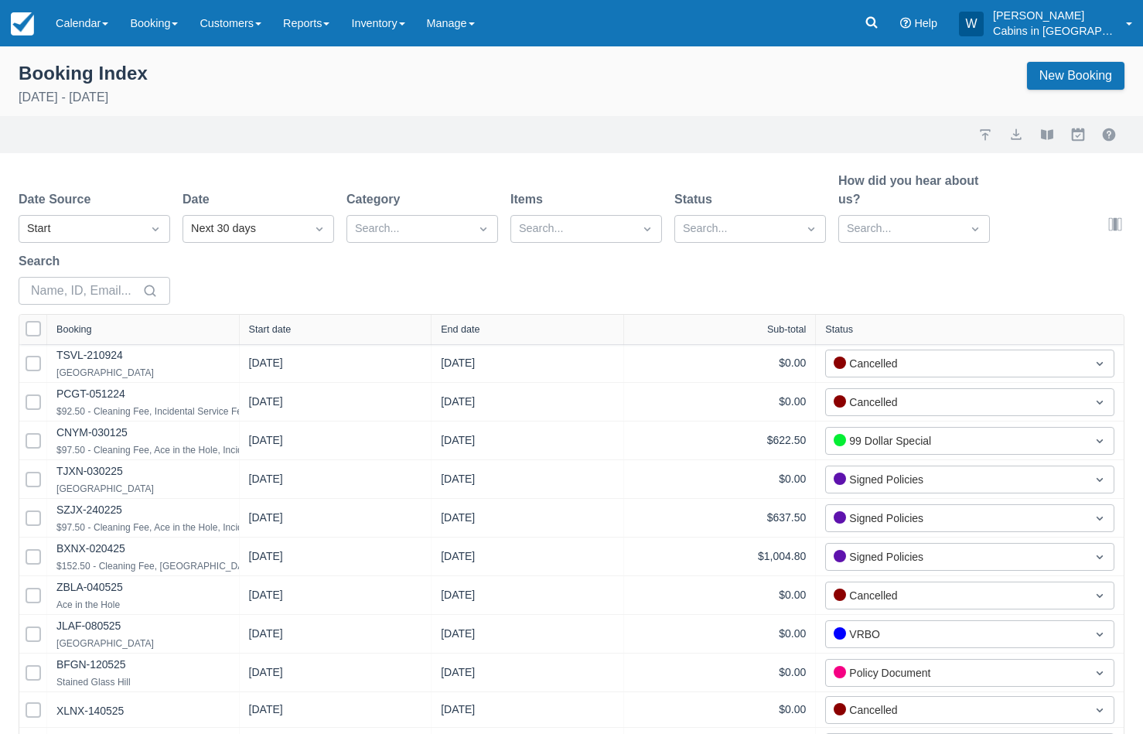
select select "25"
click at [222, 227] on div "Next 30 days" at bounding box center [244, 228] width 107 height 17
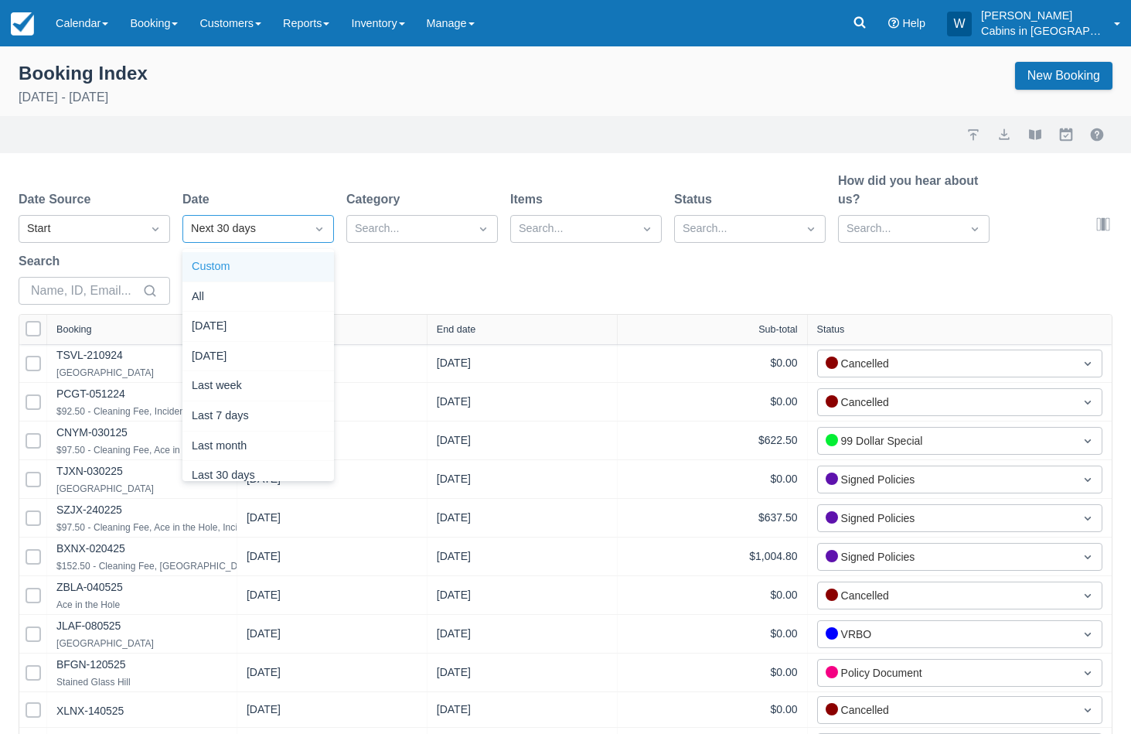
click at [225, 274] on div "Custom" at bounding box center [258, 267] width 152 height 30
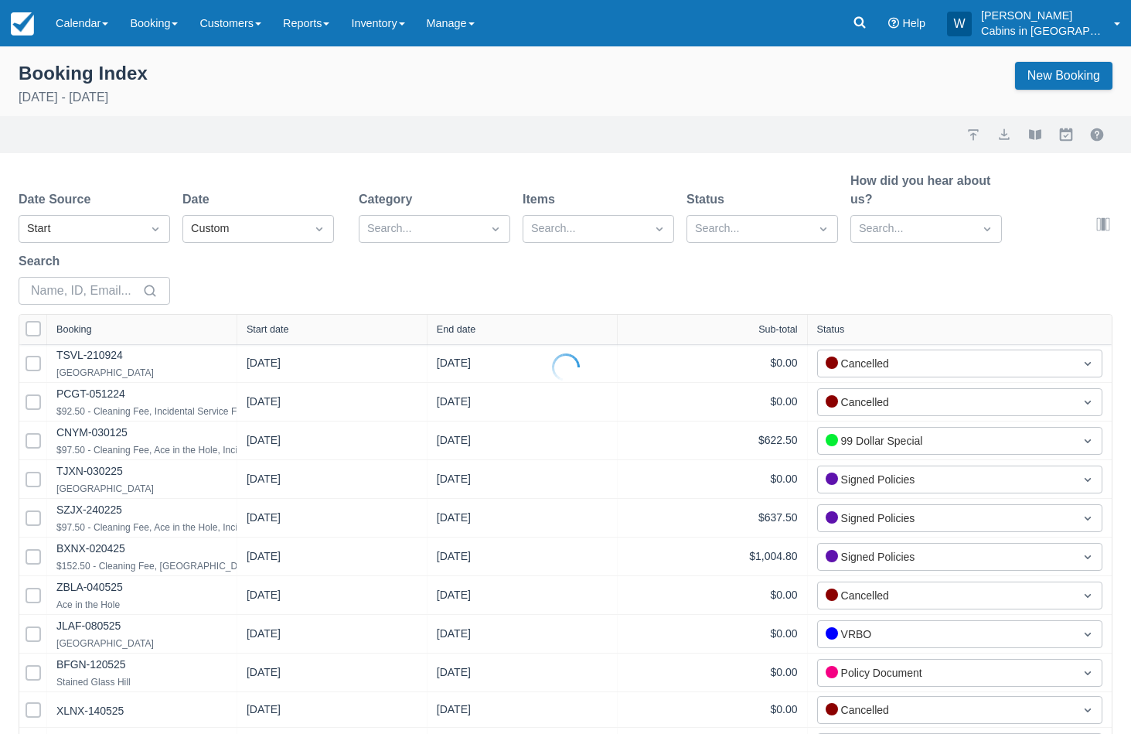
select select "25"
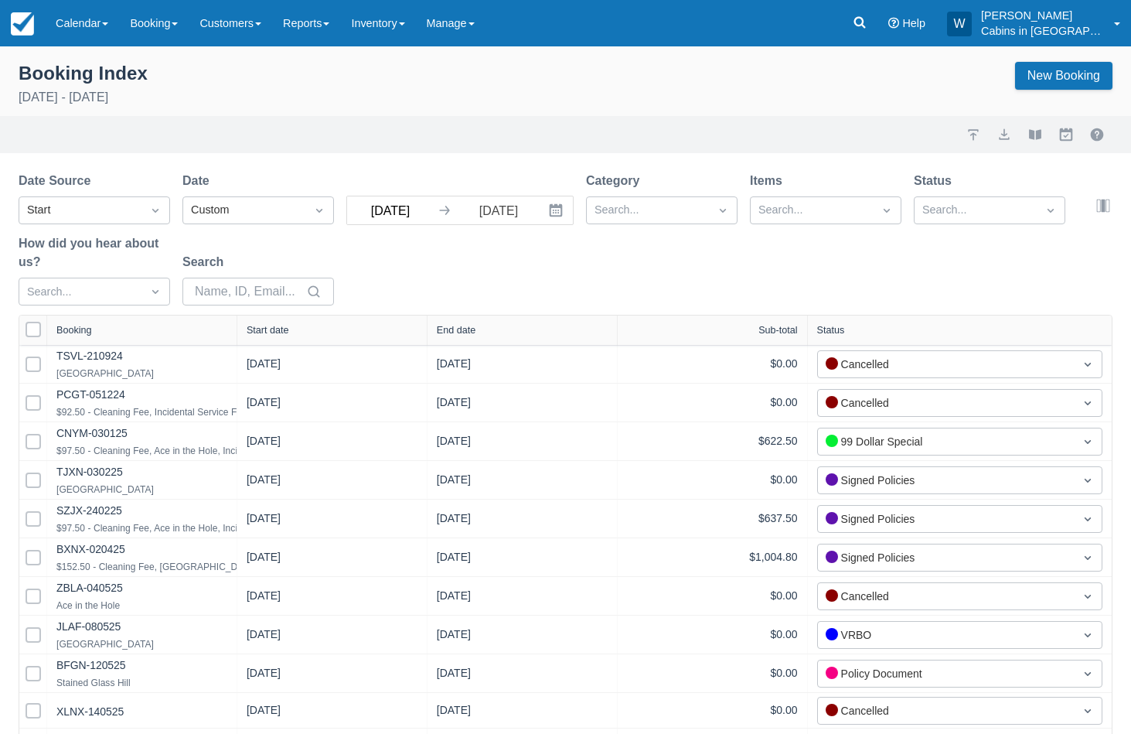
click at [428, 206] on input "09/08/25" at bounding box center [390, 210] width 87 height 28
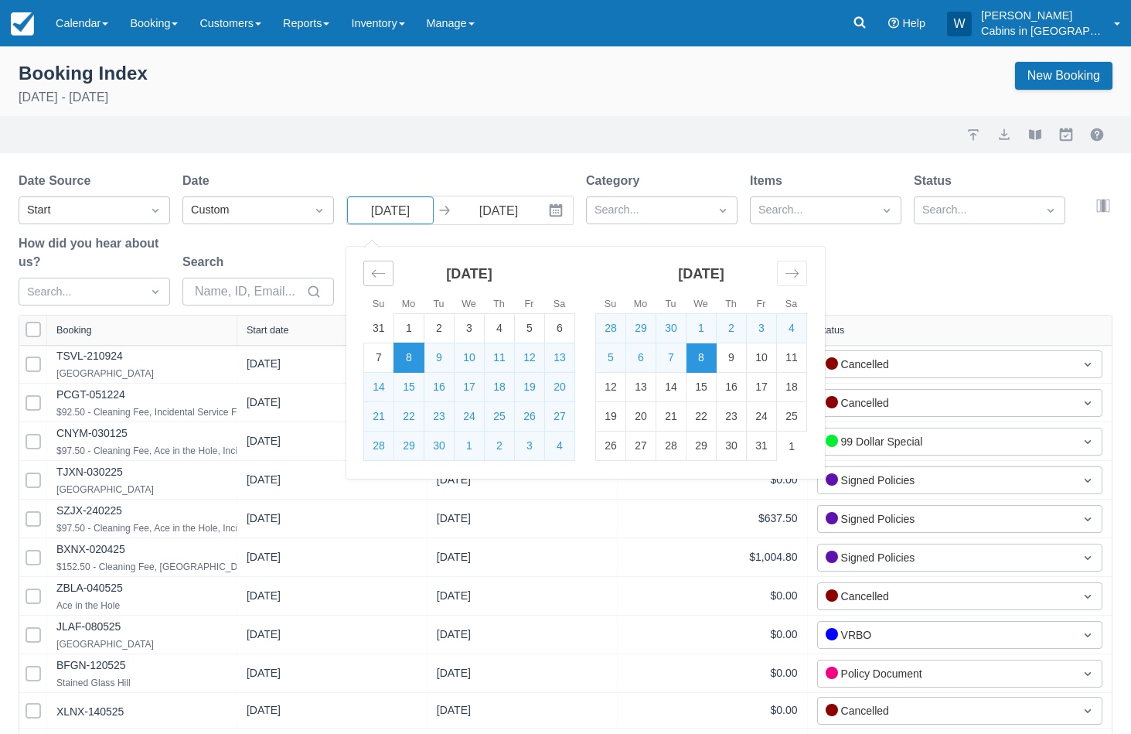
click at [382, 271] on icon "Move backward to switch to the previous month." at bounding box center [378, 273] width 15 height 15
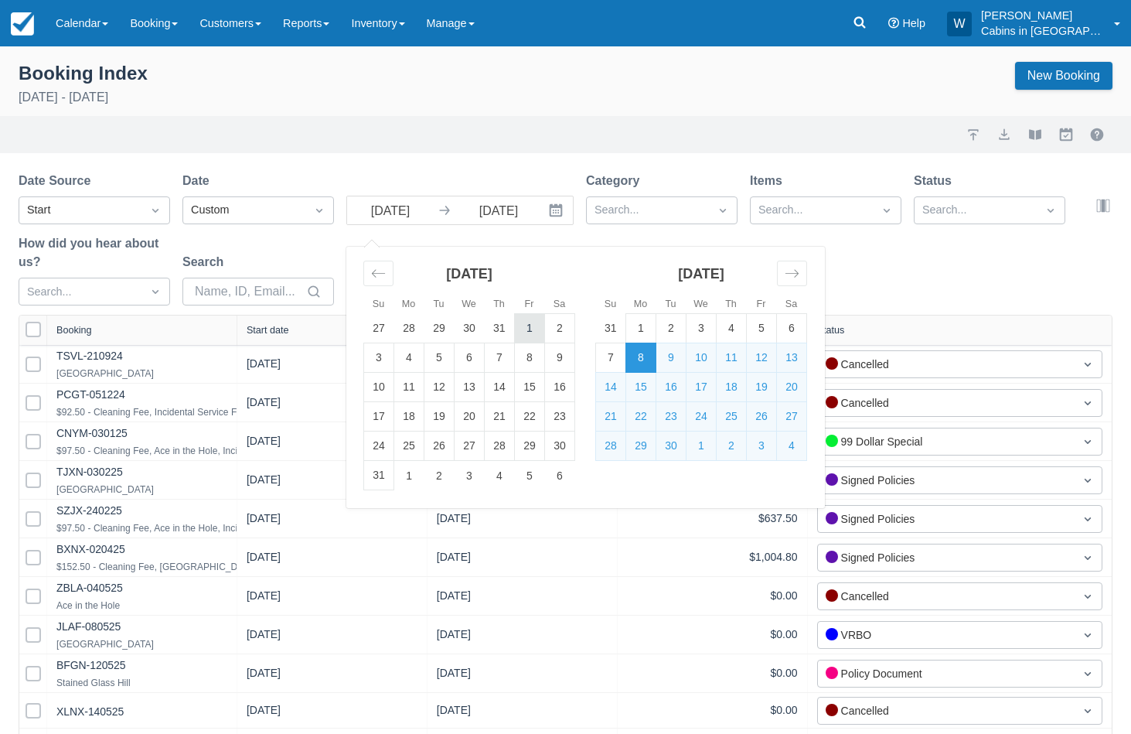
click at [534, 332] on td "1" at bounding box center [530, 328] width 30 height 29
type input "[DATE]"
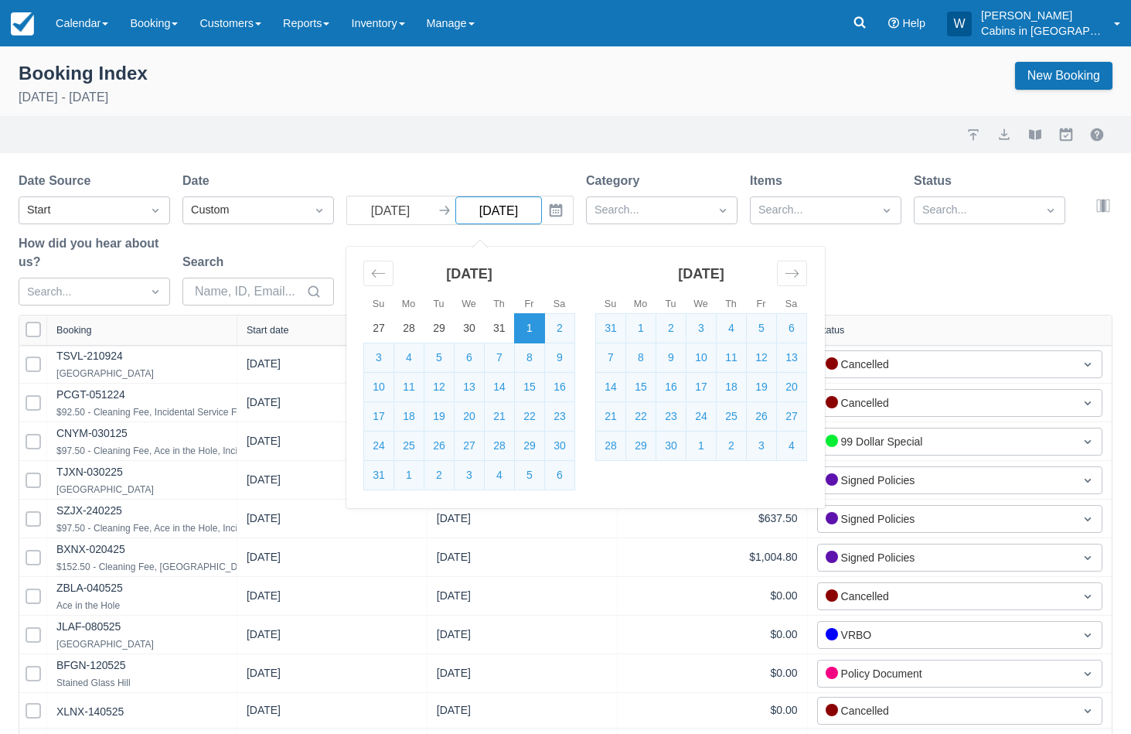
select select "25"
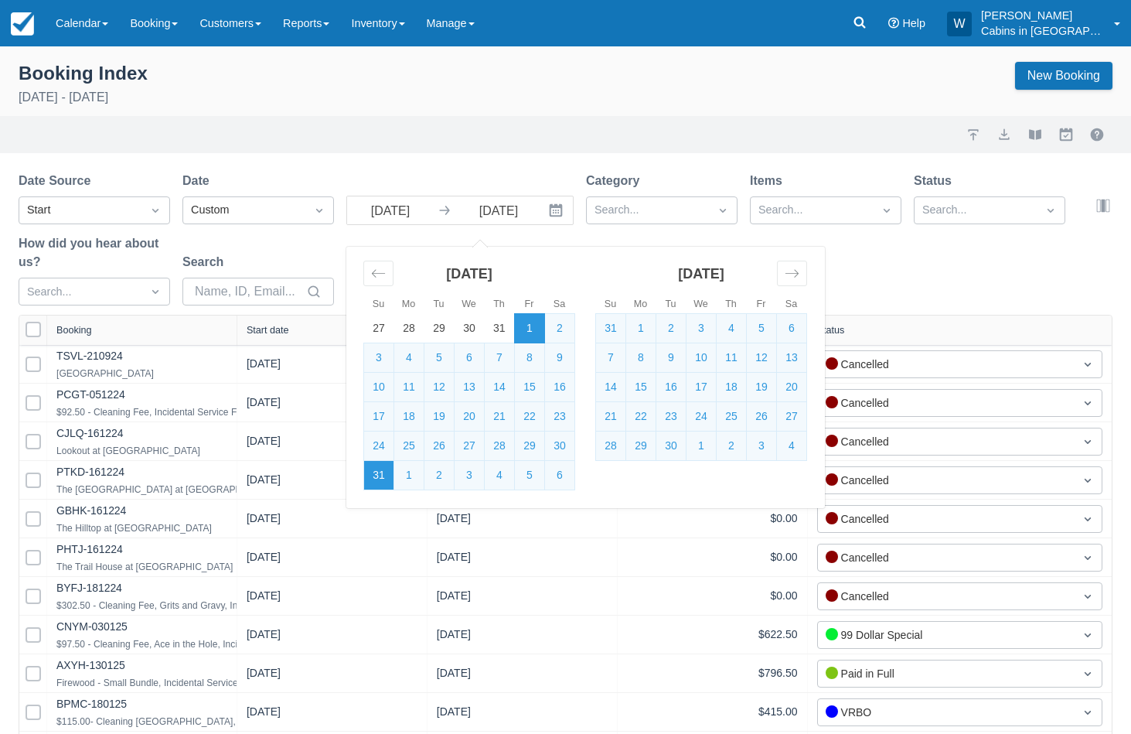
click at [387, 475] on td "31" at bounding box center [379, 475] width 30 height 29
type input "08/31/25"
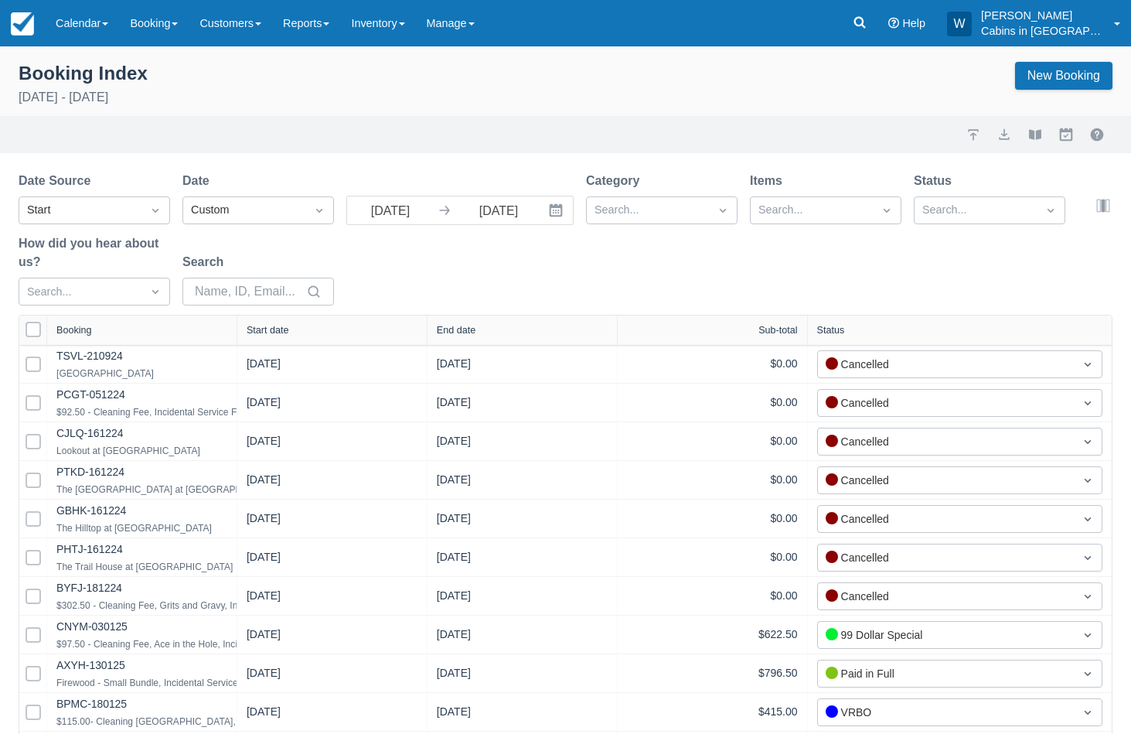
select select "25"
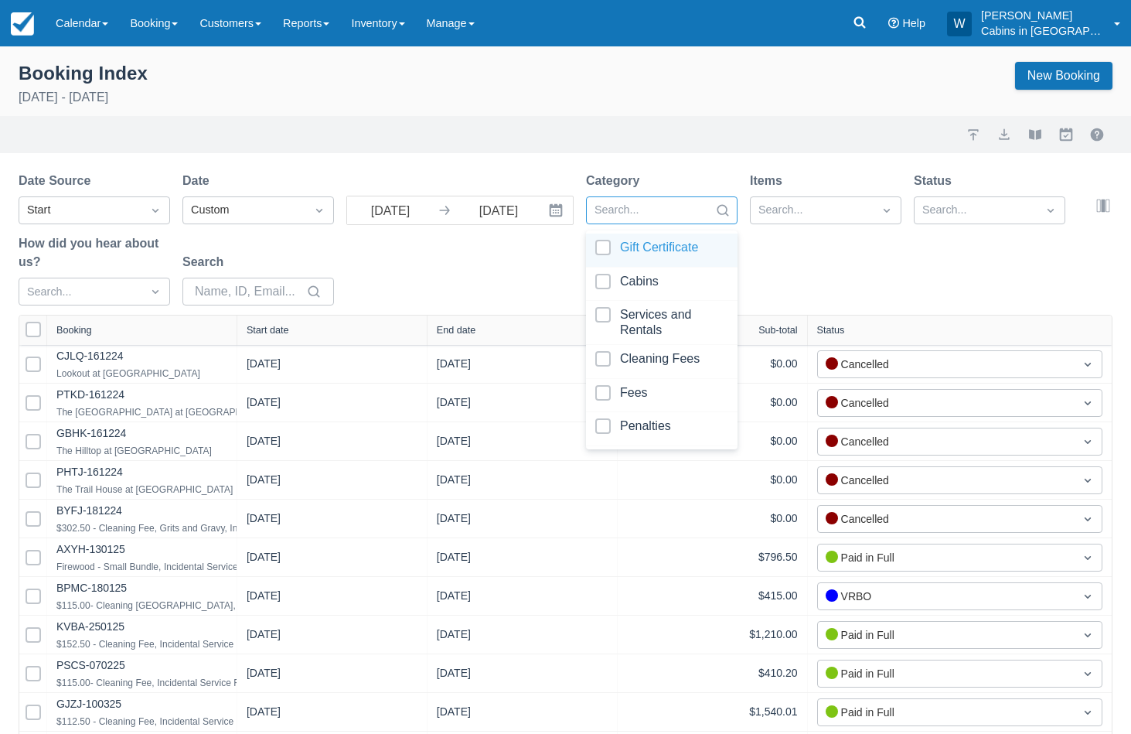
click at [652, 213] on div at bounding box center [648, 210] width 107 height 20
click at [605, 279] on div at bounding box center [661, 284] width 133 height 21
select select "25"
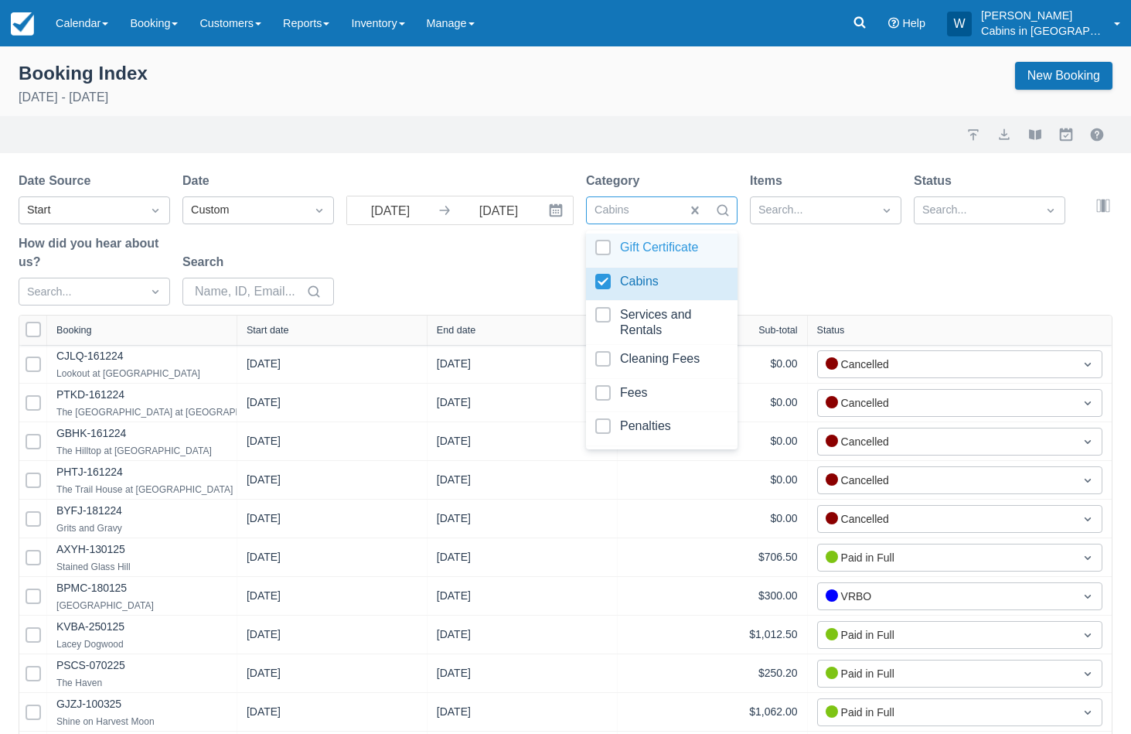
click at [813, 196] on div "Items Search..." at bounding box center [826, 198] width 152 height 53
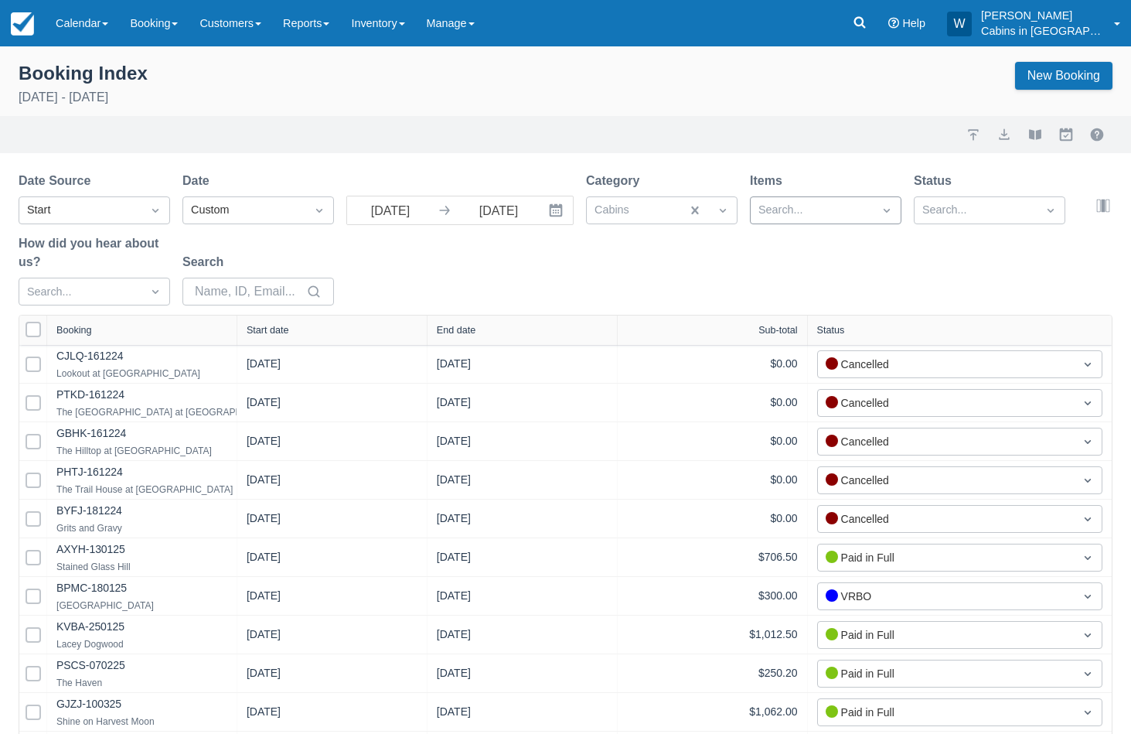
click at [813, 211] on div at bounding box center [811, 210] width 107 height 20
type input "bear"
click at [772, 246] on div at bounding box center [825, 250] width 133 height 21
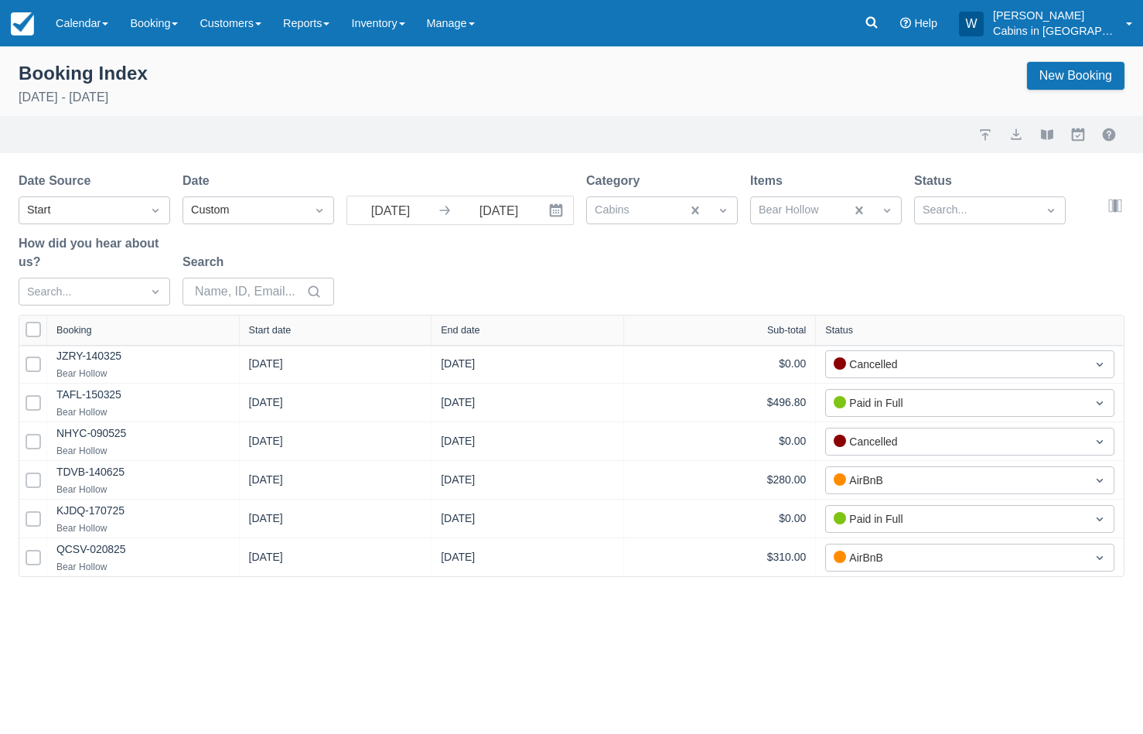
click at [981, 253] on div "Date Source Start Date Custom 08/01/25 Navigate forward to interact with the ca…" at bounding box center [562, 243] width 1087 height 143
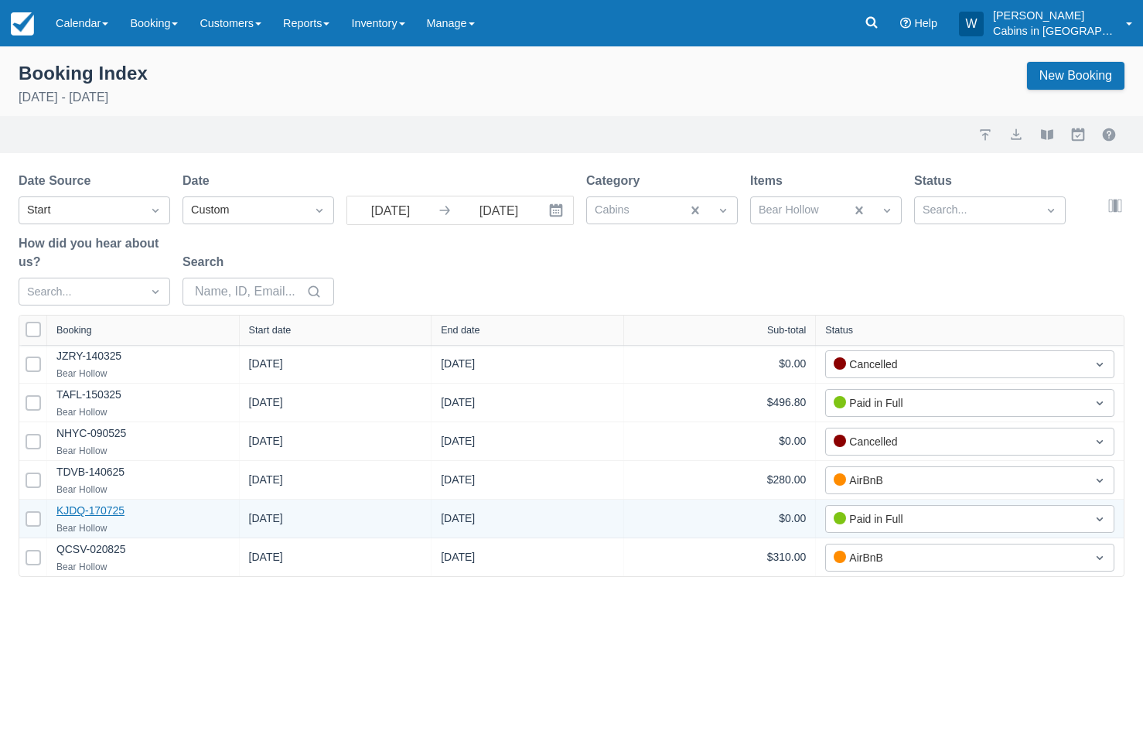
click at [81, 511] on link "KJDQ-170725" at bounding box center [90, 510] width 68 height 12
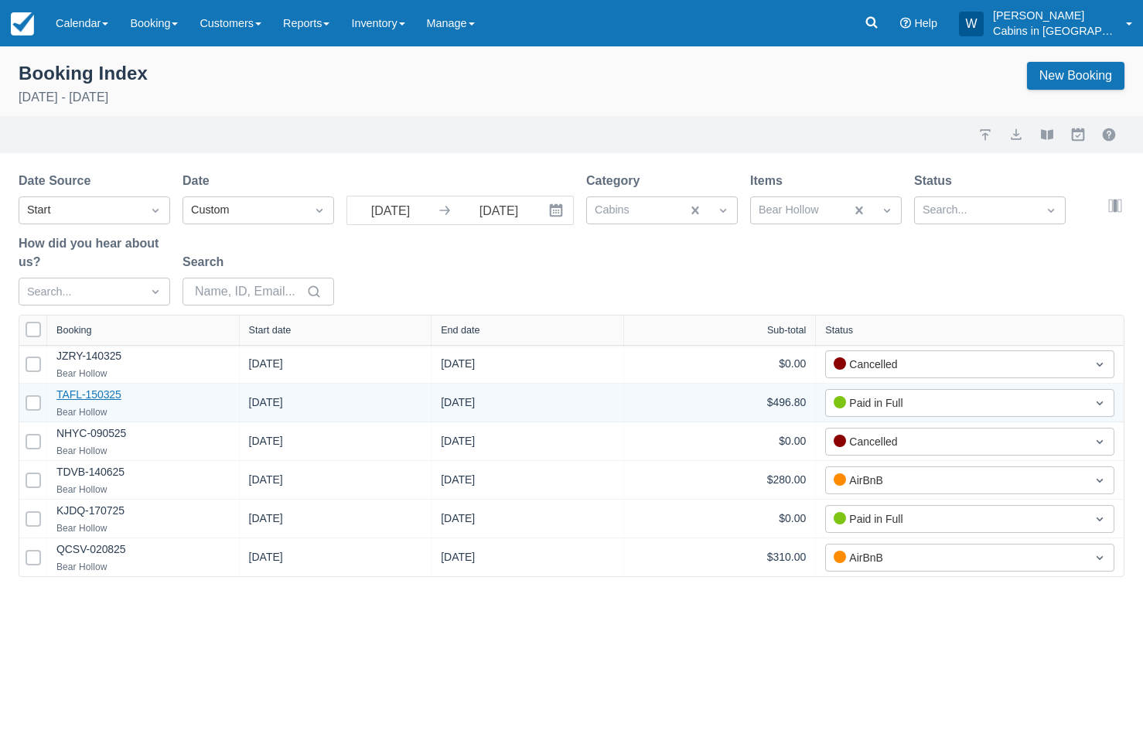
click at [89, 397] on link "TAFL-150325" at bounding box center [88, 394] width 65 height 12
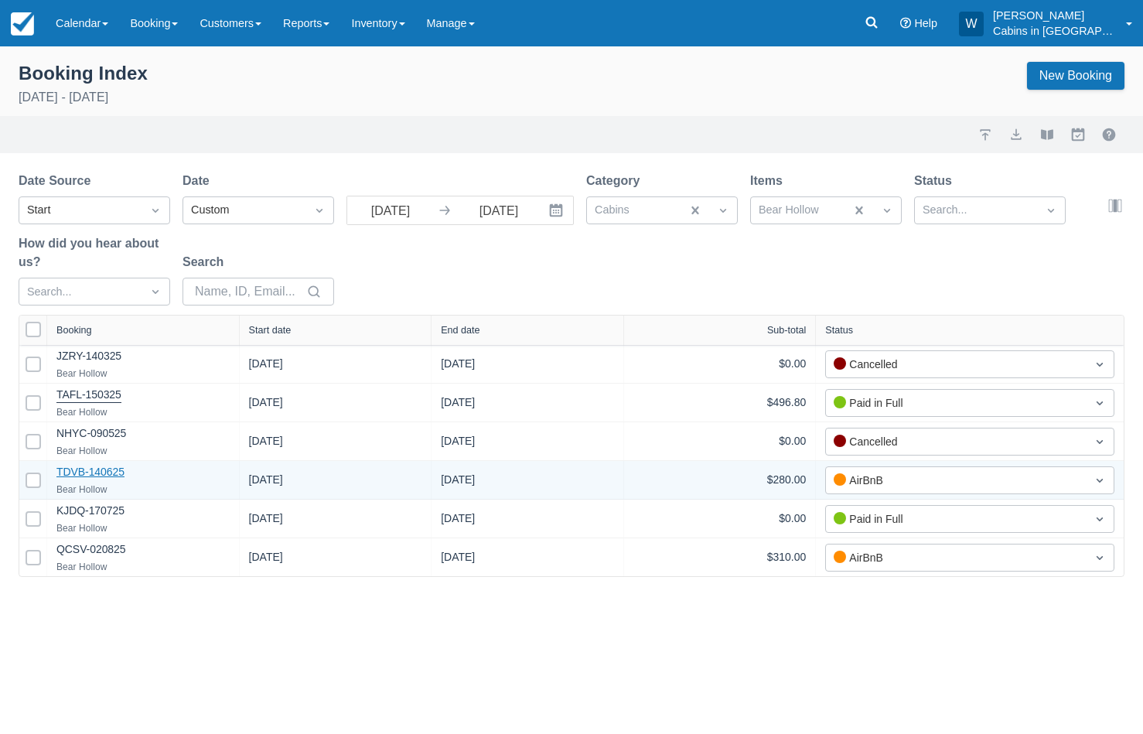
click at [84, 472] on link "TDVB-140625" at bounding box center [90, 471] width 68 height 12
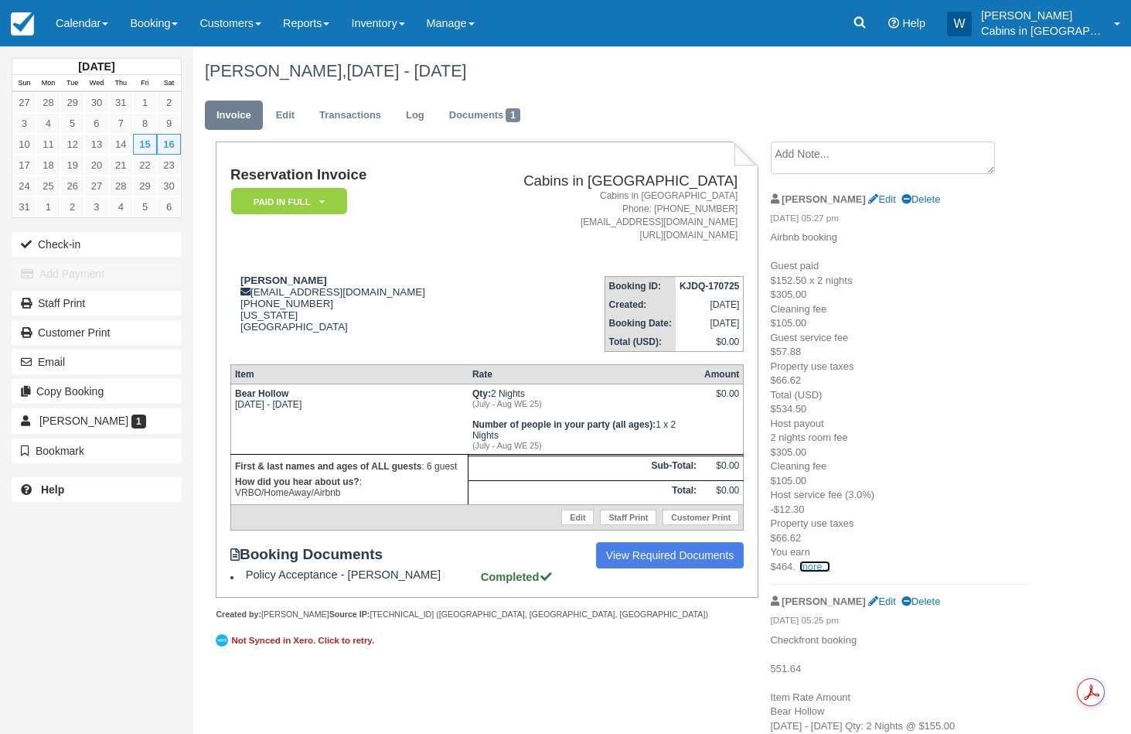
click at [815, 570] on link "more..." at bounding box center [814, 567] width 31 height 12
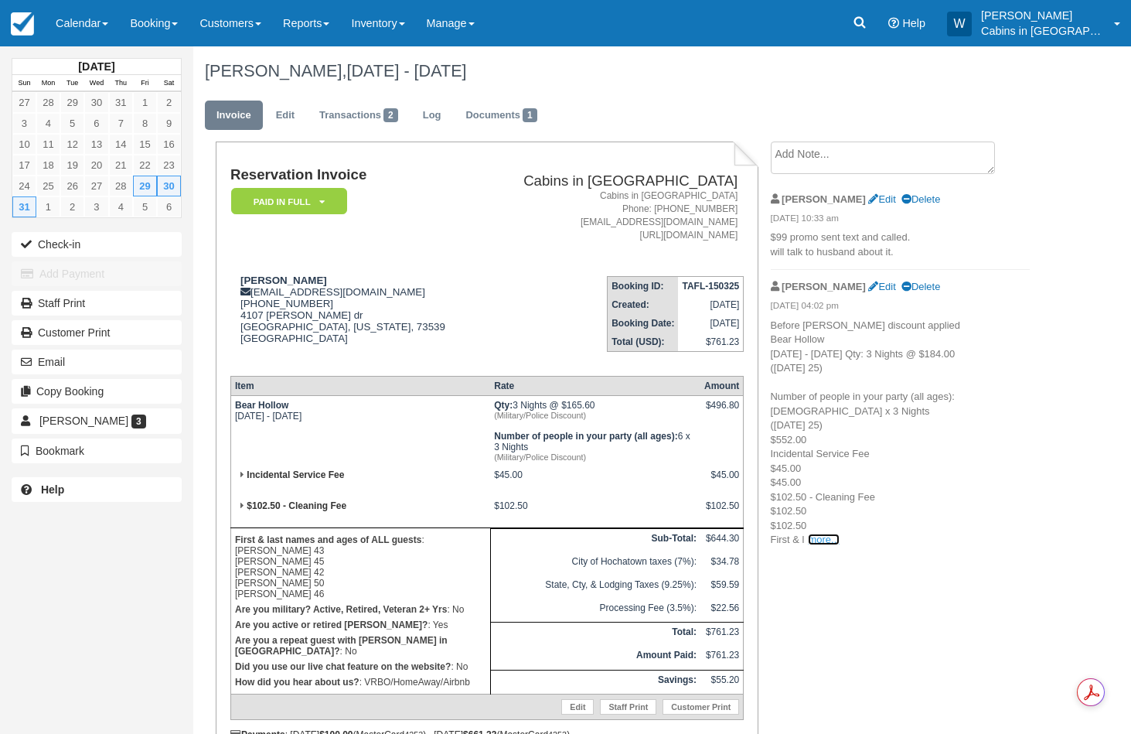
click at [827, 536] on link "more..." at bounding box center [823, 539] width 31 height 12
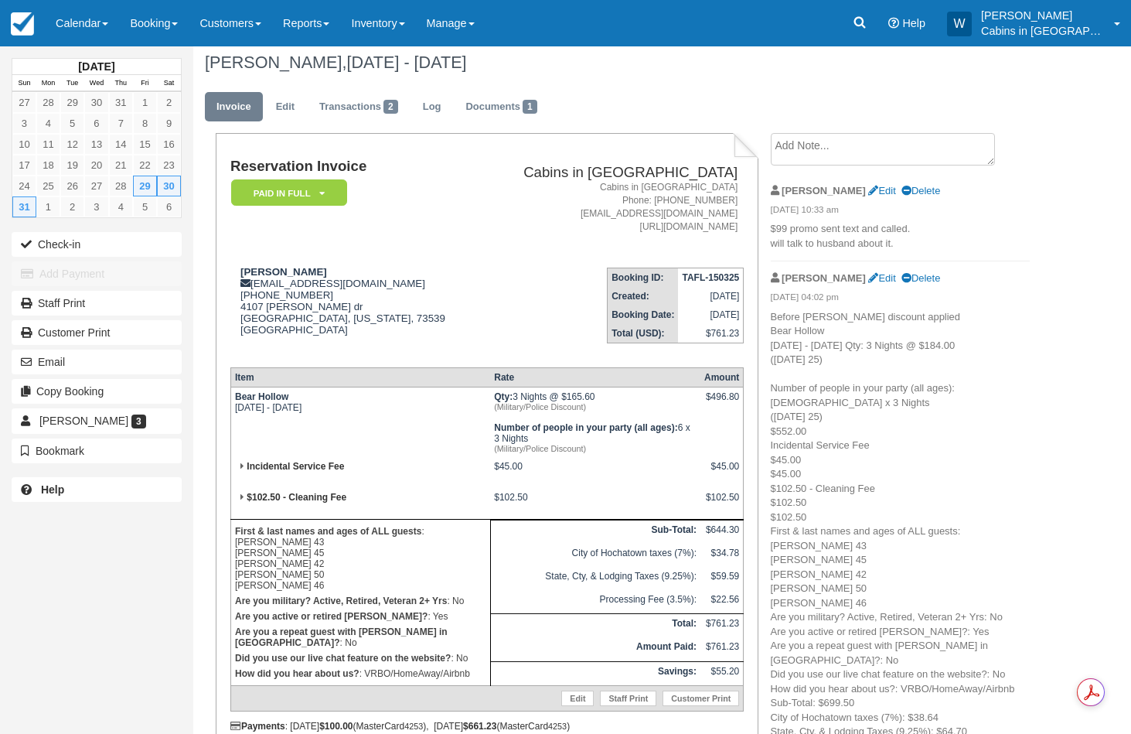
scroll to position [5, 0]
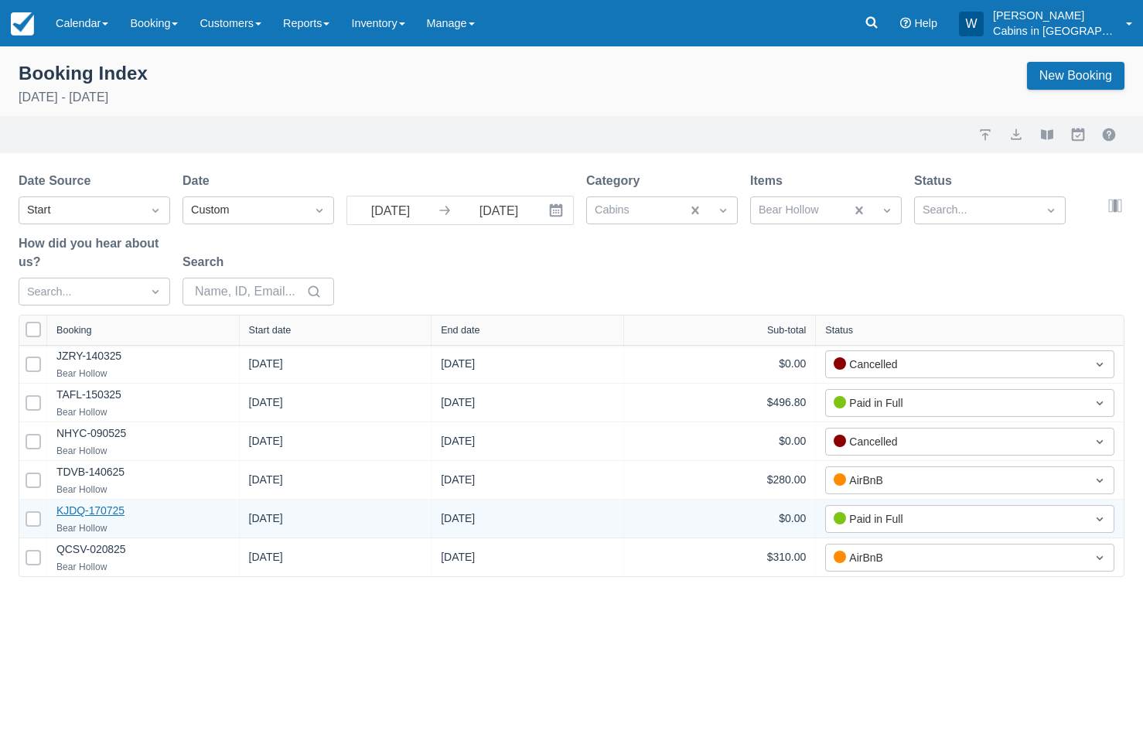
click at [84, 510] on link "KJDQ-170725" at bounding box center [90, 510] width 68 height 12
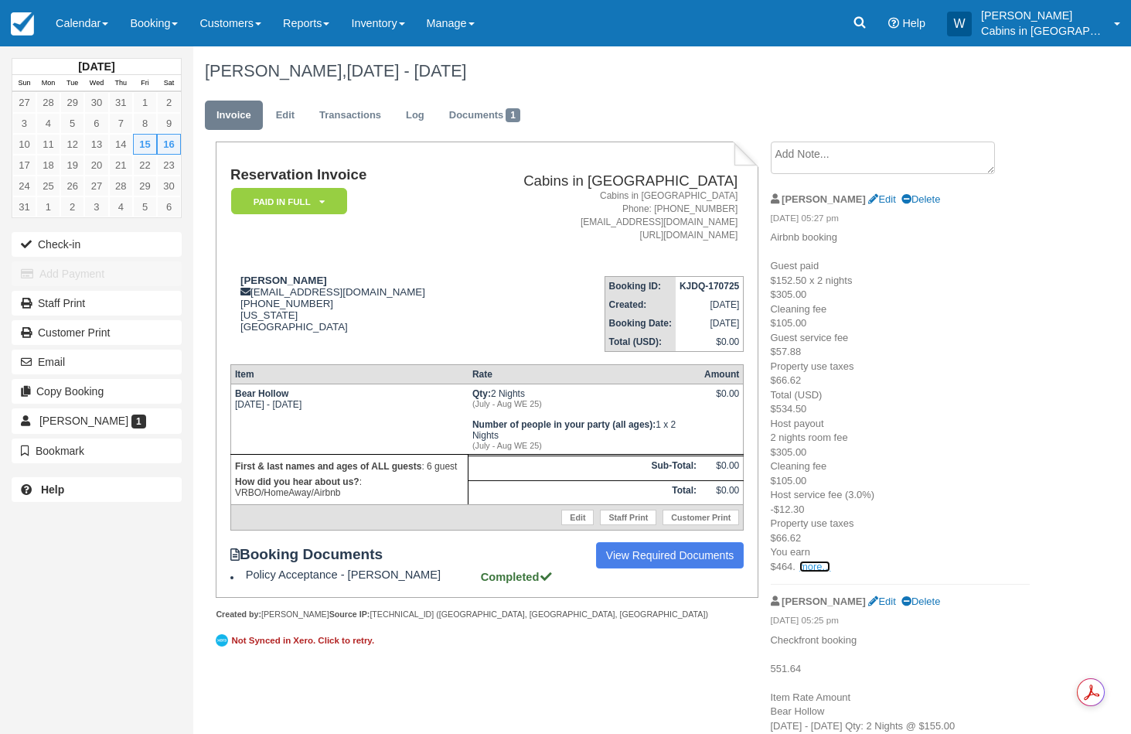
click at [817, 567] on link "more..." at bounding box center [814, 567] width 31 height 12
click at [289, 120] on link "Edit" at bounding box center [285, 116] width 42 height 30
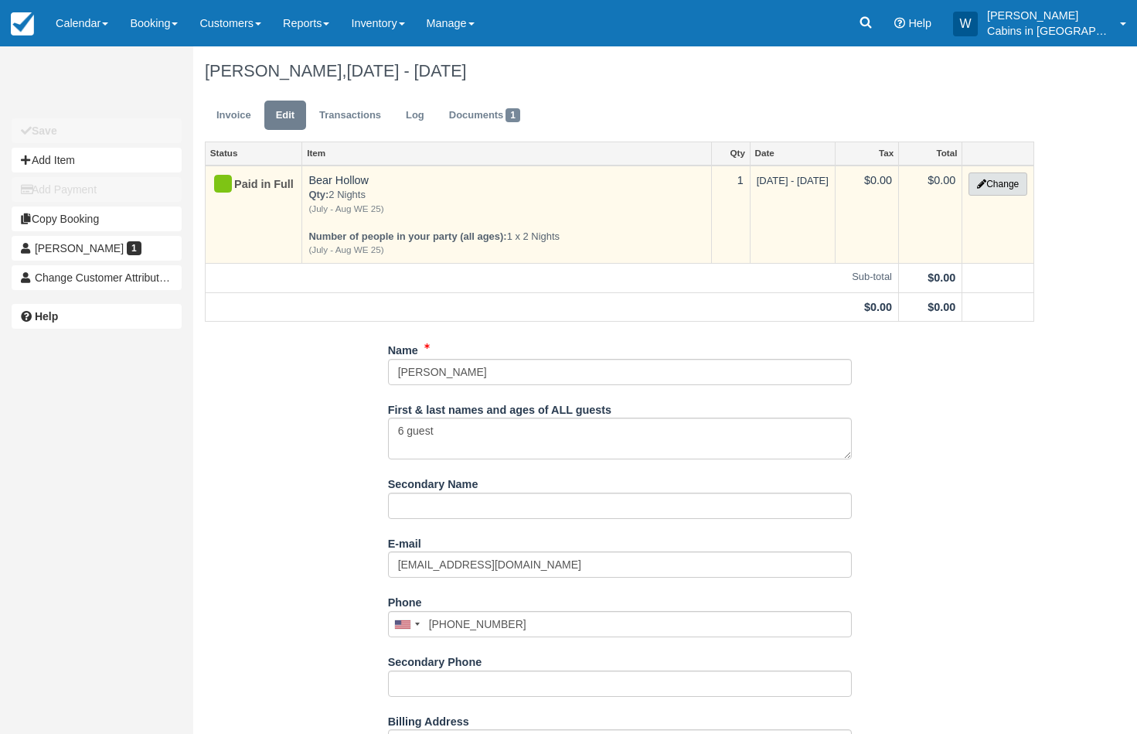
click at [986, 178] on button "Change" at bounding box center [998, 183] width 59 height 23
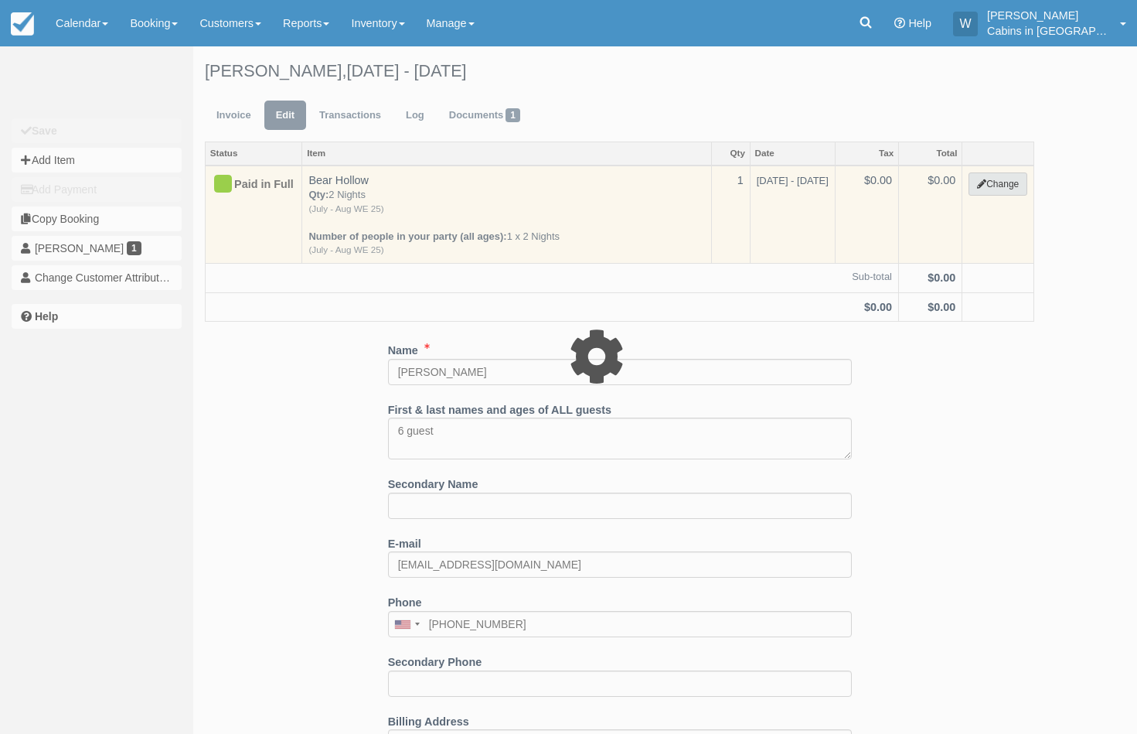
select select "1"
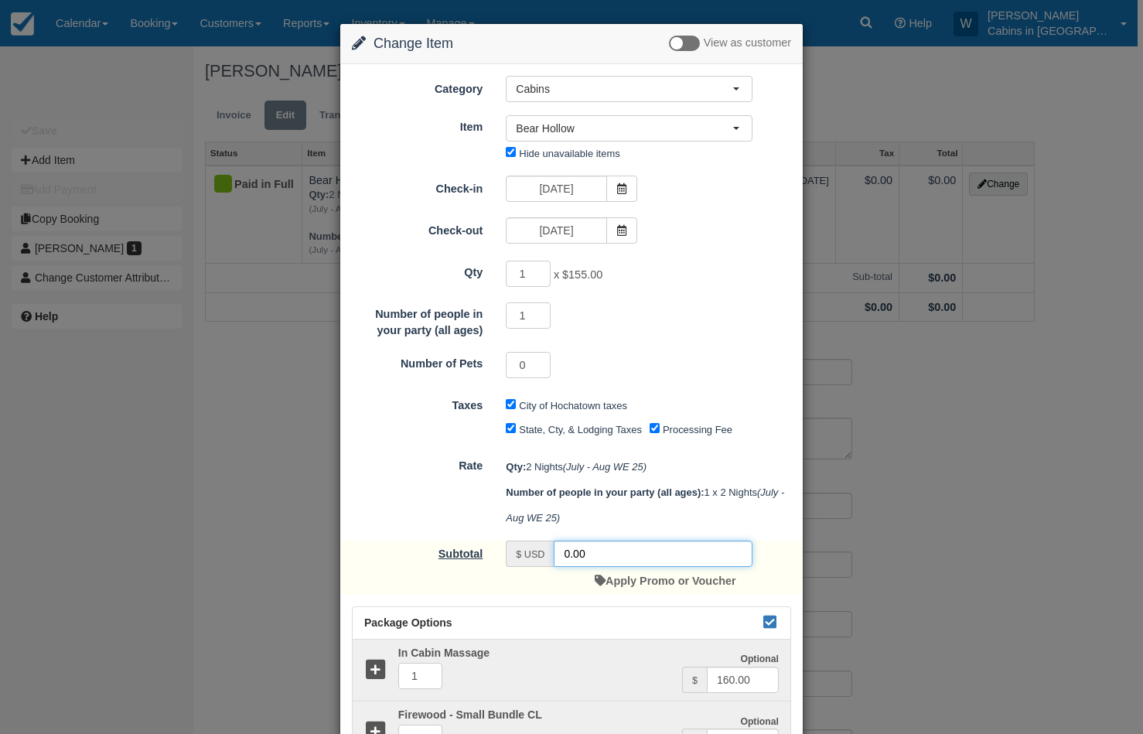
drag, startPoint x: 592, startPoint y: 556, endPoint x: 482, endPoint y: 554, distance: 110.6
click at [488, 556] on div "Subtotal $ USD 0.00 Apply Promo or Voucher" at bounding box center [571, 567] width 462 height 54
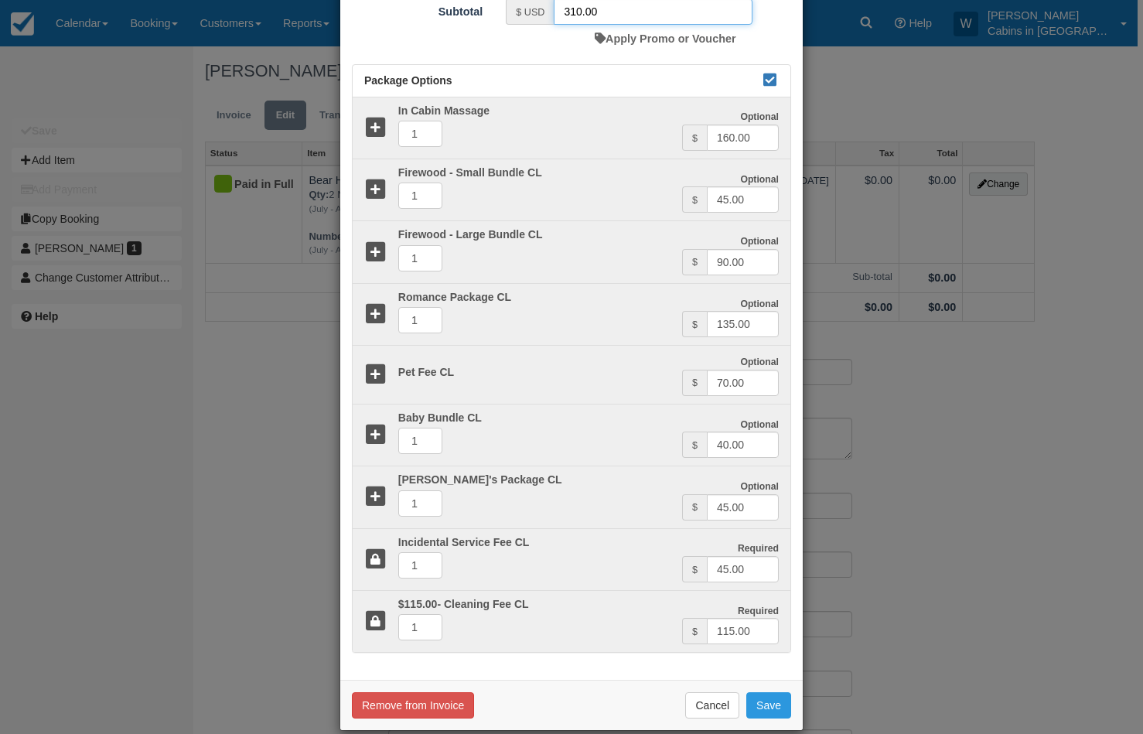
scroll to position [545, 0]
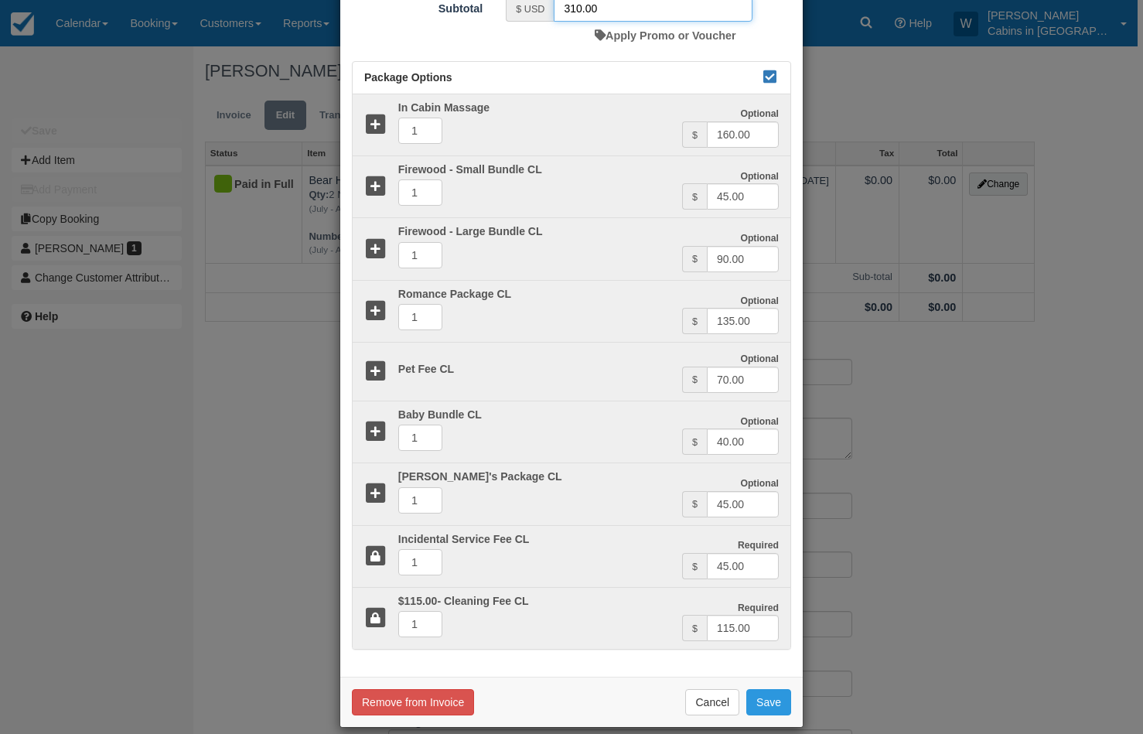
type input "310.00"
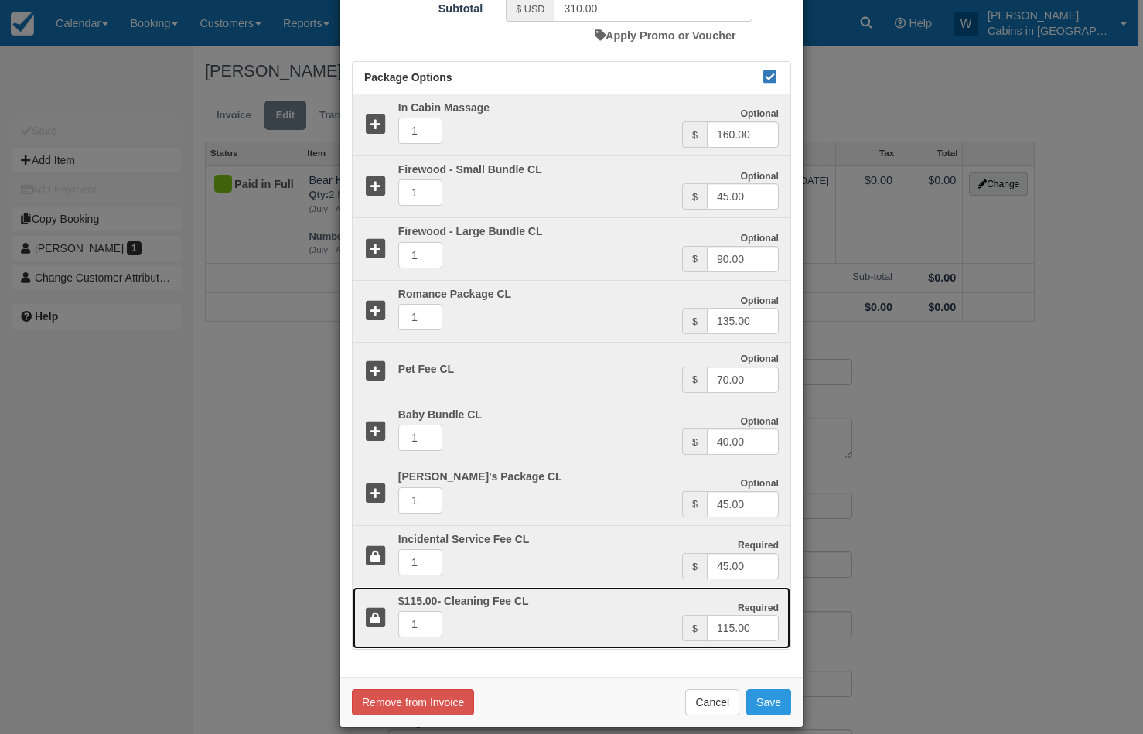
click at [370, 622] on icon at bounding box center [375, 618] width 22 height 22
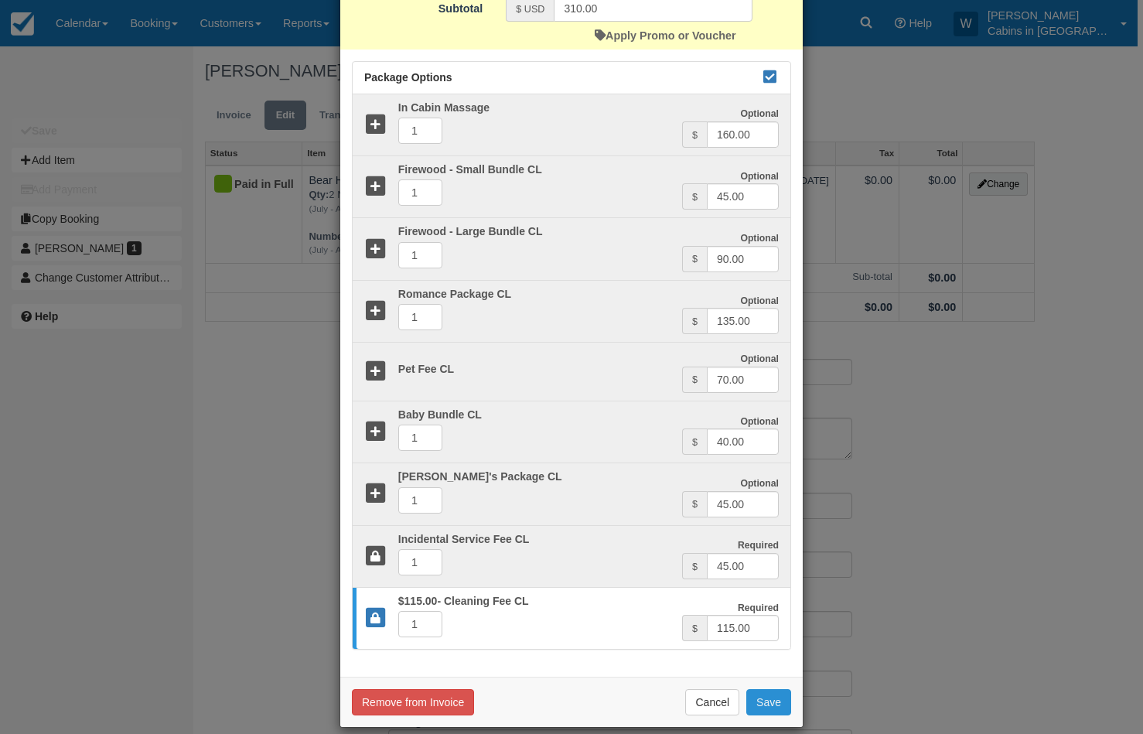
click at [754, 702] on button "Save" at bounding box center [768, 702] width 45 height 26
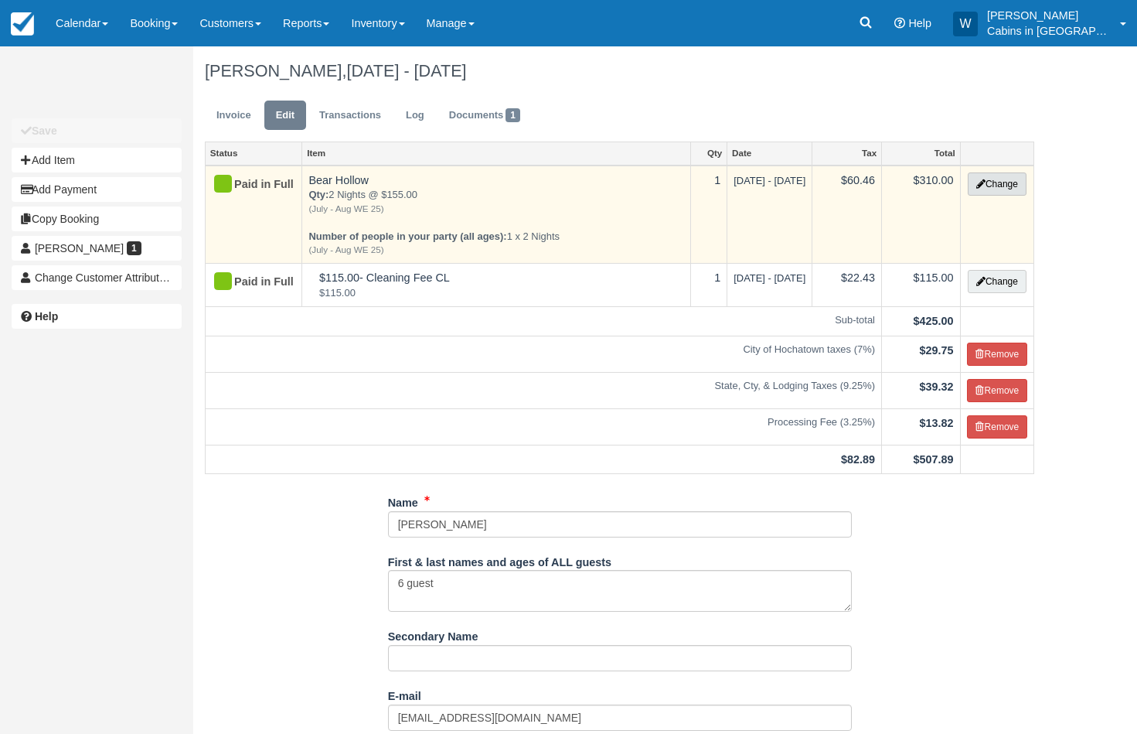
click at [994, 176] on button "Change" at bounding box center [997, 183] width 59 height 23
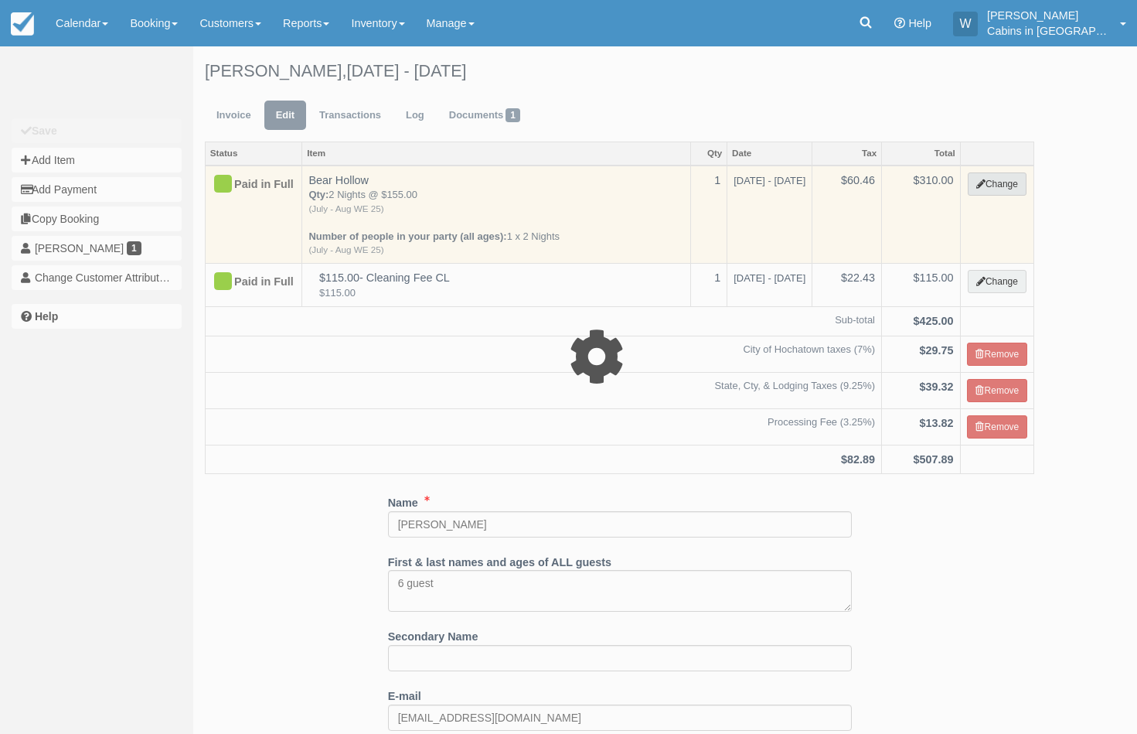
select select "1"
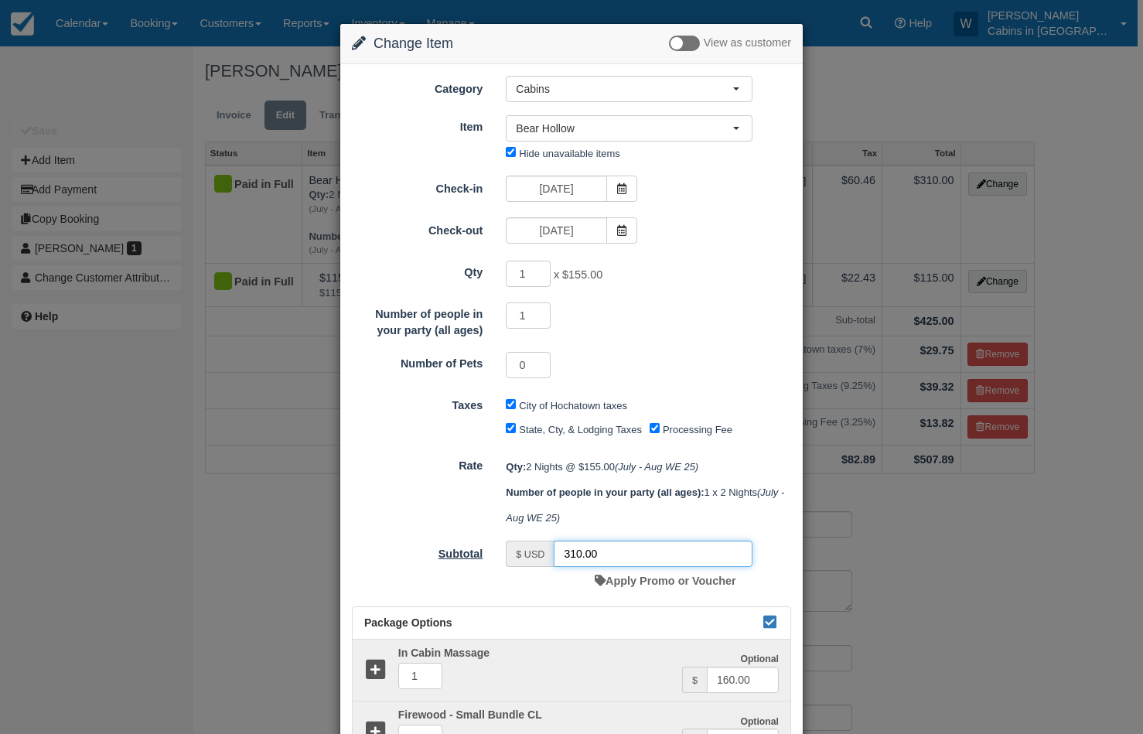
drag, startPoint x: 622, startPoint y: 557, endPoint x: 482, endPoint y: 554, distance: 140.0
click at [482, 554] on div "Subtotal $ USD 310.00 Apply Promo or Voucher" at bounding box center [571, 567] width 462 height 54
type input "300.00"
click at [655, 428] on input "Processing Fee" at bounding box center [654, 428] width 10 height 10
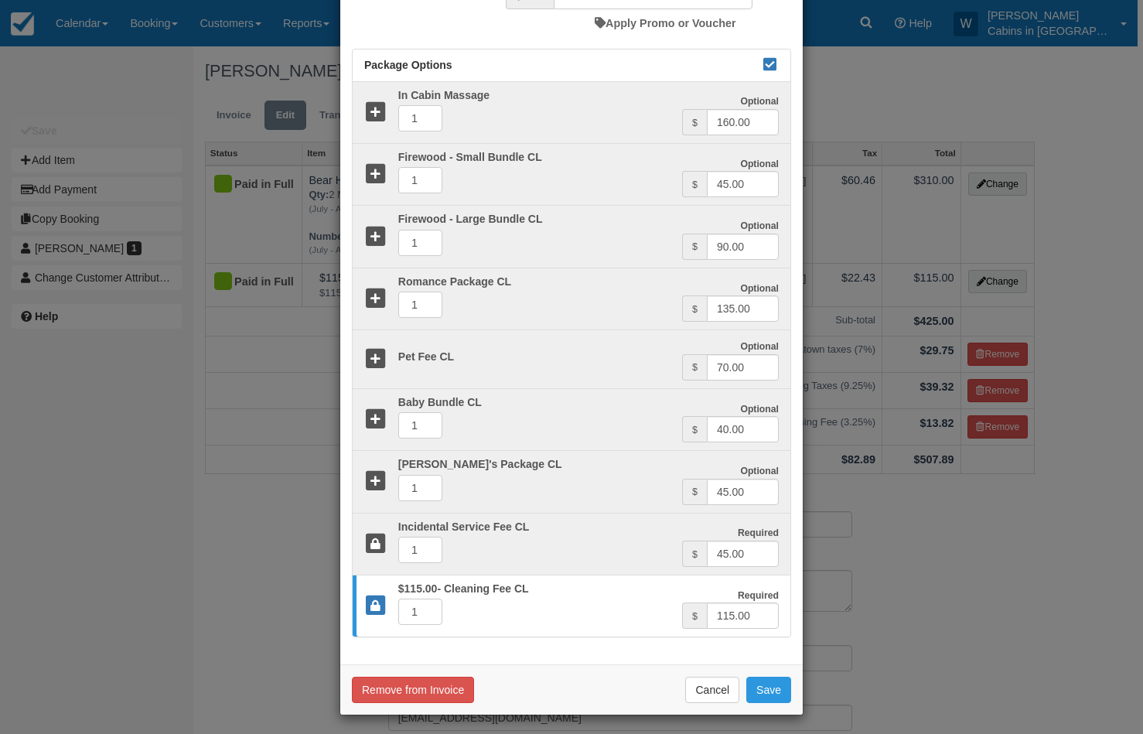
scroll to position [564, 0]
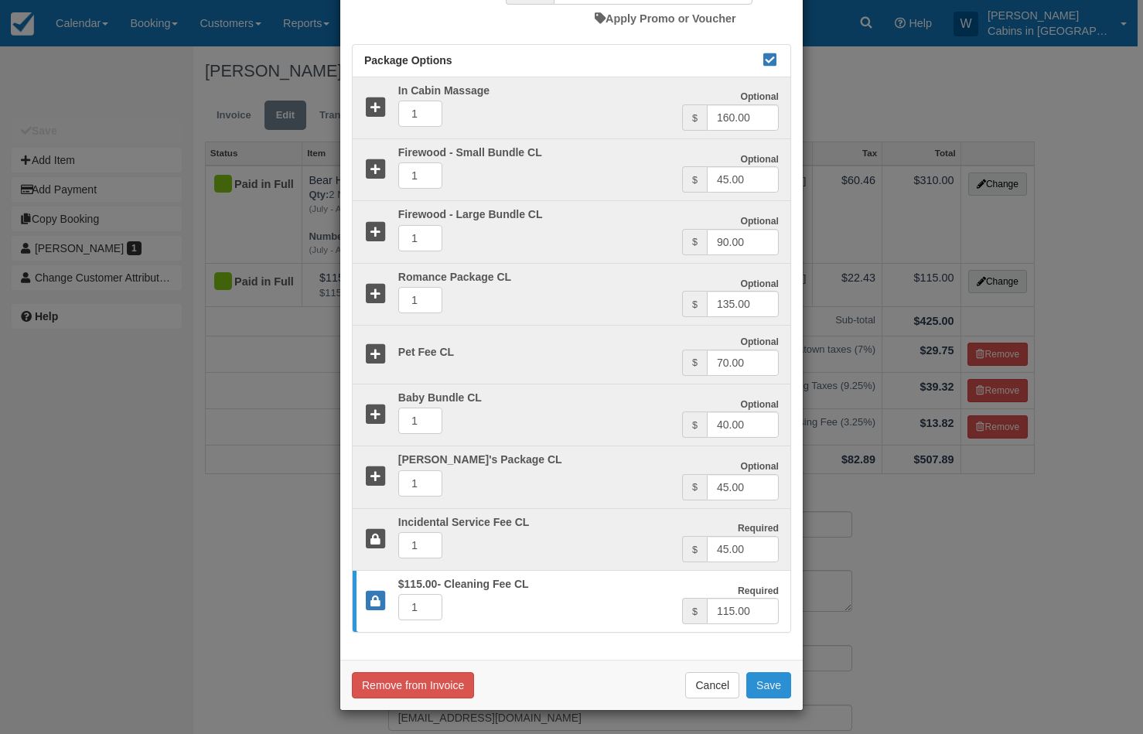
click at [773, 690] on button "Save" at bounding box center [768, 685] width 45 height 26
checkbox input "false"
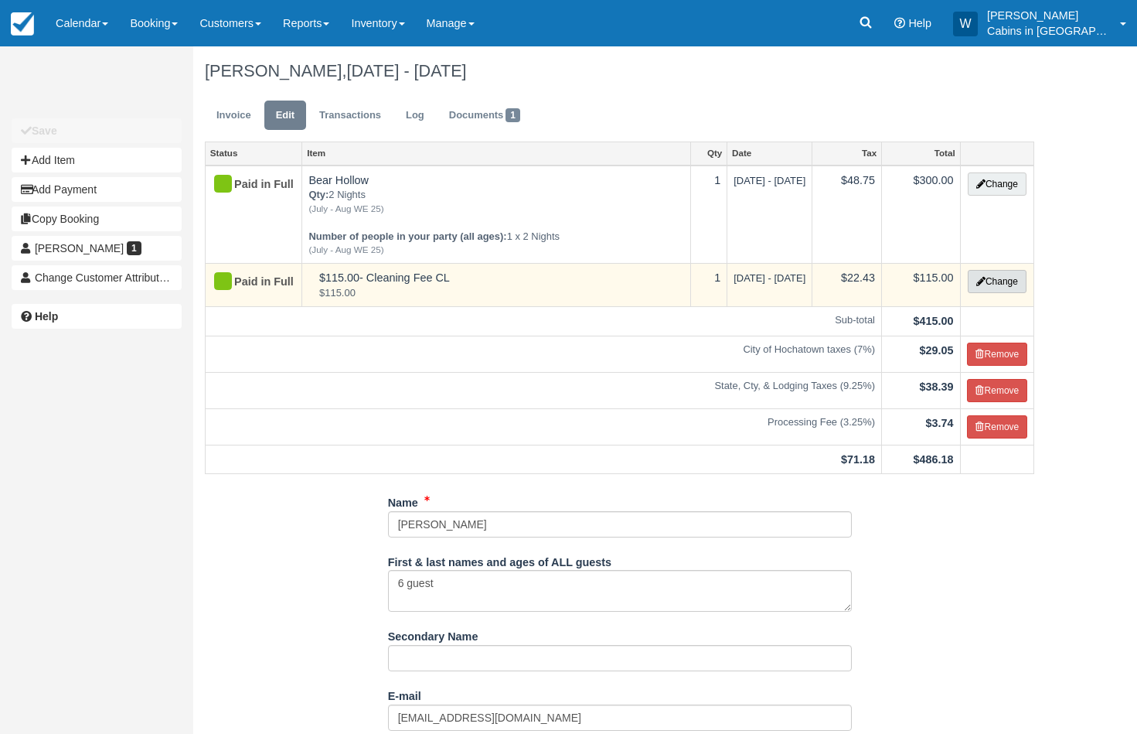
click at [1000, 285] on button "Change" at bounding box center [997, 281] width 59 height 23
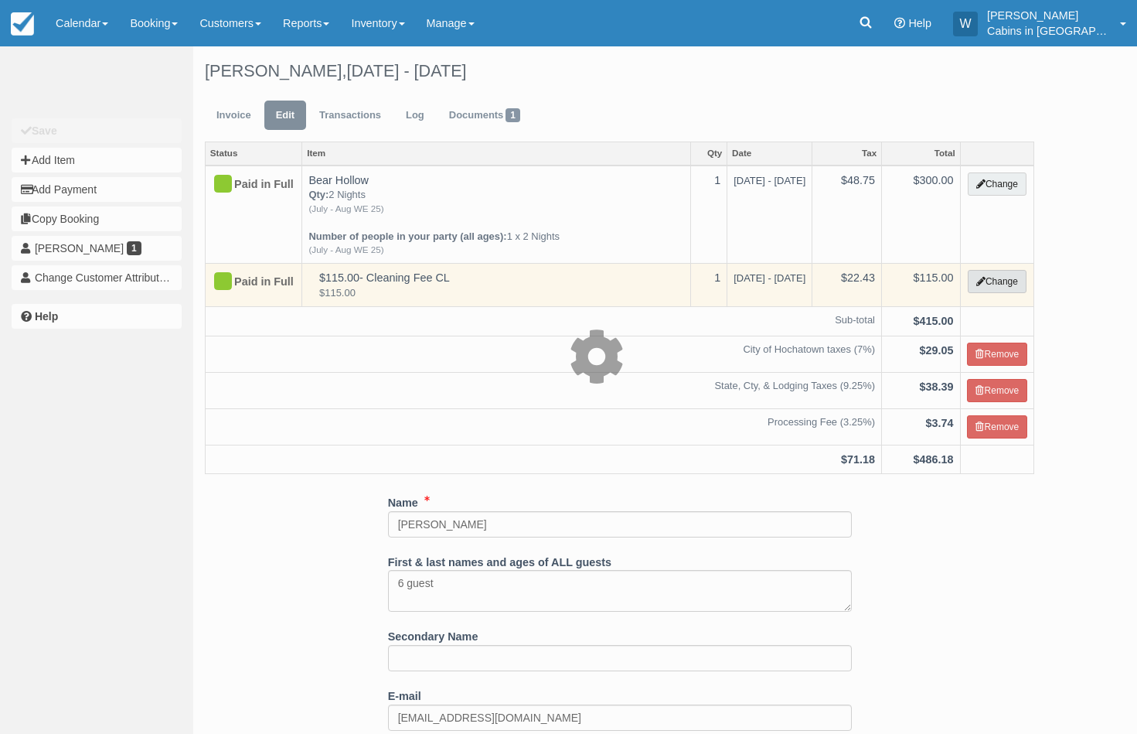
select select "6"
type input "115.00"
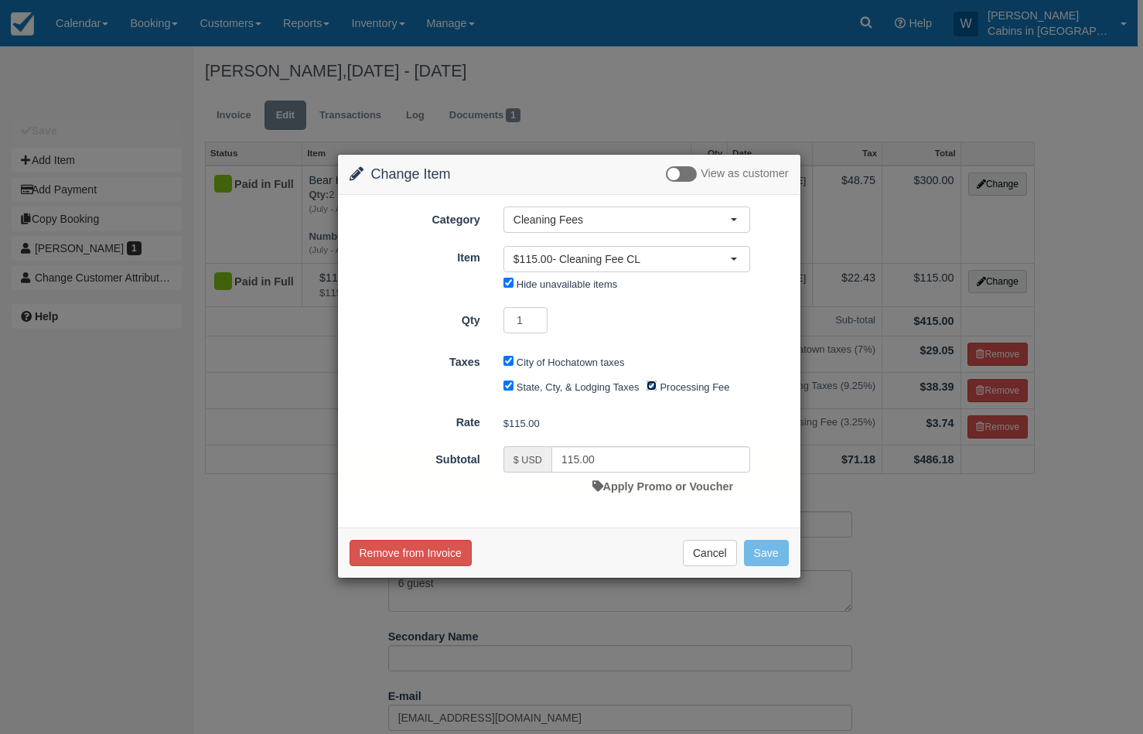
click at [653, 389] on input "Processing Fee" at bounding box center [651, 385] width 10 height 10
click at [769, 550] on button "Save" at bounding box center [766, 553] width 45 height 26
checkbox input "false"
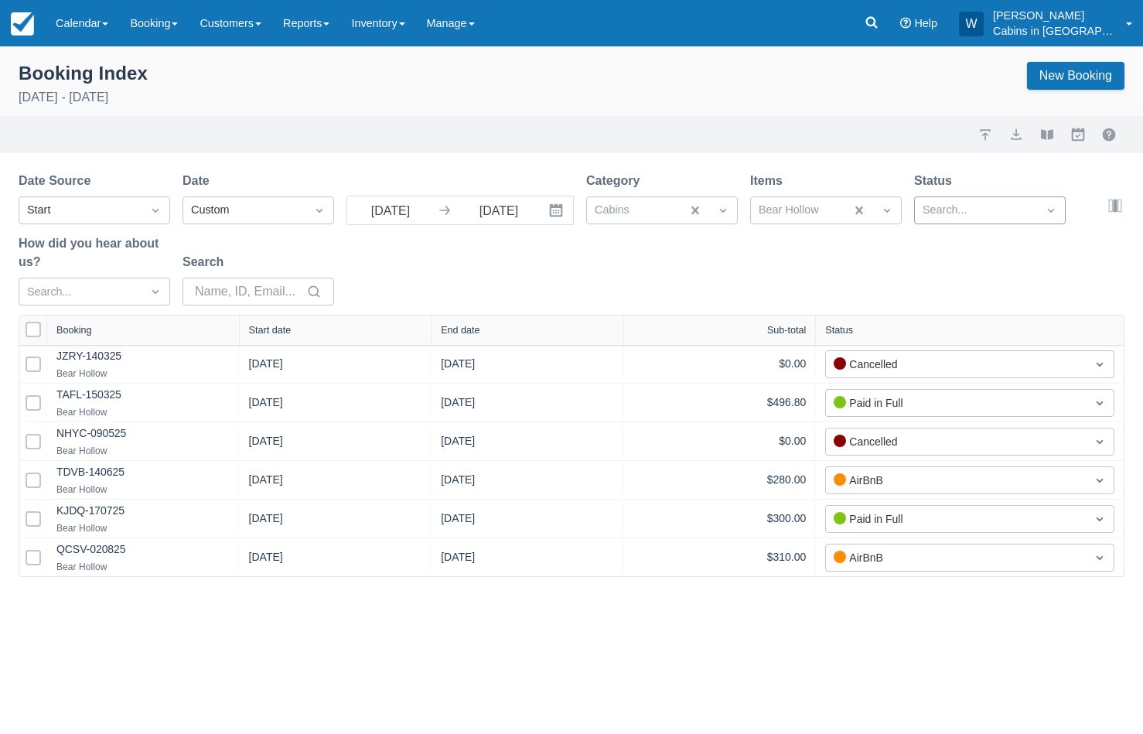
click at [982, 211] on div at bounding box center [975, 210] width 107 height 20
click at [932, 348] on div at bounding box center [989, 351] width 133 height 21
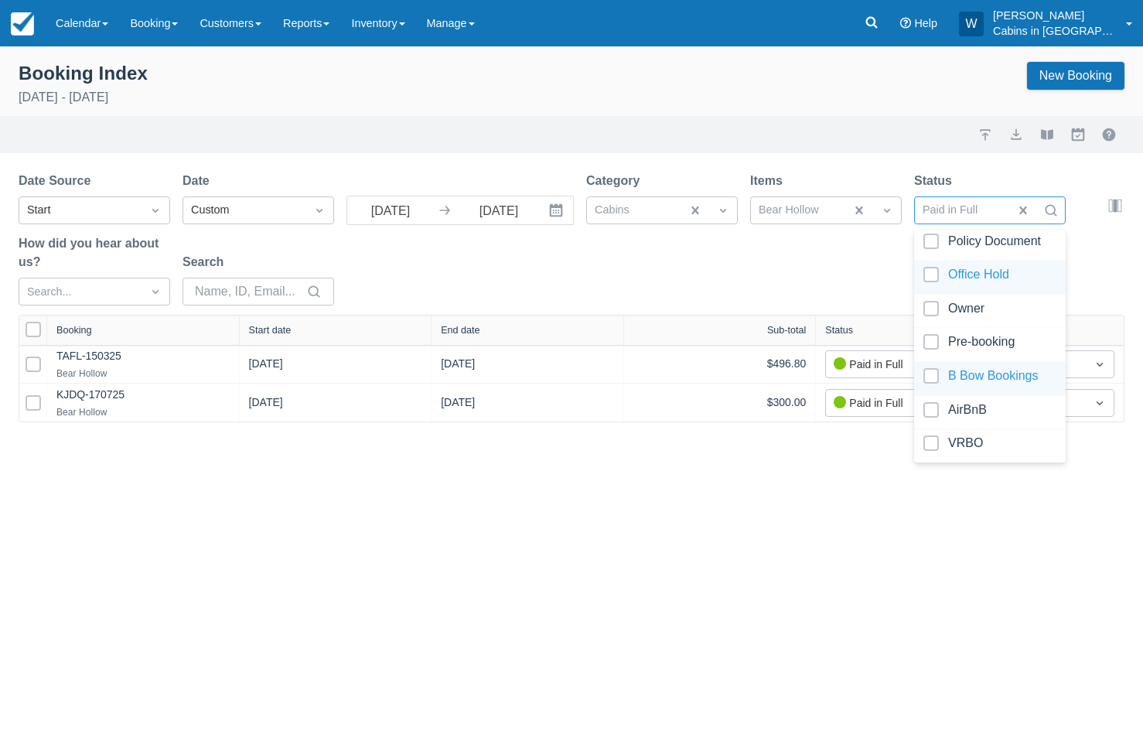
scroll to position [213, 0]
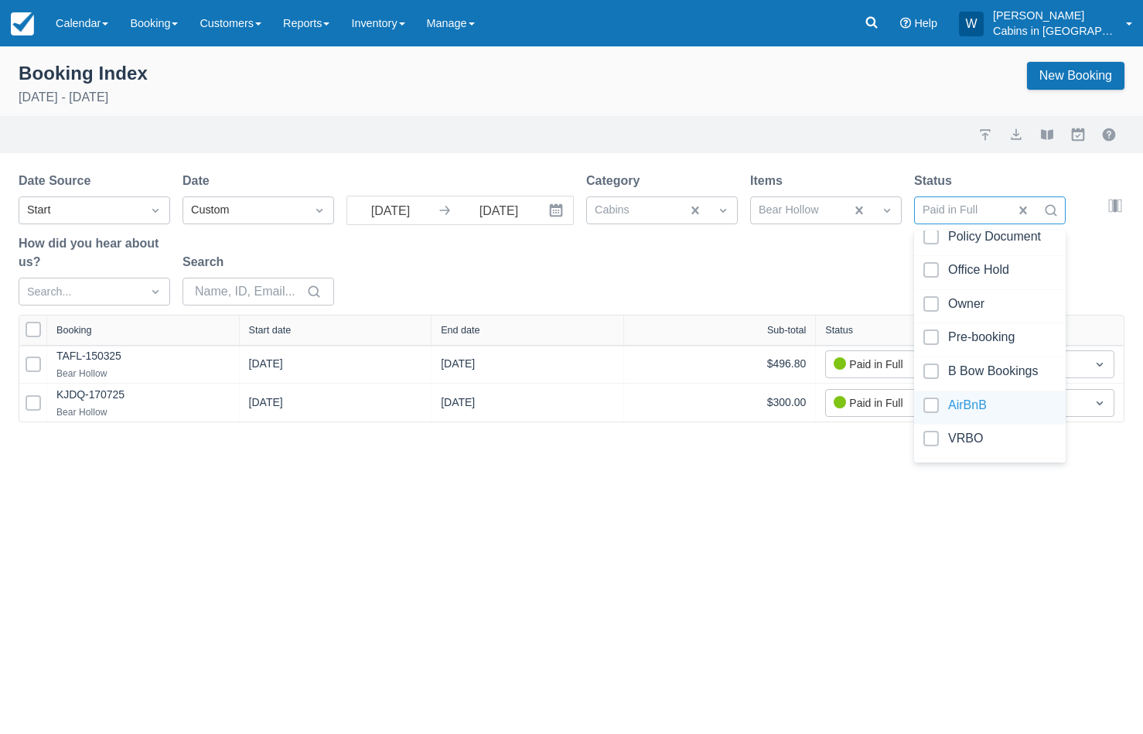
click at [929, 397] on div at bounding box center [989, 407] width 133 height 21
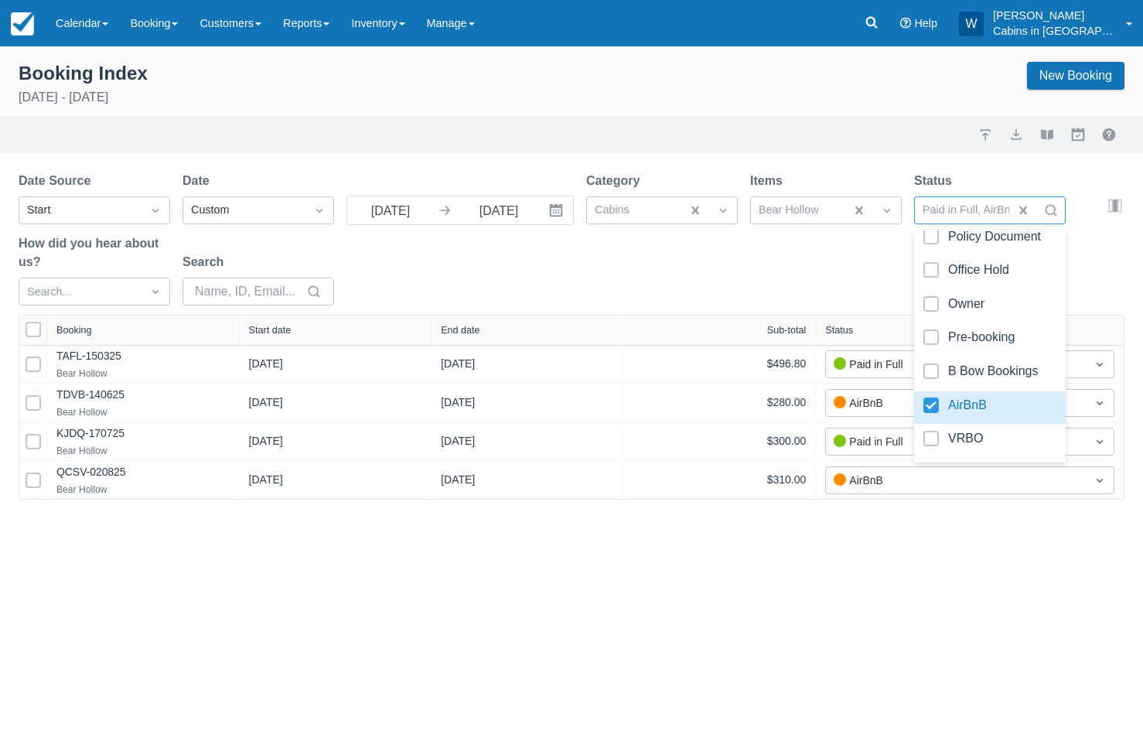
click at [794, 264] on div "Date Source Start Date Custom 08/01/25 Navigate forward to interact with the ca…" at bounding box center [562, 243] width 1087 height 143
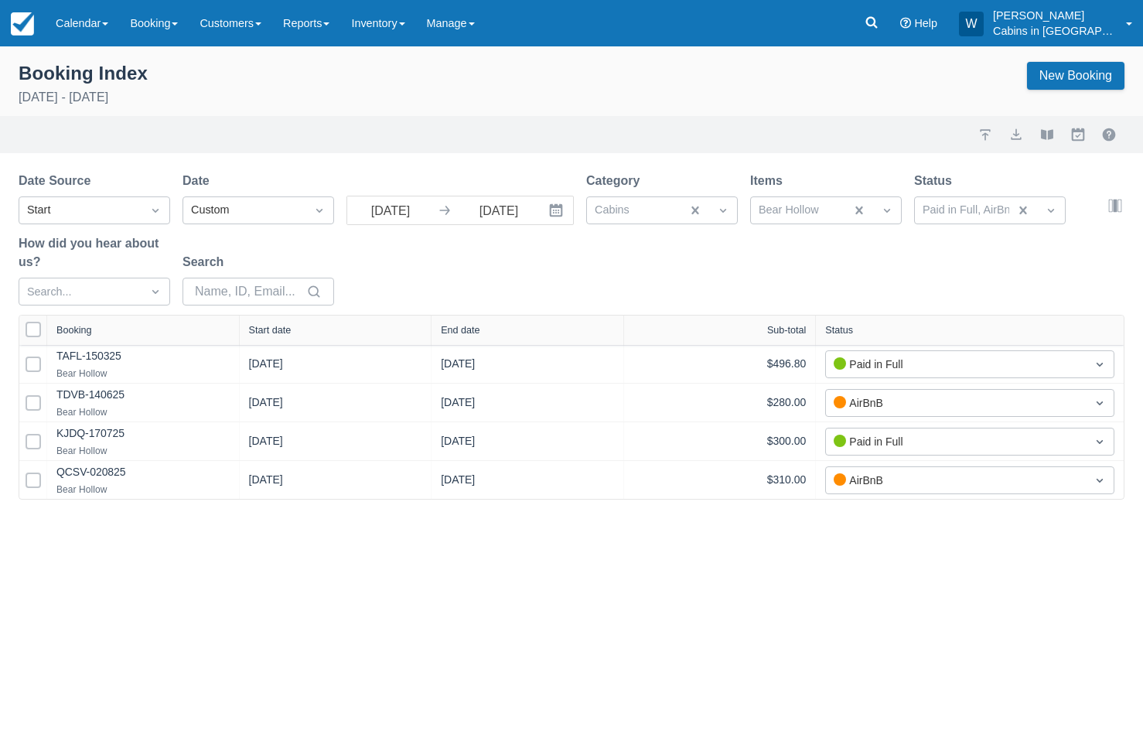
click at [276, 328] on div "Start date" at bounding box center [270, 330] width 43 height 11
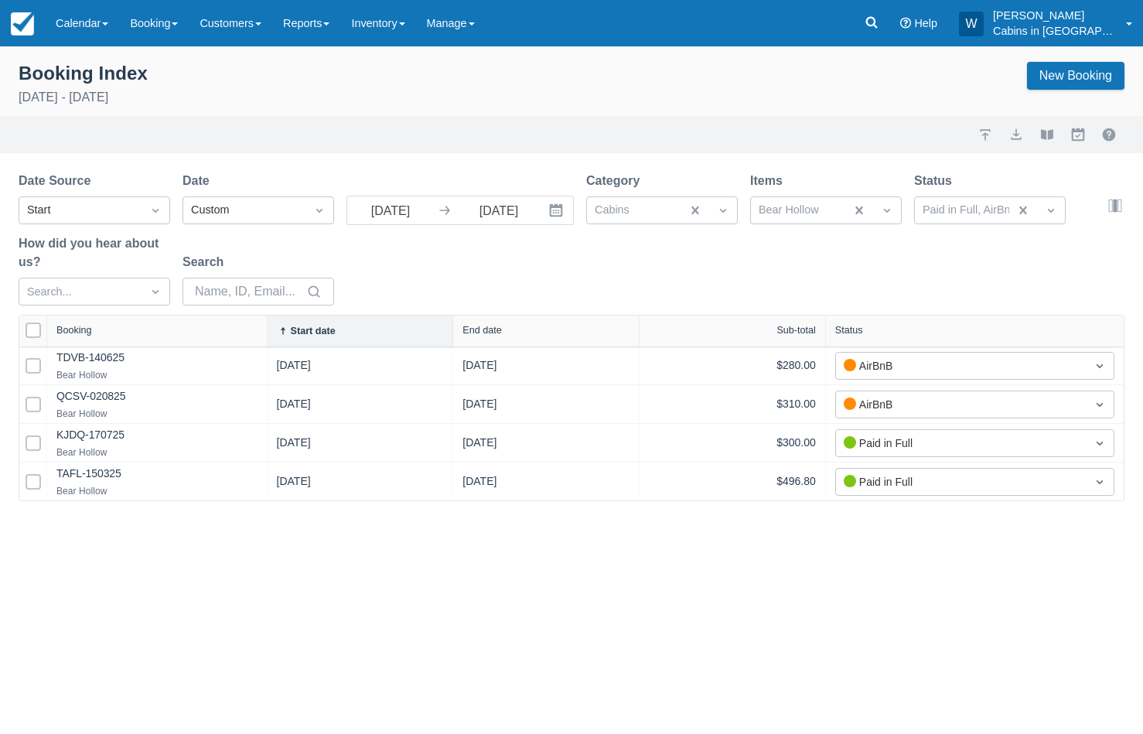
drag, startPoint x: 235, startPoint y: 330, endPoint x: 429, endPoint y: 332, distance: 194.1
click at [281, 332] on div at bounding box center [267, 330] width 28 height 31
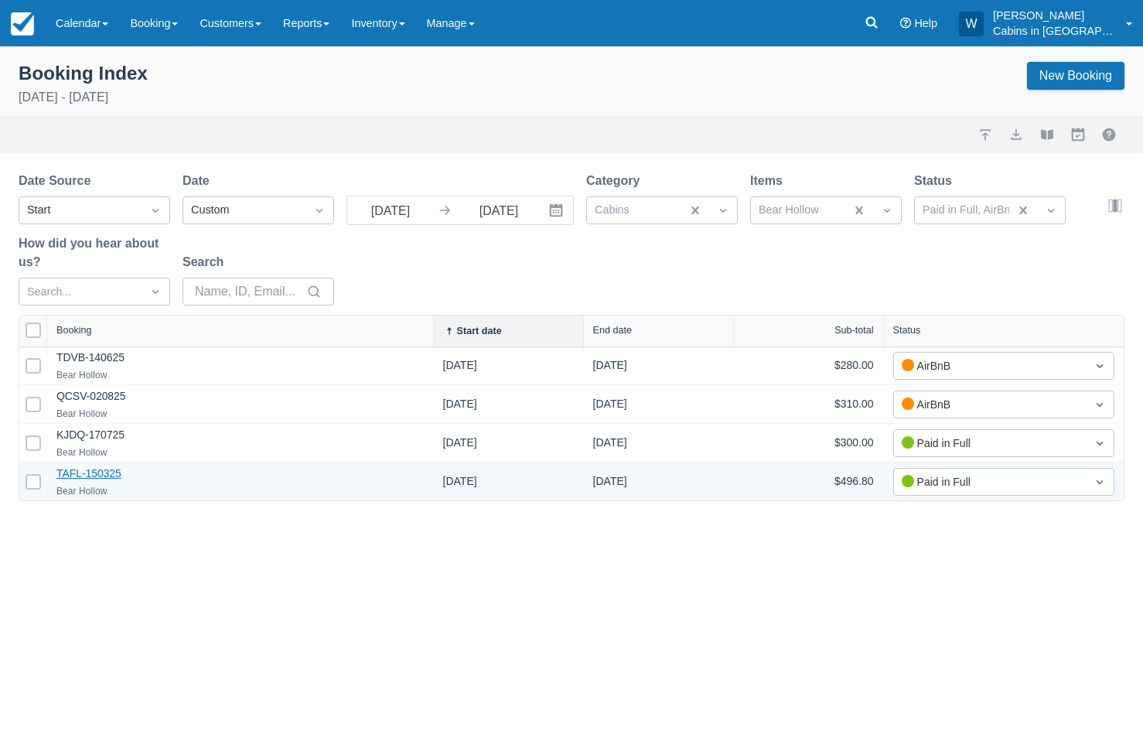
click at [77, 476] on link "TAFL-150325" at bounding box center [88, 473] width 65 height 12
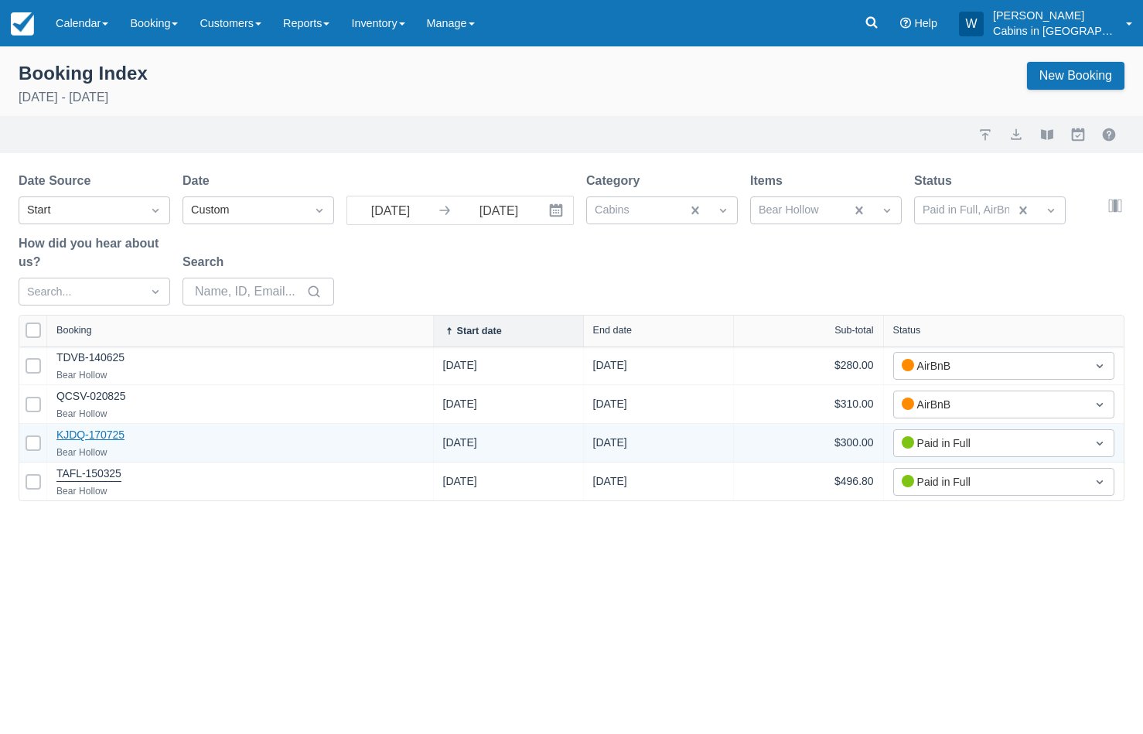
click at [87, 440] on link "KJDQ-170725" at bounding box center [90, 434] width 68 height 12
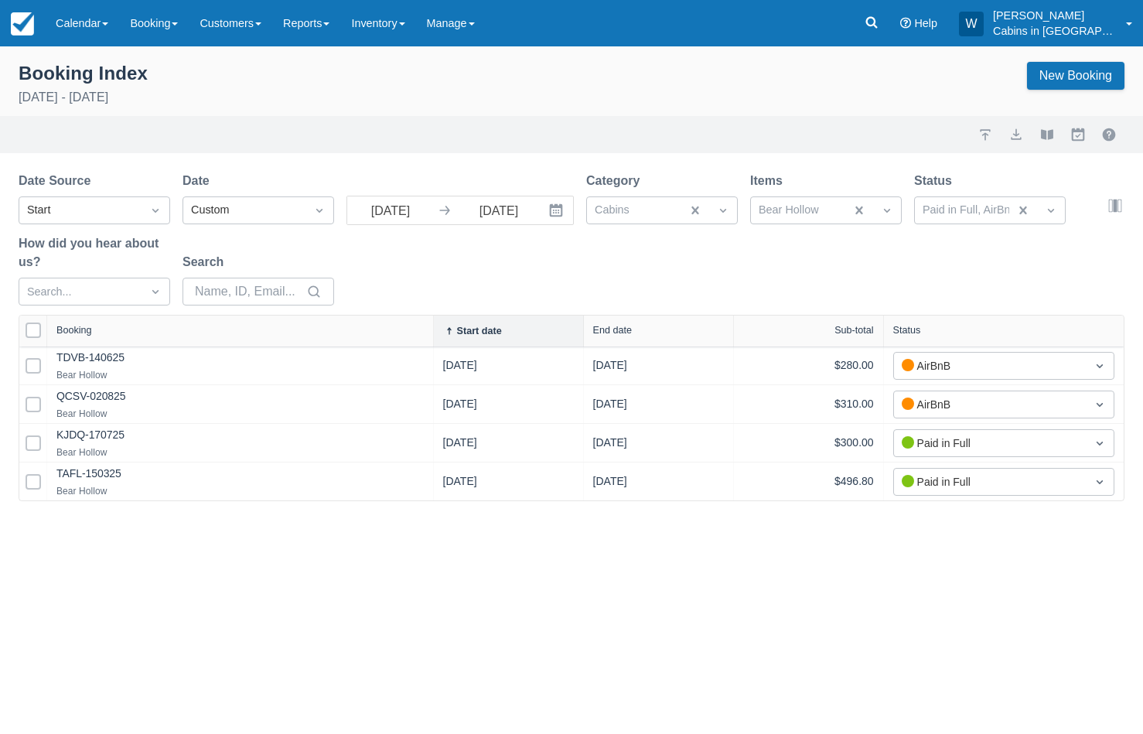
click at [1022, 124] on div "Import Export View booklet Myallocator External Bookings" at bounding box center [571, 134] width 1143 height 37
click at [1019, 131] on button "export" at bounding box center [1016, 134] width 19 height 19
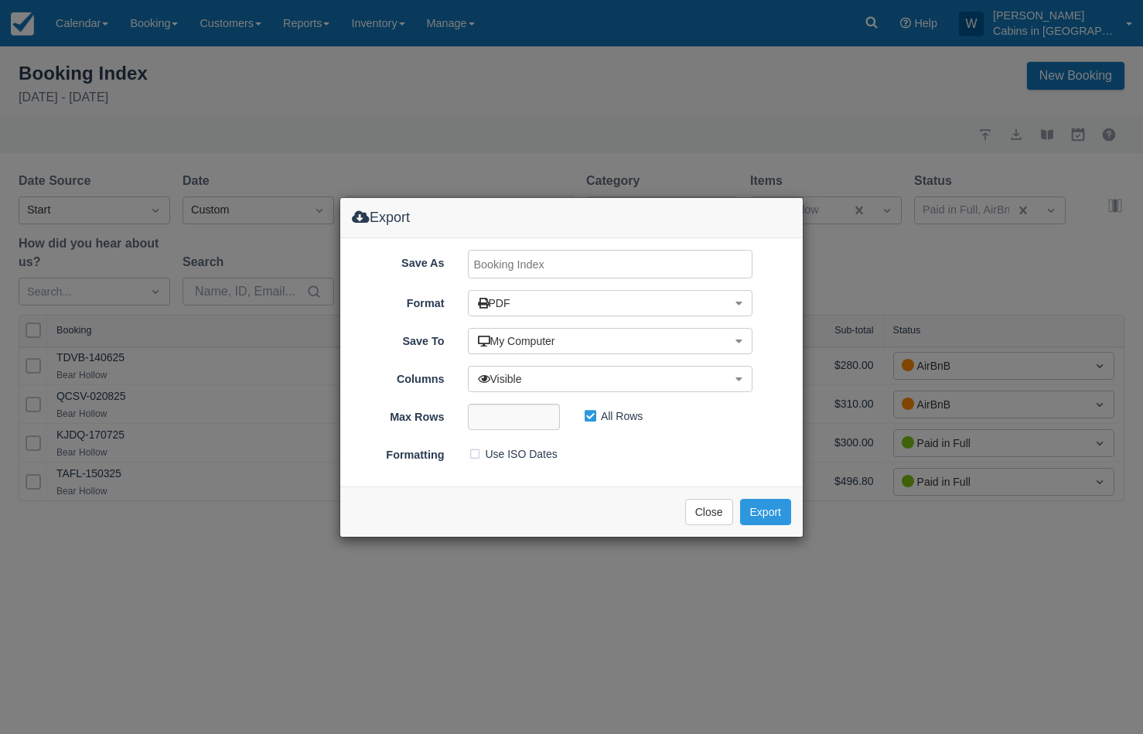
click at [586, 264] on input "Save As" at bounding box center [610, 264] width 285 height 29
type input "b"
type input "Bear Hollow, August 2025"
click at [768, 510] on button "Export" at bounding box center [765, 512] width 51 height 26
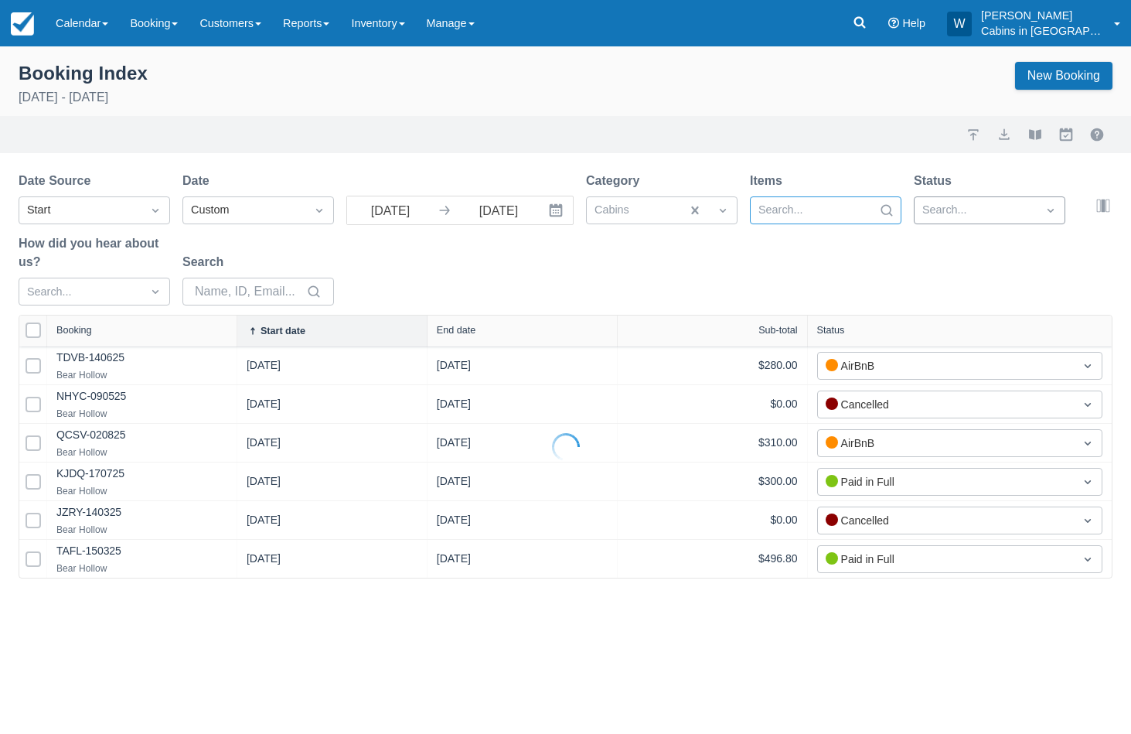
select select "25"
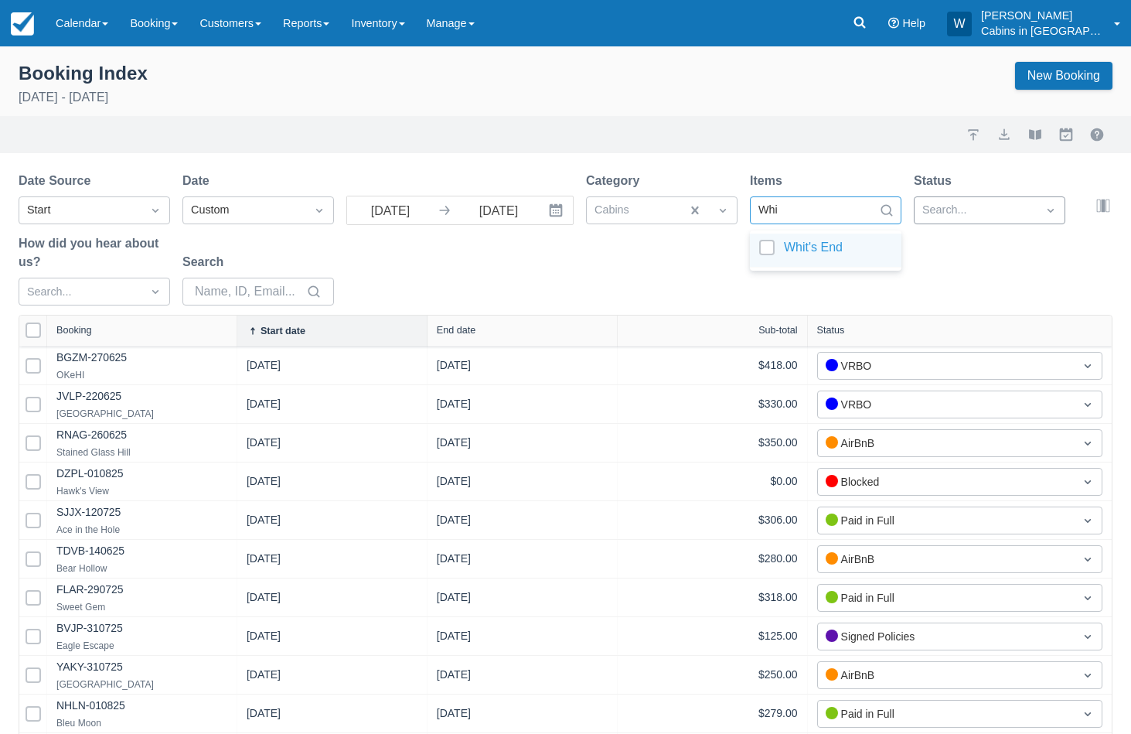
type input "Whit"
click at [769, 253] on div at bounding box center [825, 250] width 133 height 21
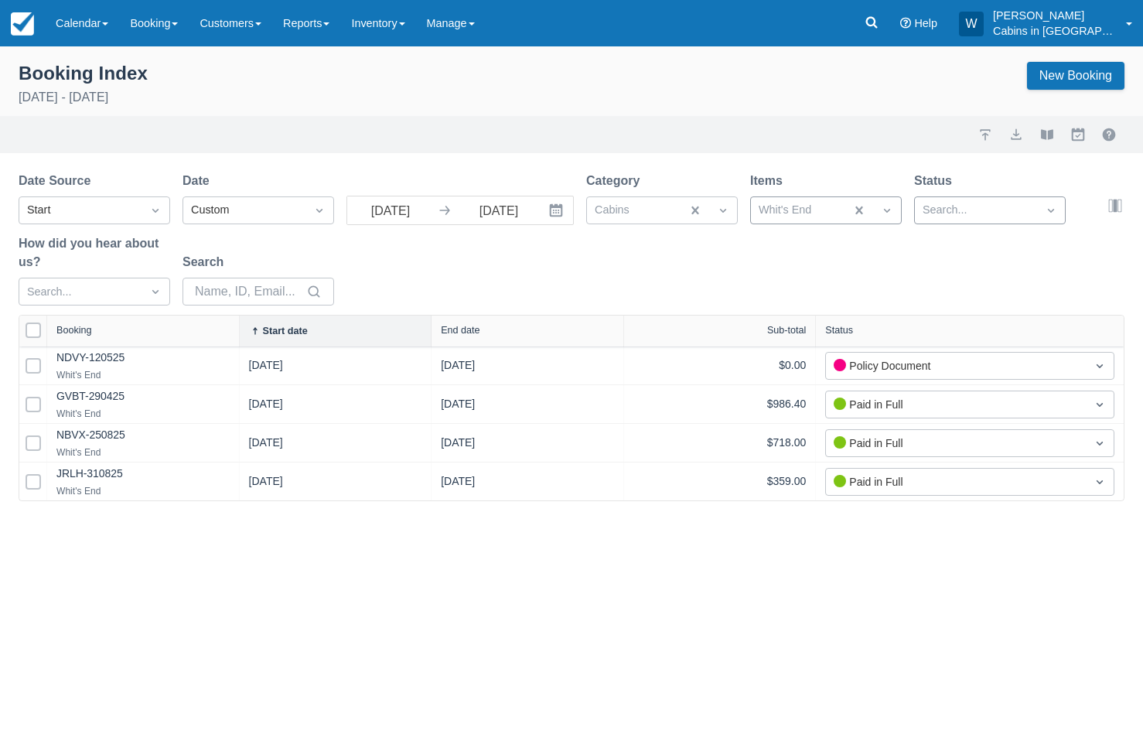
click at [659, 264] on div "Date Source Start Date Custom 08/01/25 Navigate forward to interact with the ca…" at bounding box center [562, 243] width 1087 height 143
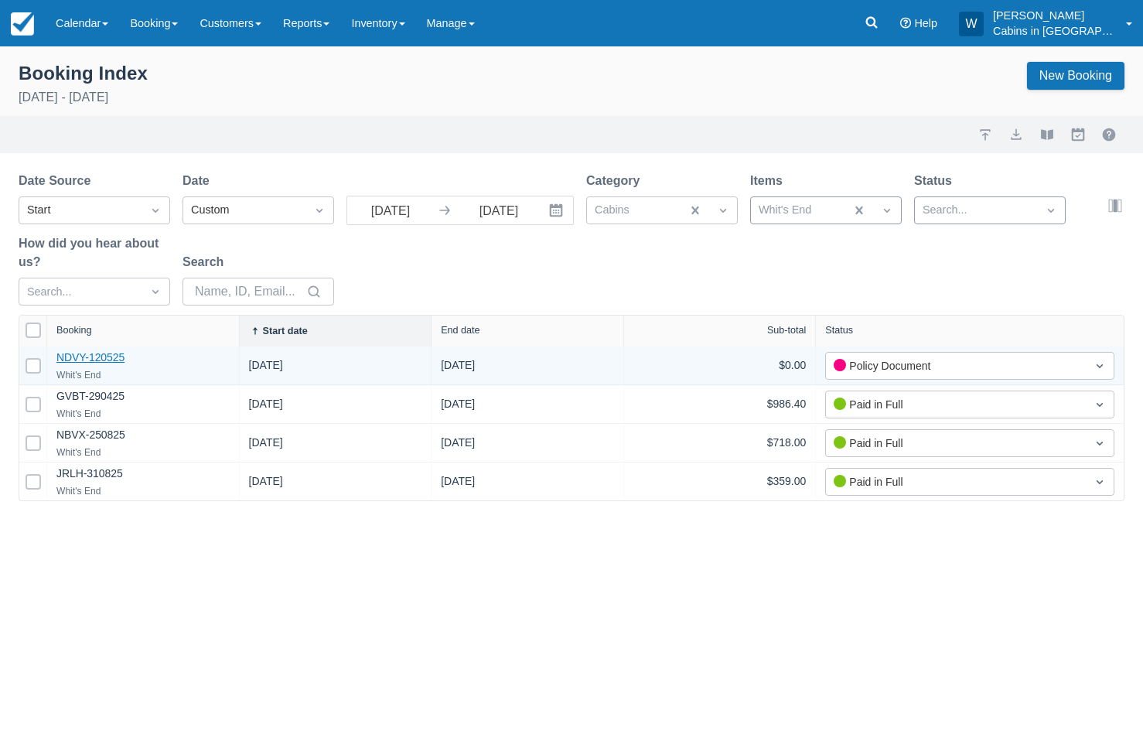
click at [107, 356] on link "NDVY-120525" at bounding box center [90, 357] width 68 height 12
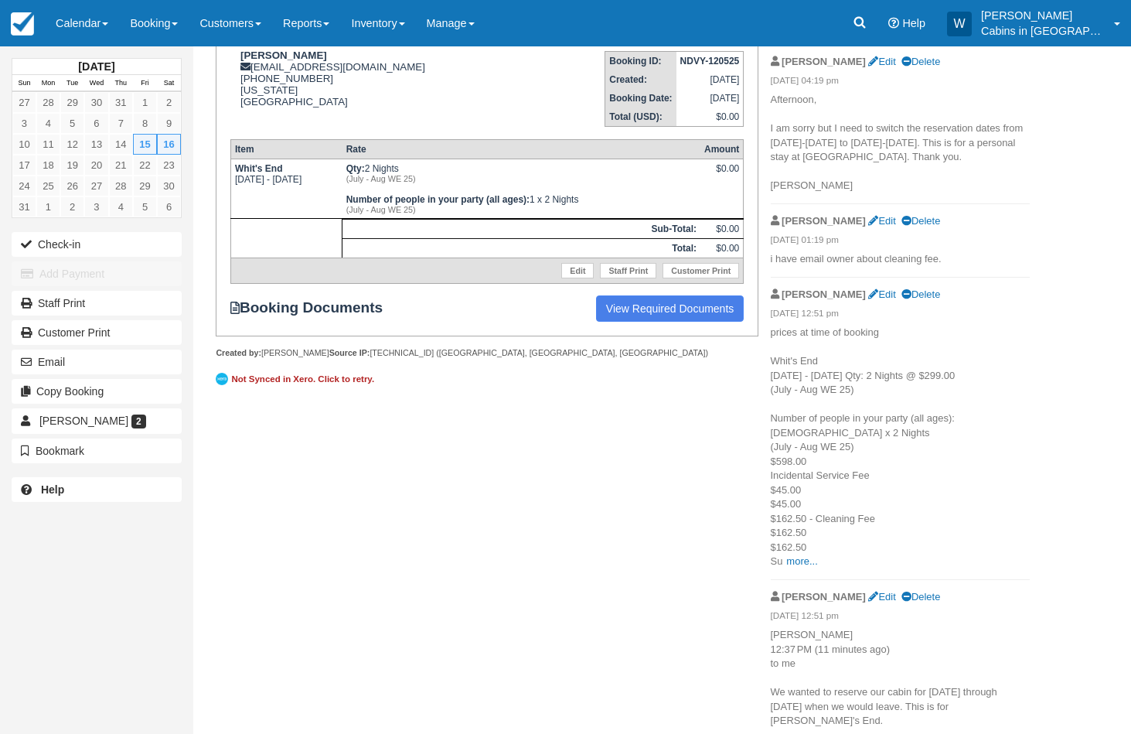
scroll to position [244, 0]
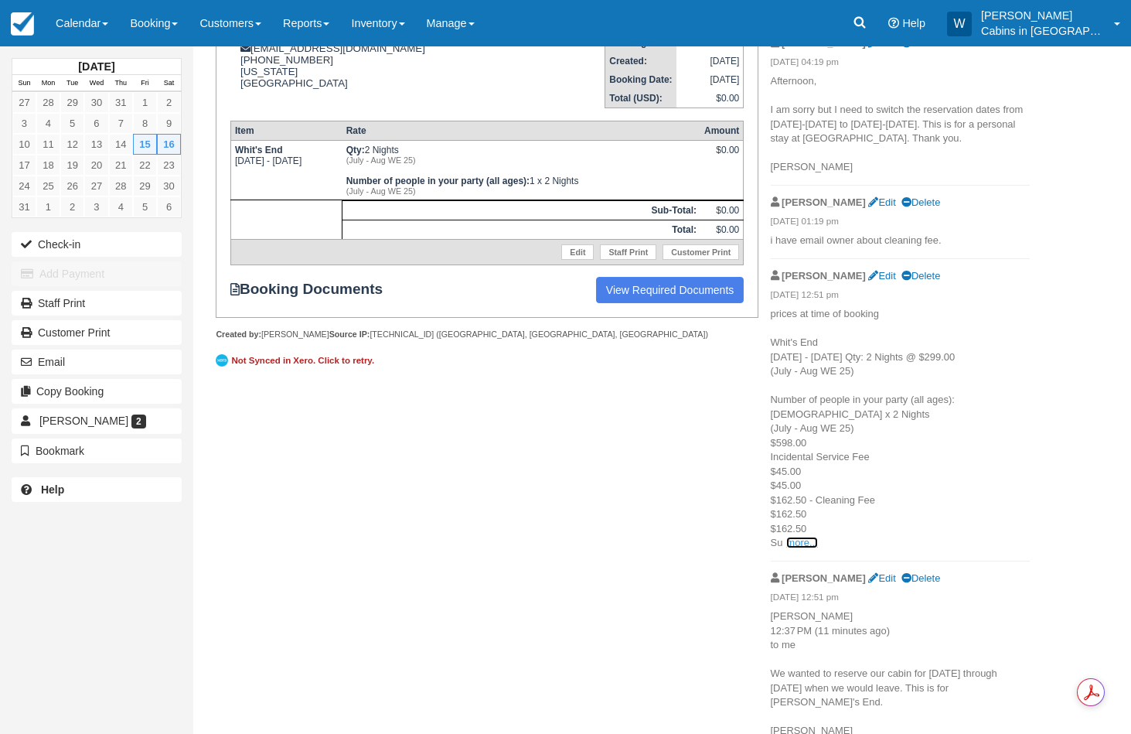
click at [796, 537] on link "more..." at bounding box center [801, 543] width 31 height 12
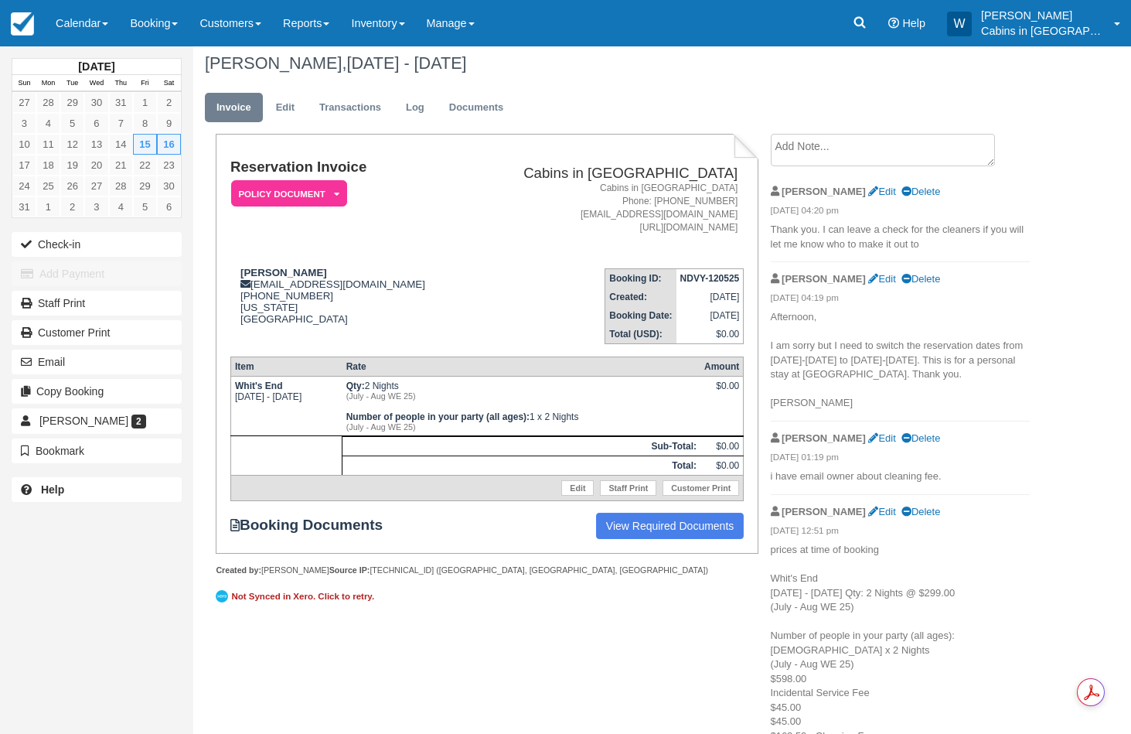
scroll to position [2, 0]
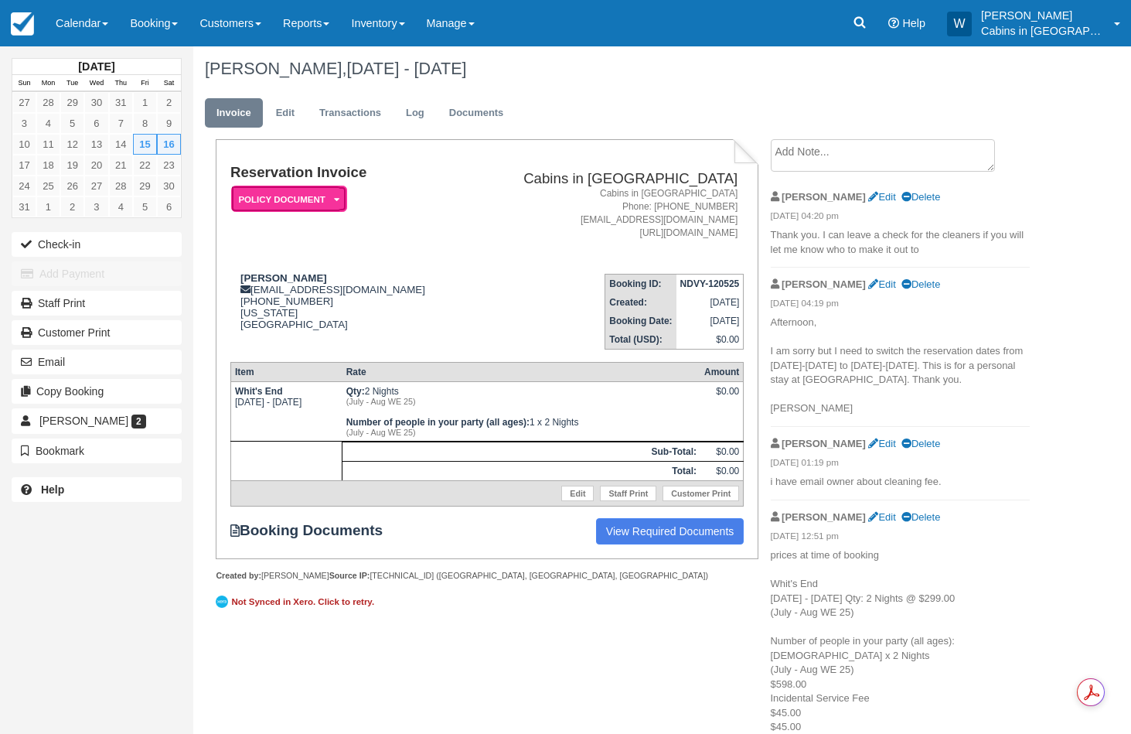
click at [332, 200] on em "Policy Document" at bounding box center [289, 199] width 116 height 27
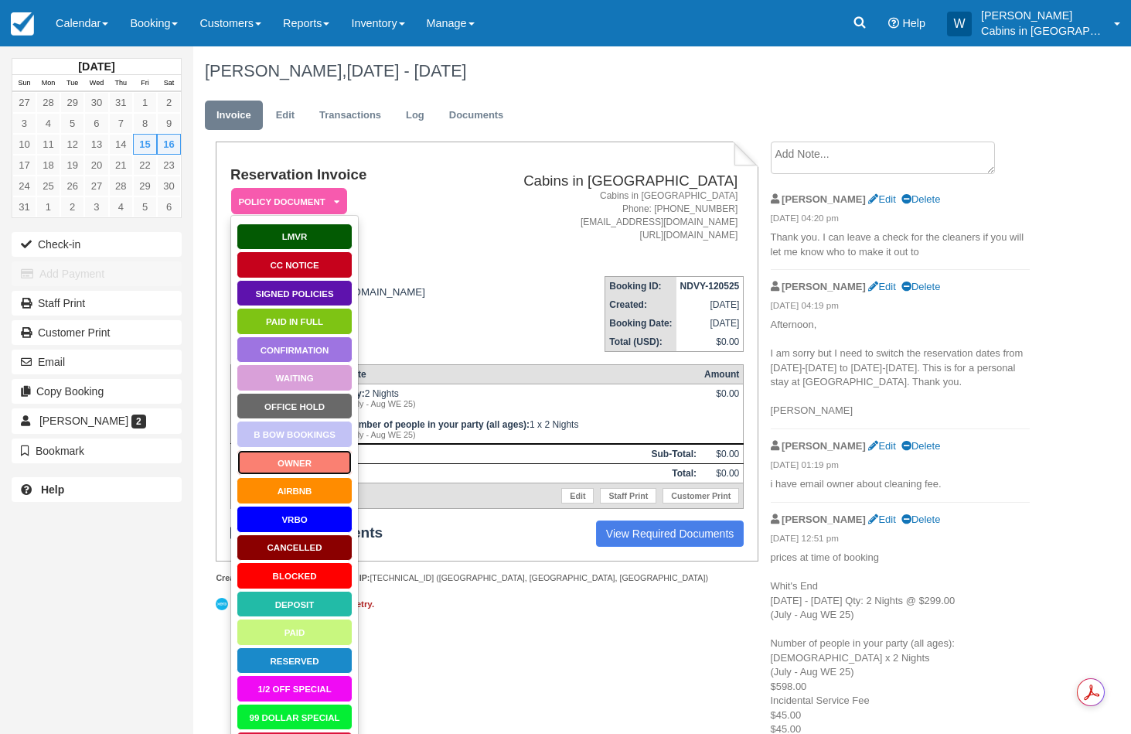
click at [311, 460] on link "Owner" at bounding box center [295, 462] width 116 height 27
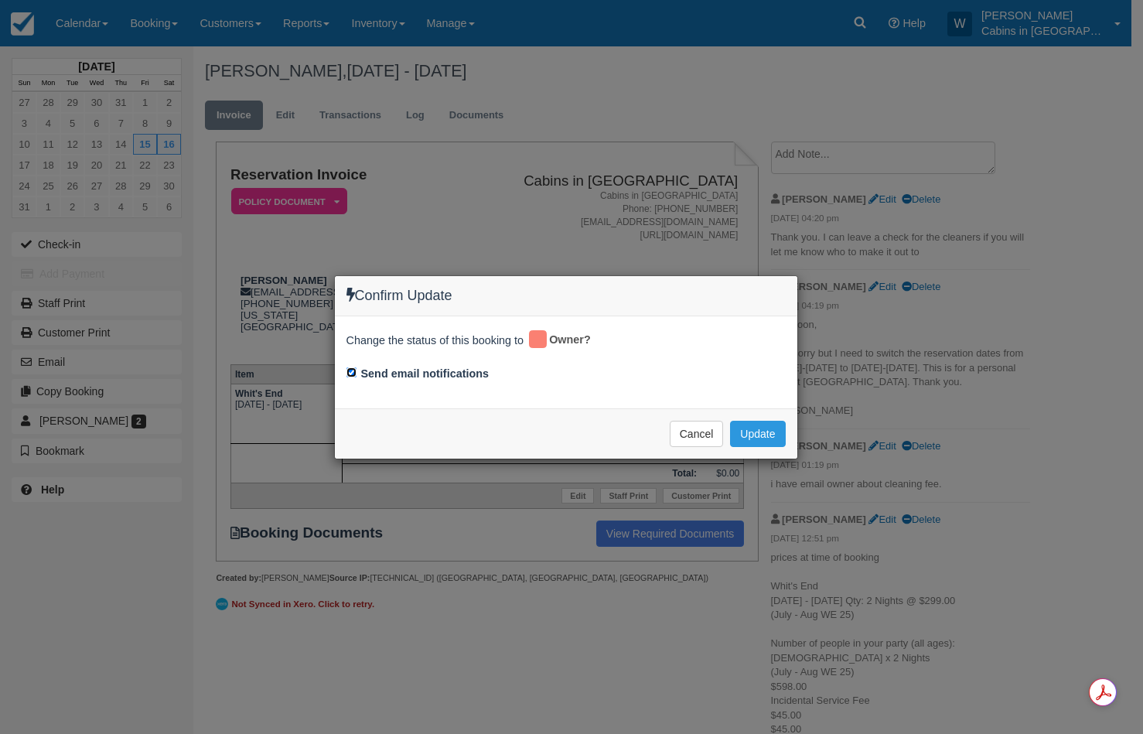
click at [349, 373] on input "Send email notifications" at bounding box center [351, 372] width 10 height 10
checkbox input "false"
click at [755, 431] on button "Update" at bounding box center [757, 434] width 55 height 26
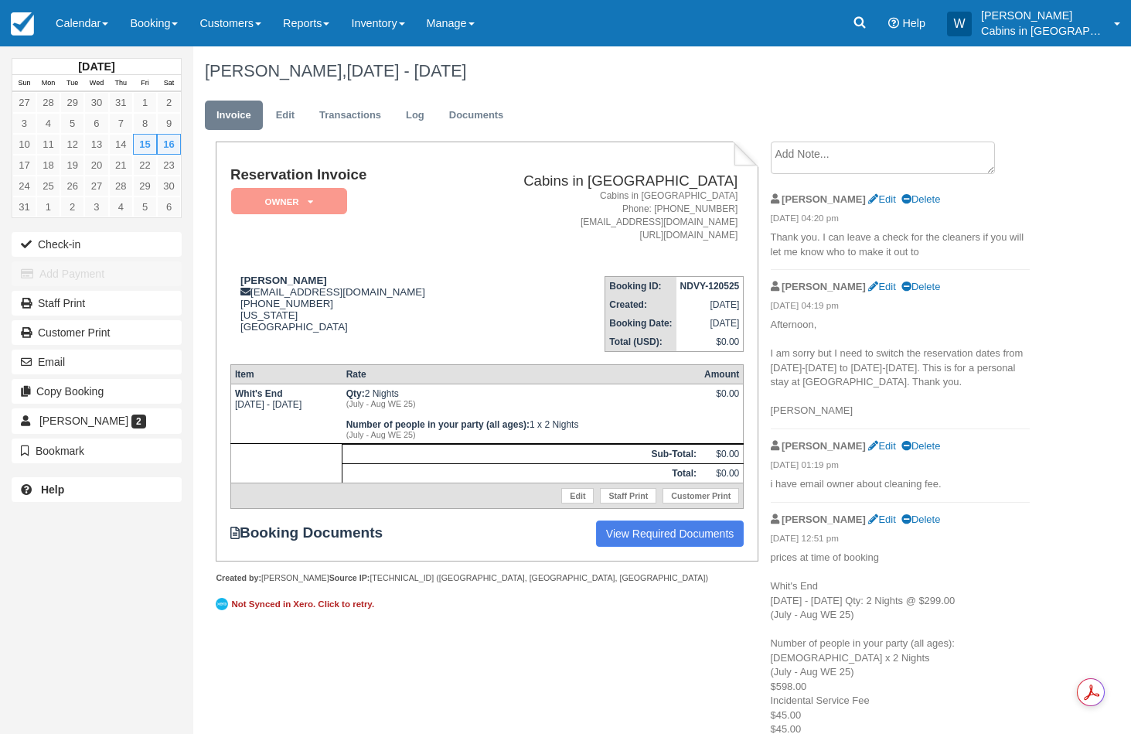
click at [805, 165] on textarea at bounding box center [883, 157] width 224 height 32
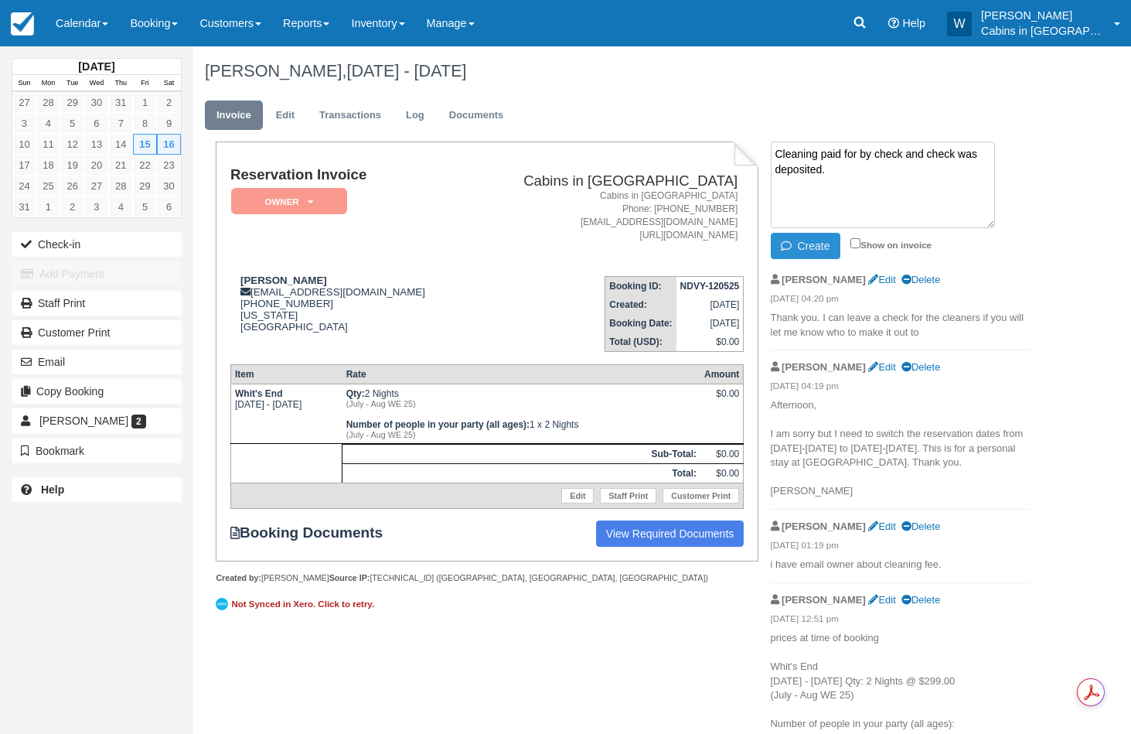
type textarea "Cleaning paid for by check and check was deposited."
click at [815, 244] on button "Create" at bounding box center [806, 246] width 70 height 26
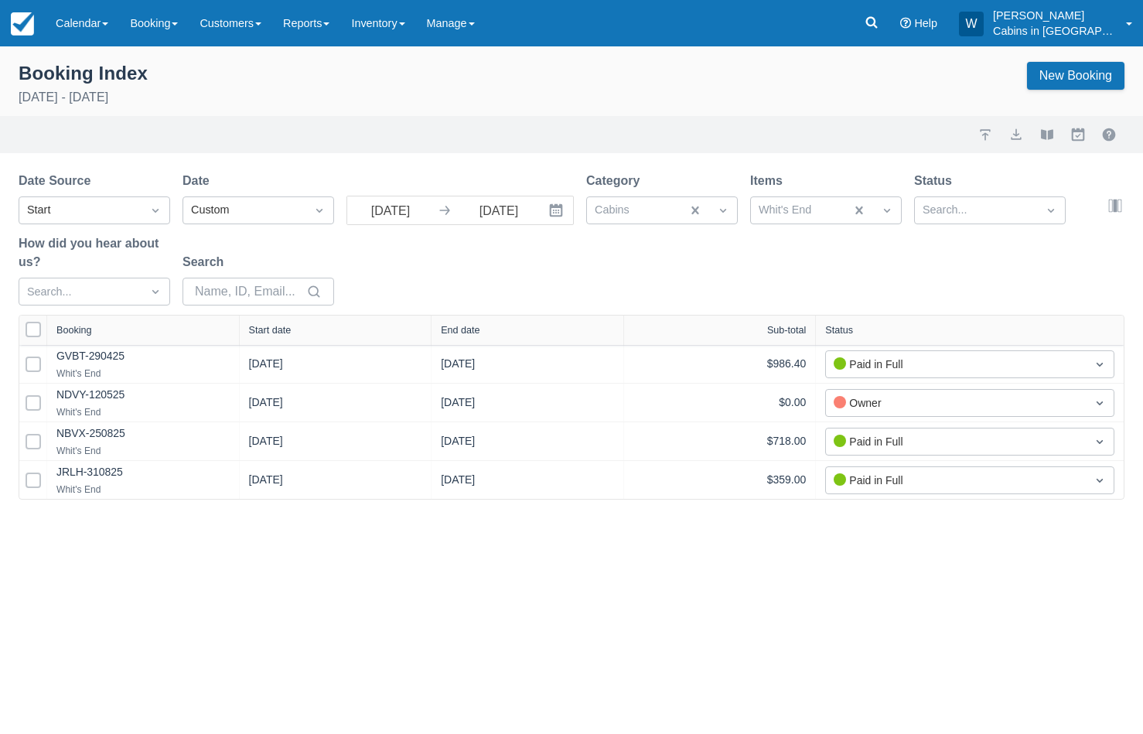
click at [291, 337] on div "Start date" at bounding box center [336, 329] width 193 height 29
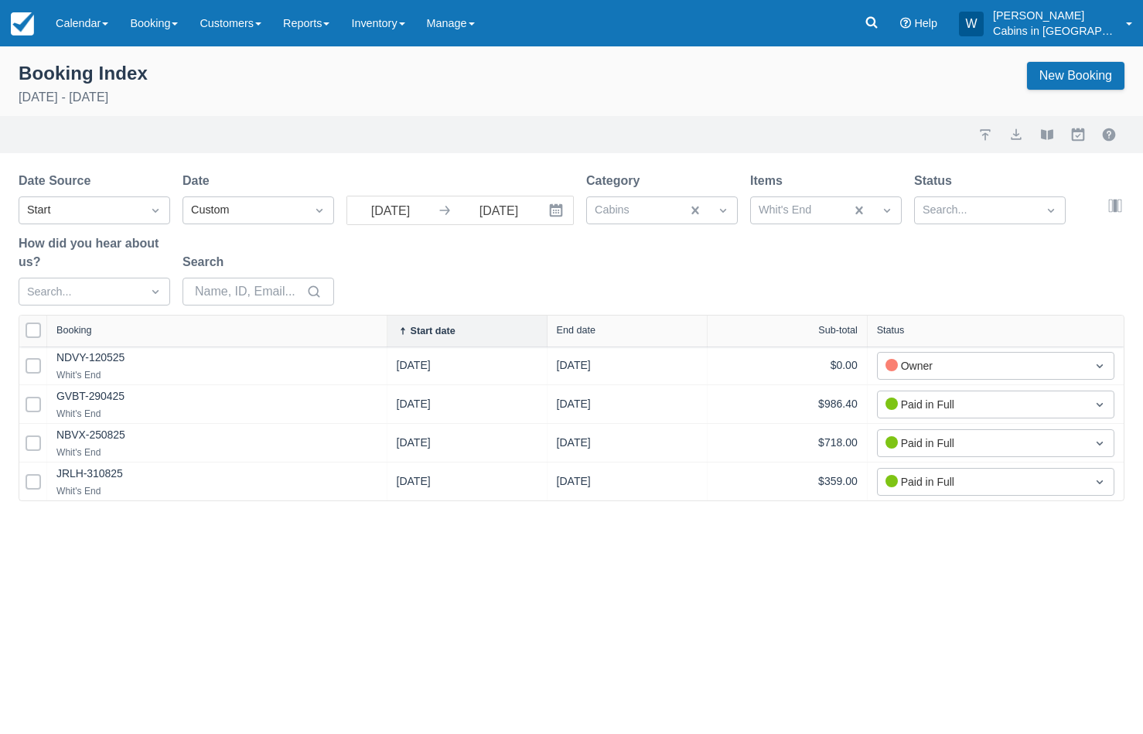
drag, startPoint x: 237, startPoint y: 332, endPoint x: 386, endPoint y: 332, distance: 149.2
click at [386, 332] on div at bounding box center [387, 330] width 28 height 31
click at [1016, 135] on button "export" at bounding box center [1016, 134] width 19 height 19
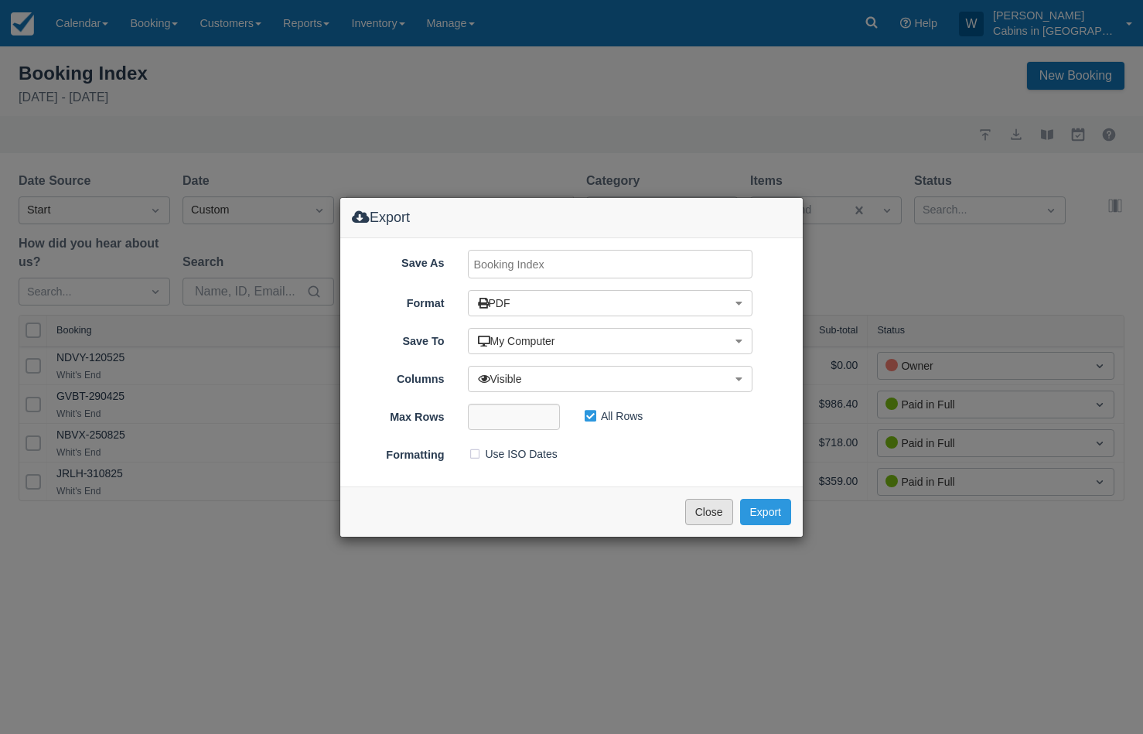
click at [704, 505] on button "Close" at bounding box center [709, 512] width 48 height 26
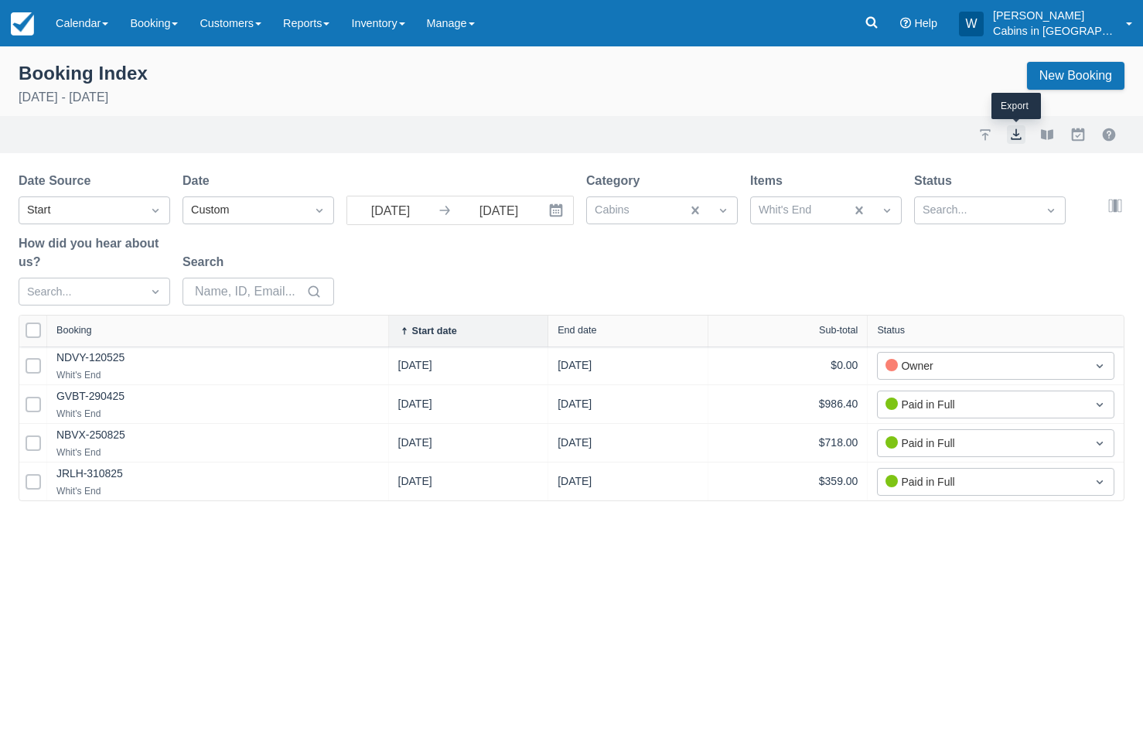
click at [1012, 135] on button "export" at bounding box center [1016, 134] width 19 height 19
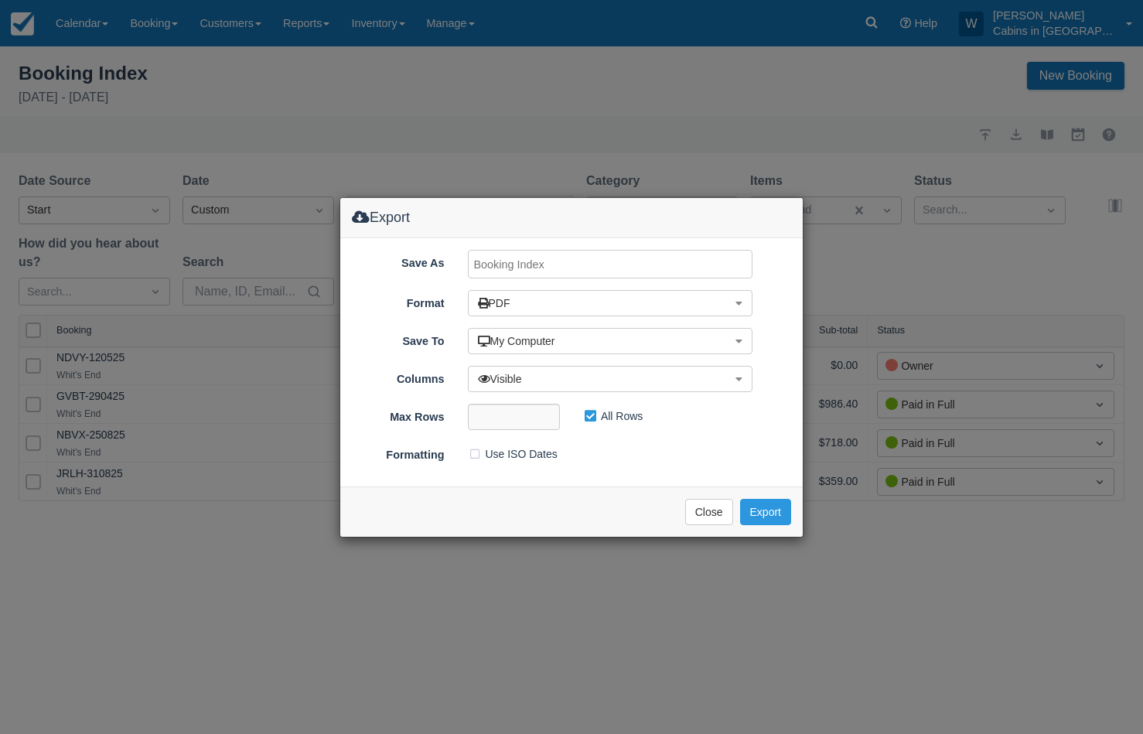
click at [601, 255] on input "Save As" at bounding box center [610, 264] width 285 height 29
click at [567, 263] on input "Whit's End" at bounding box center [610, 264] width 285 height 29
type input "Whit's End, AUG 2025"
click at [775, 504] on button "Export" at bounding box center [765, 512] width 51 height 26
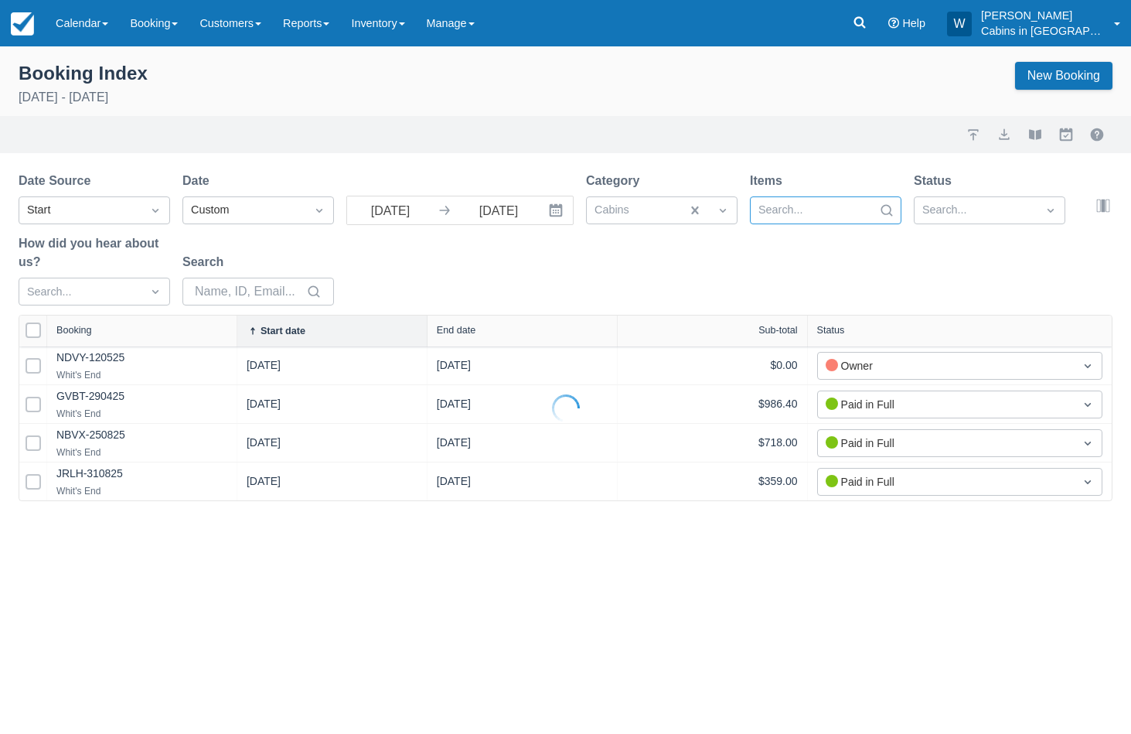
select select "25"
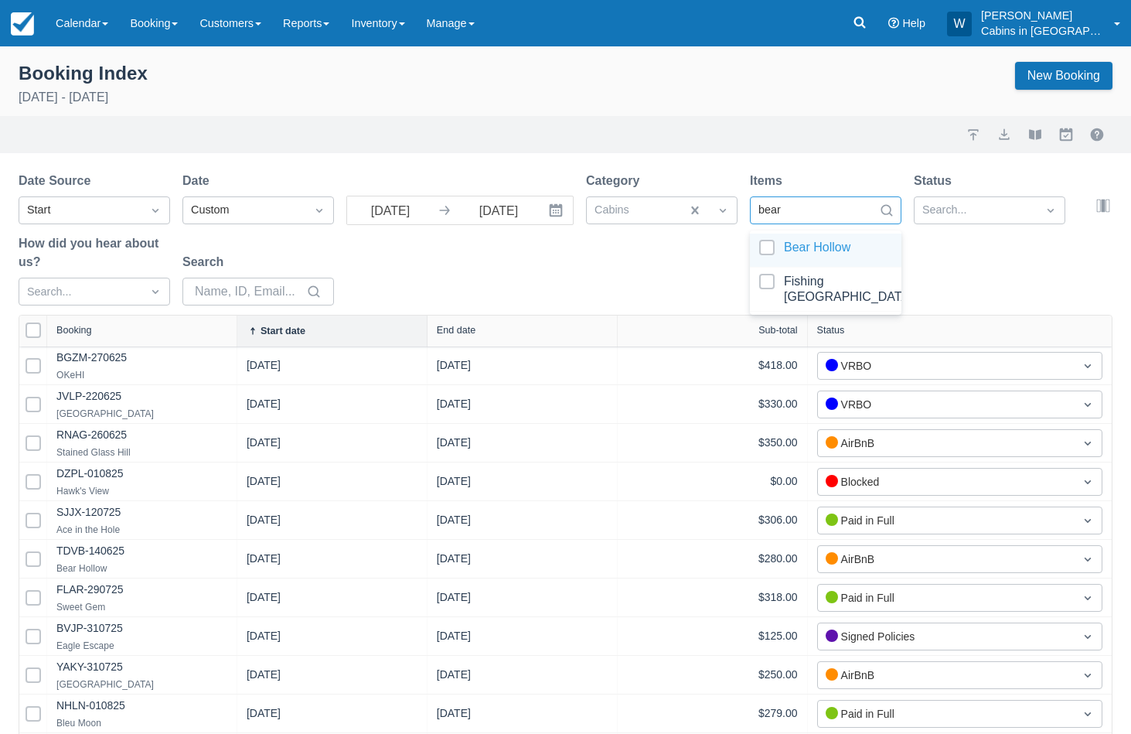
type input "bear h"
click at [769, 247] on div at bounding box center [825, 250] width 133 height 21
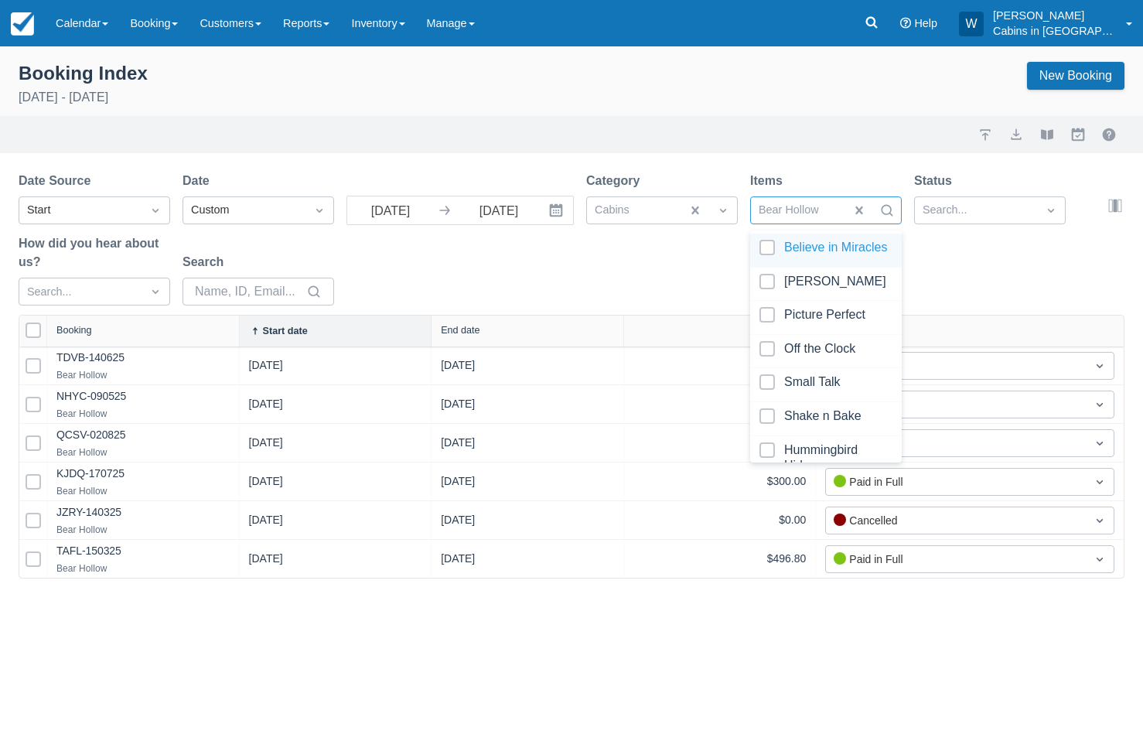
click at [645, 268] on div "Date Source Start Date Custom 08/01/25 Navigate forward to interact with the ca…" at bounding box center [562, 243] width 1087 height 143
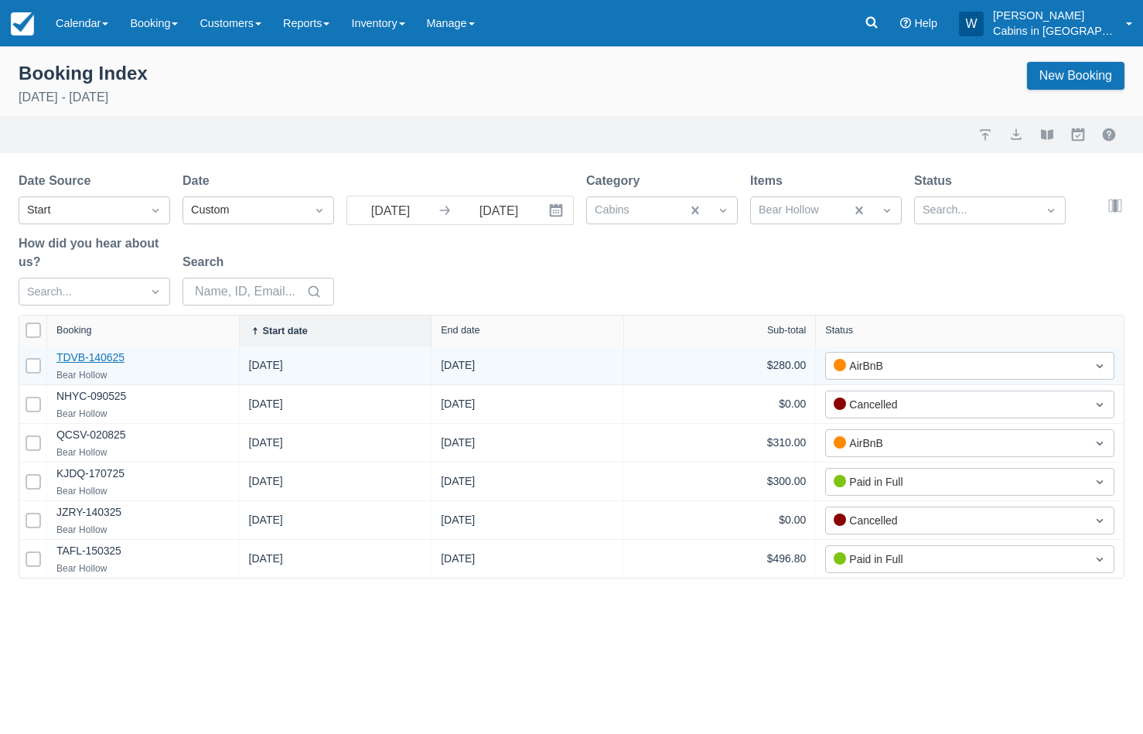
click at [108, 352] on link "TDVB-140625" at bounding box center [90, 357] width 68 height 12
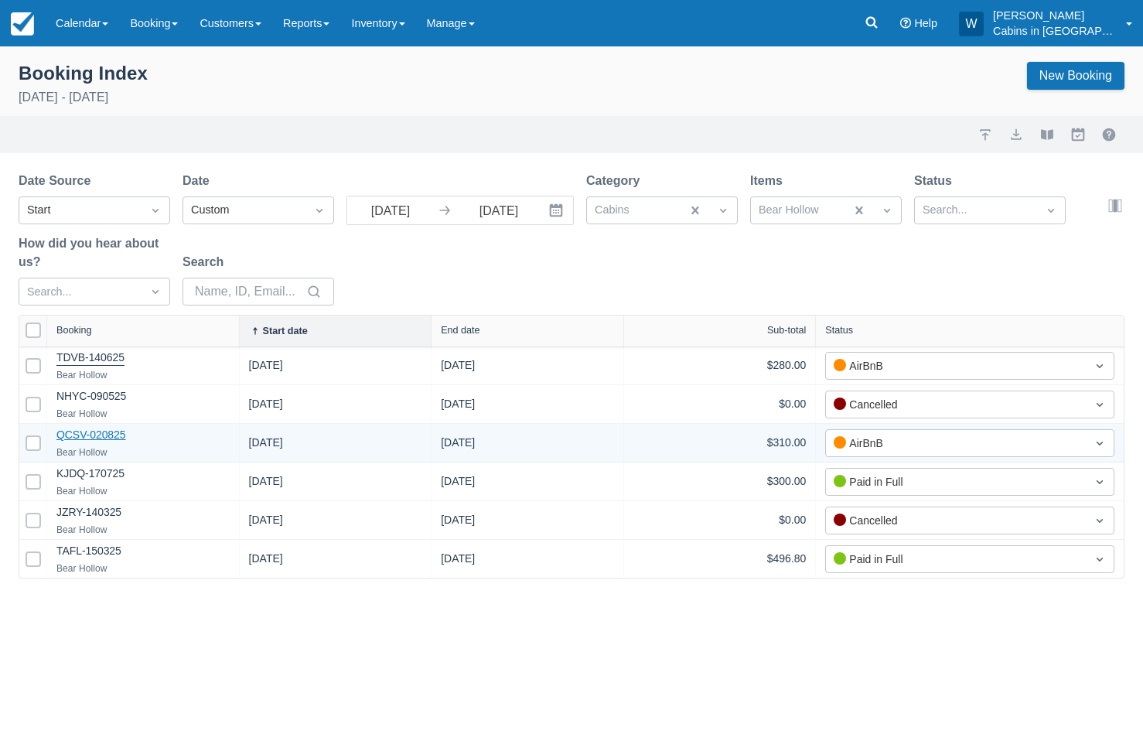
click at [106, 434] on link "QCSV-020825" at bounding box center [91, 434] width 70 height 12
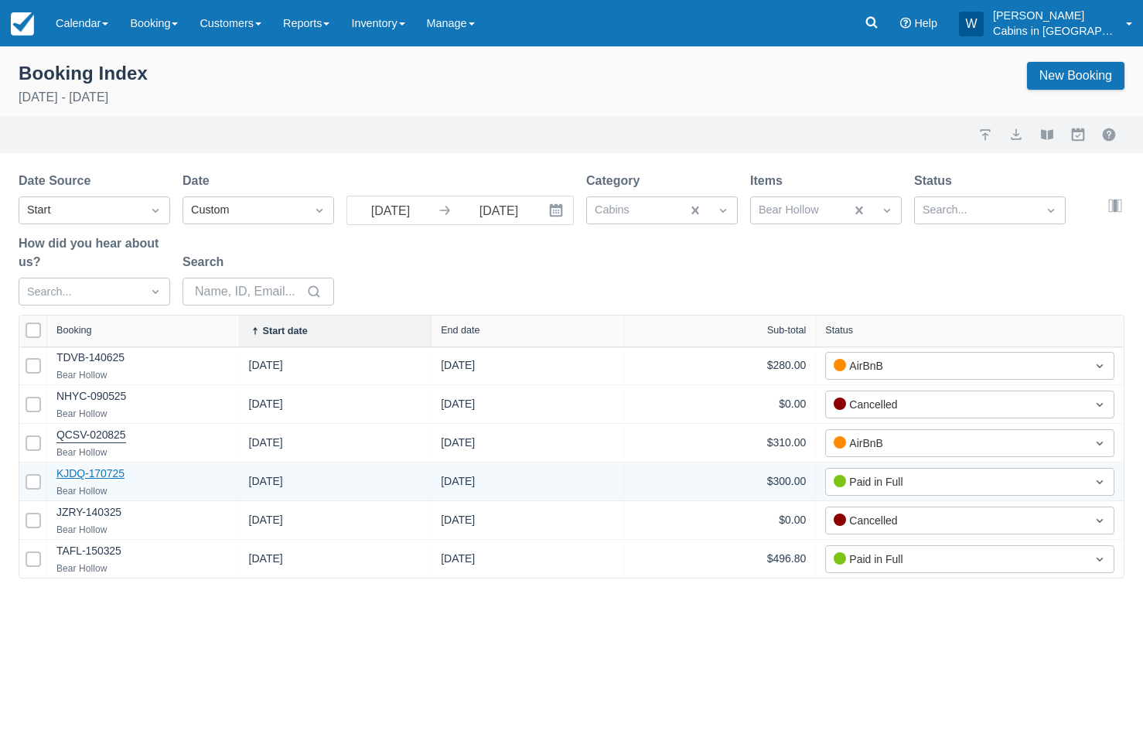
click at [93, 472] on link "KJDQ-170725" at bounding box center [90, 473] width 68 height 12
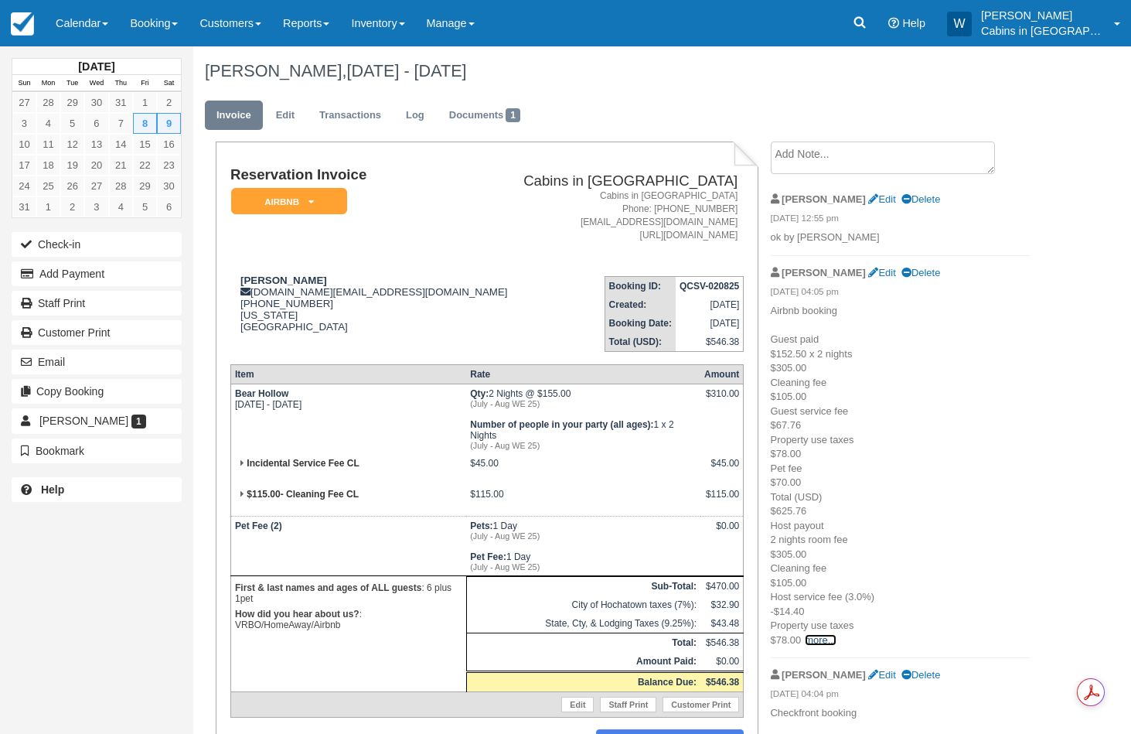
click at [816, 639] on link "more..." at bounding box center [820, 640] width 31 height 12
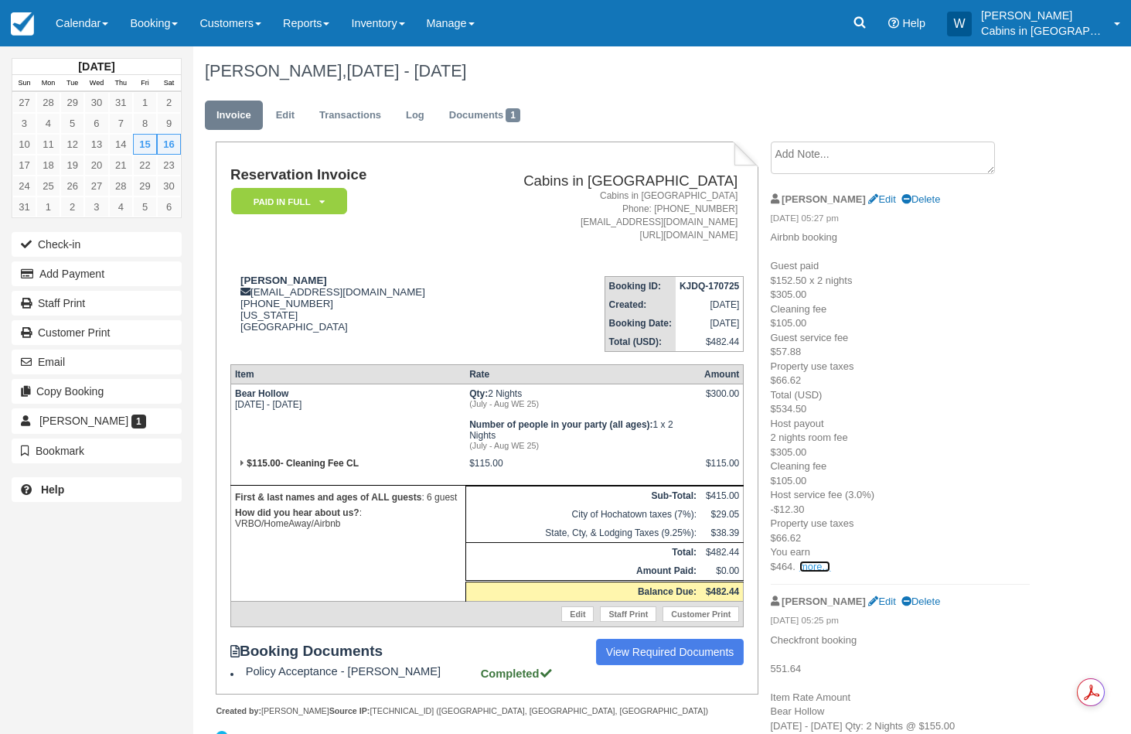
click at [813, 566] on link "more..." at bounding box center [814, 567] width 31 height 12
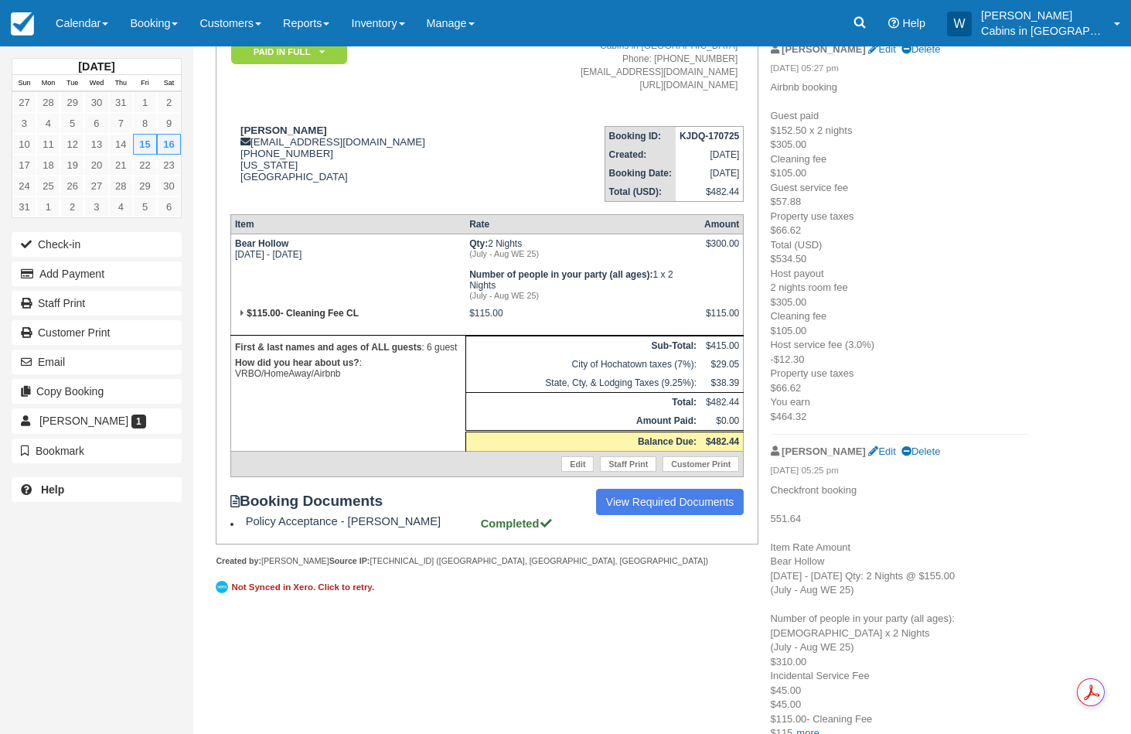
scroll to position [167, 0]
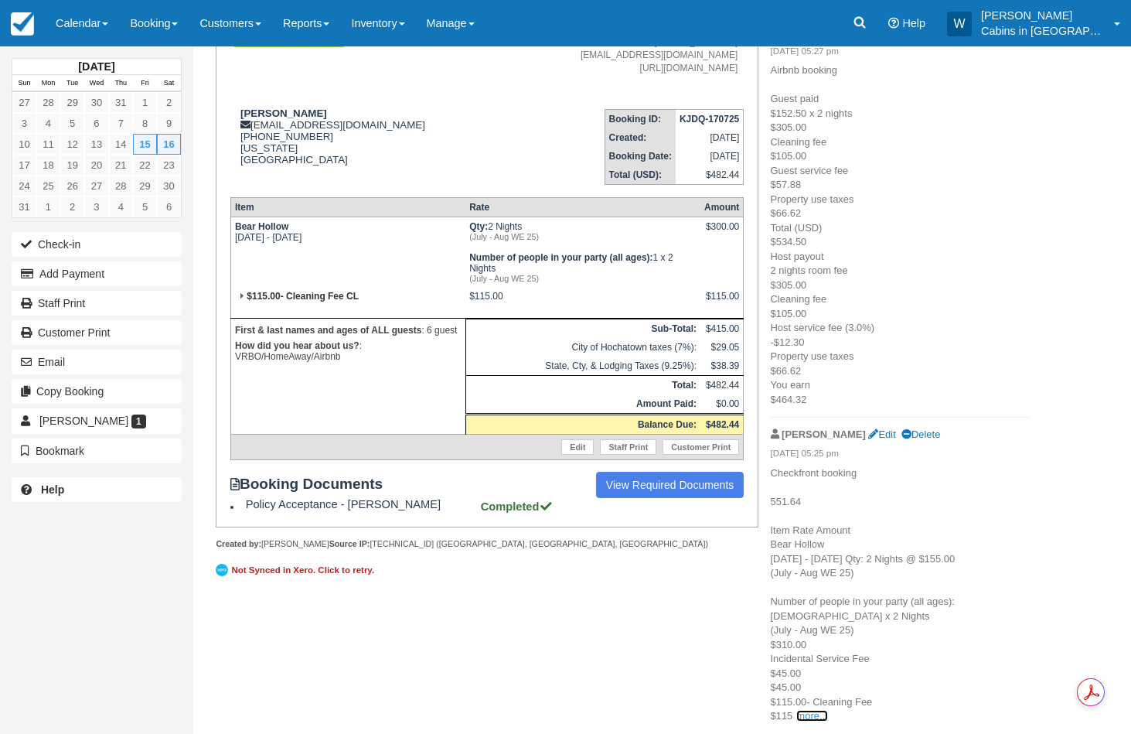
click at [810, 714] on link "more..." at bounding box center [811, 716] width 31 height 12
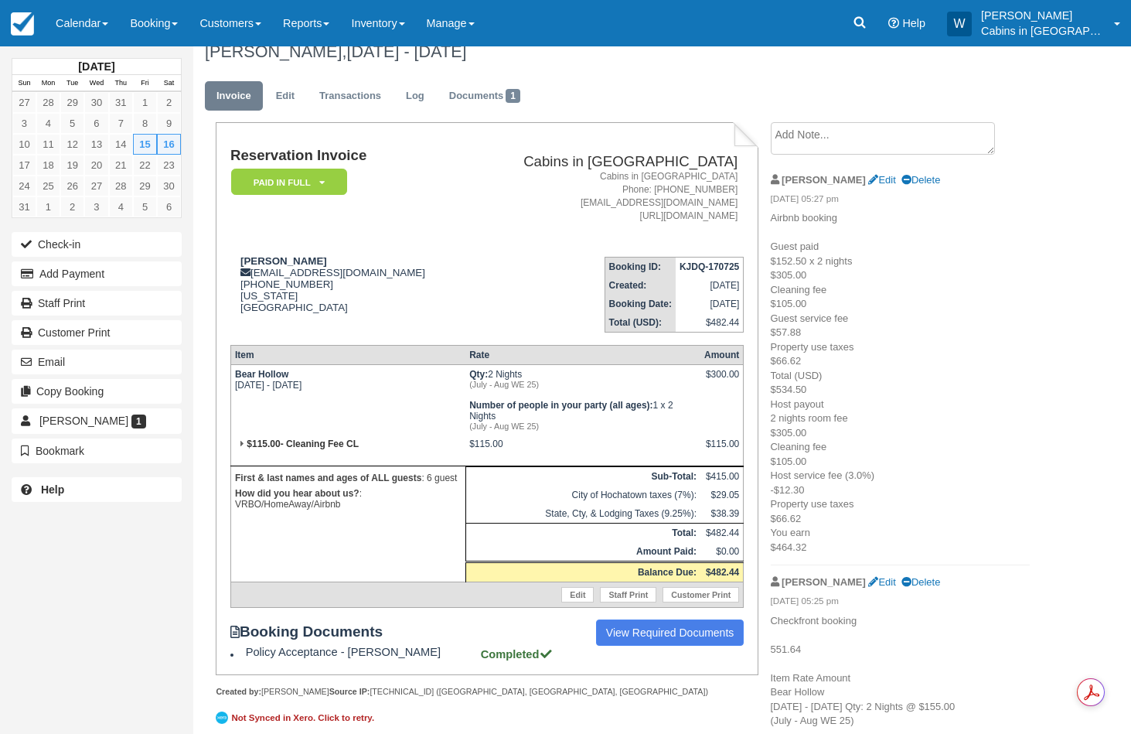
scroll to position [0, 0]
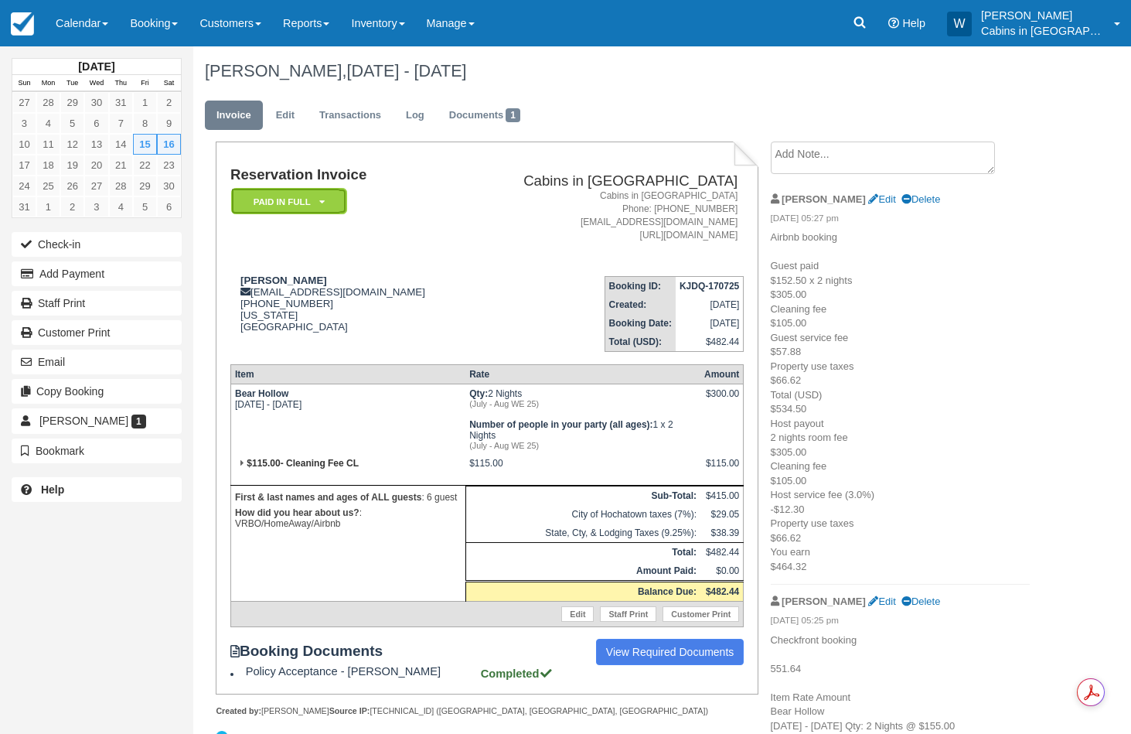
click at [319, 200] on icon at bounding box center [321, 201] width 5 height 9
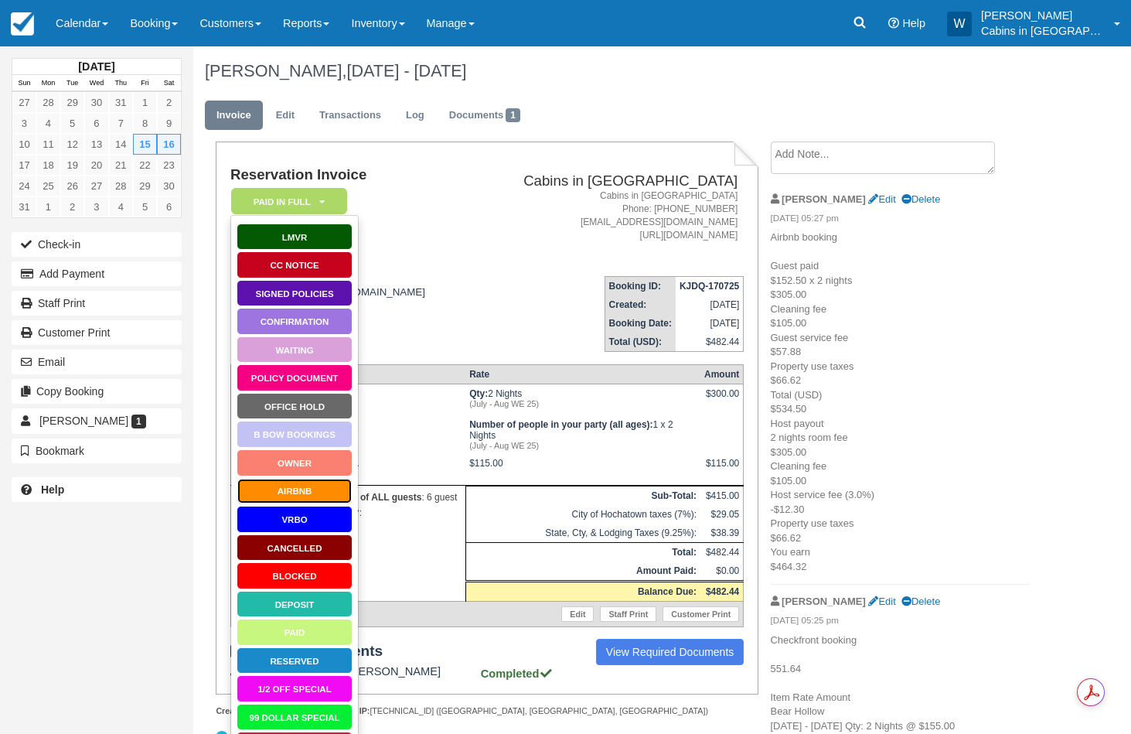
click at [294, 493] on link "AirBnB" at bounding box center [295, 491] width 116 height 27
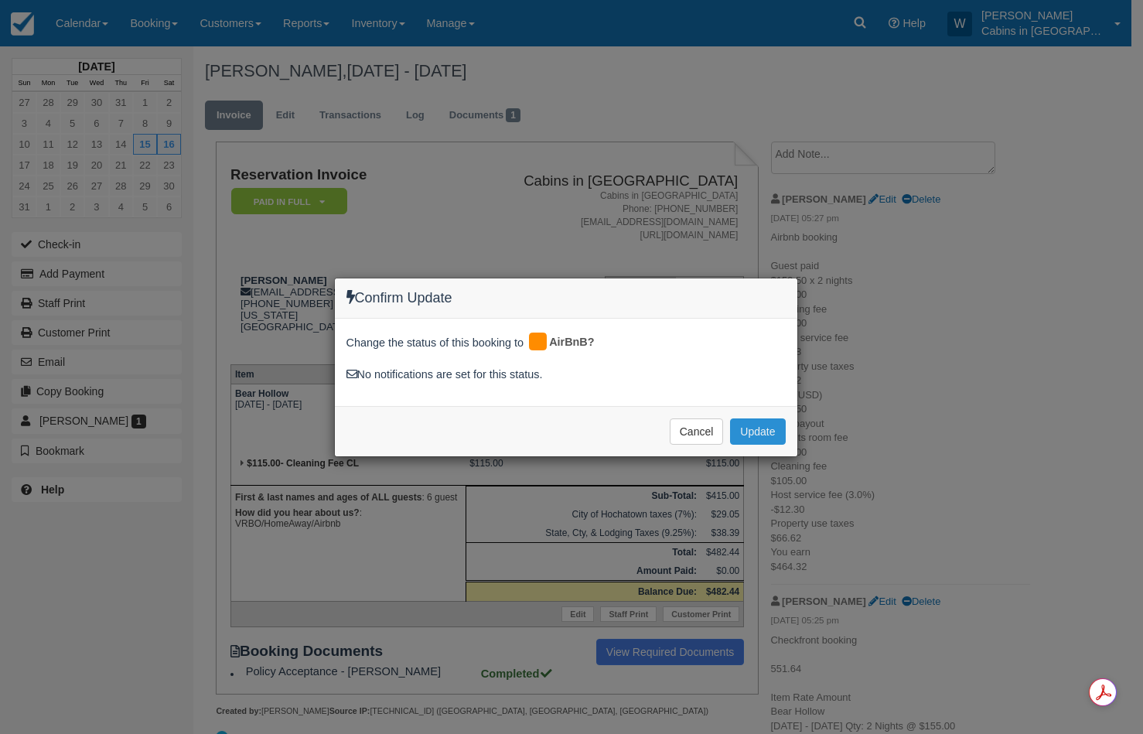
click at [747, 431] on button "Update" at bounding box center [757, 431] width 55 height 26
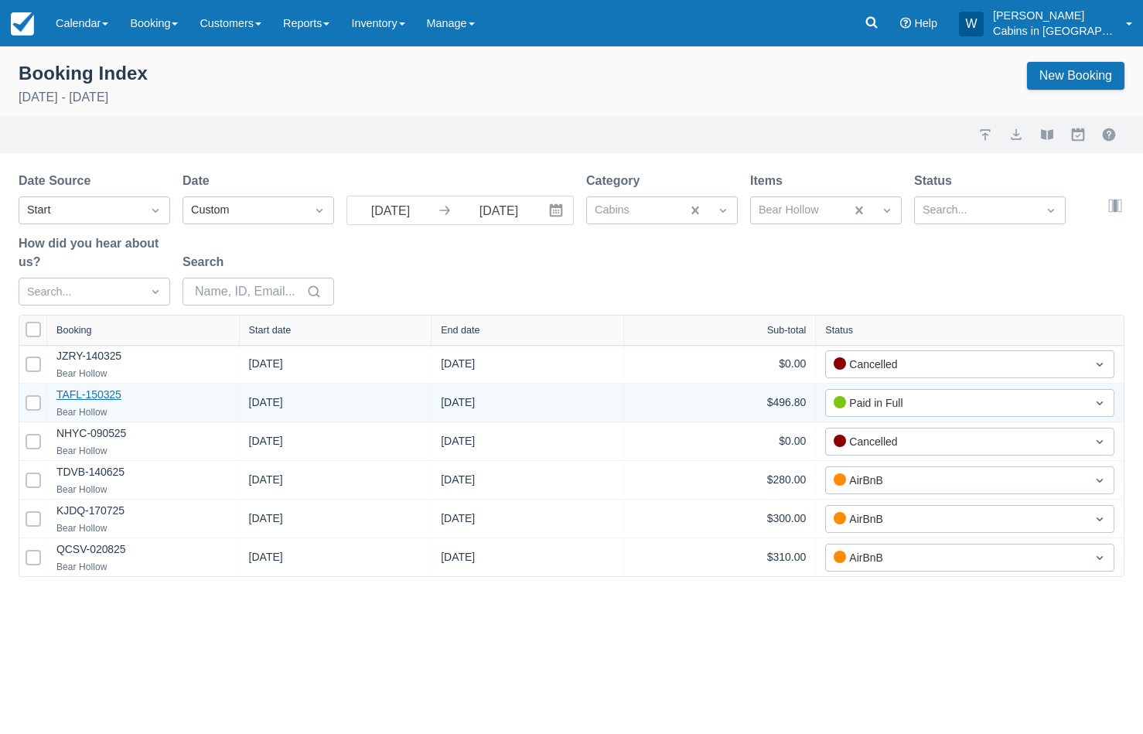
click at [94, 395] on link "TAFL-150325" at bounding box center [88, 394] width 65 height 12
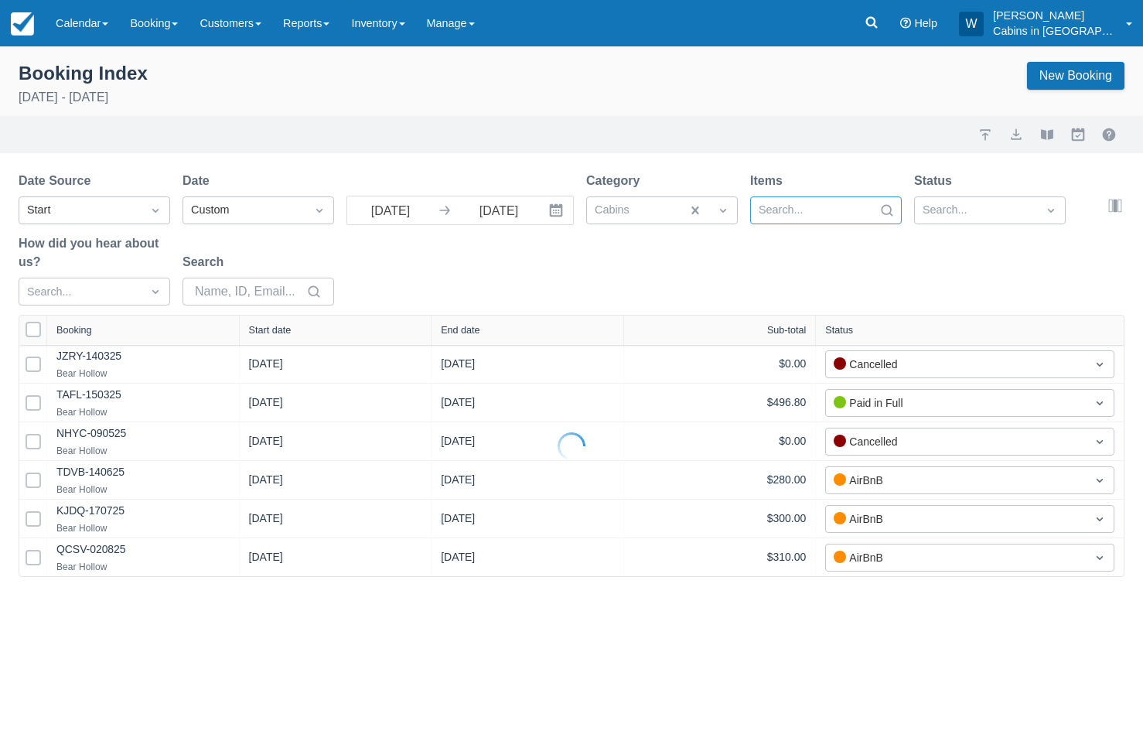
select select "25"
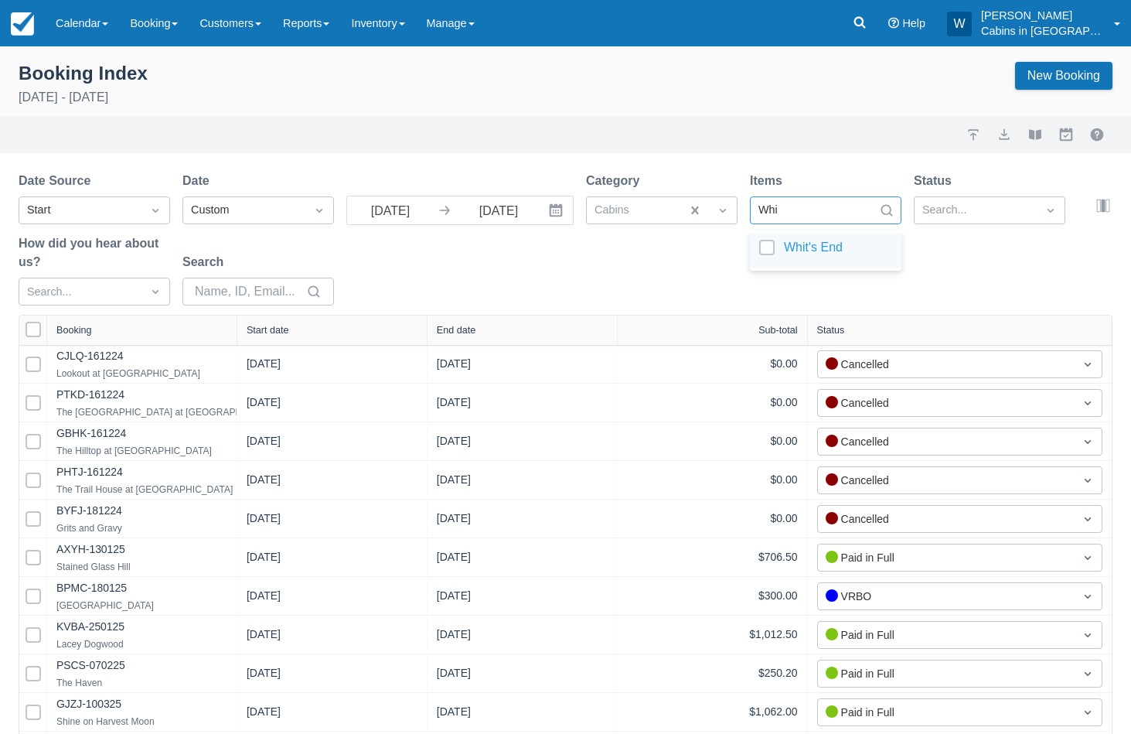
type input "Whit"
click at [762, 244] on div at bounding box center [825, 250] width 133 height 21
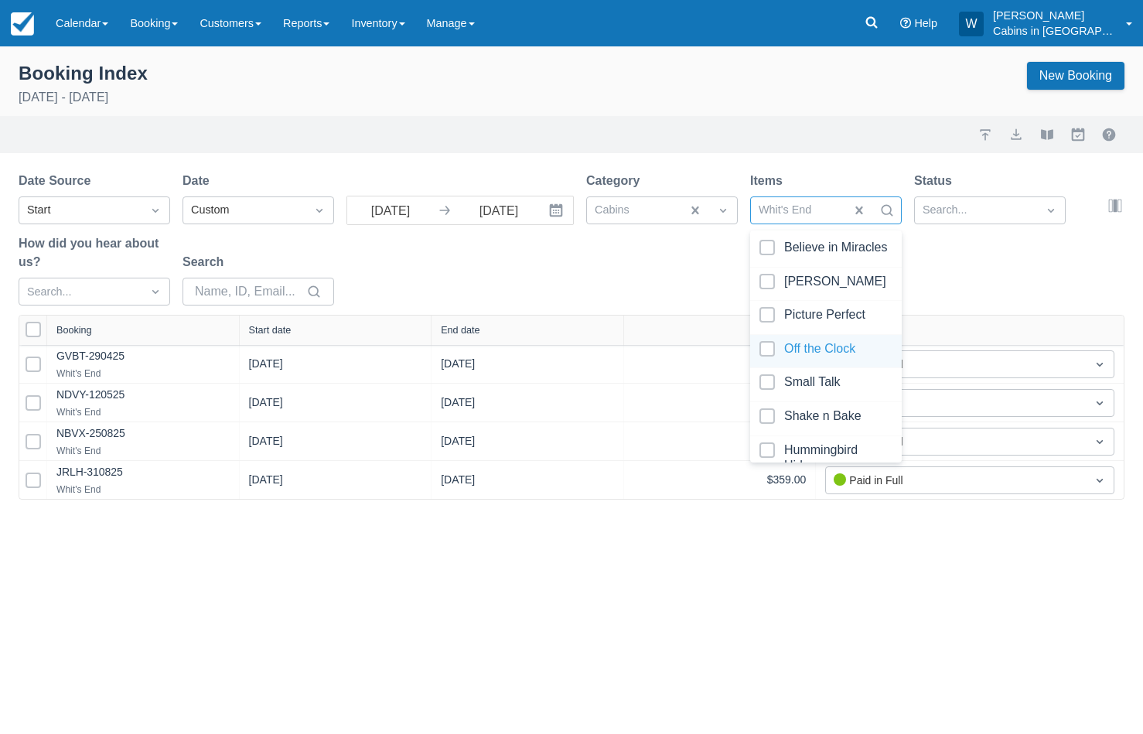
click at [538, 276] on div "Date Source Start Date Custom 08/01/25 Navigate forward to interact with the ca…" at bounding box center [562, 243] width 1087 height 143
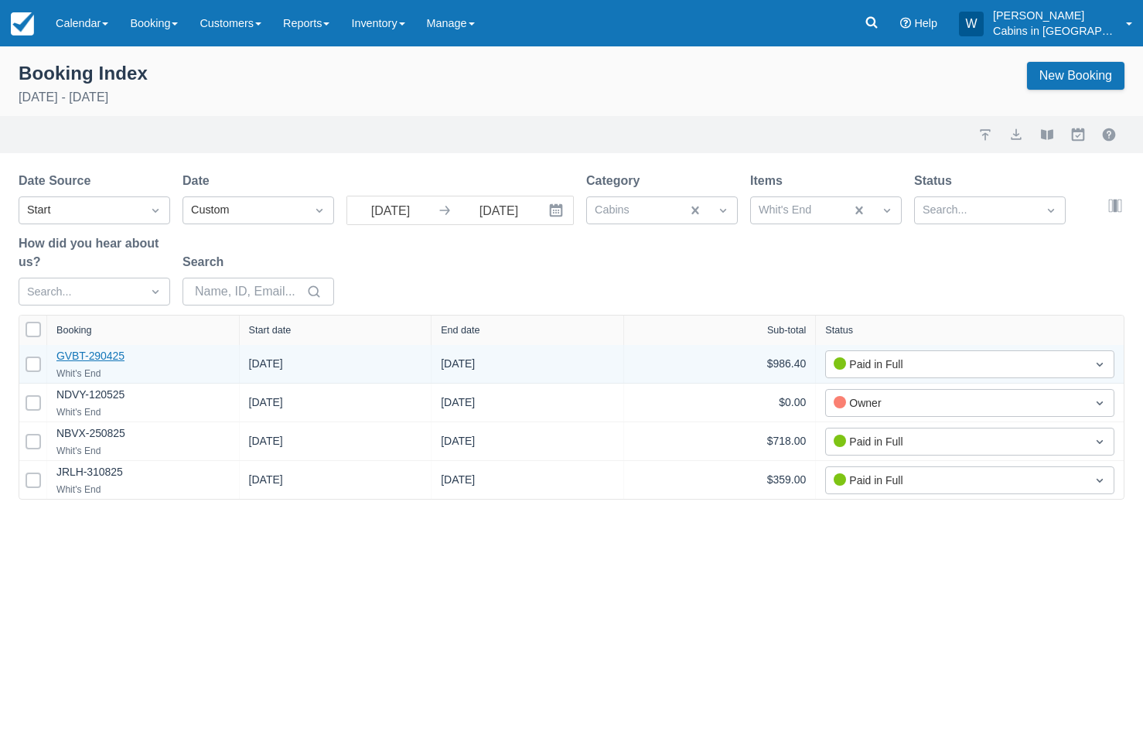
click at [104, 354] on link "GVBT-290425" at bounding box center [90, 355] width 68 height 12
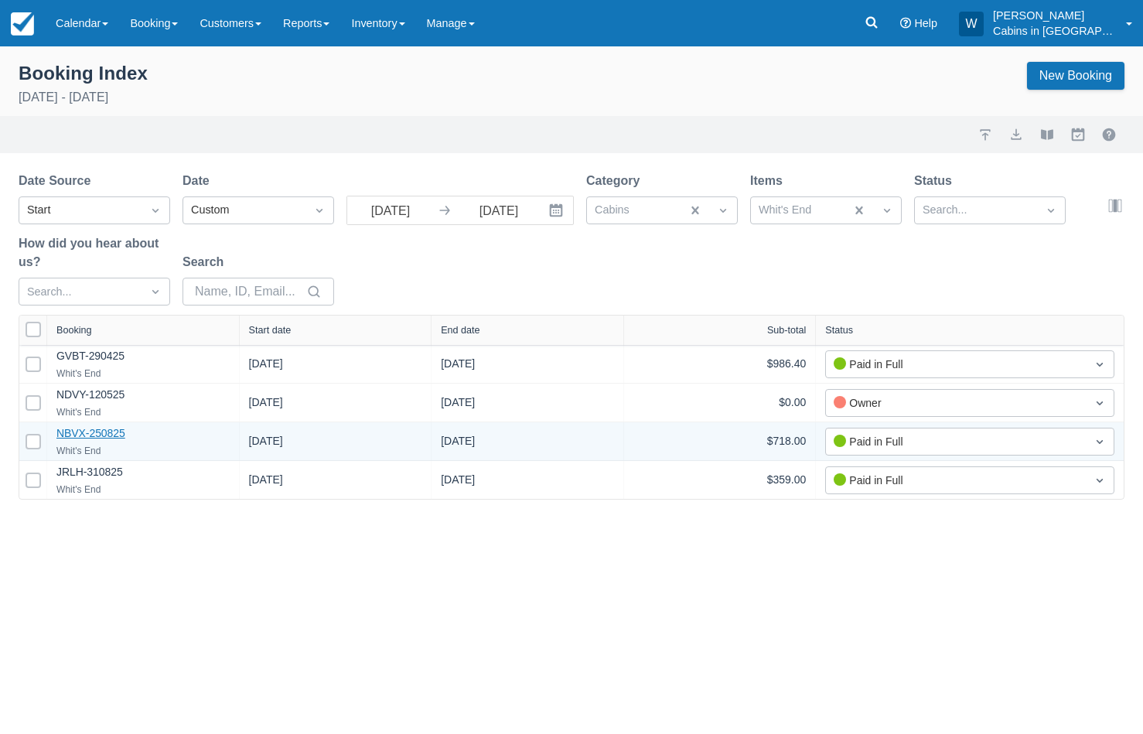
click at [92, 436] on link "NBVX-250825" at bounding box center [90, 433] width 69 height 12
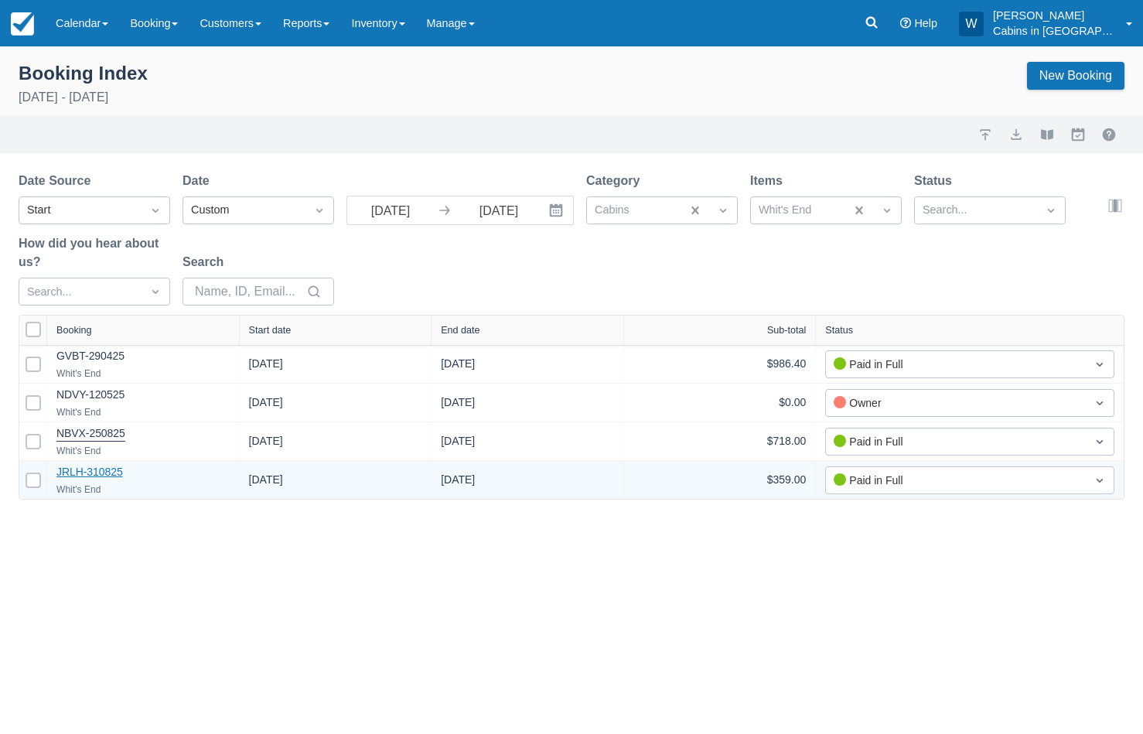
click at [100, 471] on link "JRLH-310825" at bounding box center [89, 471] width 66 height 12
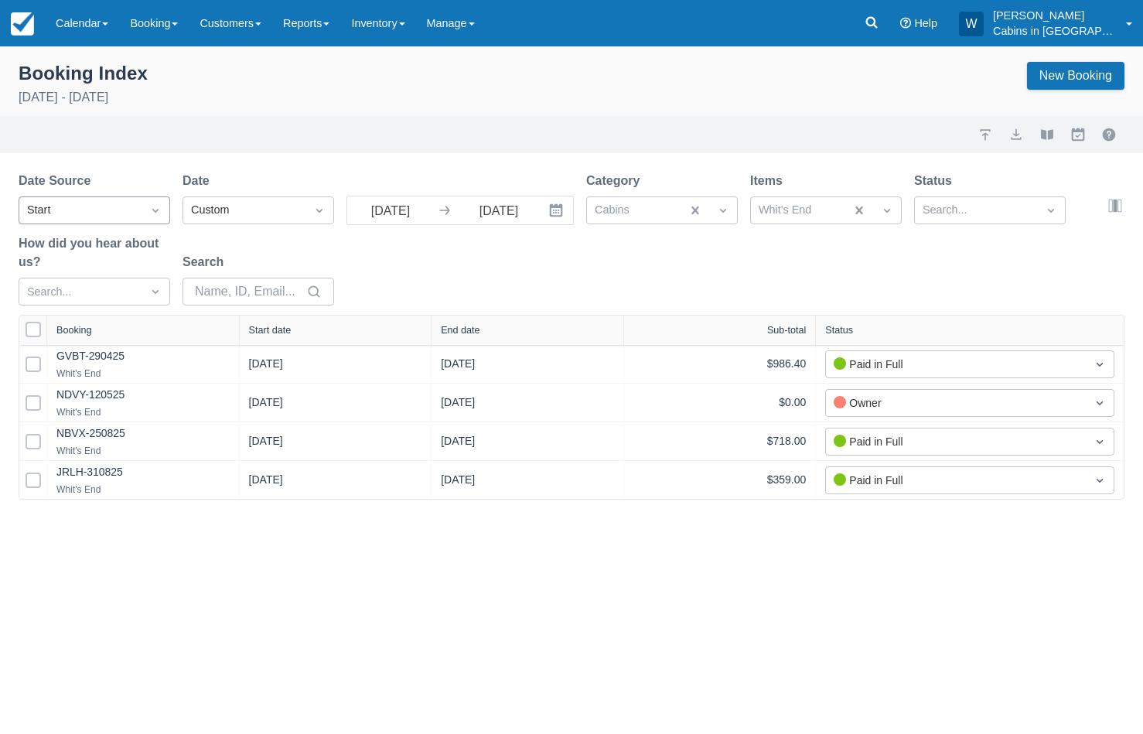
click at [148, 211] on icon "Dropdown icon" at bounding box center [155, 210] width 15 height 15
click at [137, 248] on div "Created" at bounding box center [95, 248] width 152 height 30
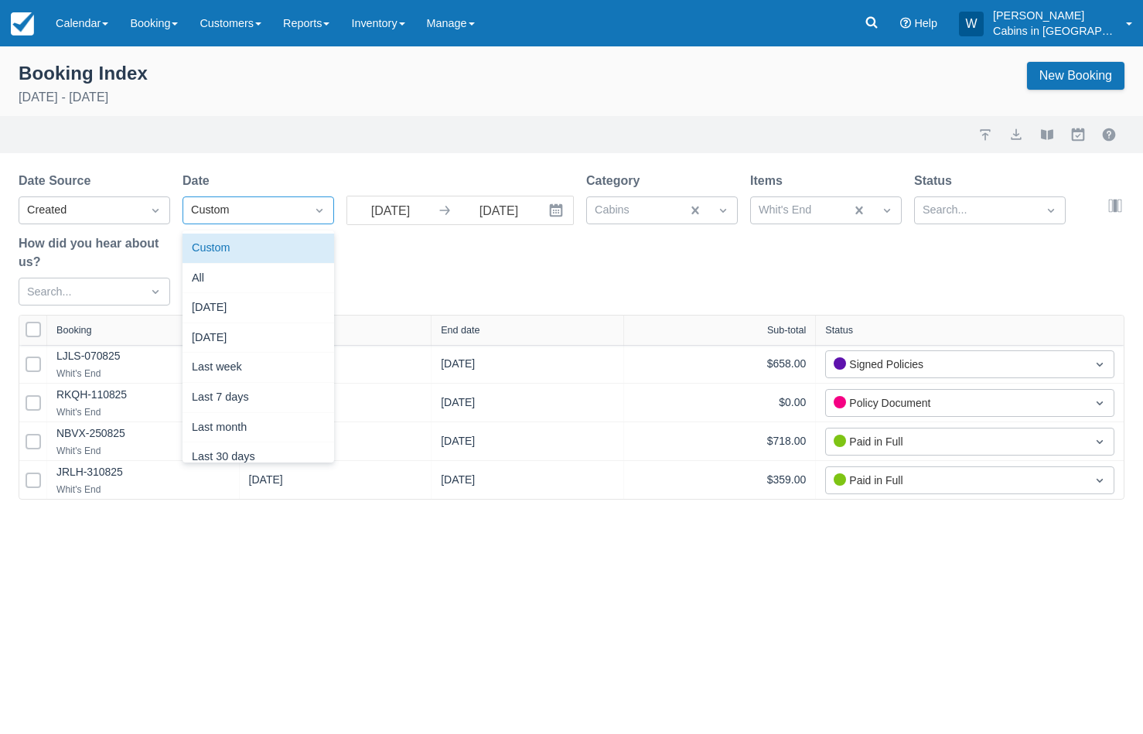
click at [228, 211] on div "Custom" at bounding box center [244, 210] width 107 height 17
click at [267, 315] on div "Today" at bounding box center [258, 308] width 152 height 30
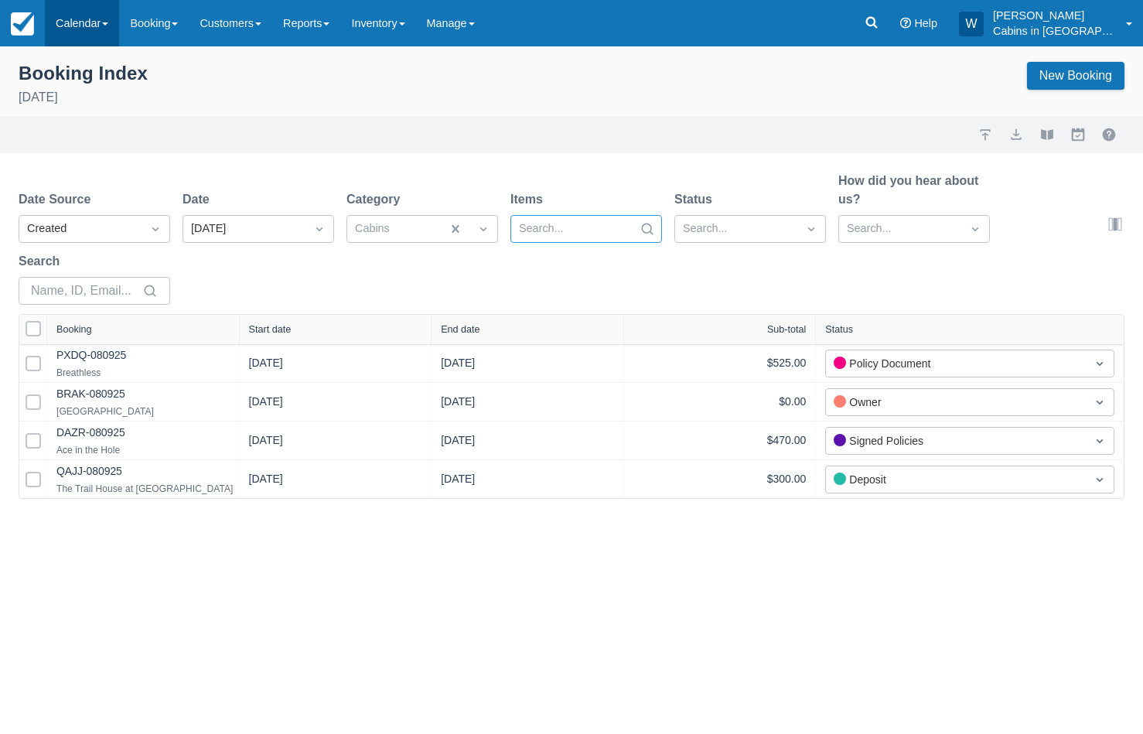
click at [97, 24] on link "Calendar" at bounding box center [82, 23] width 74 height 46
click at [95, 101] on link "Customer" at bounding box center [107, 99] width 122 height 32
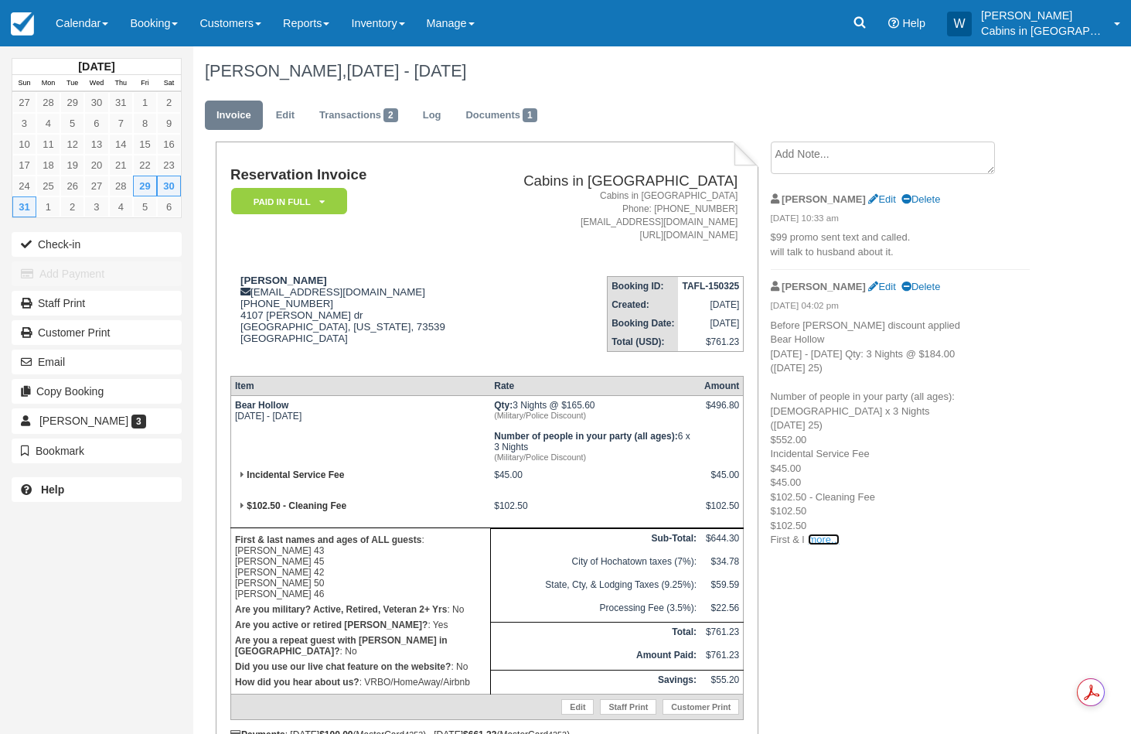
click at [820, 539] on link "more..." at bounding box center [823, 539] width 31 height 12
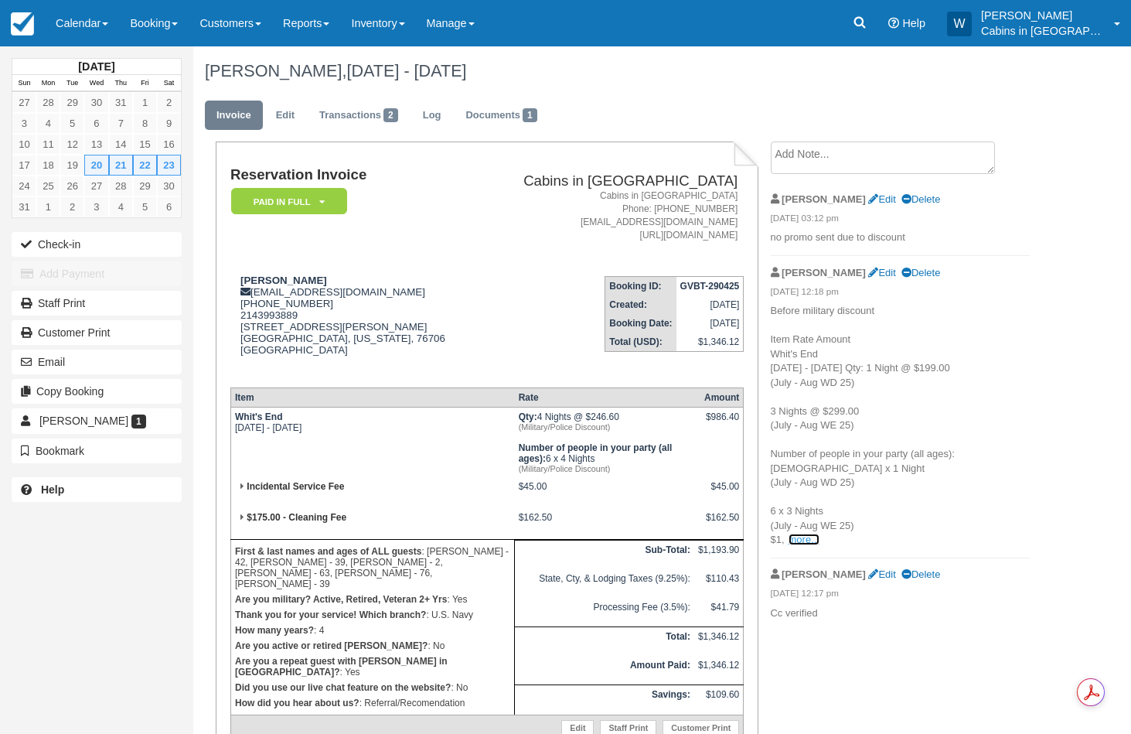
click at [809, 540] on link "more..." at bounding box center [804, 539] width 31 height 12
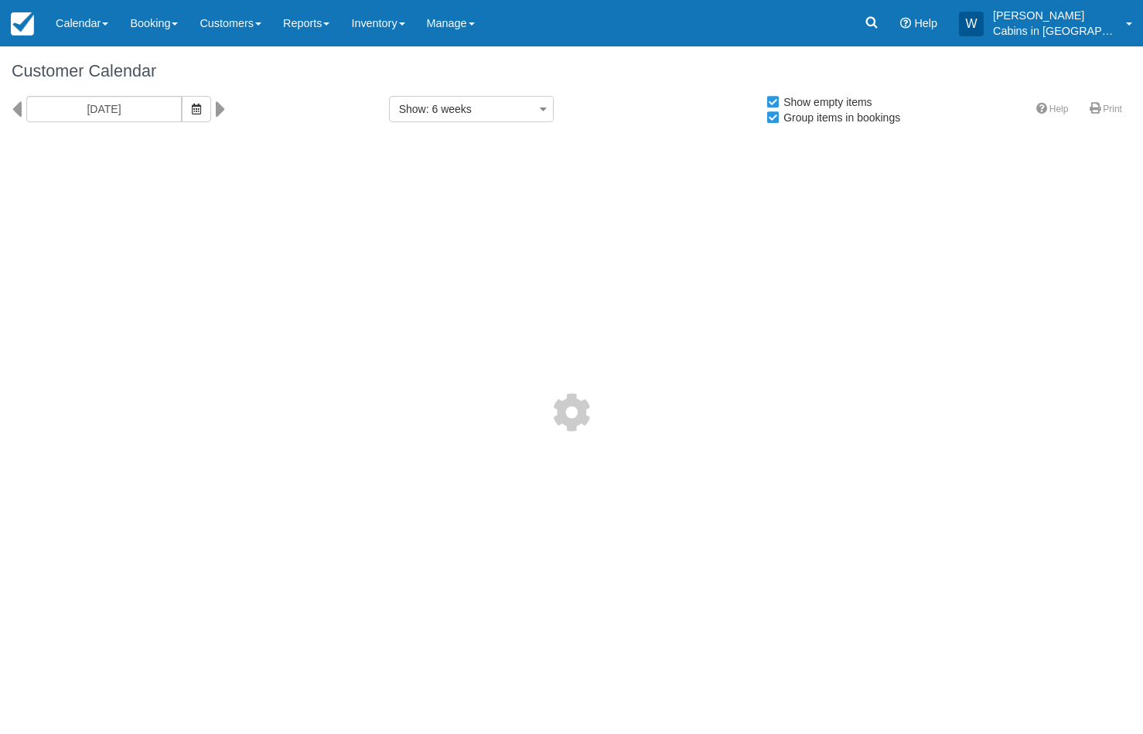
select select
